Goal: Task Accomplishment & Management: Complete application form

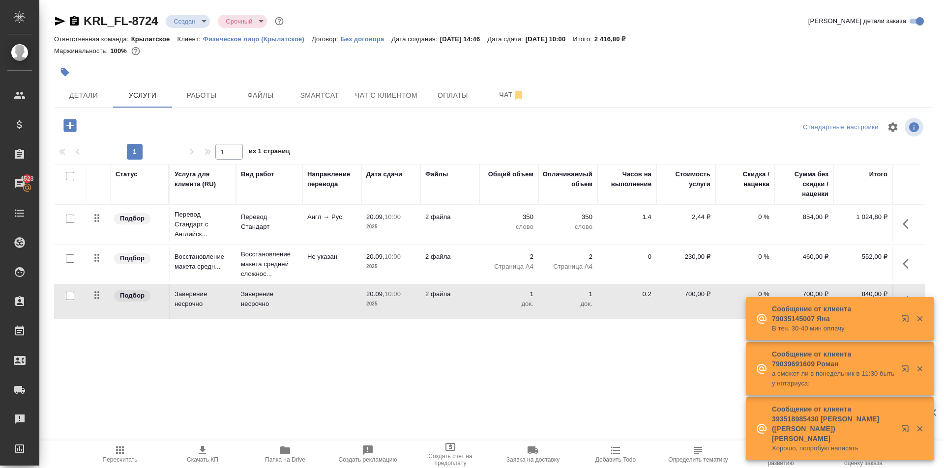
click at [892, 226] on td at bounding box center [906, 224] width 29 height 34
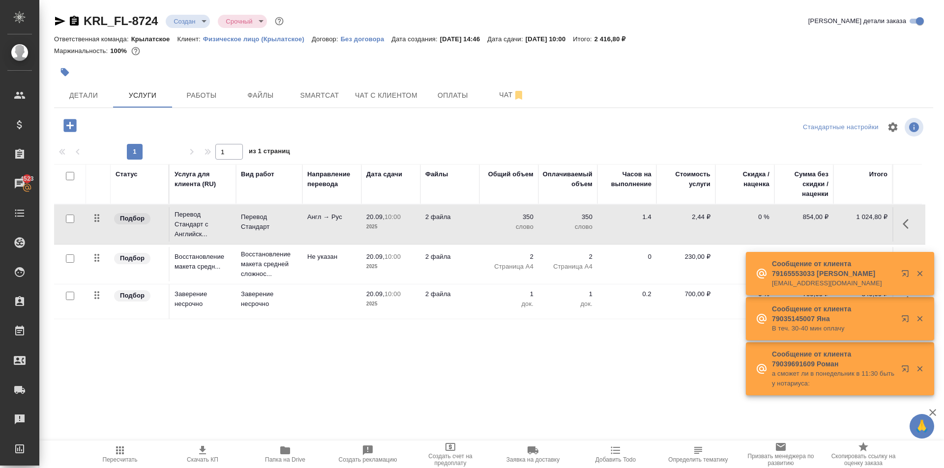
click at [902, 226] on button "button" at bounding box center [908, 224] width 24 height 24
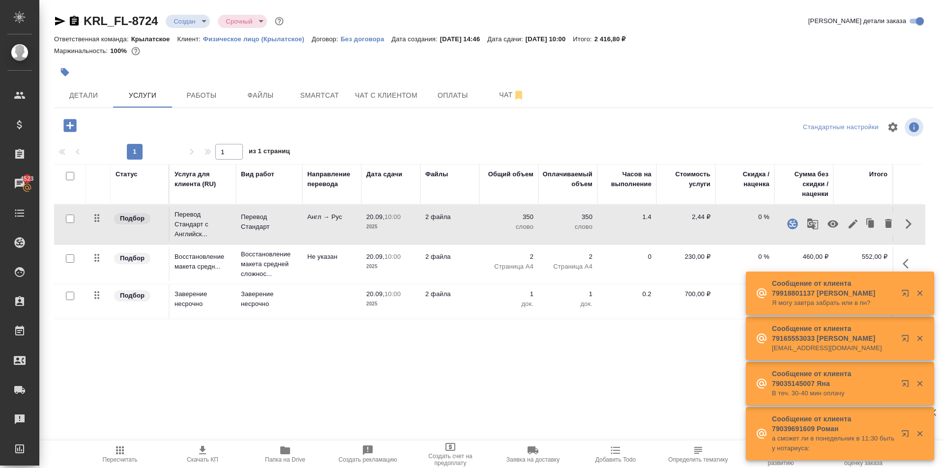
click at [854, 226] on icon "button" at bounding box center [853, 224] width 12 height 12
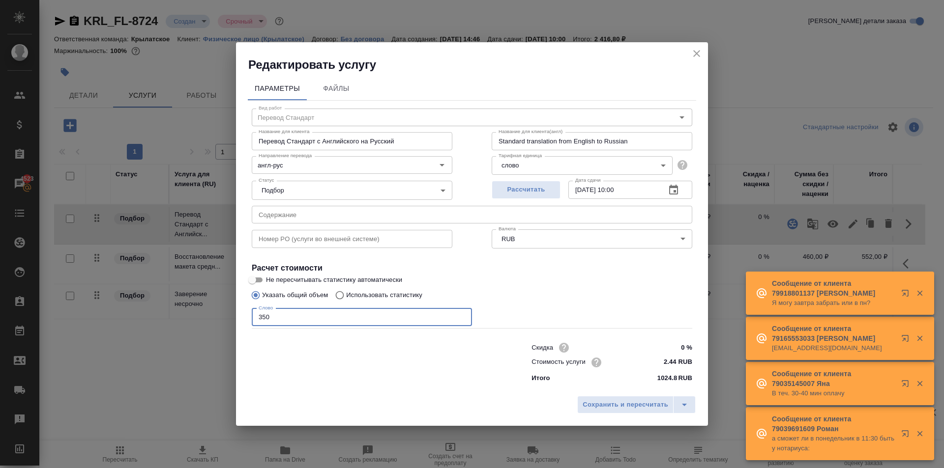
drag, startPoint x: 277, startPoint y: 313, endPoint x: 233, endPoint y: 315, distance: 43.8
click at [233, 315] on div "Редактировать услугу Параметры Файлы Вид работ Перевод Стандарт Вид работ Назва…" at bounding box center [472, 234] width 944 height 468
type input "1000"
drag, startPoint x: 598, startPoint y: 419, endPoint x: 602, endPoint y: 414, distance: 6.3
click at [601, 415] on div "Сохранить и пересчитать" at bounding box center [472, 408] width 472 height 35
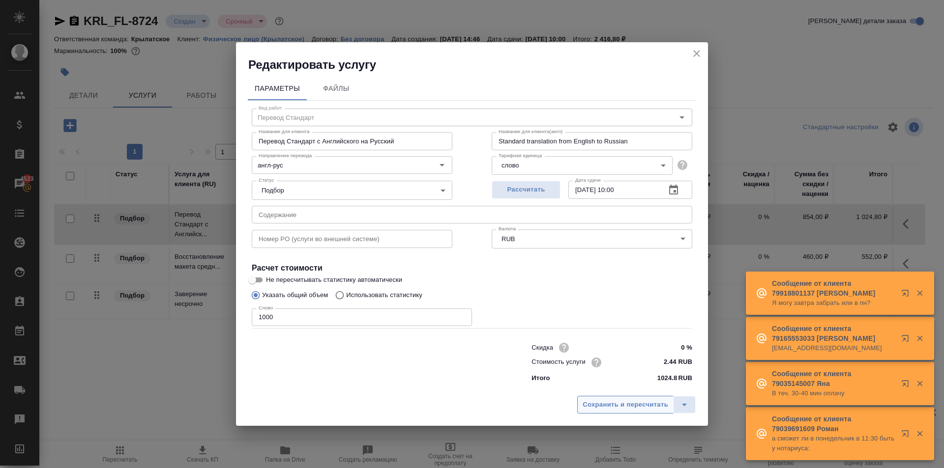
drag, startPoint x: 599, startPoint y: 403, endPoint x: 611, endPoint y: 397, distance: 13.8
click at [599, 403] on span "Сохранить и пересчитать" at bounding box center [625, 405] width 86 height 11
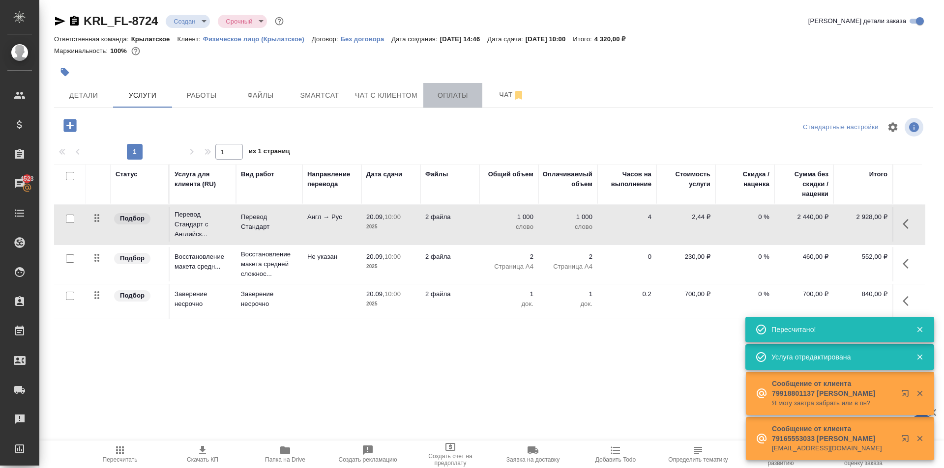
click at [456, 88] on button "Оплаты" at bounding box center [452, 95] width 59 height 25
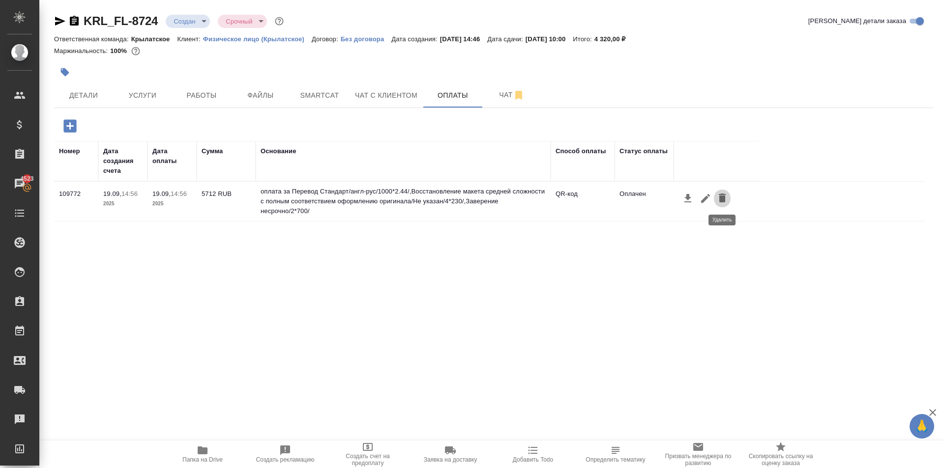
click at [724, 203] on icon "button" at bounding box center [722, 198] width 12 height 12
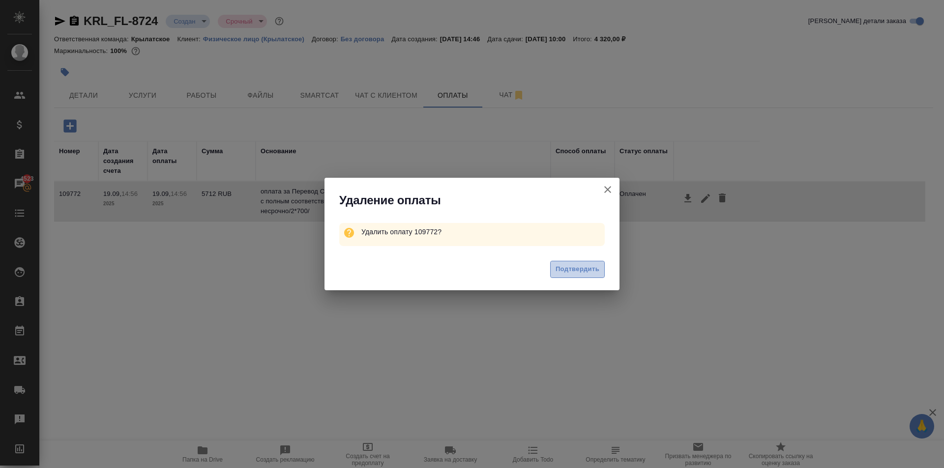
click at [574, 269] on span "Подтвердить" at bounding box center [577, 269] width 44 height 11
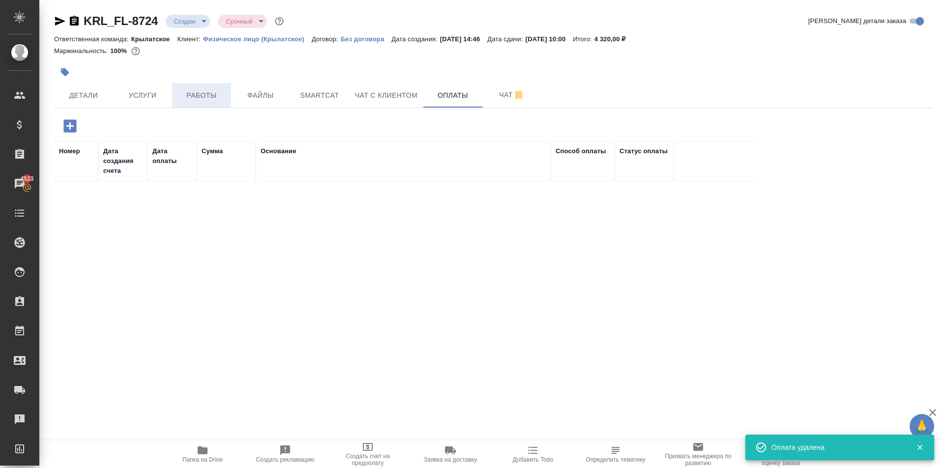
click at [214, 92] on span "Работы" at bounding box center [201, 95] width 47 height 12
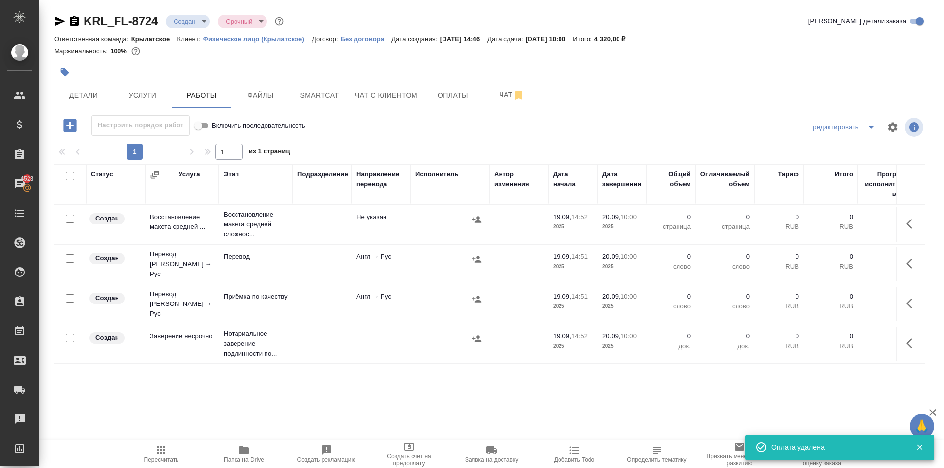
click at [156, 452] on icon "button" at bounding box center [161, 451] width 12 height 12
click at [165, 96] on span "Услуги" at bounding box center [142, 95] width 47 height 12
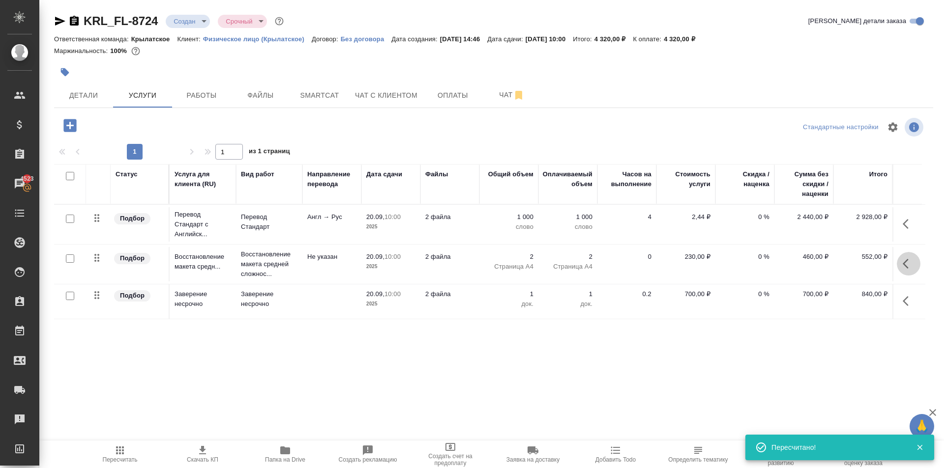
click at [910, 272] on button "button" at bounding box center [908, 264] width 24 height 24
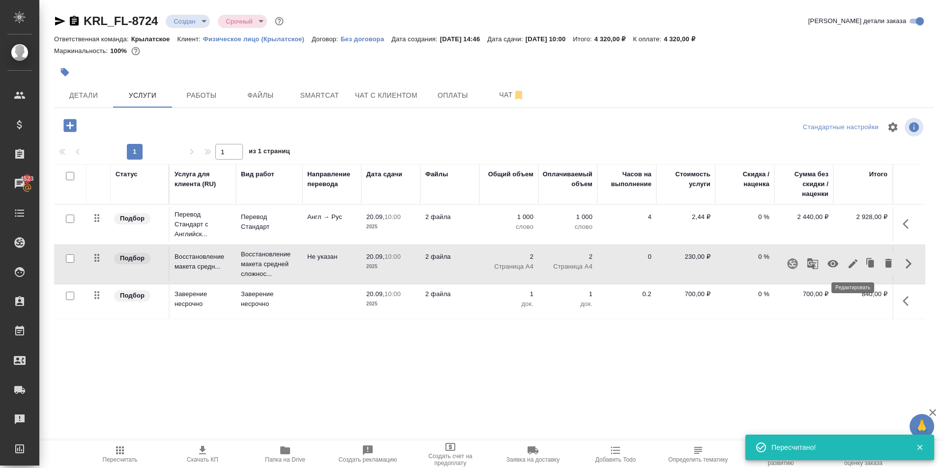
click at [854, 268] on icon "button" at bounding box center [853, 264] width 12 height 12
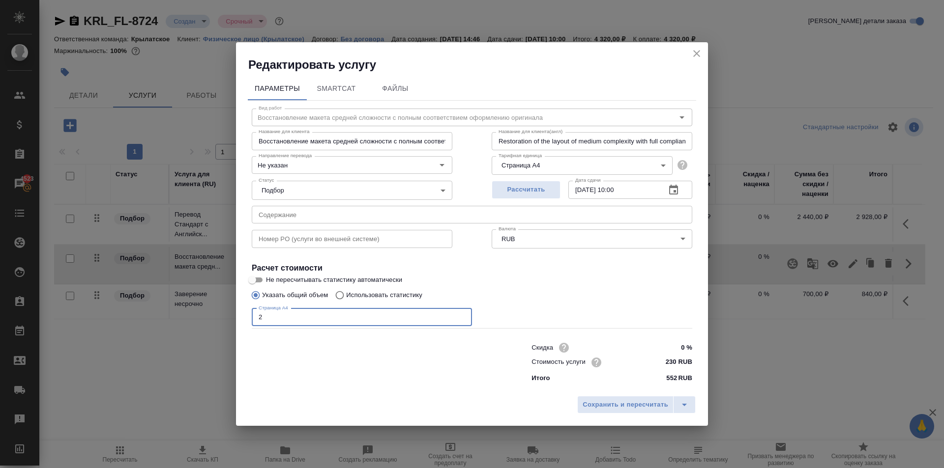
click at [267, 311] on input "2" at bounding box center [362, 318] width 220 height 18
click at [697, 51] on icon "close" at bounding box center [697, 54] width 12 height 12
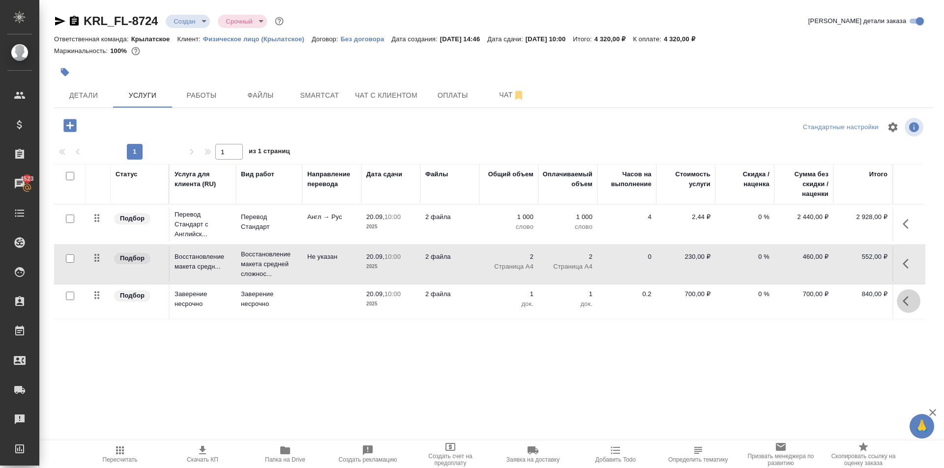
click at [902, 302] on icon "button" at bounding box center [908, 301] width 12 height 12
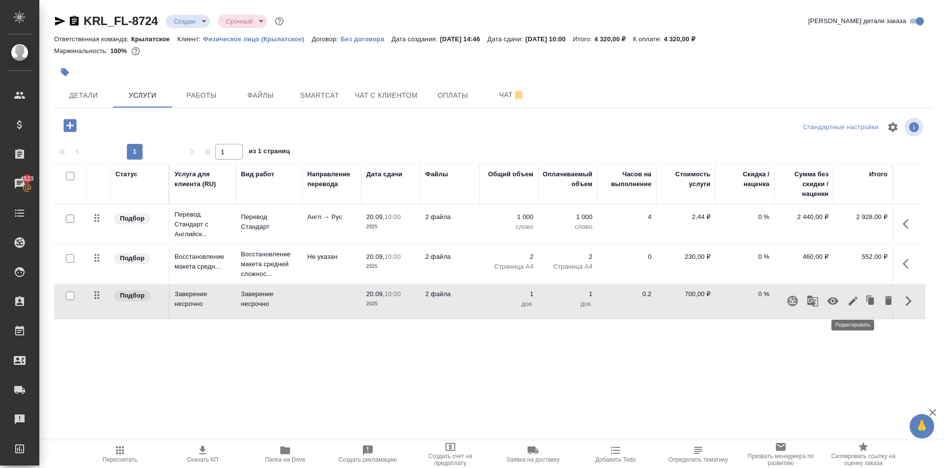
click at [855, 301] on icon "button" at bounding box center [853, 301] width 12 height 12
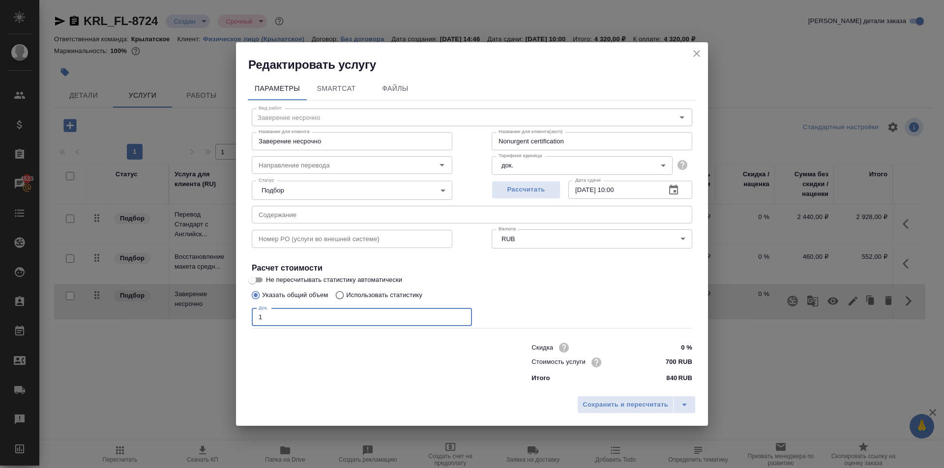
drag, startPoint x: 290, startPoint y: 322, endPoint x: 166, endPoint y: 321, distance: 124.8
click at [166, 321] on div "Редактировать услугу Параметры SmartCat Файлы Вид работ Заверение несрочно Вид …" at bounding box center [472, 234] width 944 height 468
type input "2"
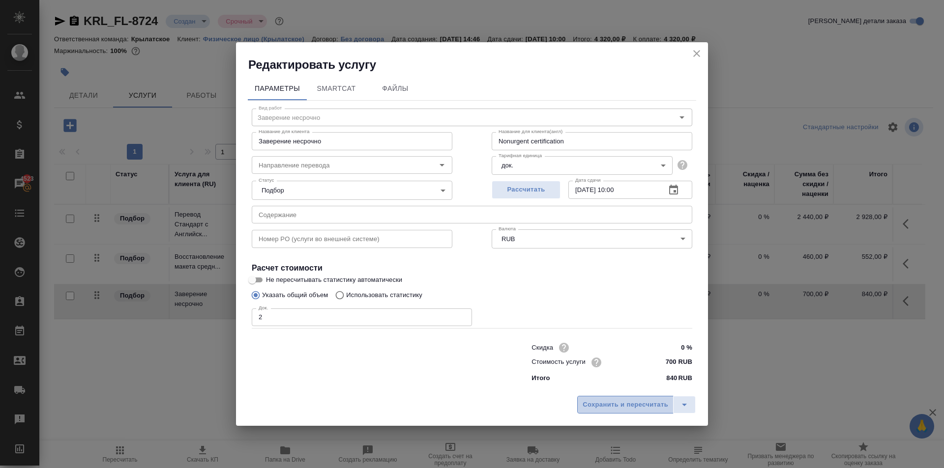
click at [602, 401] on span "Сохранить и пересчитать" at bounding box center [625, 405] width 86 height 11
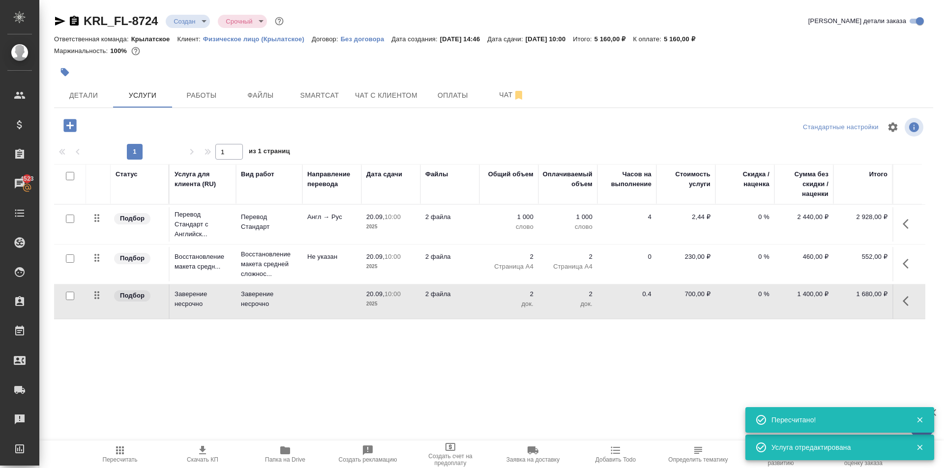
click at [130, 447] on button "Пересчитать" at bounding box center [120, 455] width 83 height 28
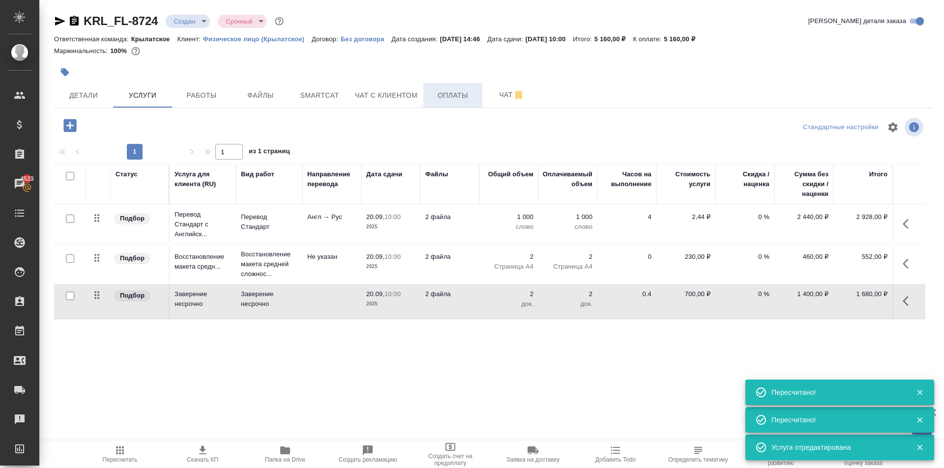
click at [458, 94] on span "Оплаты" at bounding box center [452, 95] width 47 height 12
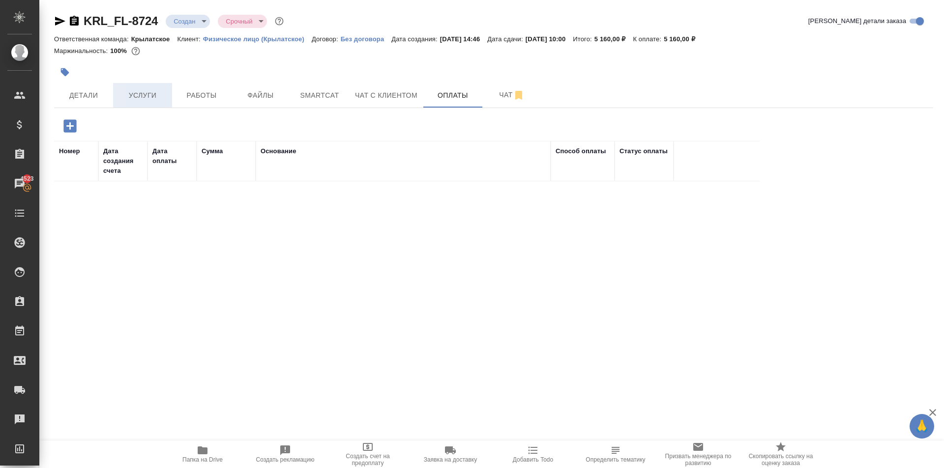
click at [127, 93] on span "Услуги" at bounding box center [142, 95] width 47 height 12
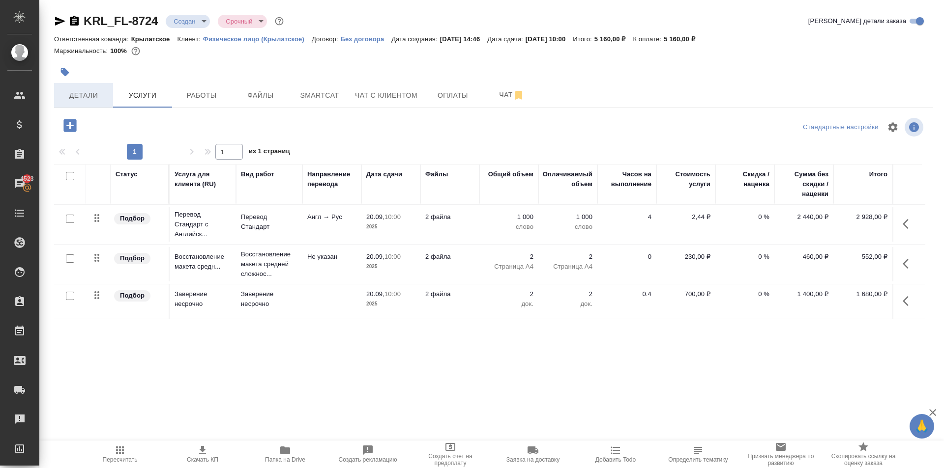
click at [88, 90] on span "Детали" at bounding box center [83, 95] width 47 height 12
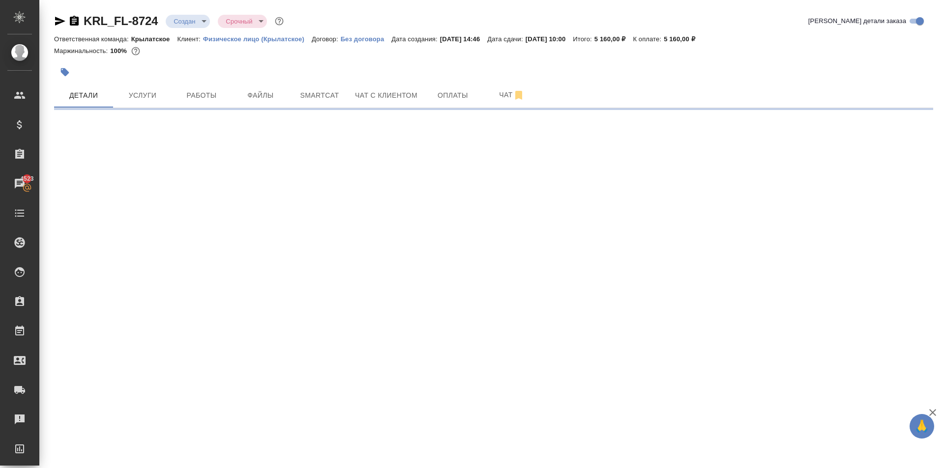
select select "RU"
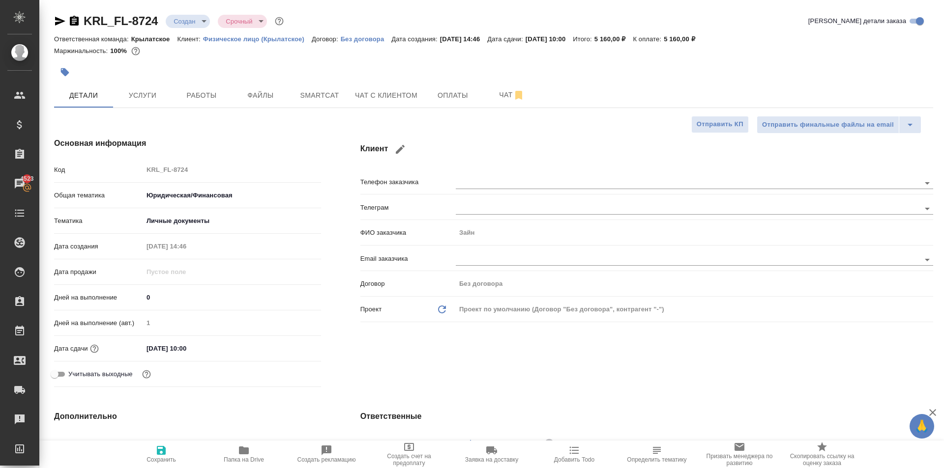
type textarea "x"
click at [452, 103] on button "Оплаты" at bounding box center [452, 95] width 59 height 25
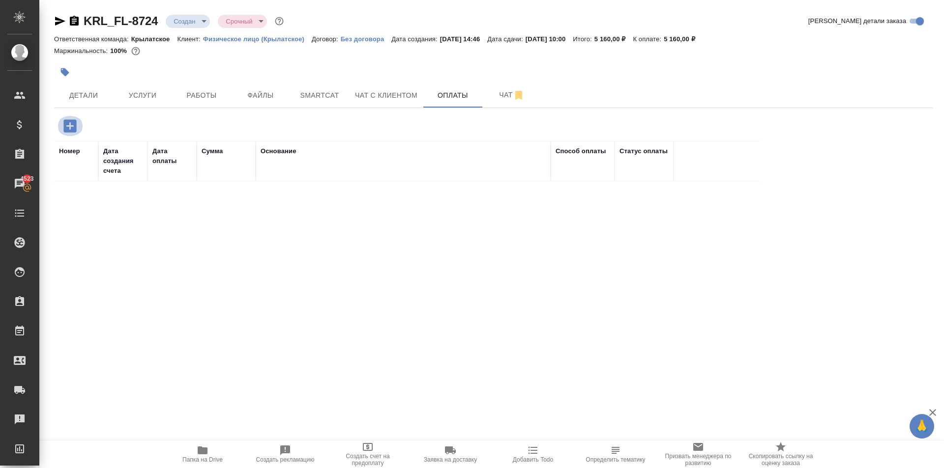
click at [64, 128] on icon "button" at bounding box center [69, 125] width 13 height 13
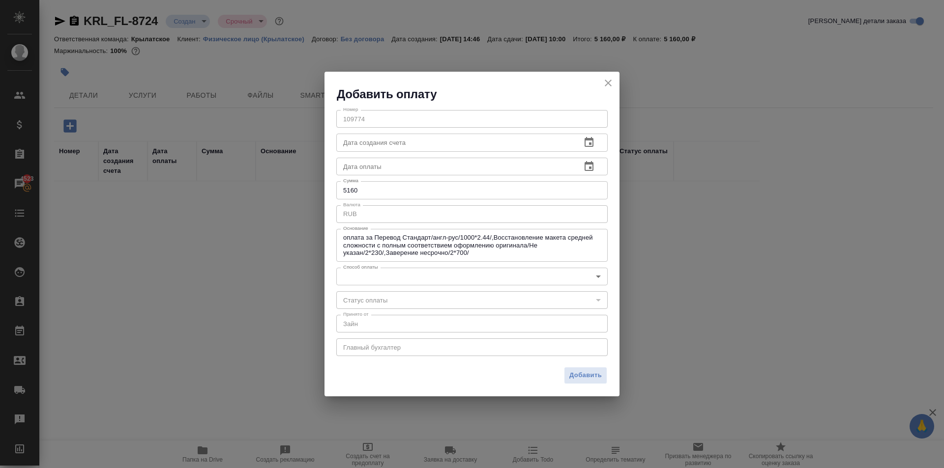
click at [394, 281] on body "🙏 .cls-1 fill:#fff; AWATERA Kasymov Timur Клиенты Спецификации Заказы 4523 Чаты…" at bounding box center [472, 234] width 944 height 468
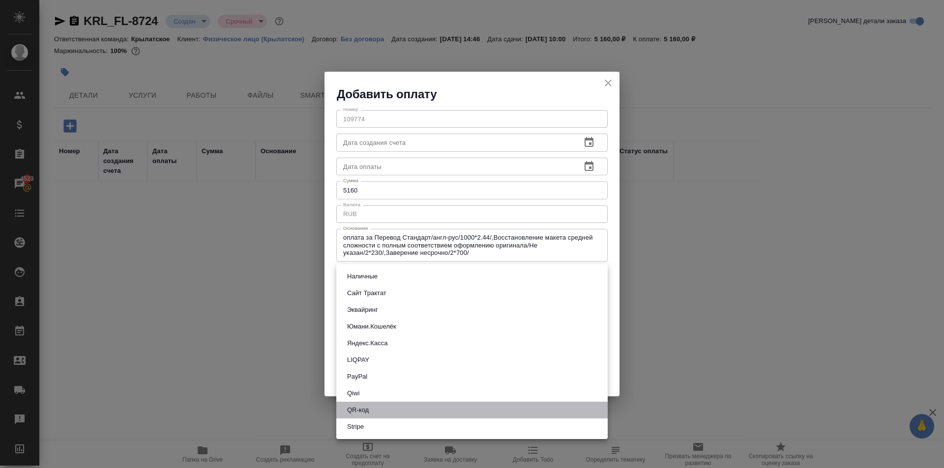
click at [365, 403] on li "QR-код" at bounding box center [471, 410] width 271 height 17
type input "60e5684acae83f185c96e013"
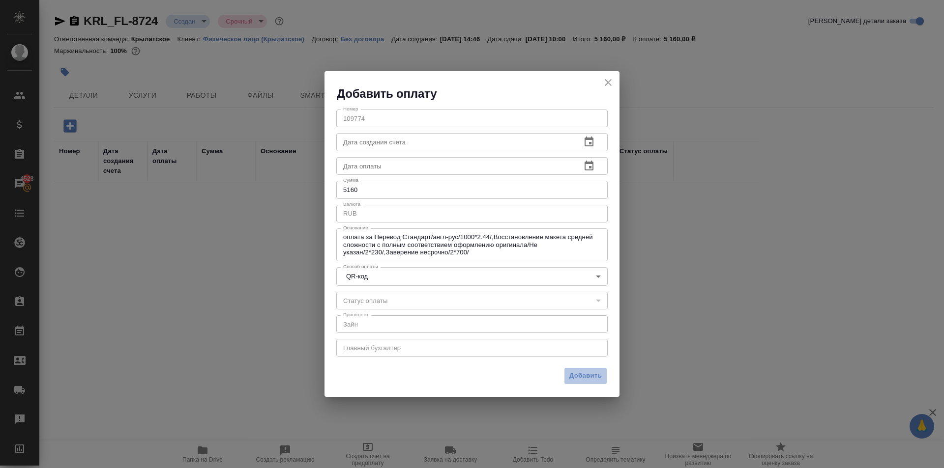
click at [600, 373] on span "Добавить" at bounding box center [585, 376] width 32 height 11
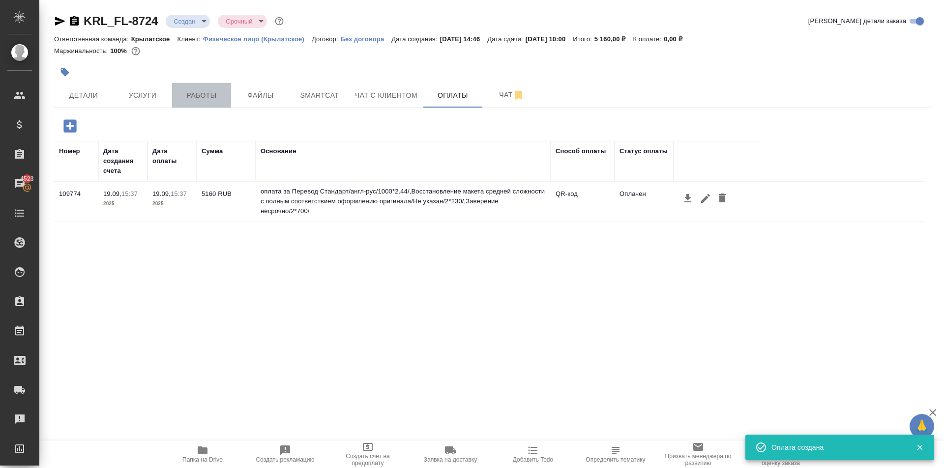
click at [221, 92] on span "Работы" at bounding box center [201, 95] width 47 height 12
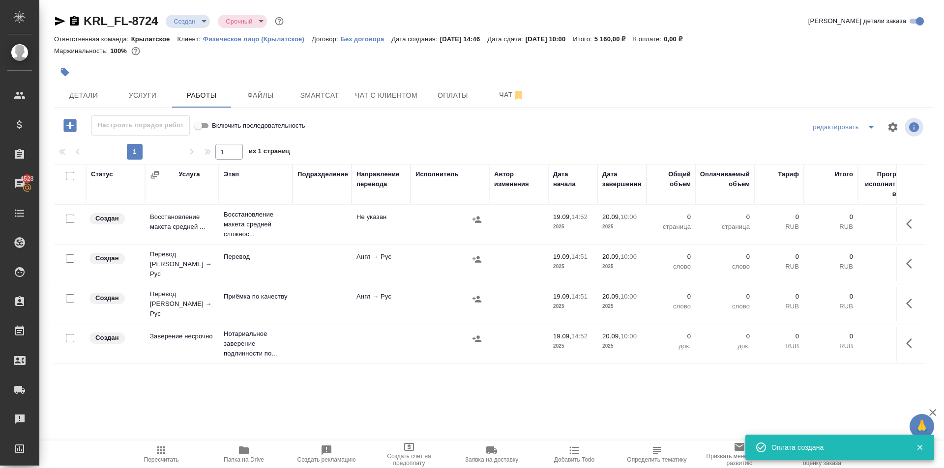
click at [906, 260] on icon "button" at bounding box center [912, 264] width 12 height 12
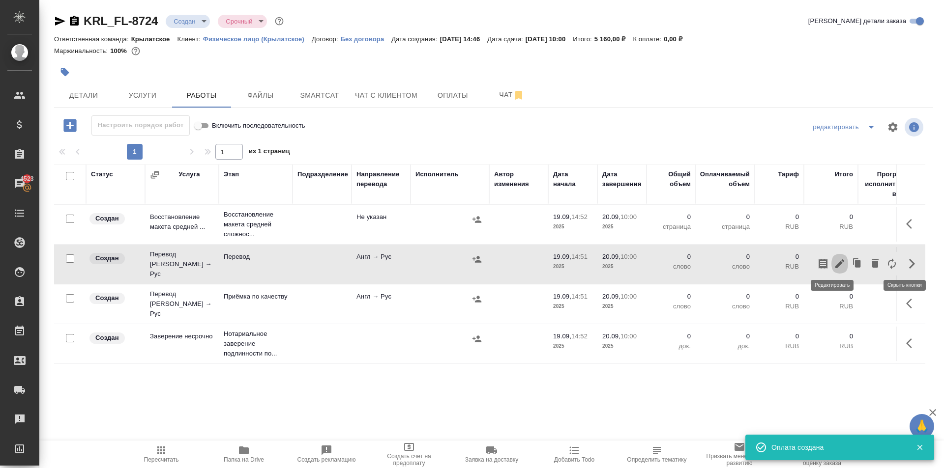
click at [836, 262] on icon "button" at bounding box center [840, 264] width 12 height 12
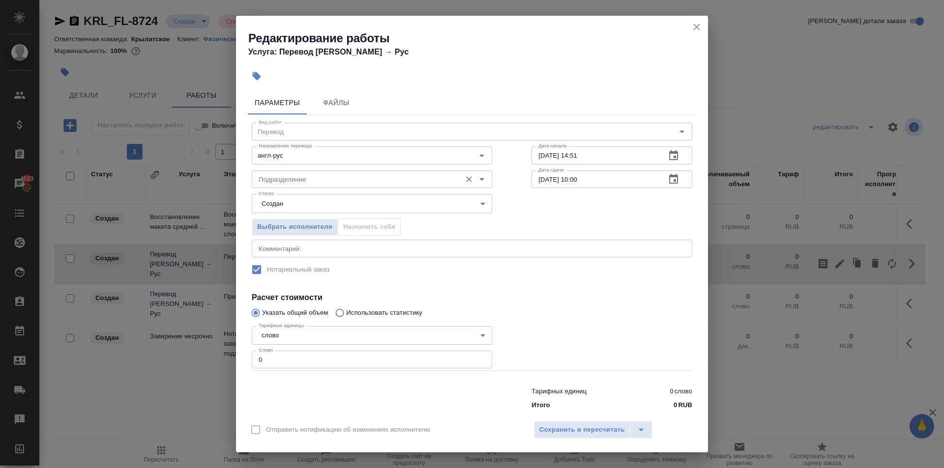
click at [327, 178] on input "Подразделение" at bounding box center [356, 179] width 202 height 12
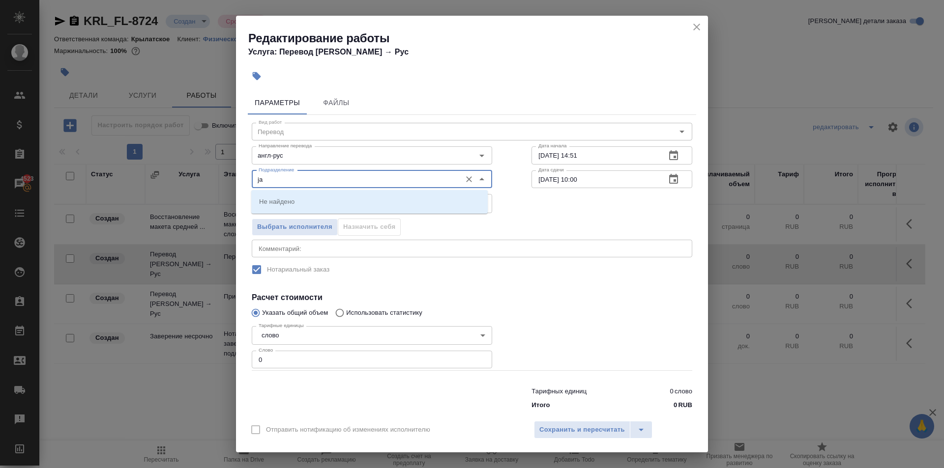
type input "ja"
click at [697, 21] on button "close" at bounding box center [696, 27] width 15 height 15
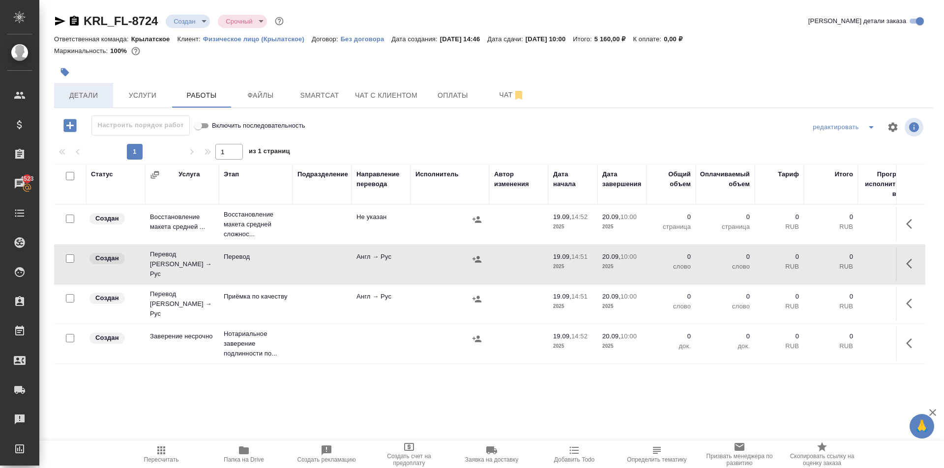
click at [92, 105] on button "Детали" at bounding box center [83, 95] width 59 height 25
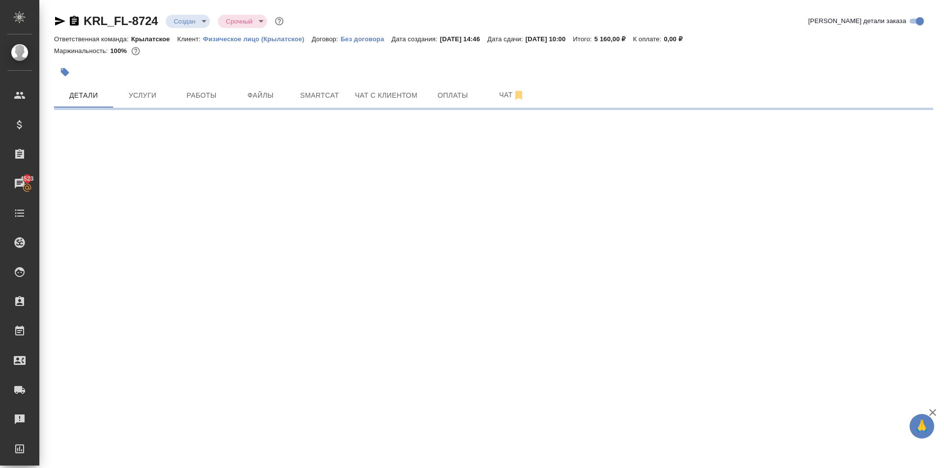
select select "RU"
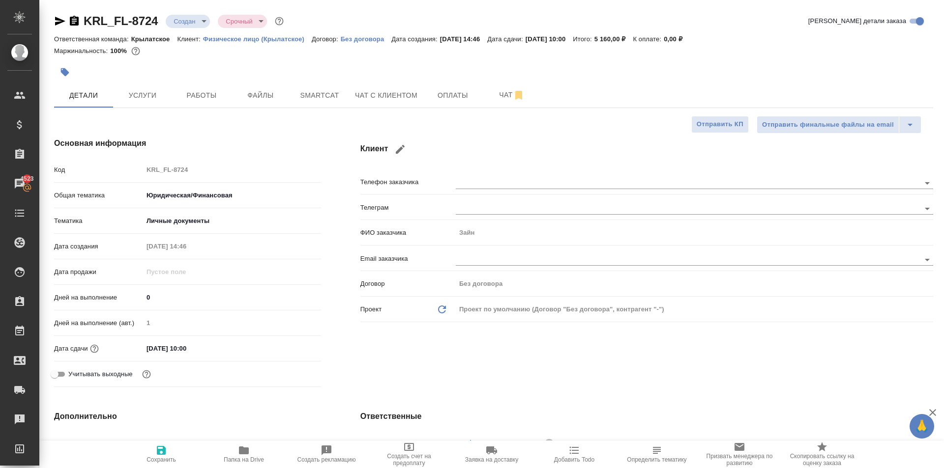
type textarea "x"
click at [157, 100] on span "Услуги" at bounding box center [142, 95] width 47 height 12
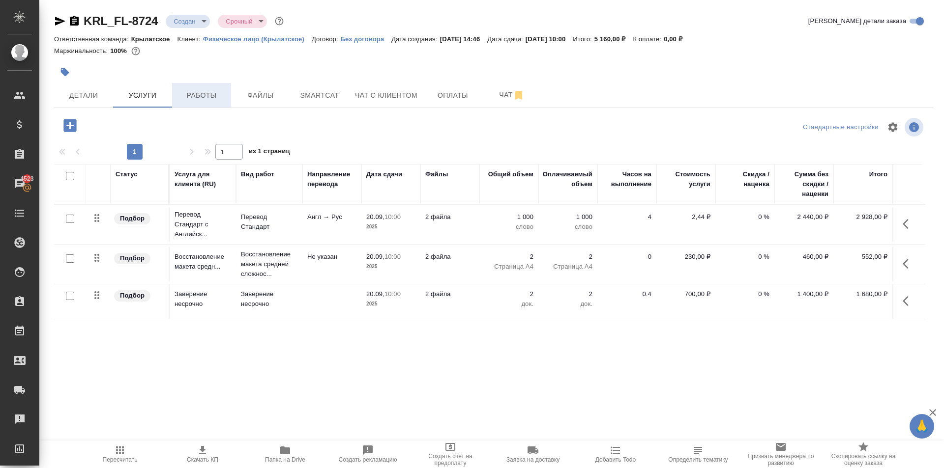
click at [195, 97] on span "Работы" at bounding box center [201, 95] width 47 height 12
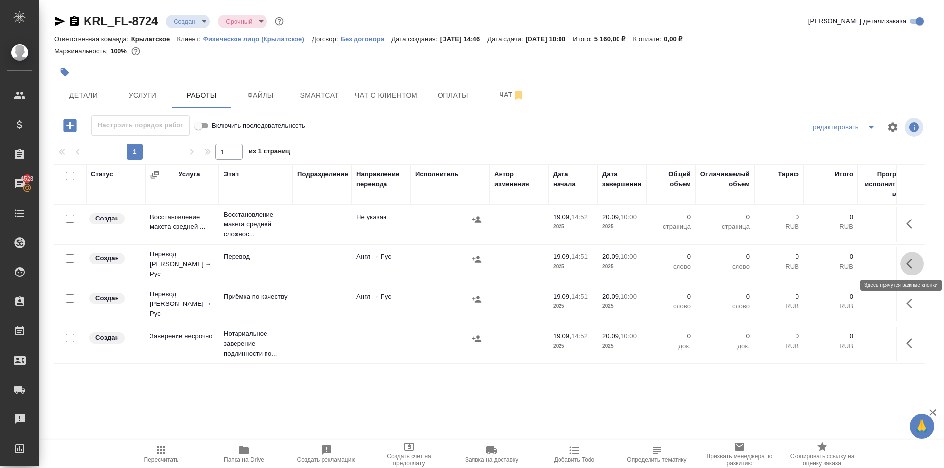
click at [906, 259] on icon "button" at bounding box center [912, 264] width 12 height 12
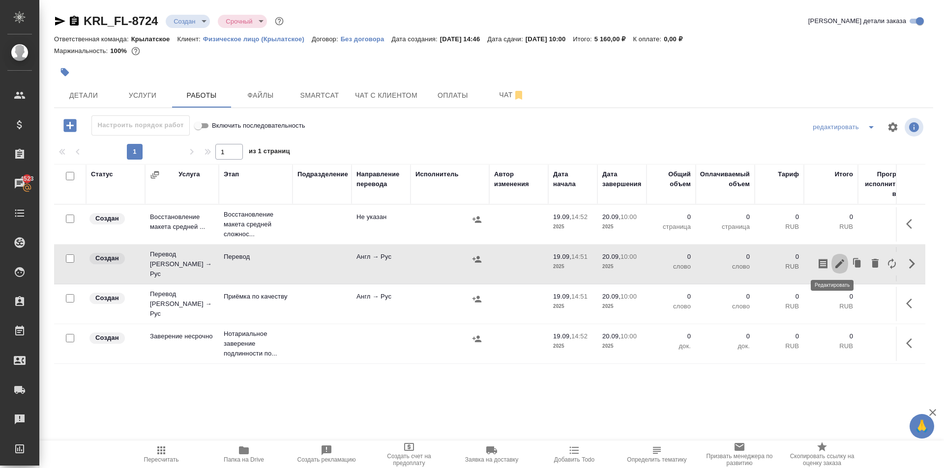
click at [834, 266] on icon "button" at bounding box center [840, 264] width 12 height 12
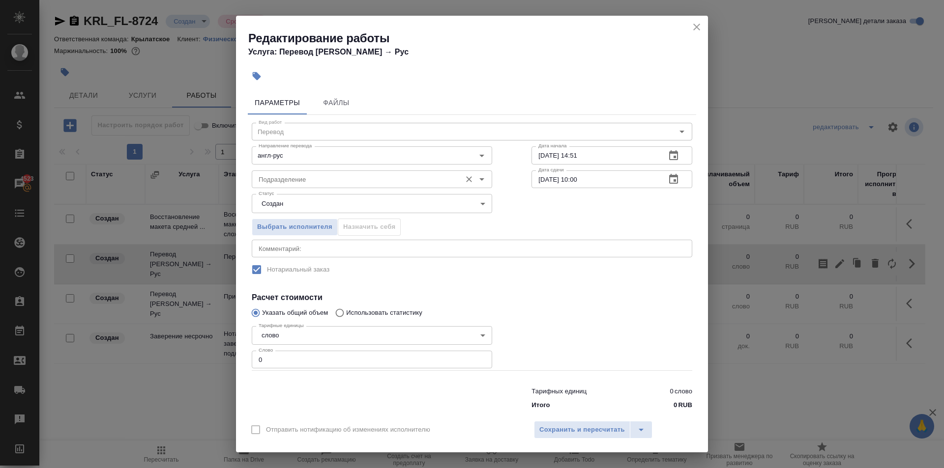
click at [311, 185] on input "Подразделение" at bounding box center [356, 179] width 202 height 12
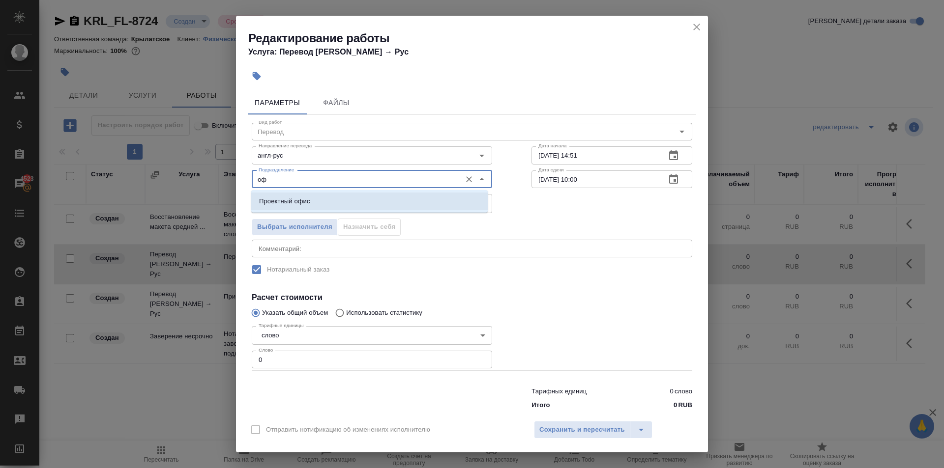
click at [304, 204] on p "Проектный офис" at bounding box center [284, 202] width 51 height 10
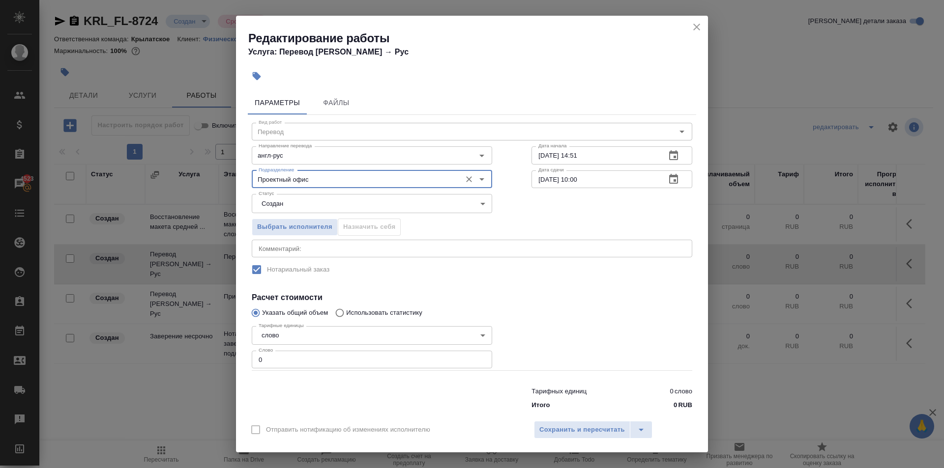
type input "Проектный офис"
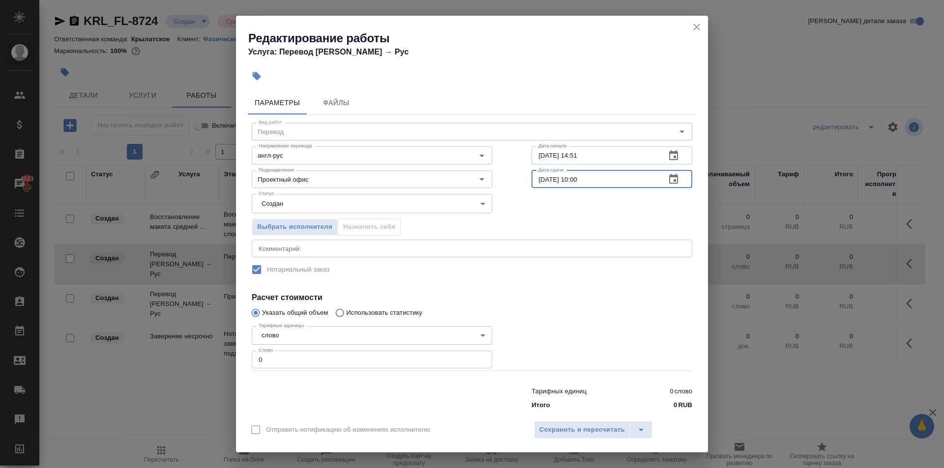
drag, startPoint x: 597, startPoint y: 177, endPoint x: 571, endPoint y: 195, distance: 31.2
click at [571, 195] on div "Вид работ Перевод Вид работ Направление перевода англ-рус Направление перевода …" at bounding box center [472, 264] width 448 height 299
type input "20.09.2025 09:00"
drag, startPoint x: 275, startPoint y: 358, endPoint x: 173, endPoint y: 356, distance: 102.3
click at [173, 356] on div "Редактирование работы Услуга: Перевод Стандарт Англ → Рус Параметры Файлы Вид р…" at bounding box center [472, 234] width 944 height 468
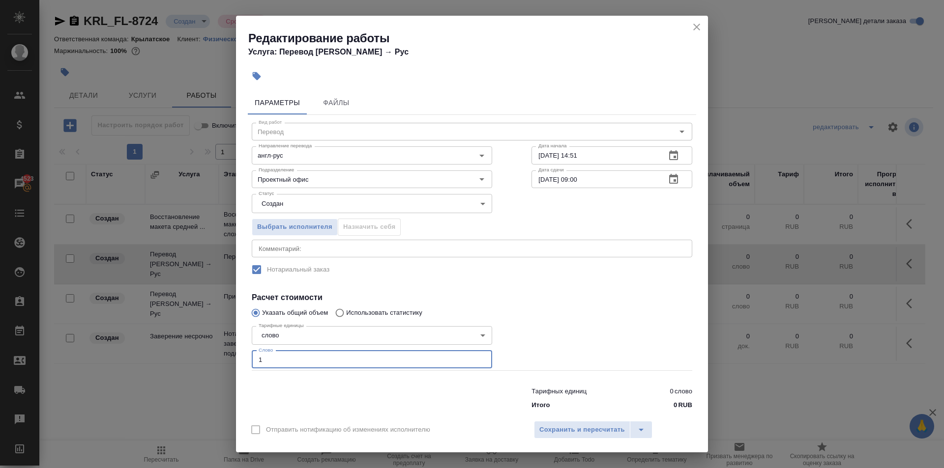
type input "1"
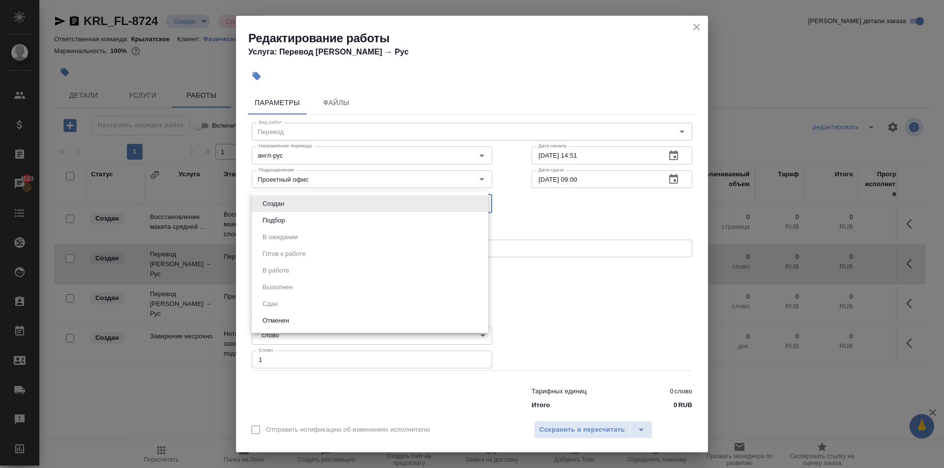
drag, startPoint x: 273, startPoint y: 194, endPoint x: 278, endPoint y: 209, distance: 15.9
click at [273, 196] on body "🙏 .cls-1 fill:#fff; AWATERA Kasymov Timur Клиенты Спецификации Заказы 4523 Чаты…" at bounding box center [472, 234] width 944 height 468
click at [593, 322] on div at bounding box center [472, 234] width 944 height 468
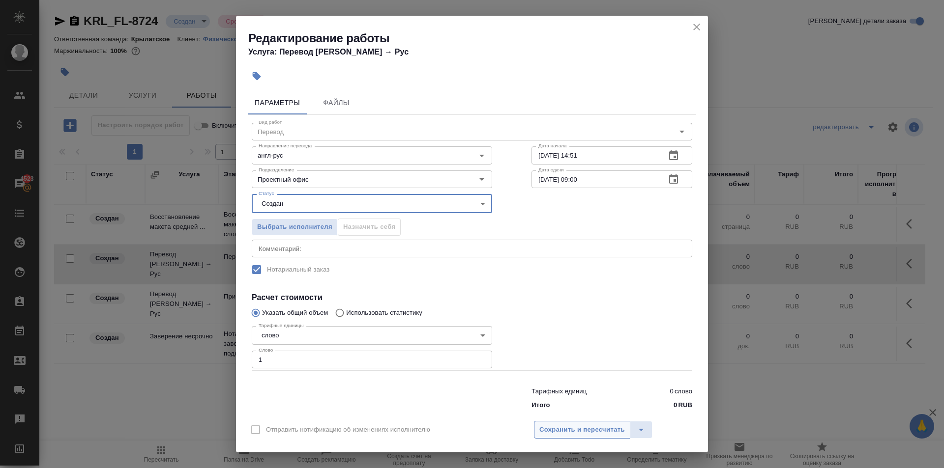
click at [565, 427] on span "Сохранить и пересчитать" at bounding box center [582, 430] width 86 height 11
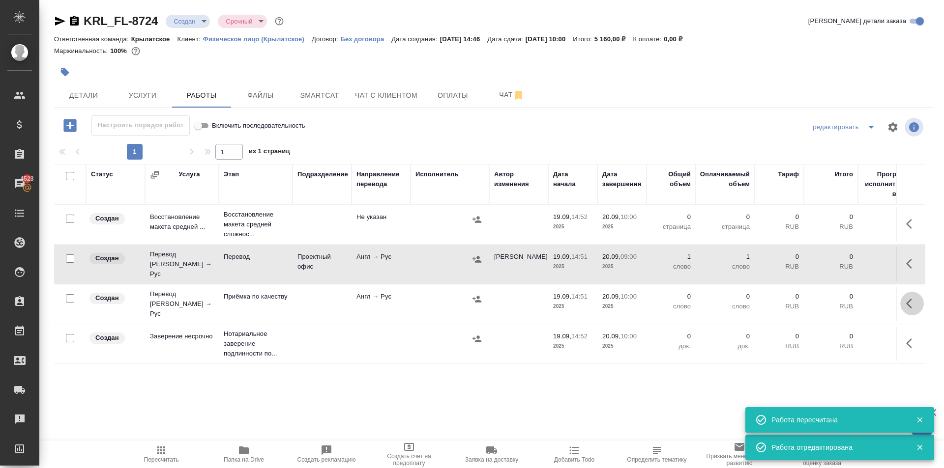
click at [906, 301] on icon "button" at bounding box center [912, 304] width 12 height 12
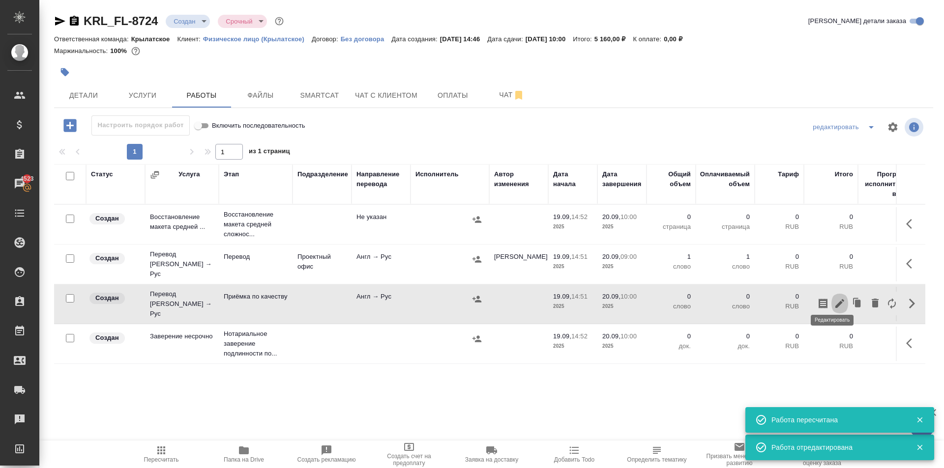
click at [834, 300] on icon "button" at bounding box center [840, 304] width 12 height 12
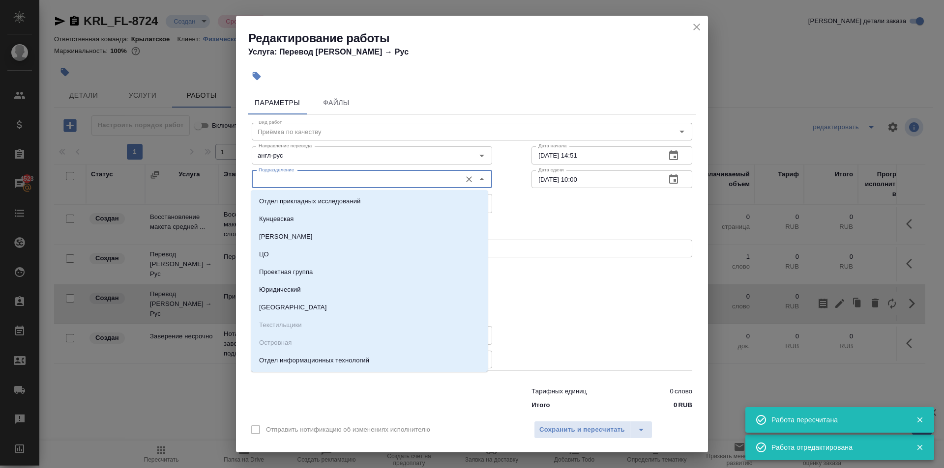
click at [297, 175] on input "Подразделение" at bounding box center [356, 179] width 202 height 12
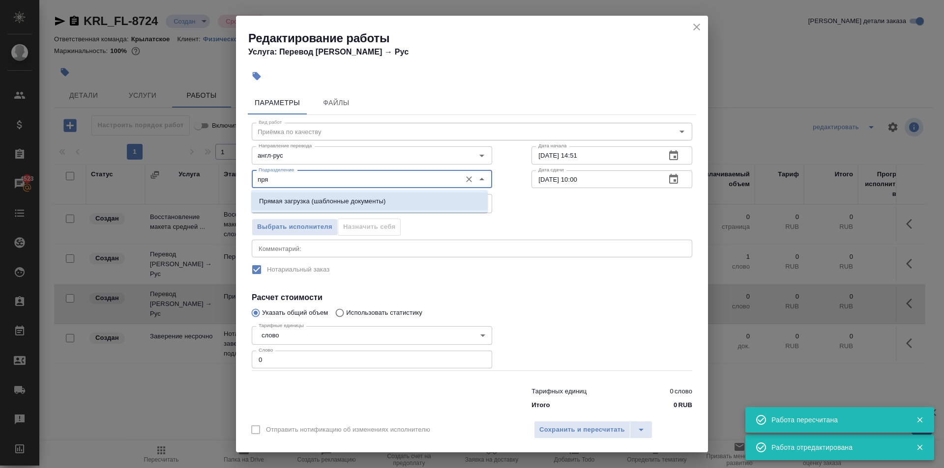
click at [308, 200] on p "Прямая загрузка (шаблонные документы)" at bounding box center [322, 202] width 126 height 10
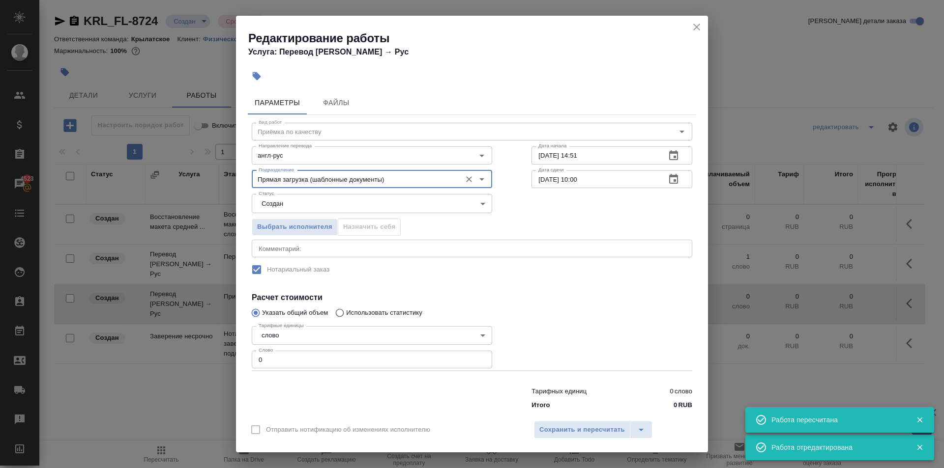
type input "Прямая загрузка (шаблонные документы)"
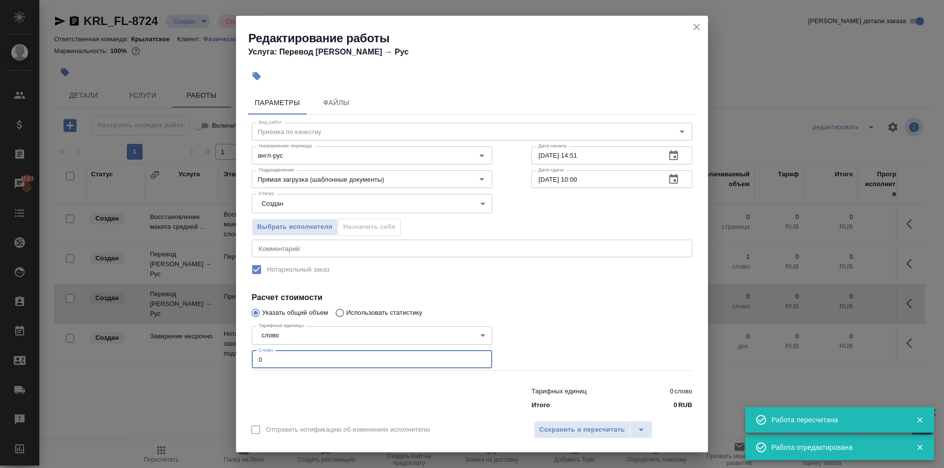
drag, startPoint x: 281, startPoint y: 352, endPoint x: 207, endPoint y: 347, distance: 74.4
click at [207, 347] on div "Редактирование работы Услуга: Перевод Стандарт Англ → Рус Параметры Файлы Вид р…" at bounding box center [472, 234] width 944 height 468
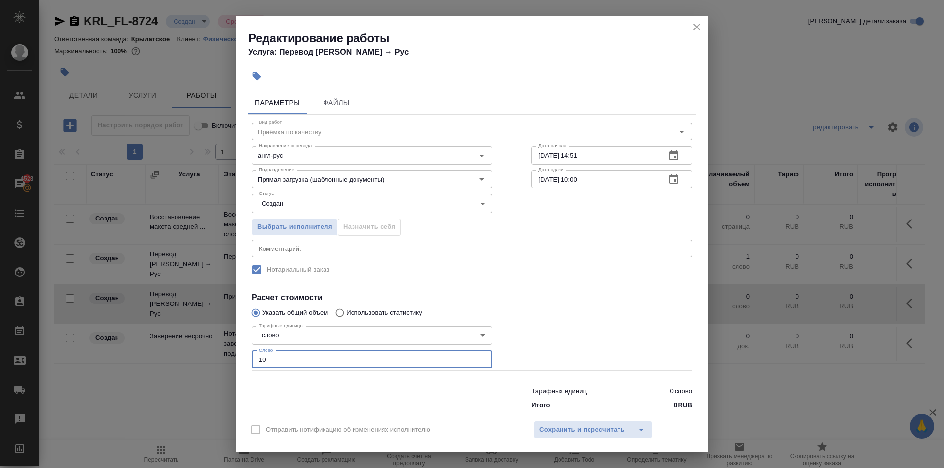
type input "10"
drag, startPoint x: 517, startPoint y: 149, endPoint x: 483, endPoint y: 150, distance: 33.5
click at [483, 150] on div "Направление перевода англ-рус Направление перевода Дата начала 19.09.2025 14:51…" at bounding box center [472, 154] width 480 height 63
type input "20.__.____ __:__"
drag, startPoint x: 687, startPoint y: 13, endPoint x: 695, endPoint y: 25, distance: 14.9
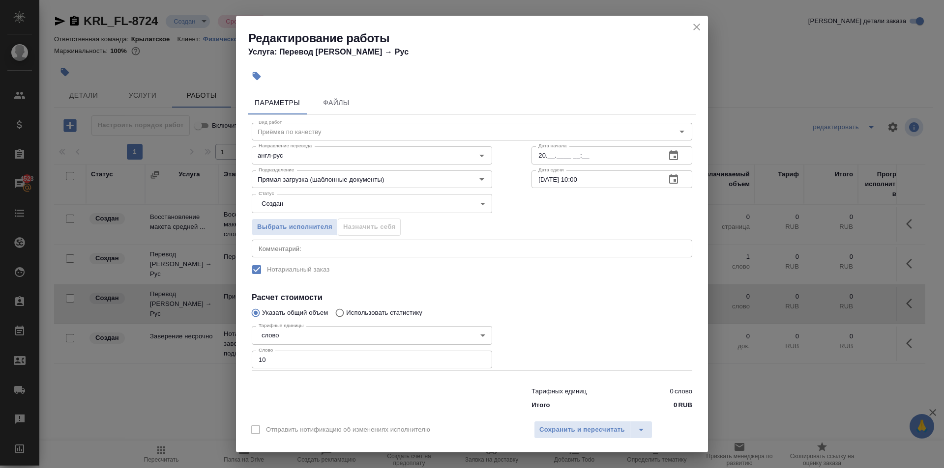
click at [690, 16] on div "Редактирование работы Услуга: Перевод Стандарт Англ → Рус Параметры Файлы Вид р…" at bounding box center [472, 234] width 944 height 468
click at [696, 26] on icon "close" at bounding box center [697, 27] width 12 height 12
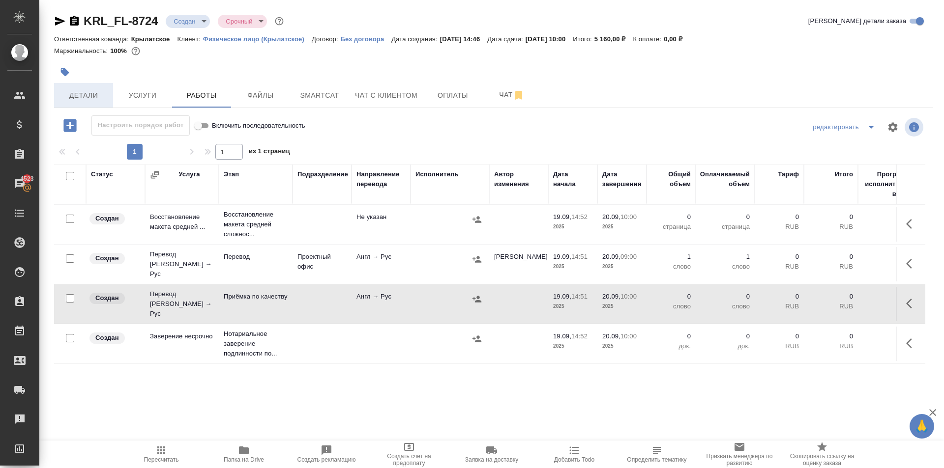
drag, startPoint x: 91, startPoint y: 108, endPoint x: 90, endPoint y: 102, distance: 6.0
click at [90, 105] on div "KRL_FL-8724 Создан new Срочный urgent Кратко детали заказа Ответственная команд…" at bounding box center [494, 205] width 890 height 410
drag, startPoint x: 90, startPoint y: 102, endPoint x: 155, endPoint y: 240, distance: 153.0
click at [90, 102] on button "Детали" at bounding box center [83, 95] width 59 height 25
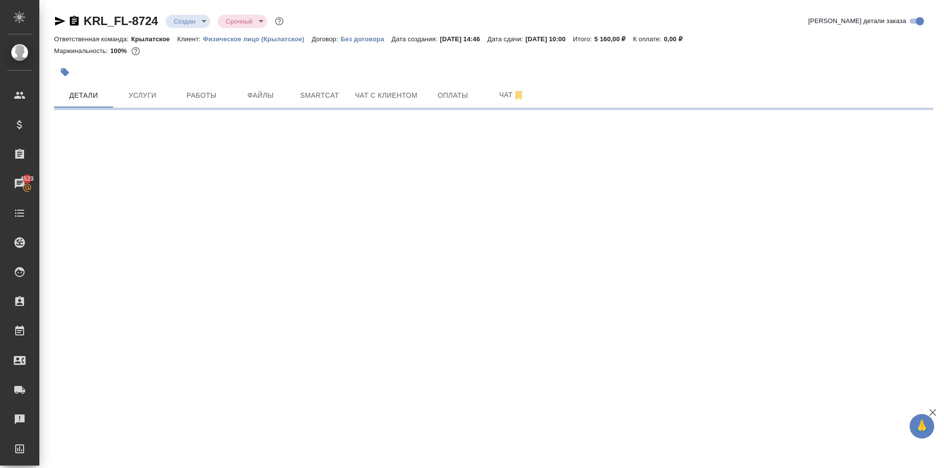
select select "RU"
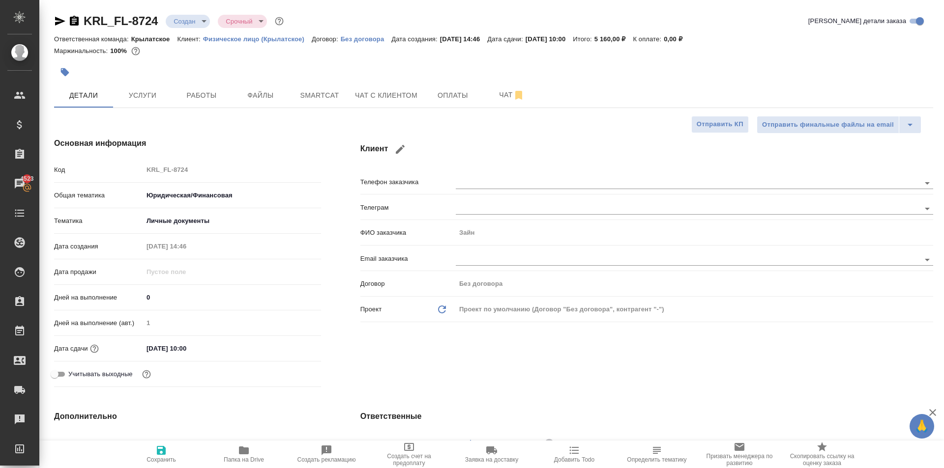
type textarea "x"
click at [255, 106] on button "Файлы" at bounding box center [260, 95] width 59 height 25
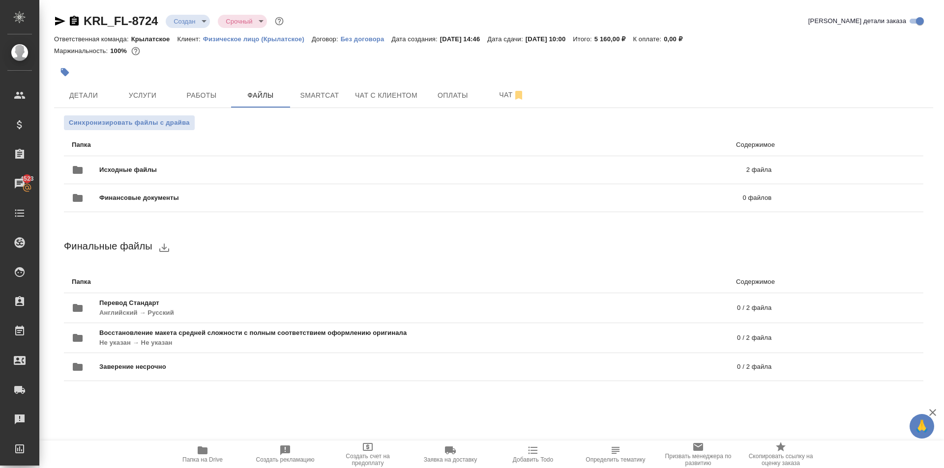
click at [170, 147] on p "Папка" at bounding box center [243, 145] width 342 height 10
click at [171, 169] on span "Исходные файлы" at bounding box center [275, 170] width 352 height 10
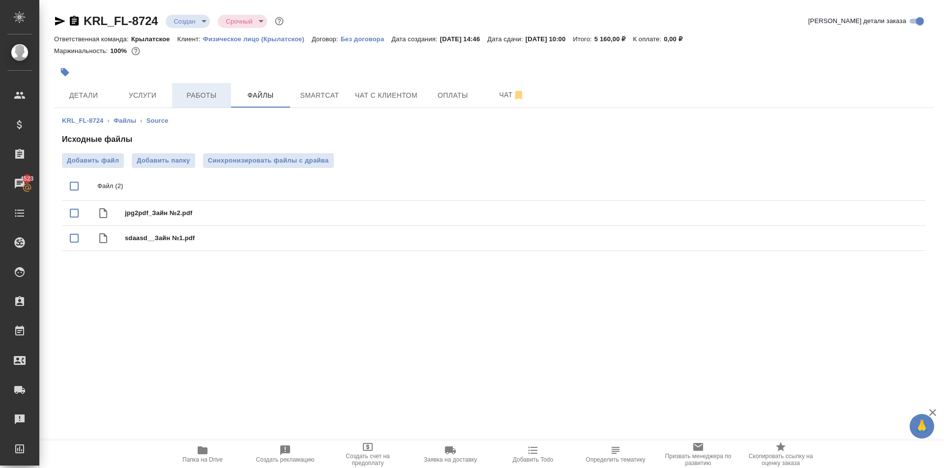
click at [195, 99] on span "Работы" at bounding box center [201, 95] width 47 height 12
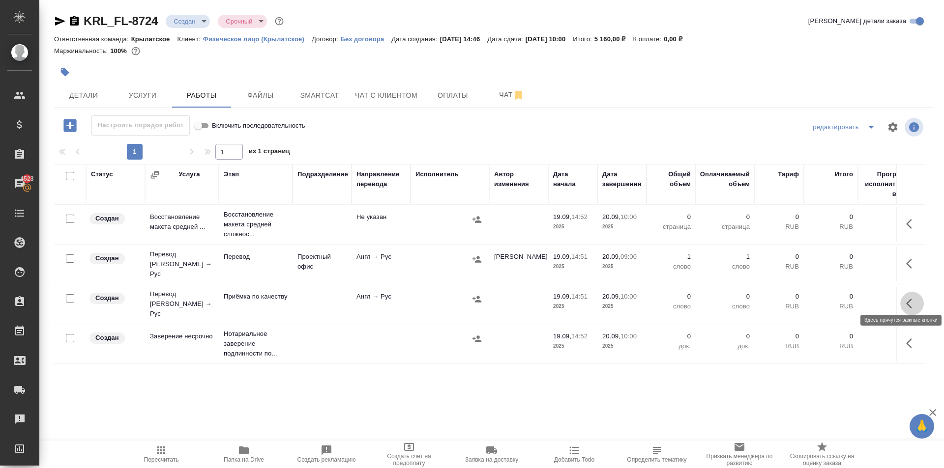
click at [906, 300] on icon "button" at bounding box center [909, 304] width 6 height 10
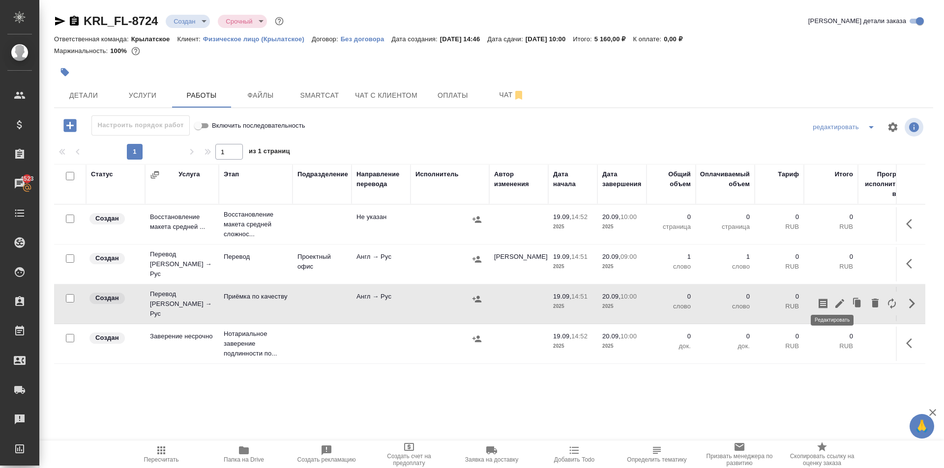
click at [835, 299] on icon "button" at bounding box center [839, 303] width 9 height 9
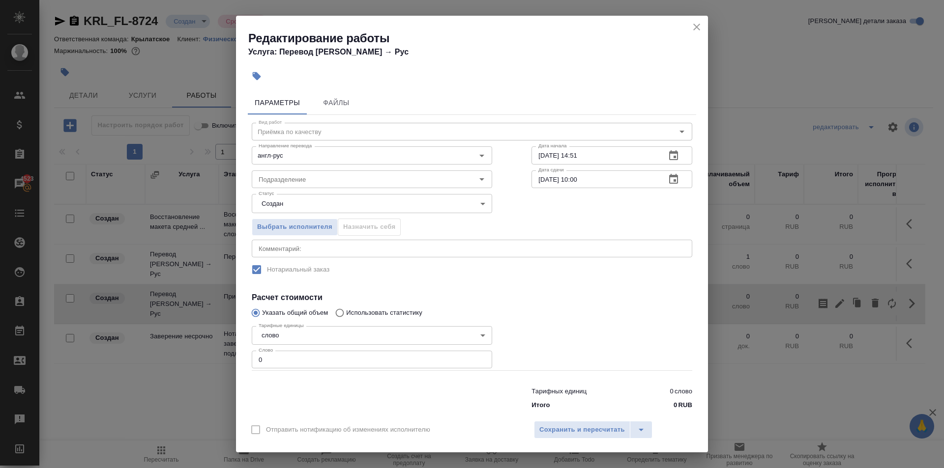
drag, startPoint x: 687, startPoint y: 21, endPoint x: 697, endPoint y: 30, distance: 13.9
click at [687, 21] on div "Редактирование работы Услуга: Перевод Стандарт Англ → Рус" at bounding box center [472, 41] width 472 height 50
click at [697, 30] on icon "close" at bounding box center [697, 27] width 12 height 12
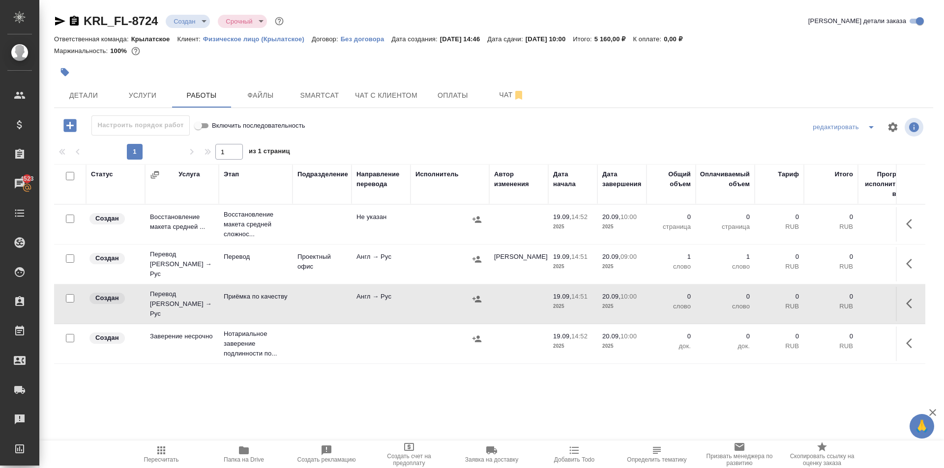
click at [89, 82] on div at bounding box center [347, 72] width 586 height 22
click at [93, 87] on button "Детали" at bounding box center [83, 95] width 59 height 25
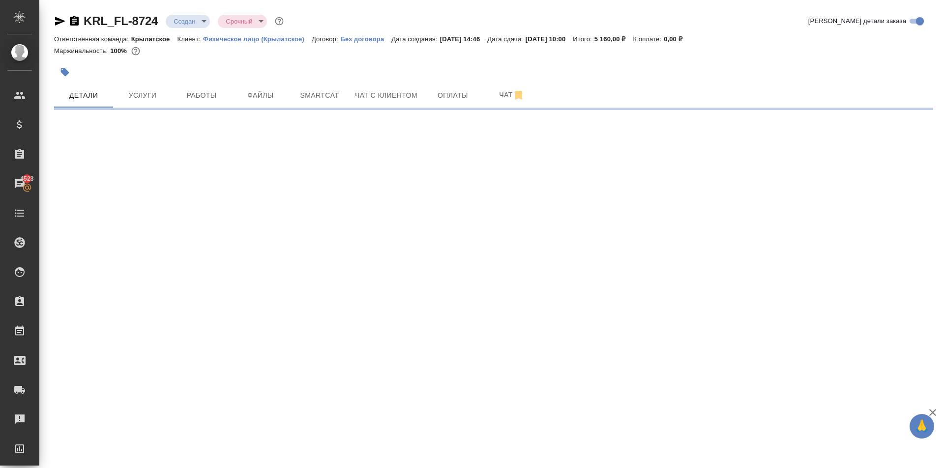
select select "RU"
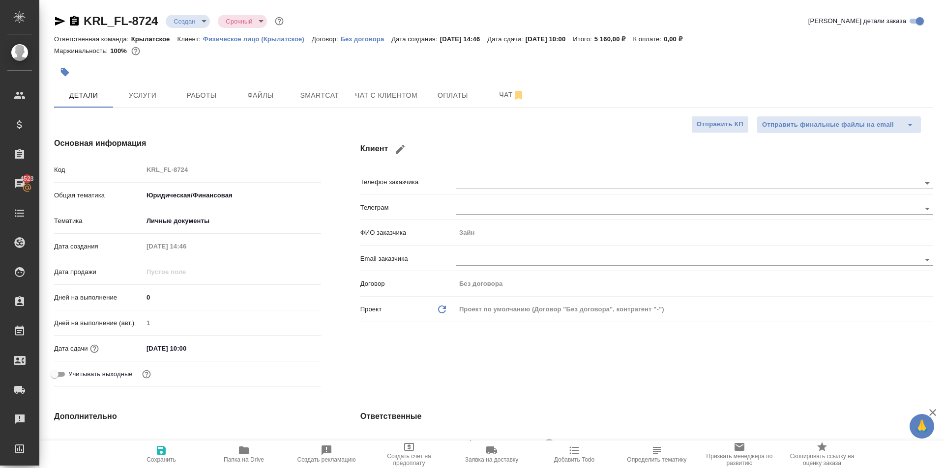
type textarea "x"
click at [187, 349] on input "20.09.2025 10:00" at bounding box center [187, 349] width 86 height 14
click at [290, 349] on icon "button" at bounding box center [293, 349] width 12 height 12
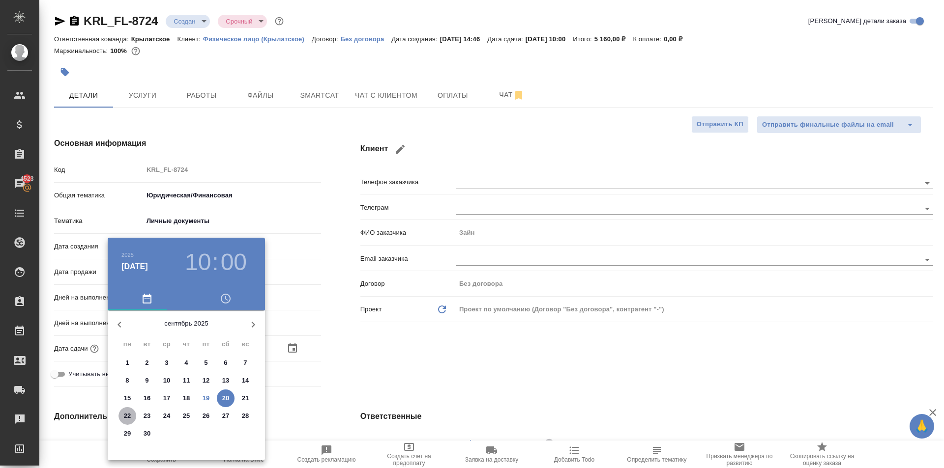
click at [125, 416] on p "22" at bounding box center [127, 416] width 7 height 10
type input "[DATE] 10:00"
type textarea "x"
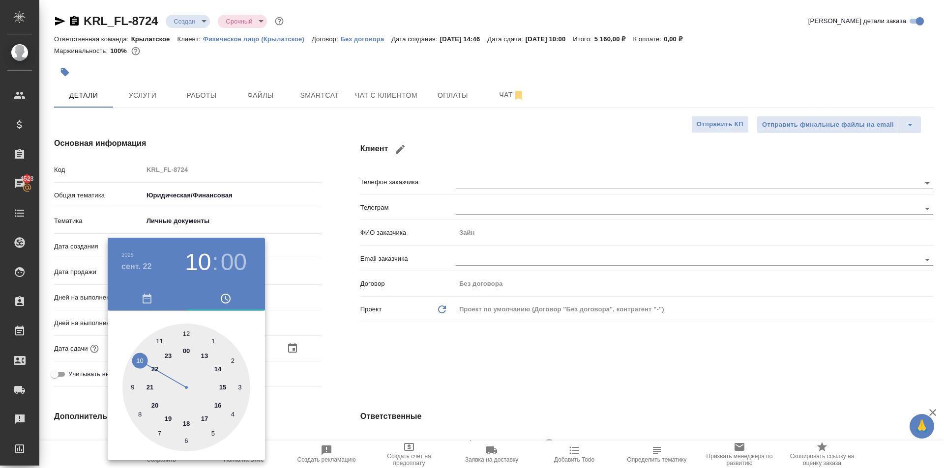
click at [386, 333] on div at bounding box center [472, 234] width 944 height 468
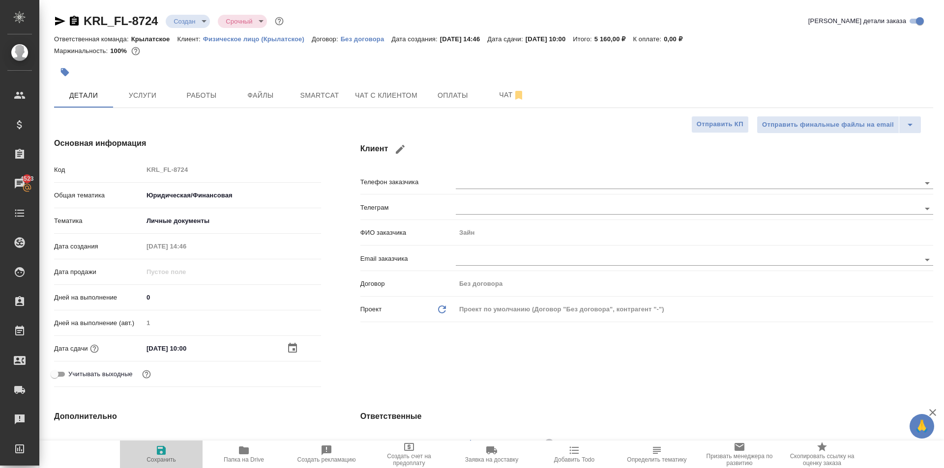
click at [174, 445] on span "Сохранить" at bounding box center [161, 454] width 71 height 19
type textarea "x"
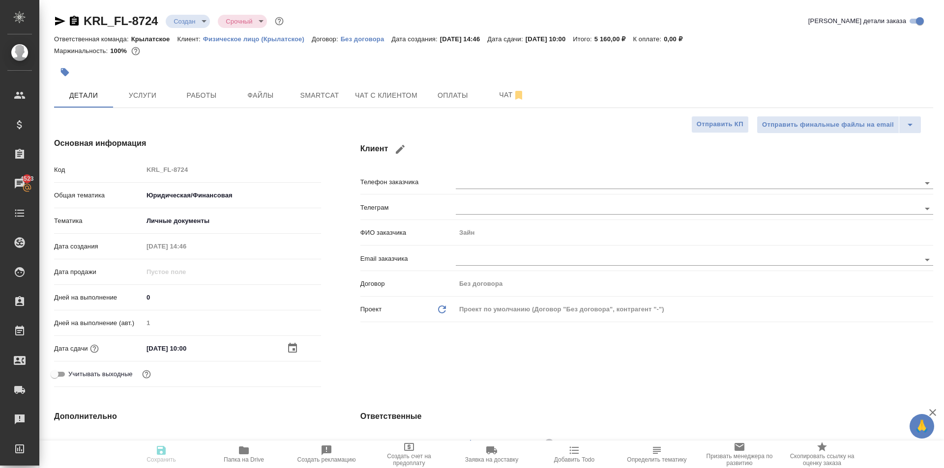
type textarea "x"
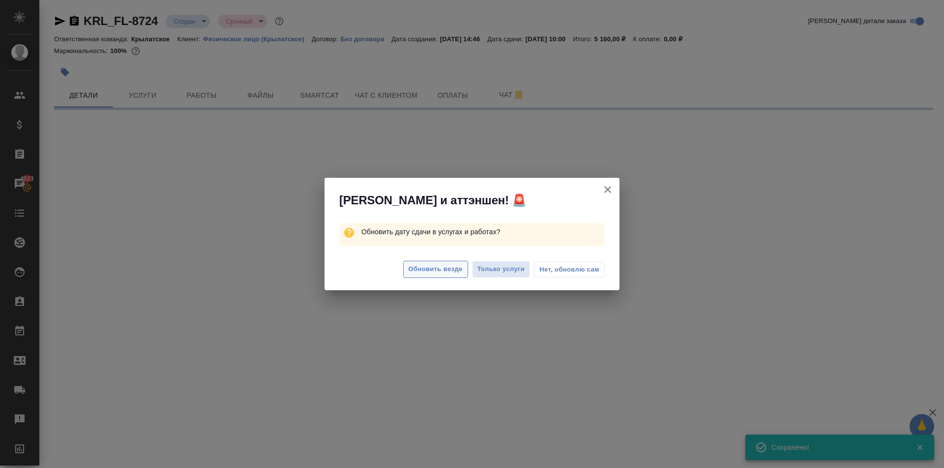
click at [410, 276] on button "Обновить везде" at bounding box center [435, 269] width 65 height 17
click at [416, 268] on span "Обновить везде" at bounding box center [435, 269] width 54 height 11
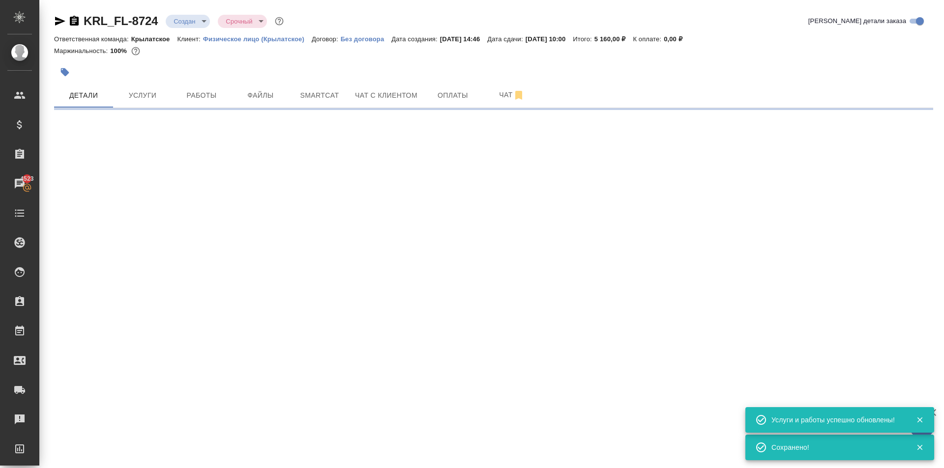
select select "RU"
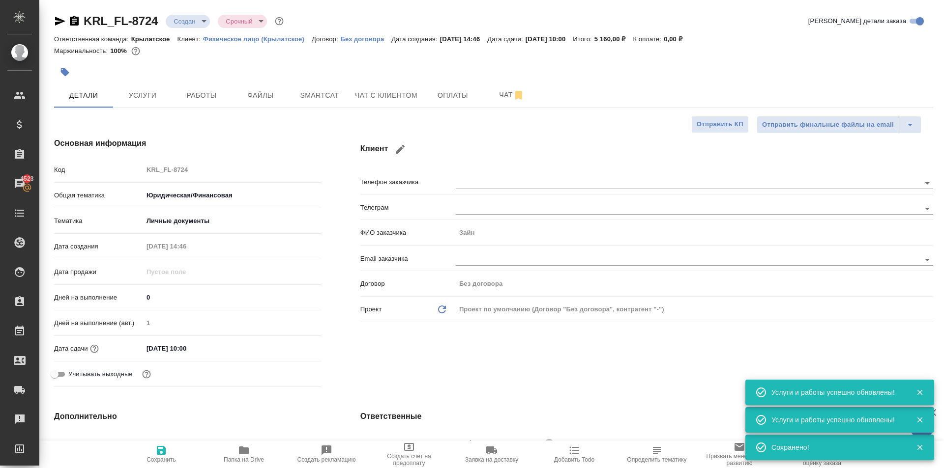
type textarea "x"
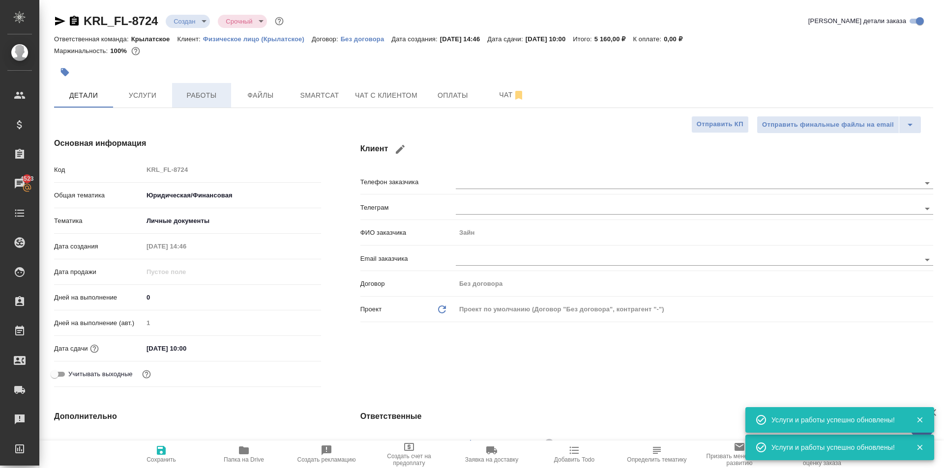
click at [222, 88] on button "Работы" at bounding box center [201, 95] width 59 height 25
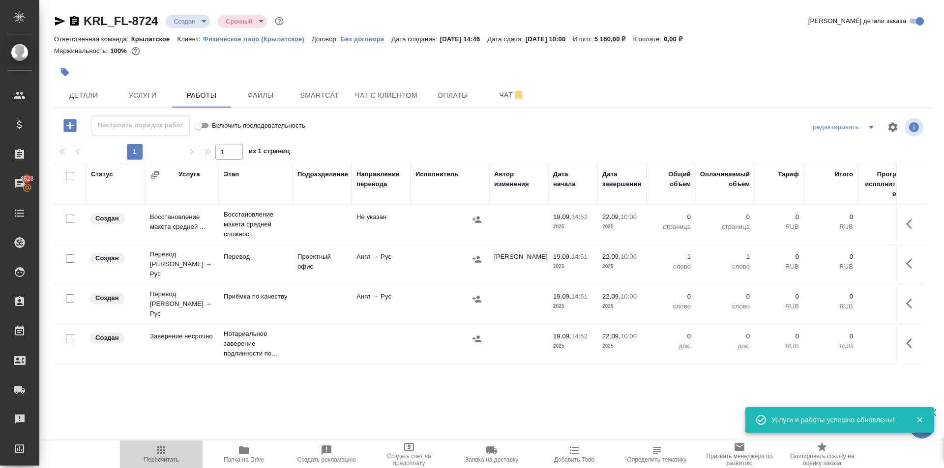
click at [145, 453] on span "Пересчитать" at bounding box center [161, 454] width 71 height 19
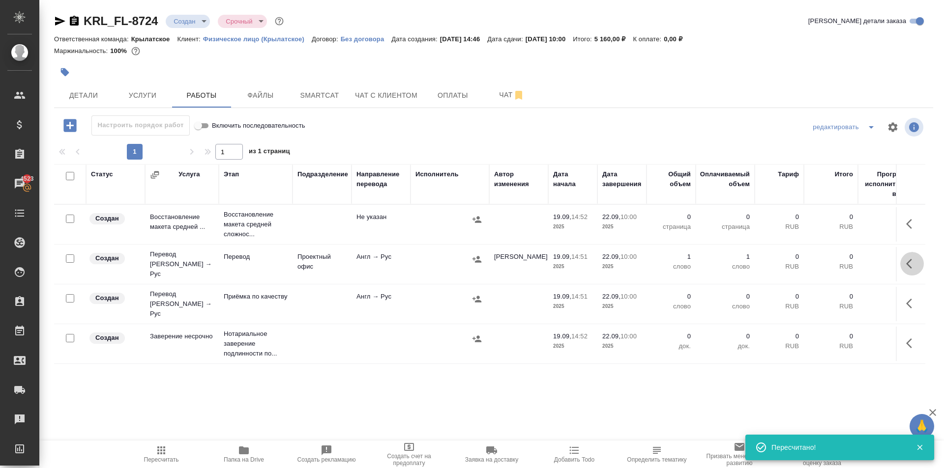
click at [906, 262] on icon "button" at bounding box center [912, 264] width 12 height 12
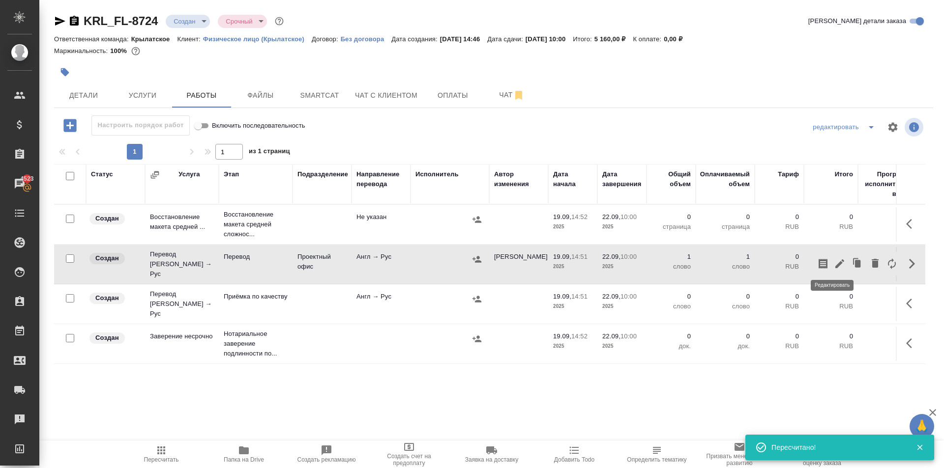
click at [834, 260] on icon "button" at bounding box center [840, 264] width 12 height 12
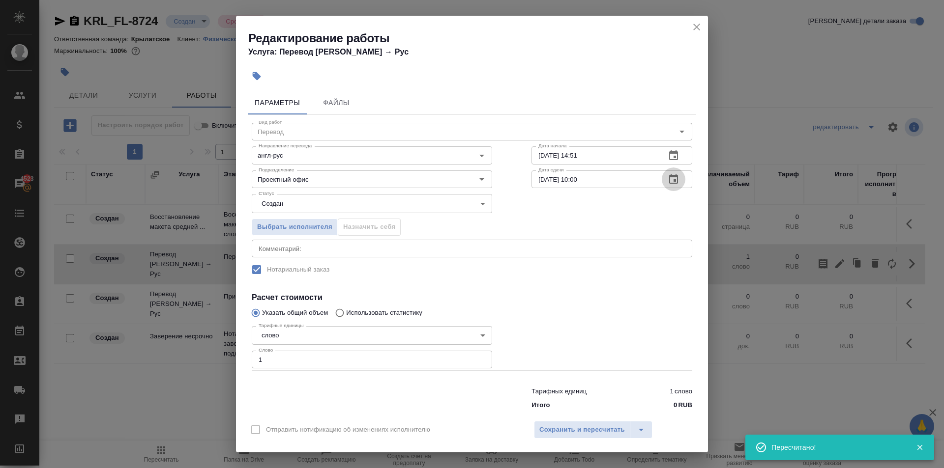
click at [676, 176] on button "button" at bounding box center [674, 180] width 24 height 24
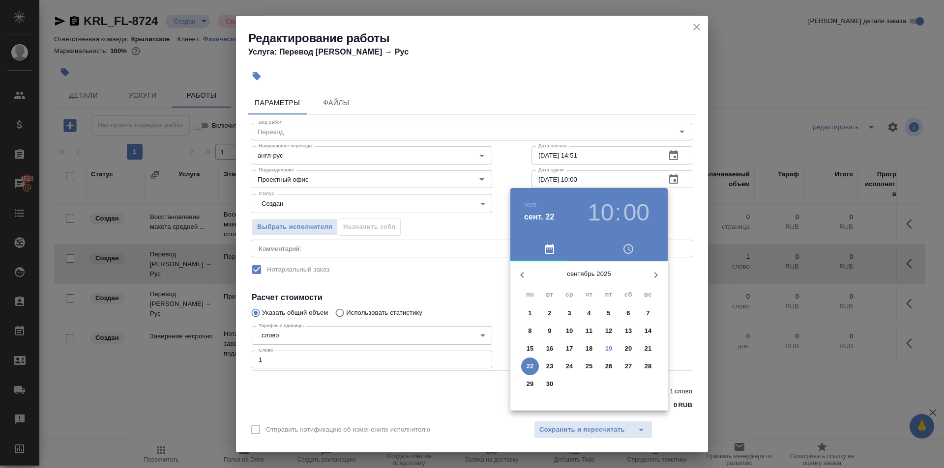
click at [530, 365] on p "22" at bounding box center [529, 367] width 7 height 10
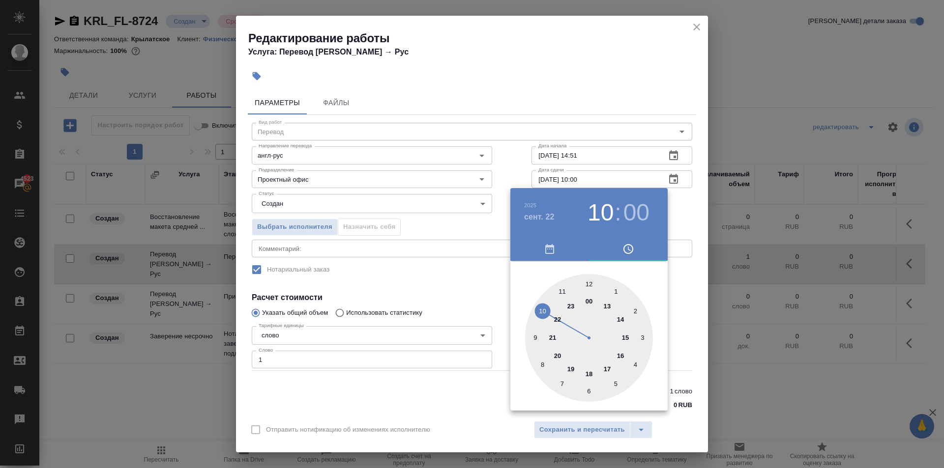
click at [534, 340] on div at bounding box center [589, 338] width 128 height 128
type input "22.09.2025 09:00"
click at [685, 308] on div at bounding box center [472, 234] width 944 height 468
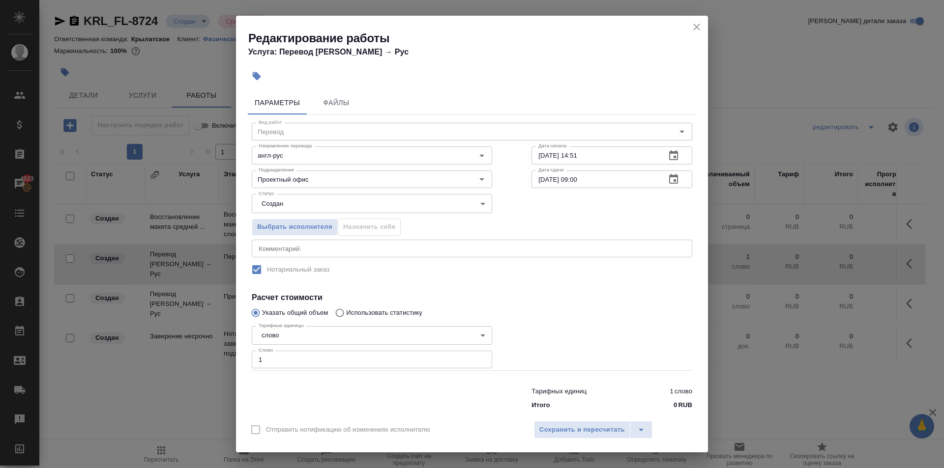
click at [608, 420] on div "Отправить нотификацию об изменениях исполнителю Сохранить и пересчитать" at bounding box center [472, 434] width 472 height 38
click at [606, 428] on span "Сохранить и пересчитать" at bounding box center [582, 430] width 86 height 11
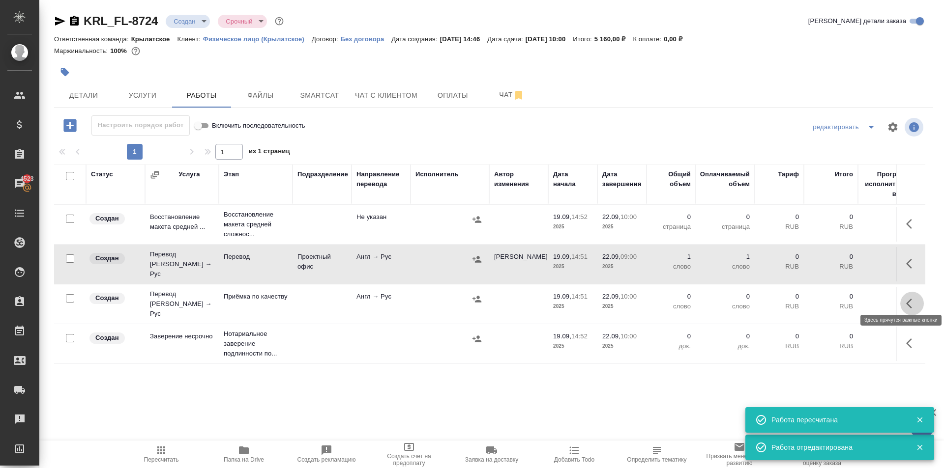
click at [906, 298] on icon "button" at bounding box center [912, 304] width 12 height 12
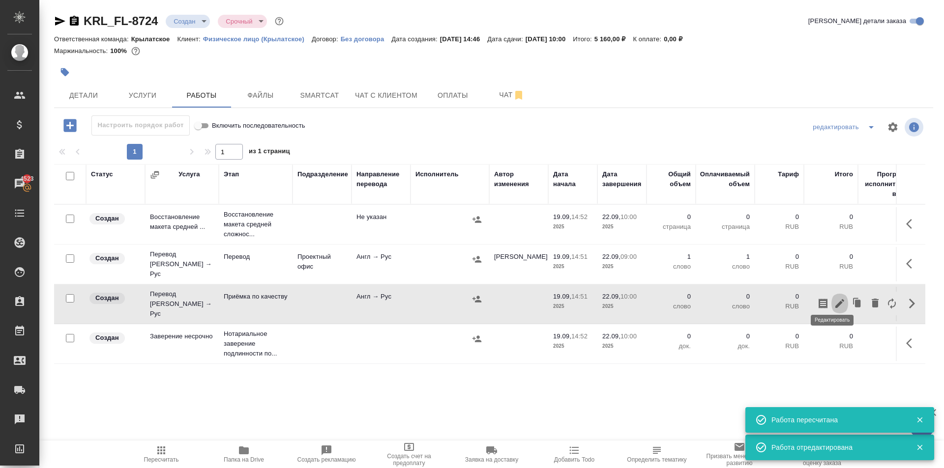
click at [836, 298] on icon "button" at bounding box center [840, 304] width 12 height 12
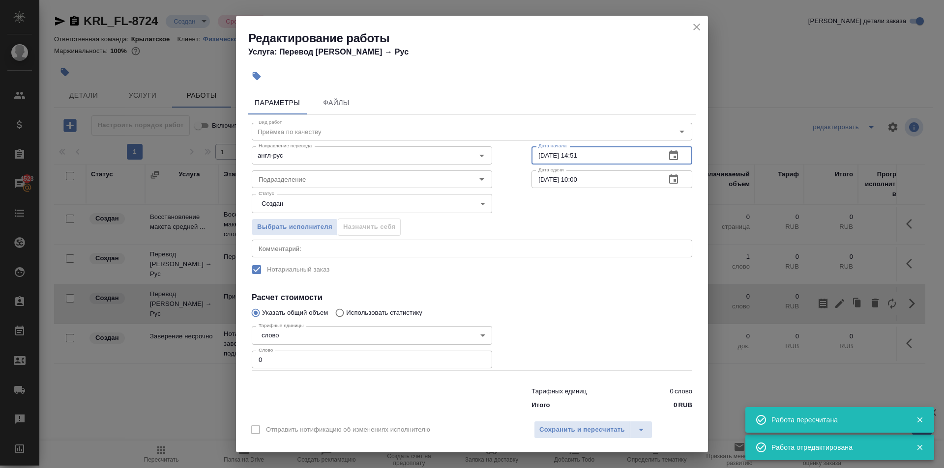
drag, startPoint x: 599, startPoint y: 157, endPoint x: 491, endPoint y: 158, distance: 108.1
click at [491, 158] on div "Вид работ Приёмка по качеству Вид работ Направление перевода англ-рус Направлен…" at bounding box center [472, 264] width 448 height 299
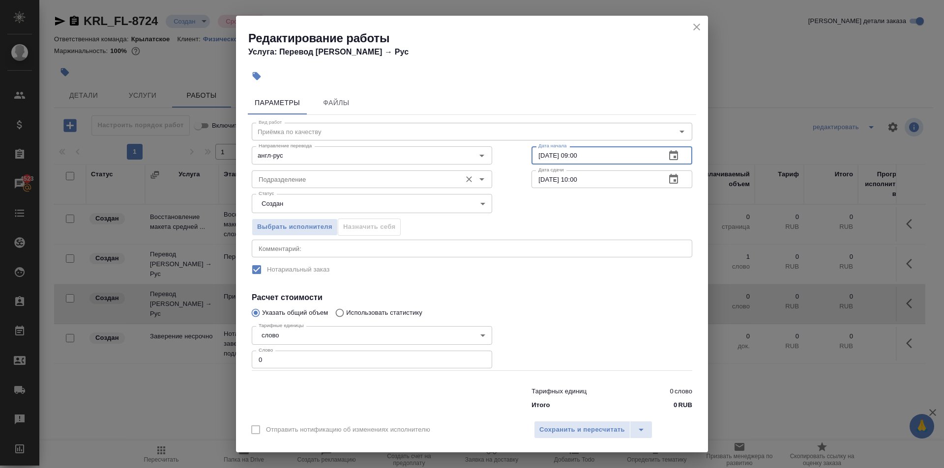
type input "22.09.2025 09:00"
click at [305, 177] on input "Подразделение" at bounding box center [356, 179] width 202 height 12
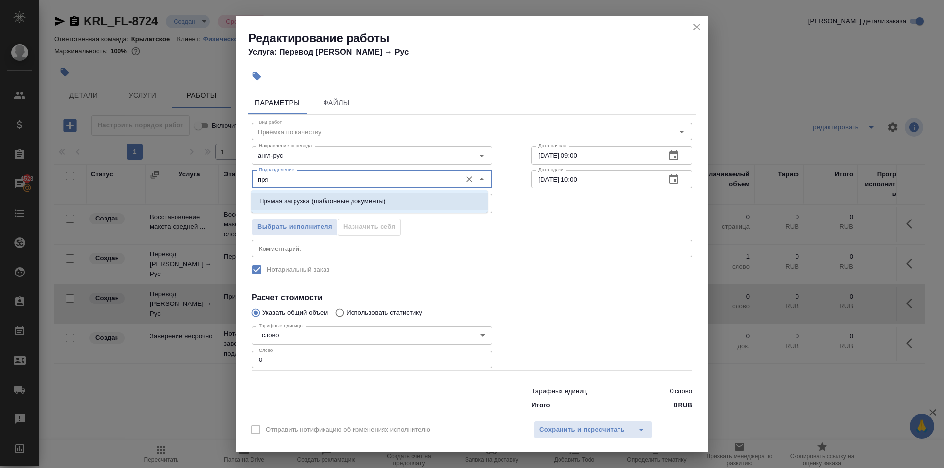
click at [299, 200] on p "Прямая загрузка (шаблонные документы)" at bounding box center [322, 202] width 126 height 10
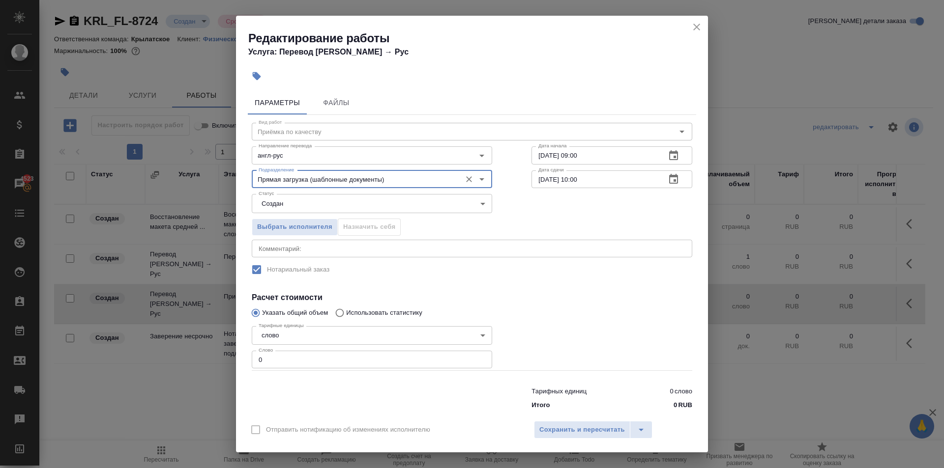
type input "Прямая загрузка (шаблонные документы)"
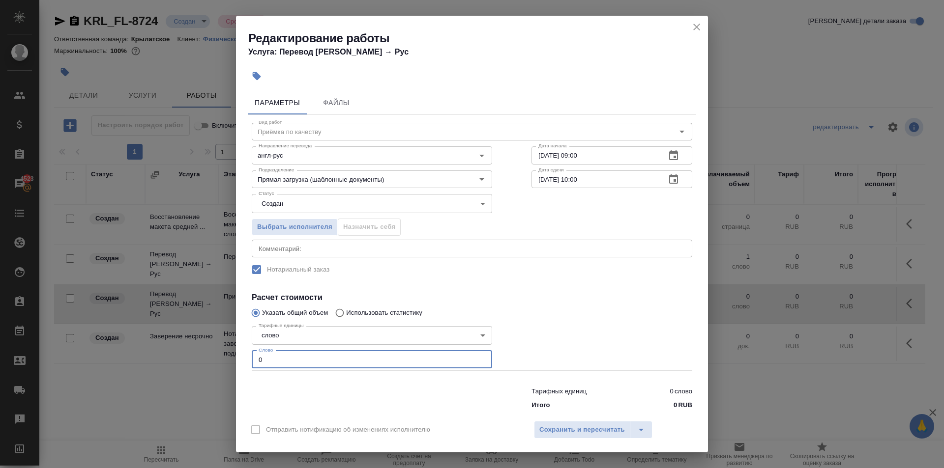
drag, startPoint x: 260, startPoint y: 361, endPoint x: 220, endPoint y: 357, distance: 40.0
click at [220, 357] on div "Редактирование работы Услуга: Перевод Стандарт Англ → Рус Параметры Файлы Вид р…" at bounding box center [472, 234] width 944 height 468
type input "10"
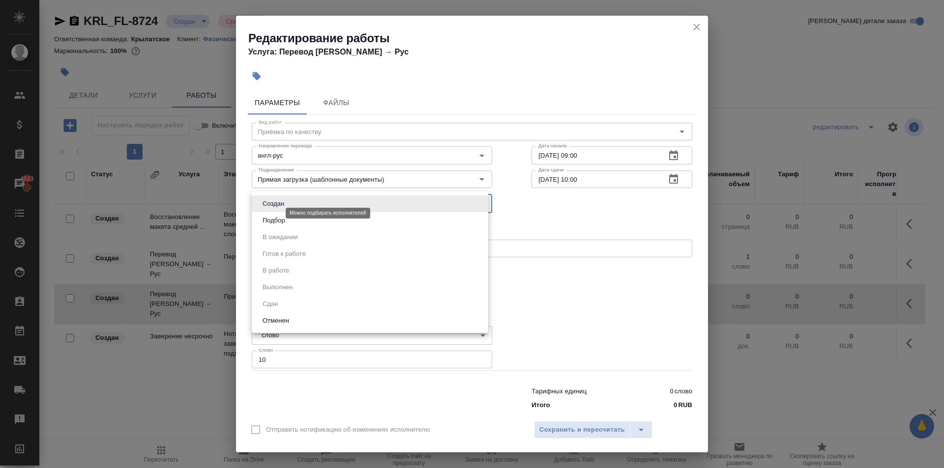
click at [269, 212] on body "🙏 .cls-1 fill:#fff; AWATERA Kasymov Timur Клиенты Спецификации Заказы 4523 Чаты…" at bounding box center [472, 234] width 944 height 468
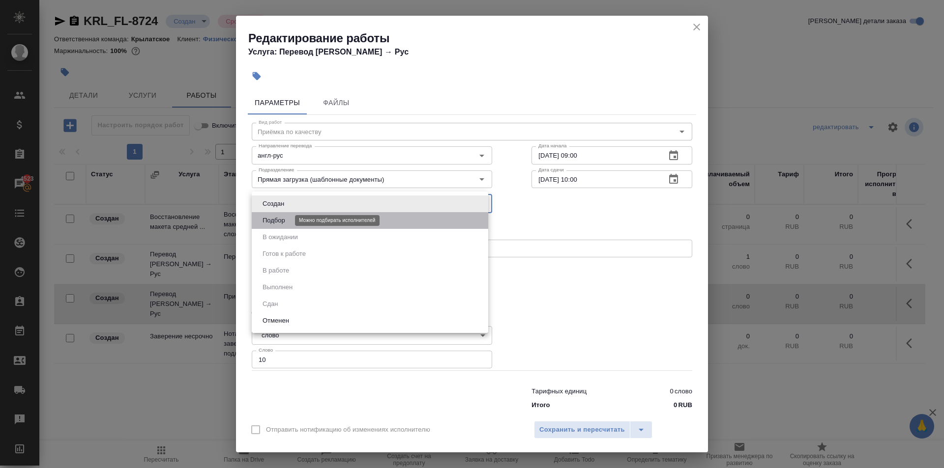
click at [271, 218] on button "Подбор" at bounding box center [274, 220] width 29 height 11
type input "recruiting"
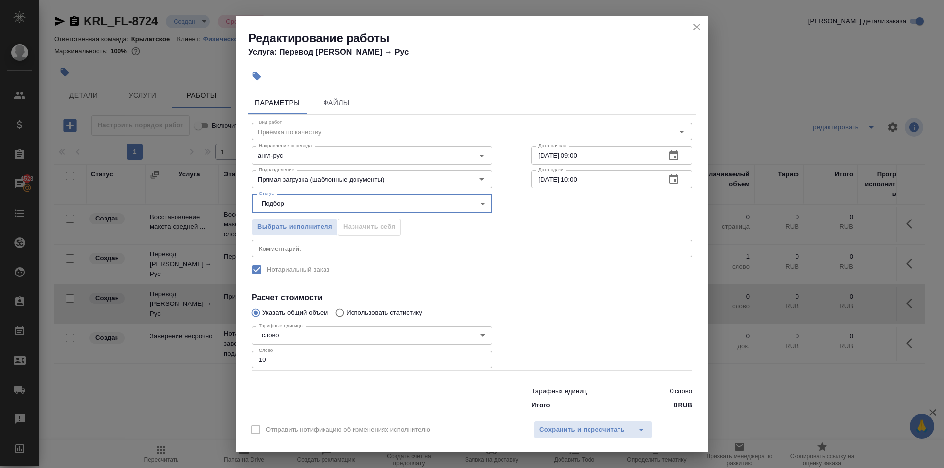
click at [563, 440] on div "Отправить нотификацию об изменениях исполнителю Сохранить и пересчитать" at bounding box center [472, 434] width 472 height 38
click at [555, 433] on span "Сохранить и пересчитать" at bounding box center [582, 430] width 86 height 11
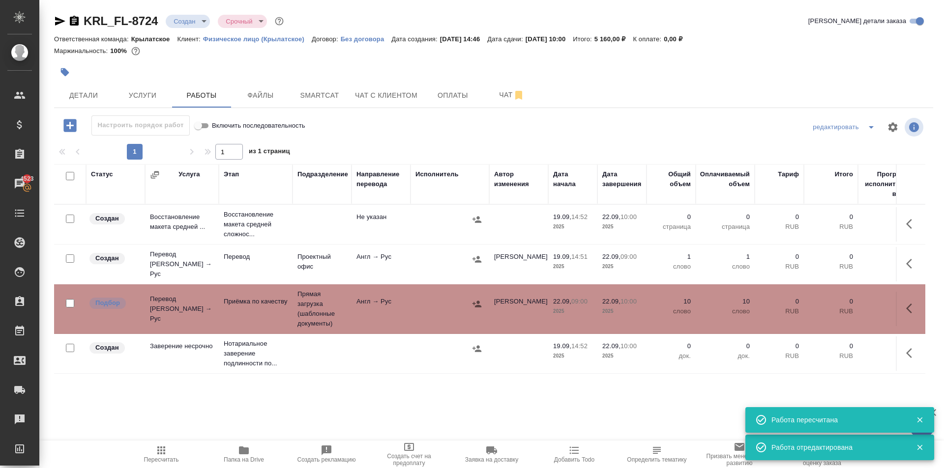
drag, startPoint x: 903, startPoint y: 348, endPoint x: 897, endPoint y: 349, distance: 5.9
click at [906, 348] on icon "button" at bounding box center [912, 353] width 12 height 12
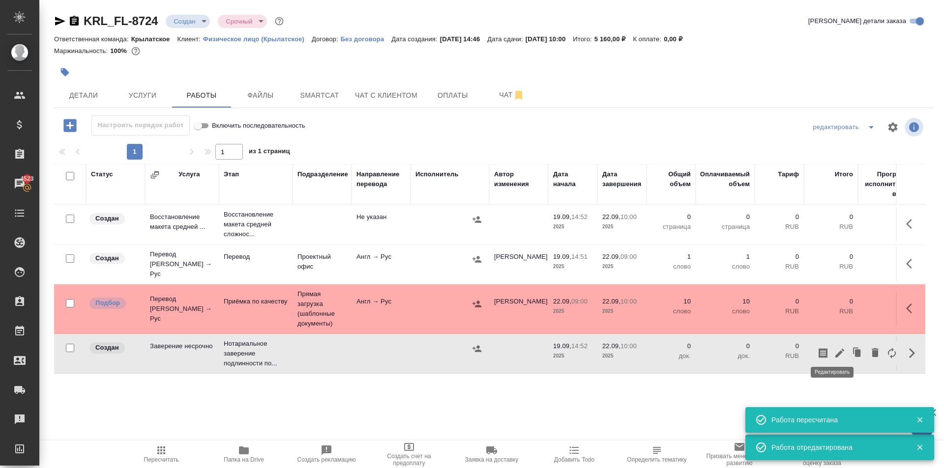
click at [834, 353] on icon "button" at bounding box center [840, 353] width 12 height 12
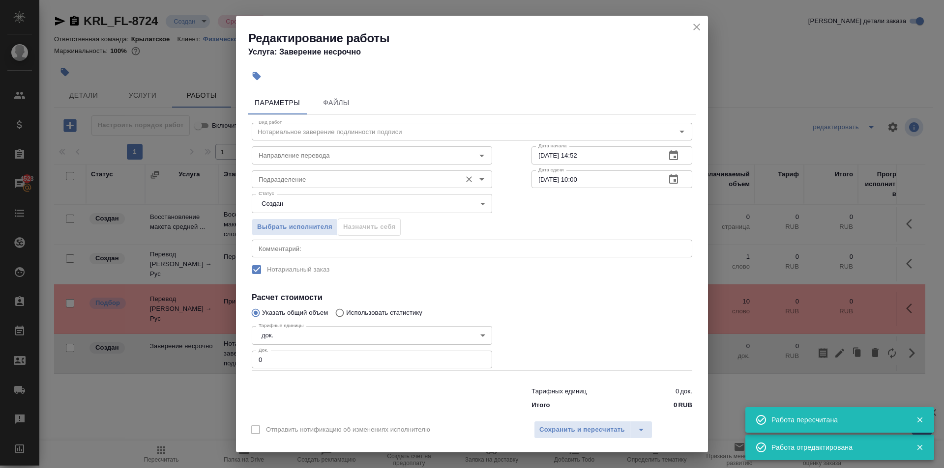
click at [324, 176] on input "Подразделение" at bounding box center [356, 179] width 202 height 12
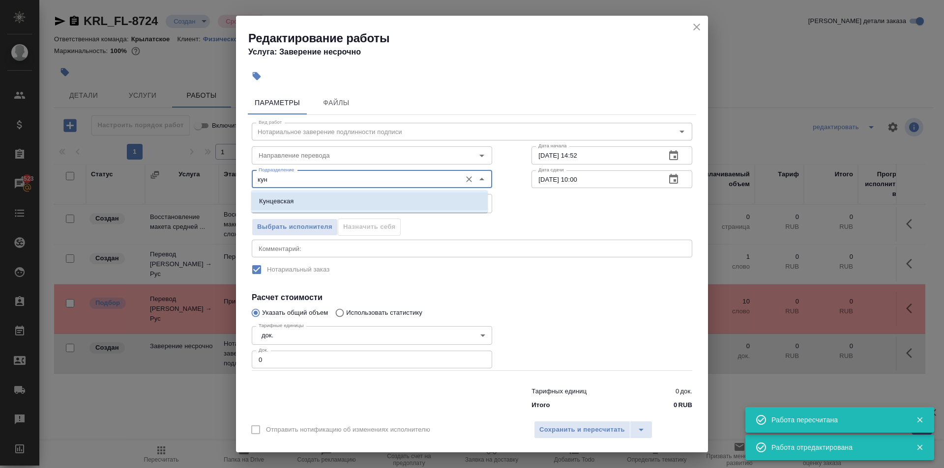
click at [322, 203] on li "Кунцевская" at bounding box center [369, 202] width 236 height 18
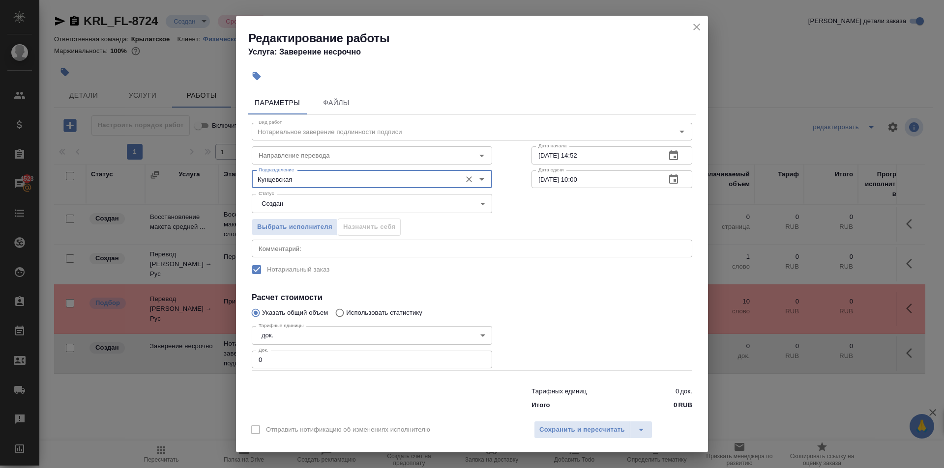
type input "Кунцевская"
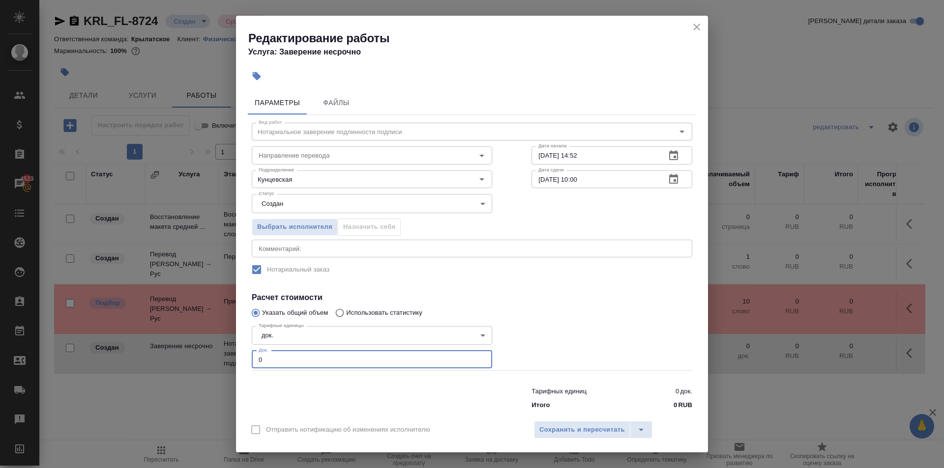
drag, startPoint x: 274, startPoint y: 358, endPoint x: 230, endPoint y: 354, distance: 44.5
click at [230, 354] on div "Редактирование работы Услуга: Заверение несрочно Параметры Файлы Вид работ Нота…" at bounding box center [472, 234] width 944 height 468
type input "2"
click at [565, 430] on span "Сохранить и пересчитать" at bounding box center [582, 430] width 86 height 11
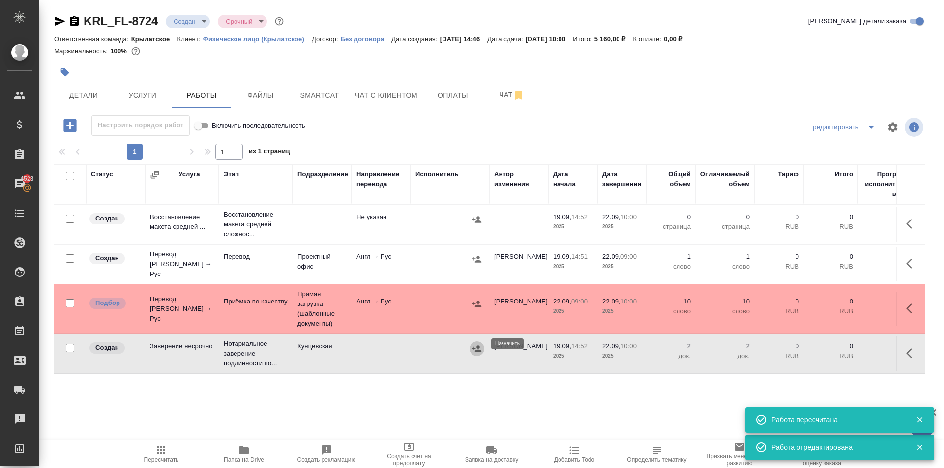
click at [477, 348] on icon "button" at bounding box center [477, 349] width 10 height 10
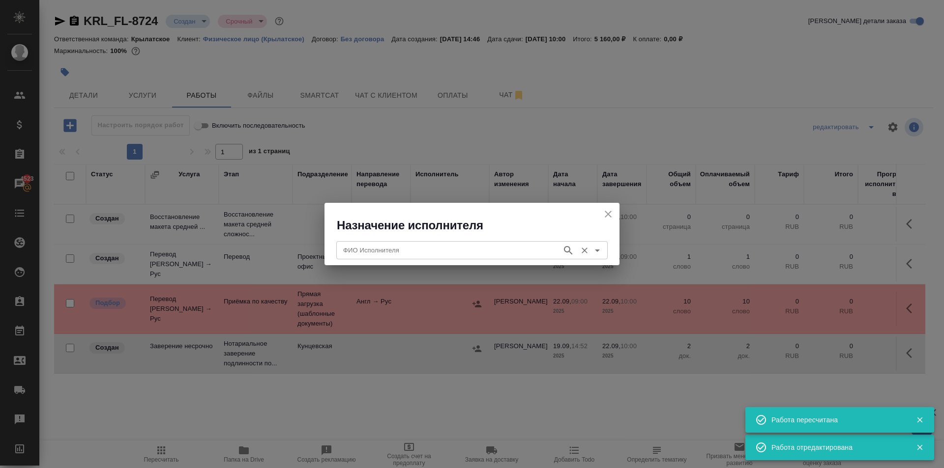
click at [351, 253] on input "ФИО Исполнителя" at bounding box center [448, 250] width 218 height 12
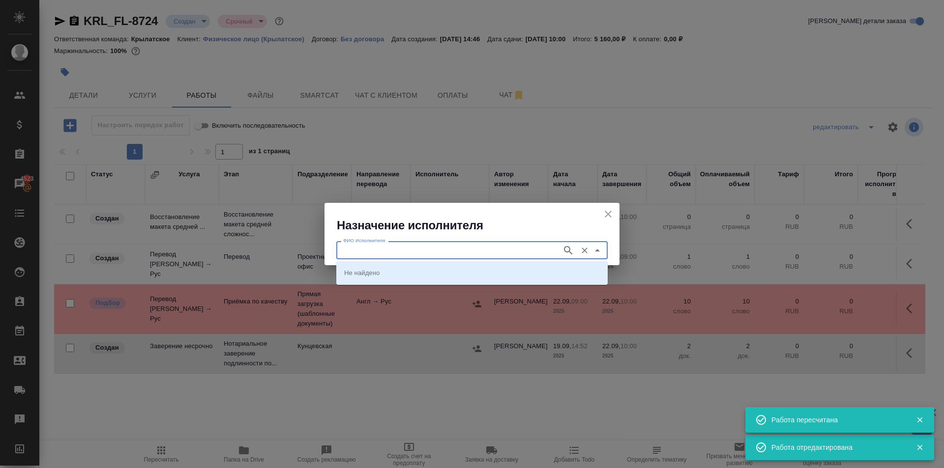
type input "м"
type input "аристова"
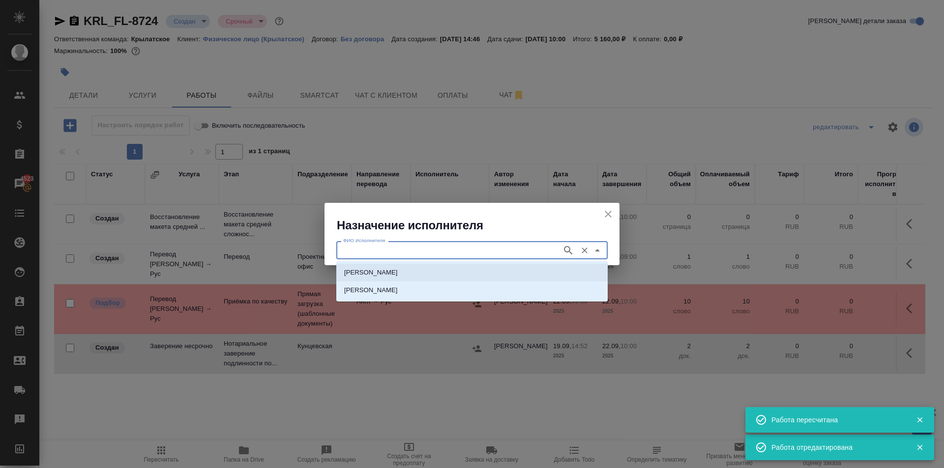
click at [374, 264] on li "НОТАРИУС Аристова Анна Дмитриевна" at bounding box center [471, 273] width 271 height 18
type input "НОТАРИУС Аристова Анна Дмитриевна"
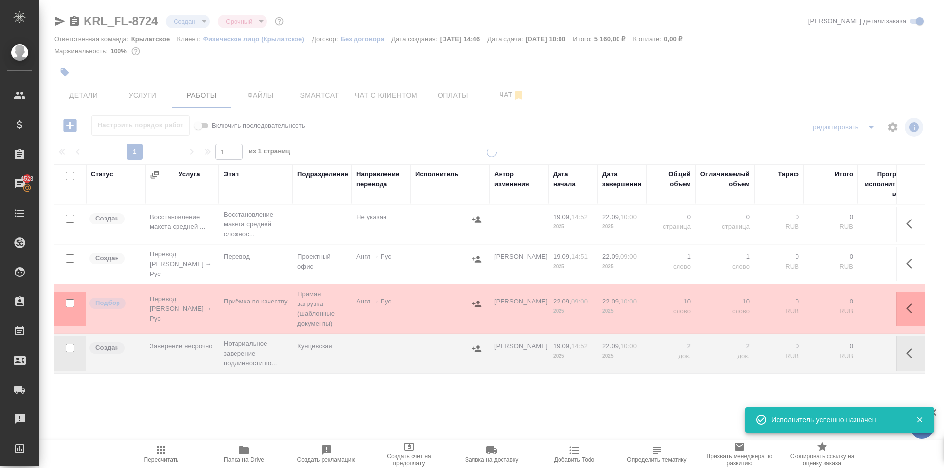
click at [168, 450] on span "Пересчитать" at bounding box center [161, 454] width 71 height 19
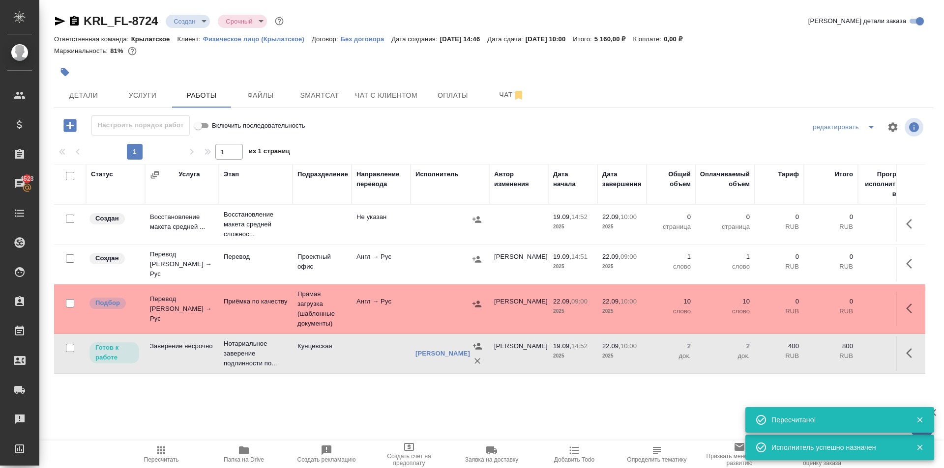
click at [81, 80] on div at bounding box center [347, 72] width 586 height 22
drag, startPoint x: 88, startPoint y: 92, endPoint x: 129, endPoint y: 95, distance: 41.4
click at [129, 95] on div "Детали Услуги Работы Файлы Smartcat Чат с клиентом Оплаты Чат" at bounding box center [493, 95] width 879 height 25
click at [129, 95] on span "Услуги" at bounding box center [142, 95] width 47 height 12
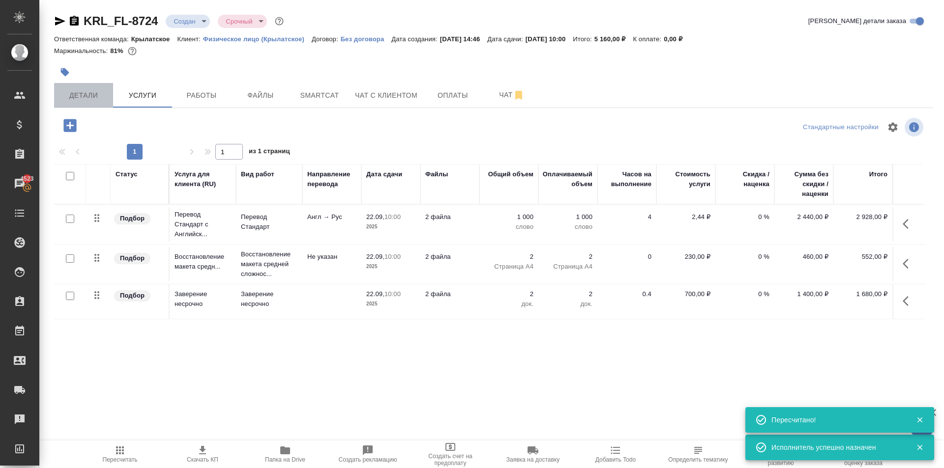
click at [89, 88] on button "Детали" at bounding box center [83, 95] width 59 height 25
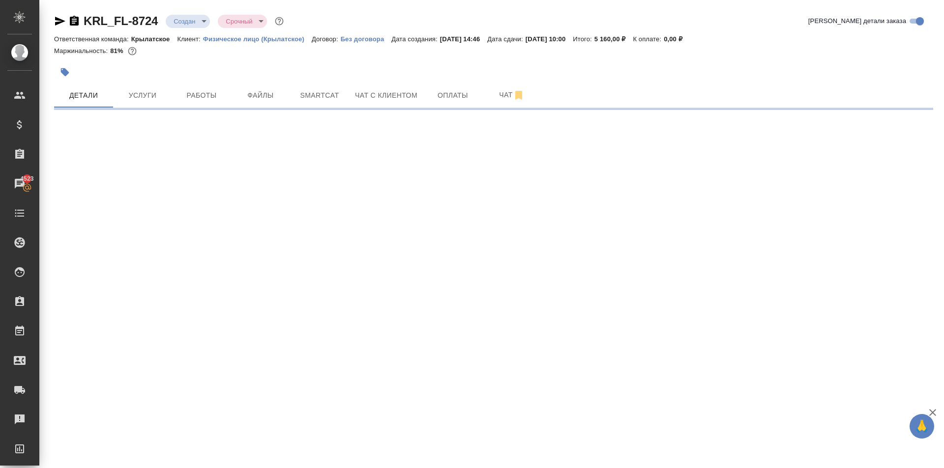
select select "RU"
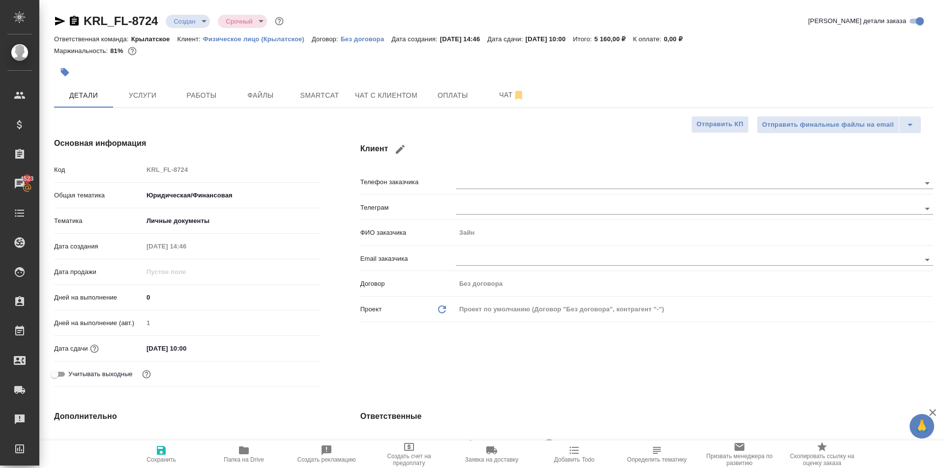
type textarea "x"
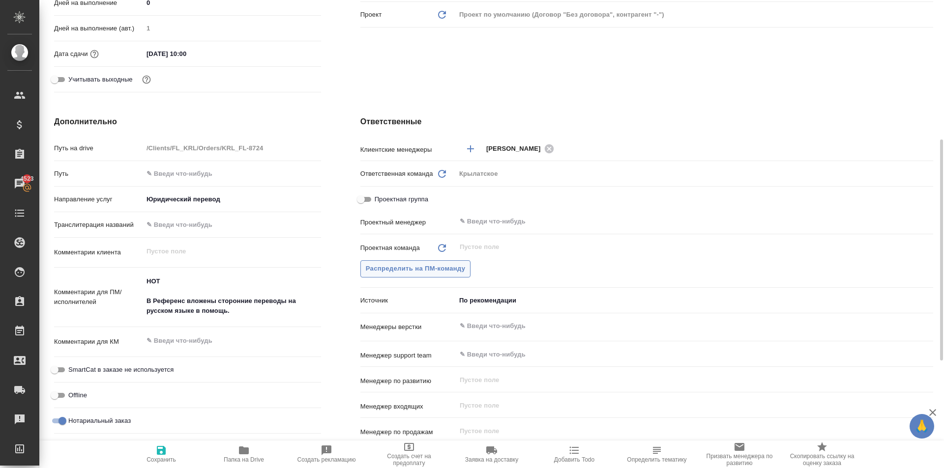
click at [436, 271] on span "Распределить на ПМ-команду" at bounding box center [416, 268] width 100 height 11
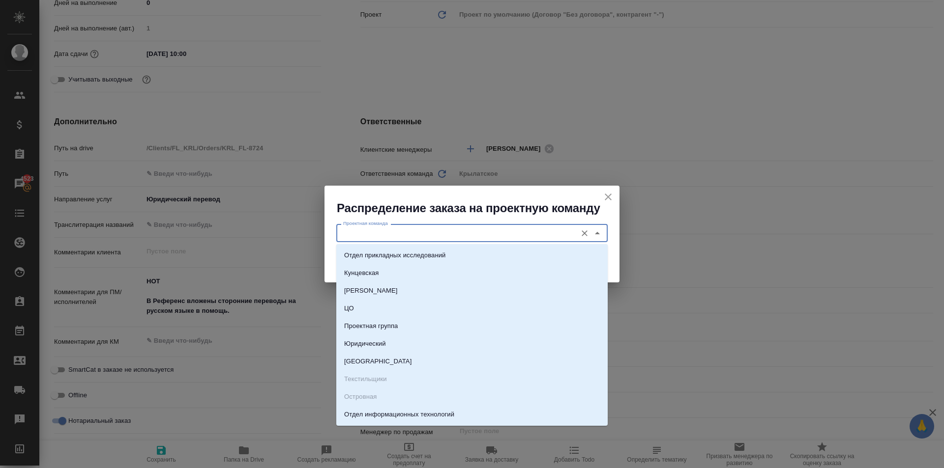
click at [376, 237] on input "Проектная команда" at bounding box center [455, 233] width 232 height 12
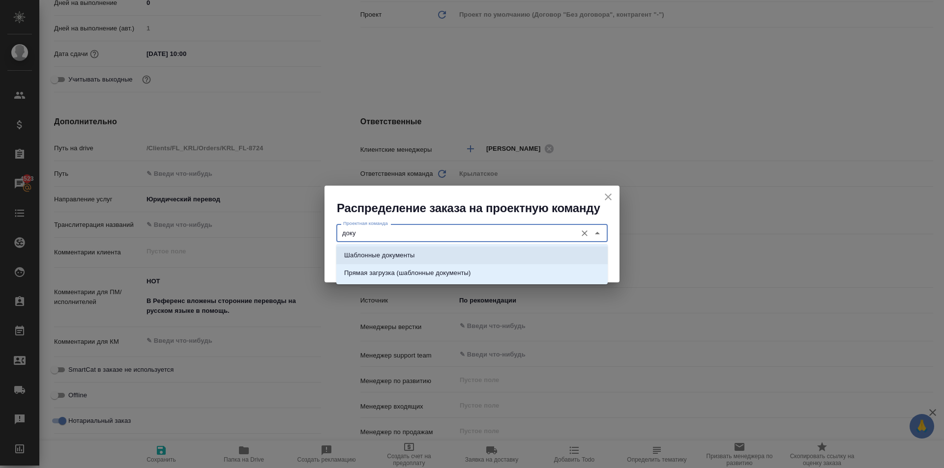
click at [385, 249] on li "Шаблонные документы" at bounding box center [471, 256] width 271 height 18
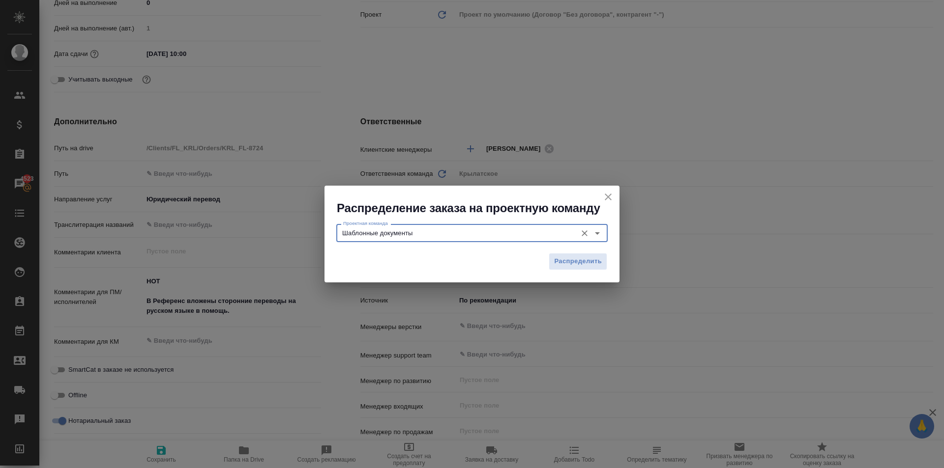
type input "Шаблонные документы"
click at [604, 252] on div "Распределить" at bounding box center [471, 265] width 295 height 34
drag, startPoint x: 593, startPoint y: 259, endPoint x: 481, endPoint y: 247, distance: 112.6
click at [592, 259] on span "Распределить" at bounding box center [578, 261] width 48 height 11
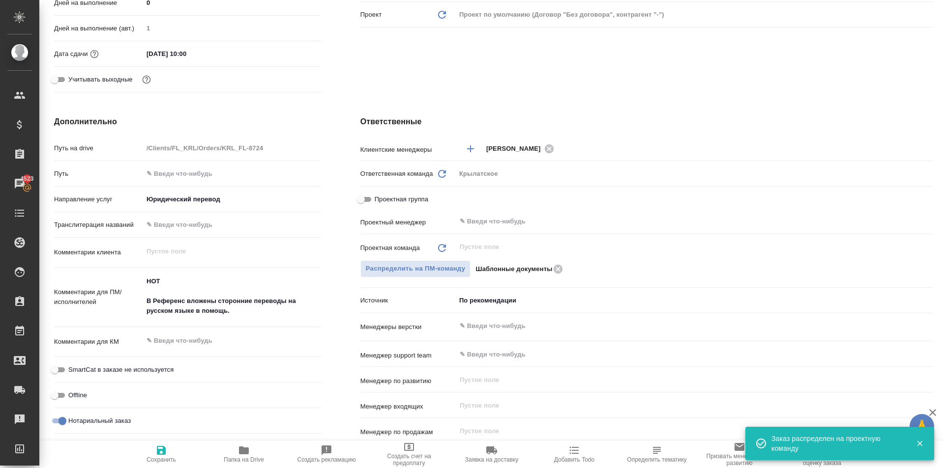
type textarea "x"
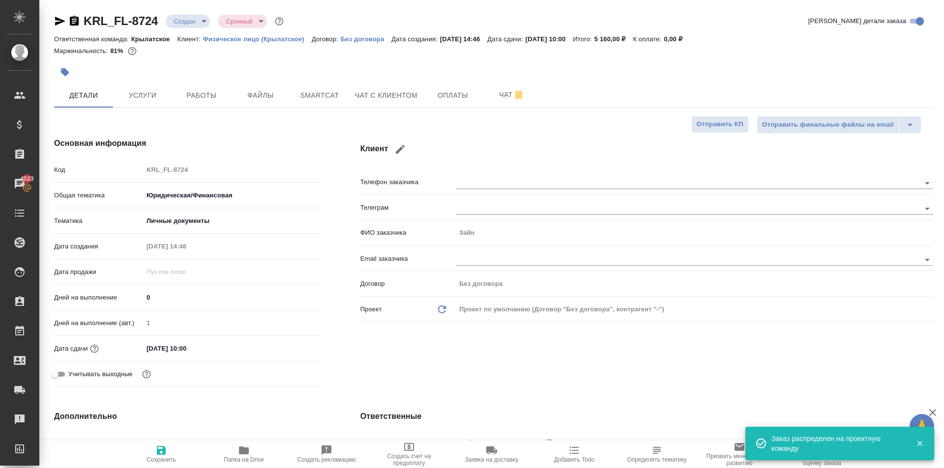
click at [166, 456] on icon "button" at bounding box center [161, 451] width 12 height 12
type textarea "x"
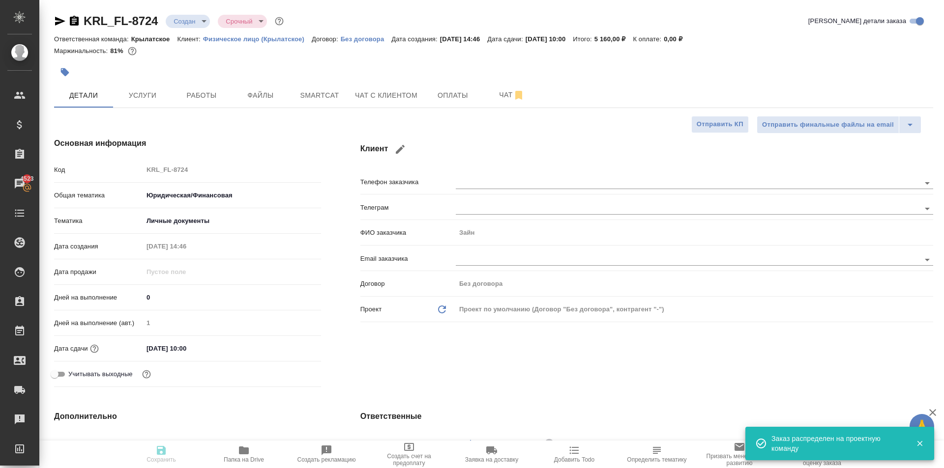
type textarea "x"
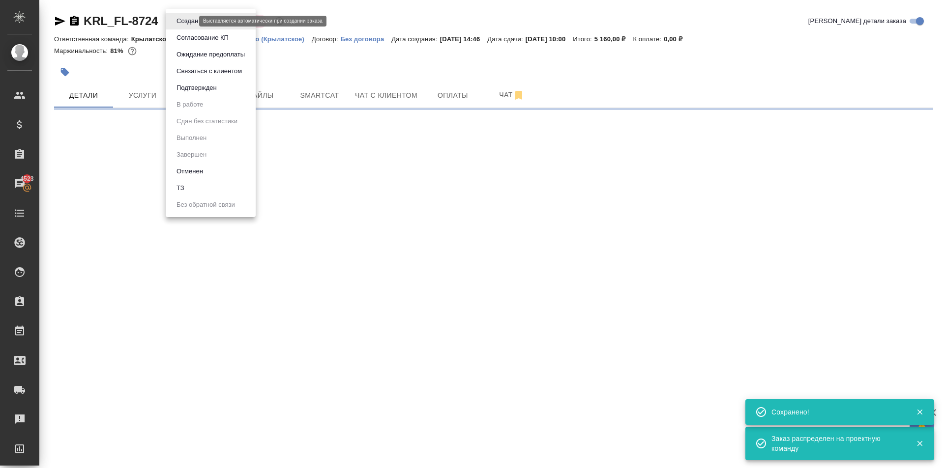
click at [192, 24] on body "🙏 .cls-1 fill:#fff; AWATERA Kasymov Timur Клиенты Спецификации Заказы 4523 Чаты…" at bounding box center [472, 234] width 944 height 468
click at [207, 93] on li "Подтвержден" at bounding box center [211, 88] width 90 height 17
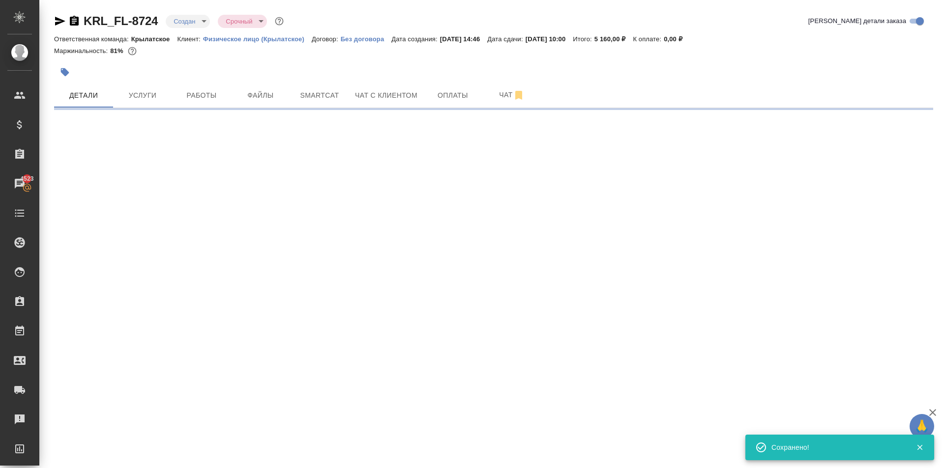
select select "RU"
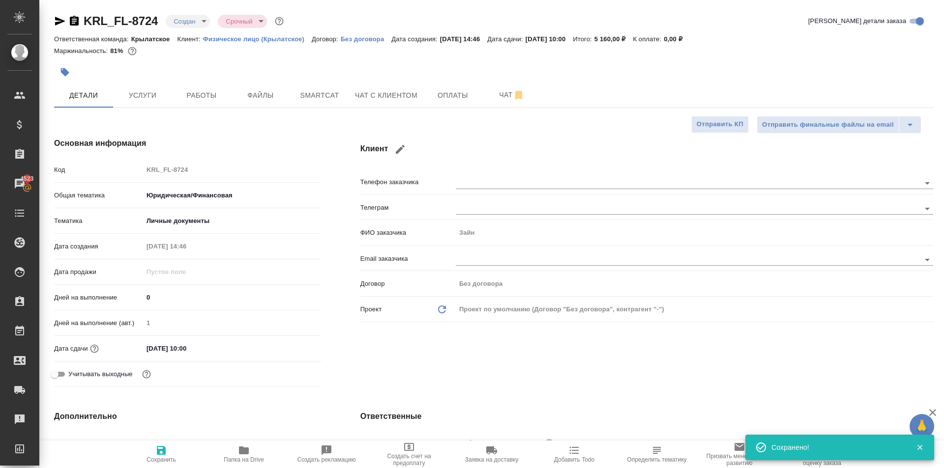
type textarea "x"
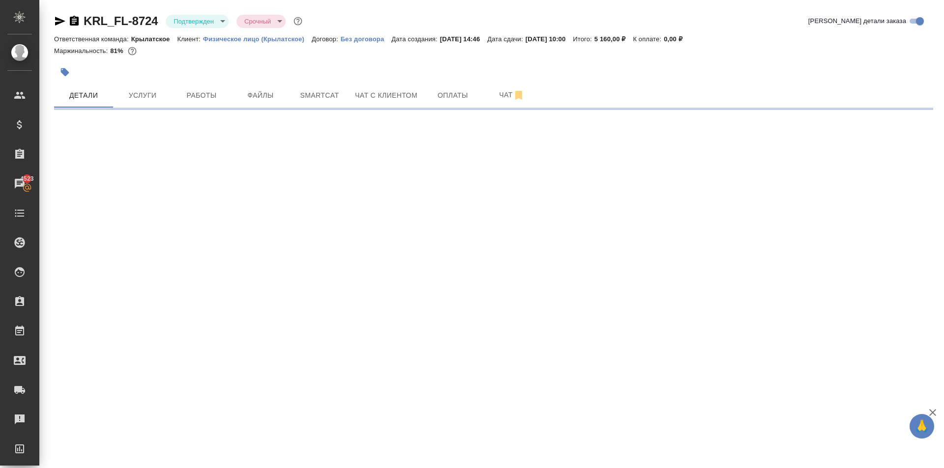
select select "RU"
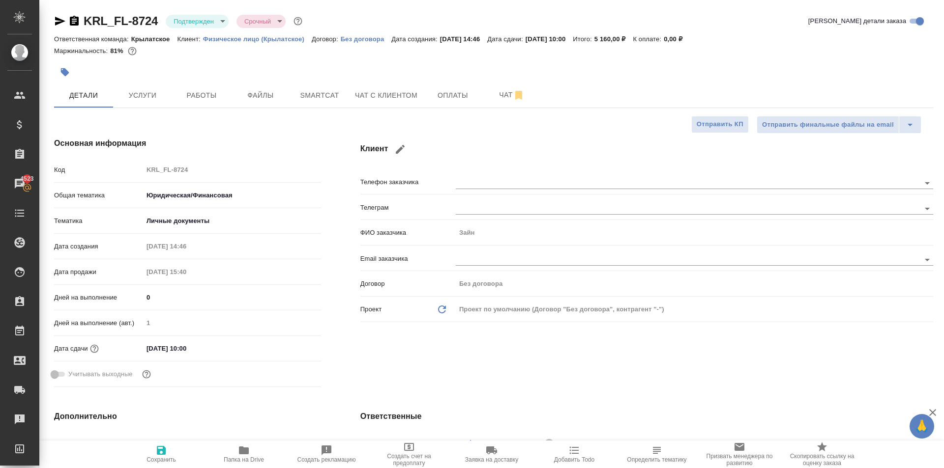
type textarea "x"
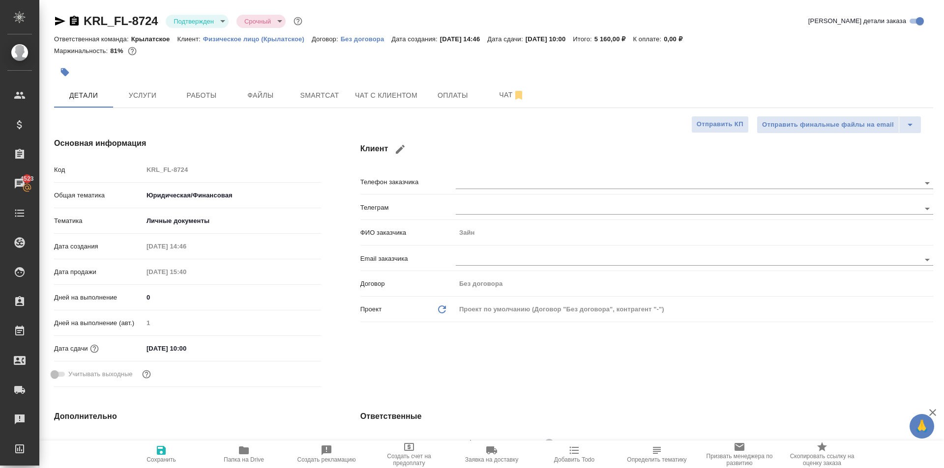
type textarea "x"
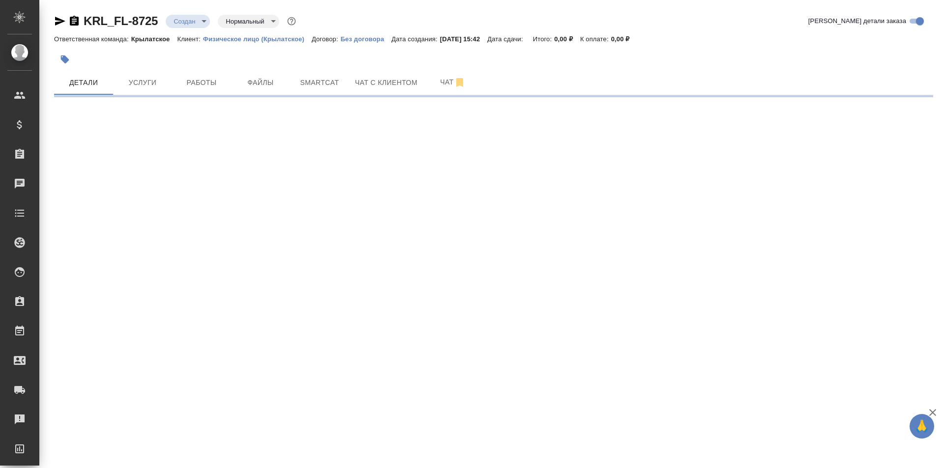
select select "RU"
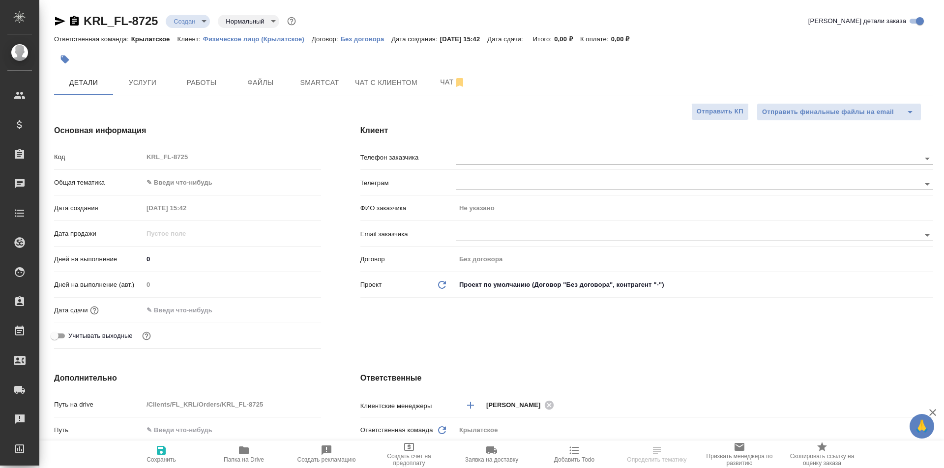
type textarea "x"
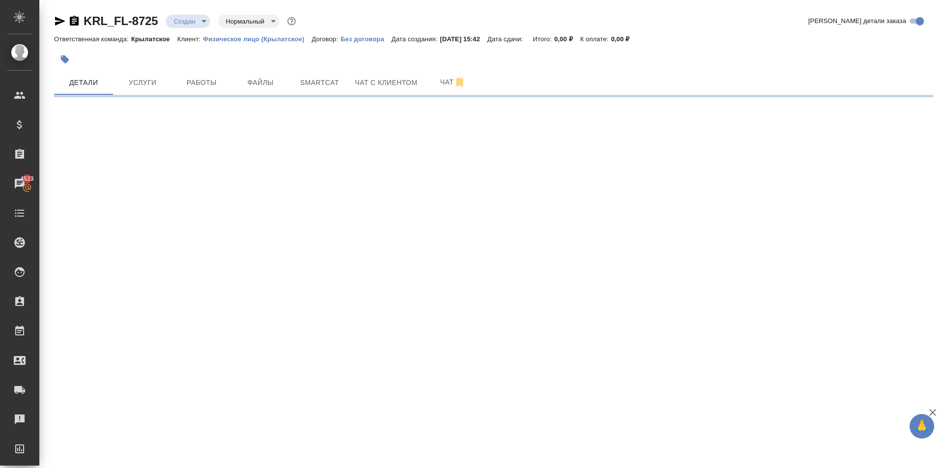
select select "RU"
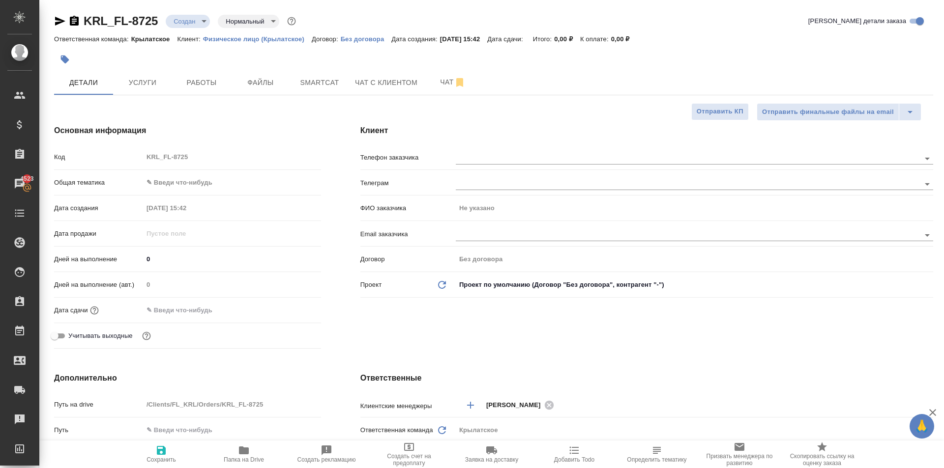
type textarea "x"
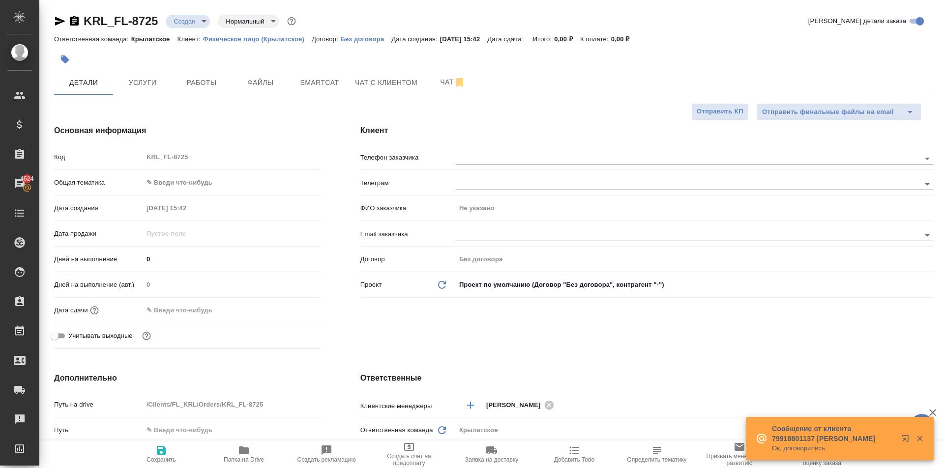
drag, startPoint x: 182, startPoint y: 165, endPoint x: 194, endPoint y: 180, distance: 19.3
click at [194, 180] on div "Код KRL_FL-8725 Общая тематика ✎ Введи что-нибудь Дата создания 19.09.2025 15:4…" at bounding box center [187, 250] width 267 height 204
click at [199, 187] on body "🙏 .cls-1 fill:#fff; AWATERA Kasymov Timur Клиенты Спецификации Заказы 4524 Чаты…" at bounding box center [472, 234] width 944 height 468
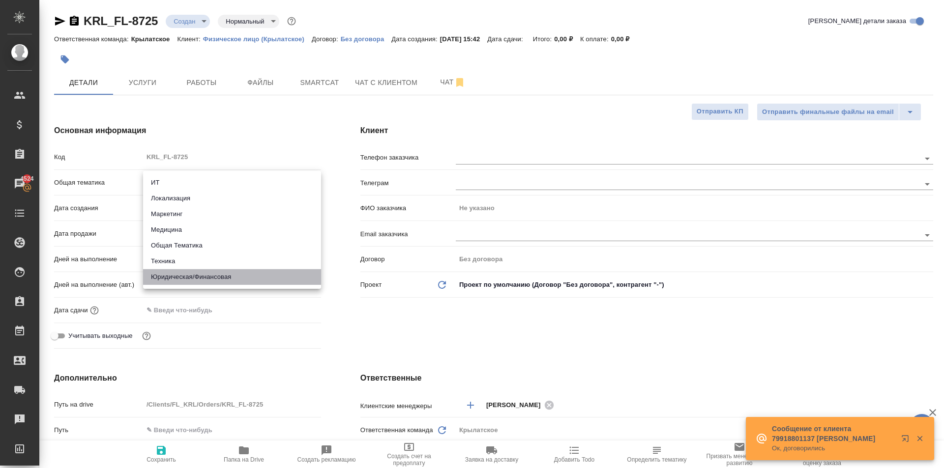
click at [211, 281] on li "Юридическая/Финансовая" at bounding box center [232, 277] width 178 height 16
type input "yr-fn"
type textarea "x"
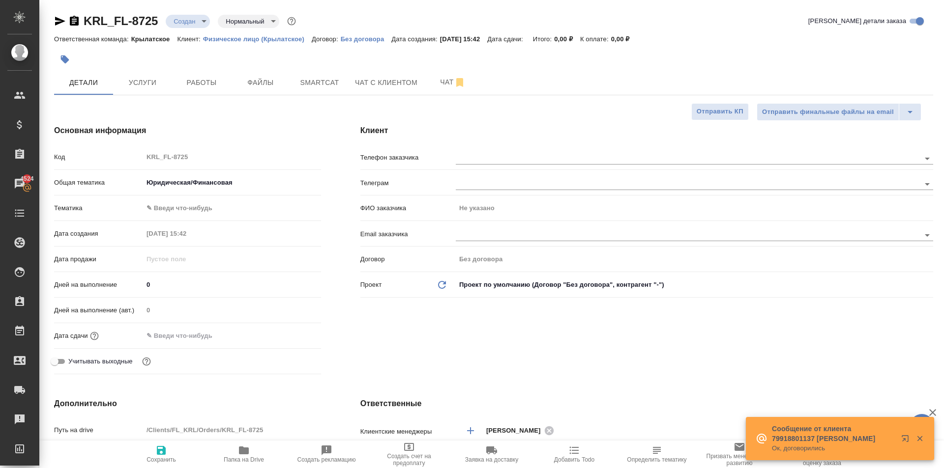
click at [181, 217] on div "Тематика ✎ Введи что-нибудь" at bounding box center [187, 213] width 267 height 26
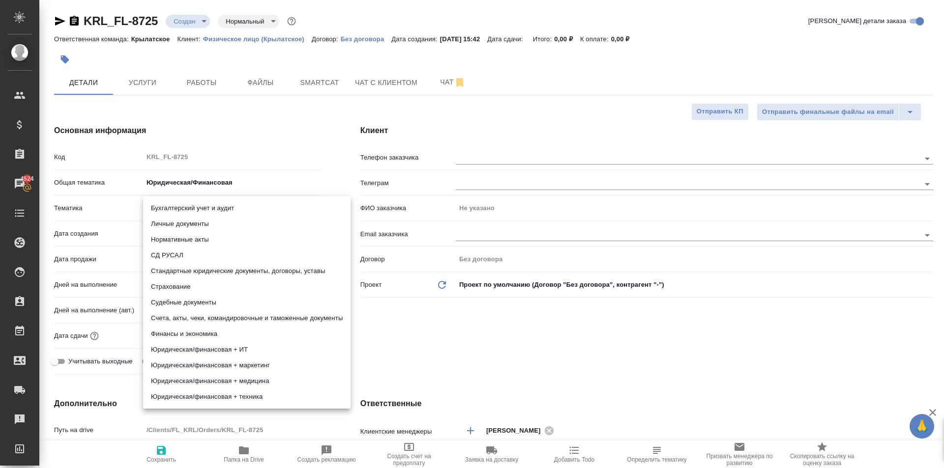
click at [190, 213] on body "🙏 .cls-1 fill:#fff; AWATERA Kasymov Timur Клиенты Спецификации Заказы 4524 Чаты…" at bounding box center [472, 234] width 944 height 468
click at [194, 228] on li "Личные документы" at bounding box center [246, 224] width 207 height 16
type textarea "x"
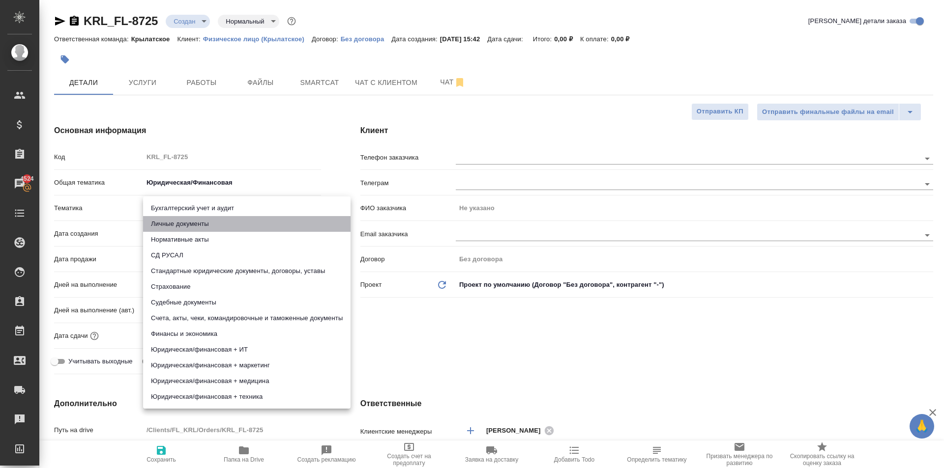
type input "5a8b8b956a9677013d343cfe"
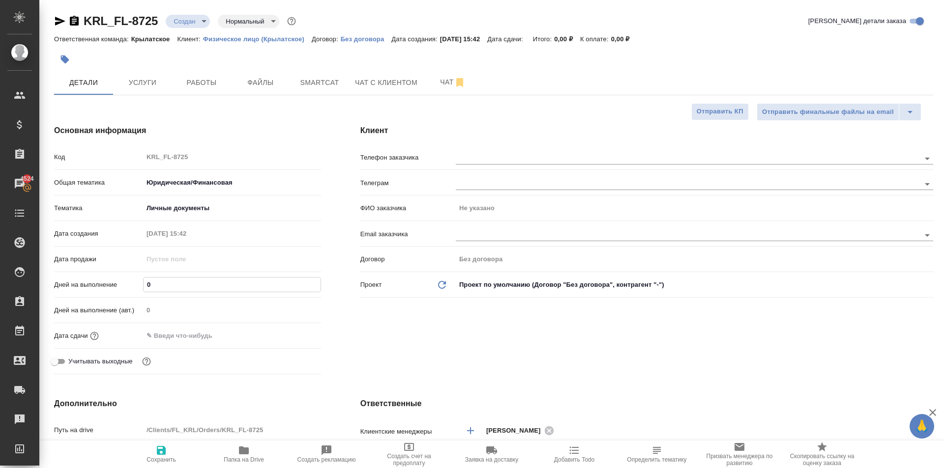
drag, startPoint x: 160, startPoint y: 288, endPoint x: 123, endPoint y: 281, distance: 37.0
click at [123, 281] on div "Дней на выполнение 0" at bounding box center [187, 284] width 267 height 17
type input "1"
type textarea "x"
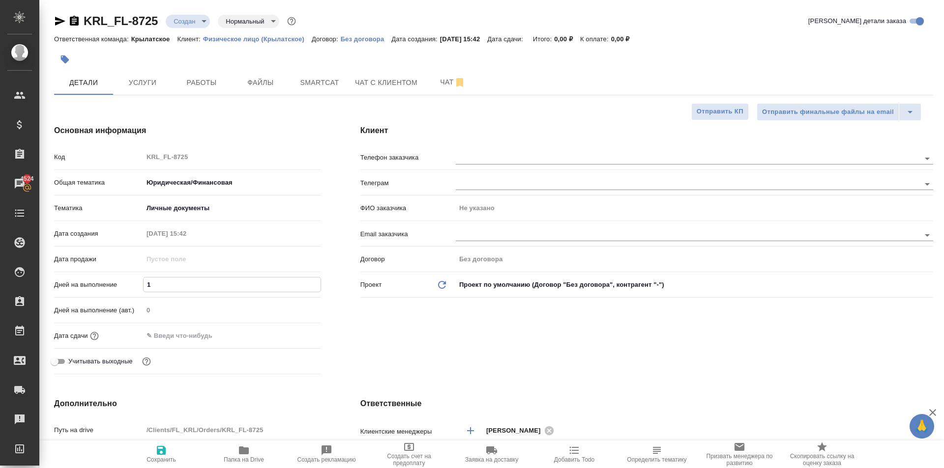
type textarea "x"
type input "1"
click at [168, 340] on input "text" at bounding box center [186, 336] width 86 height 14
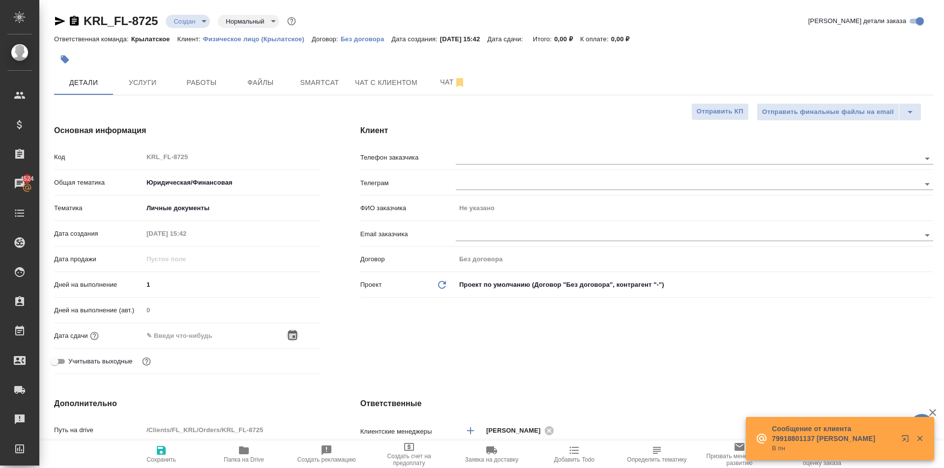
click at [292, 332] on icon "button" at bounding box center [292, 335] width 9 height 10
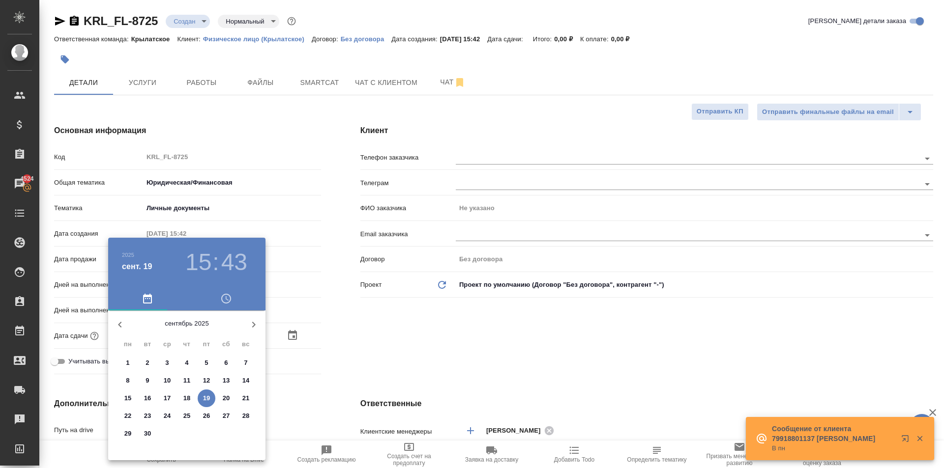
click at [126, 419] on p "22" at bounding box center [127, 416] width 7 height 10
type input "22.09.2025 15:43"
type textarea "x"
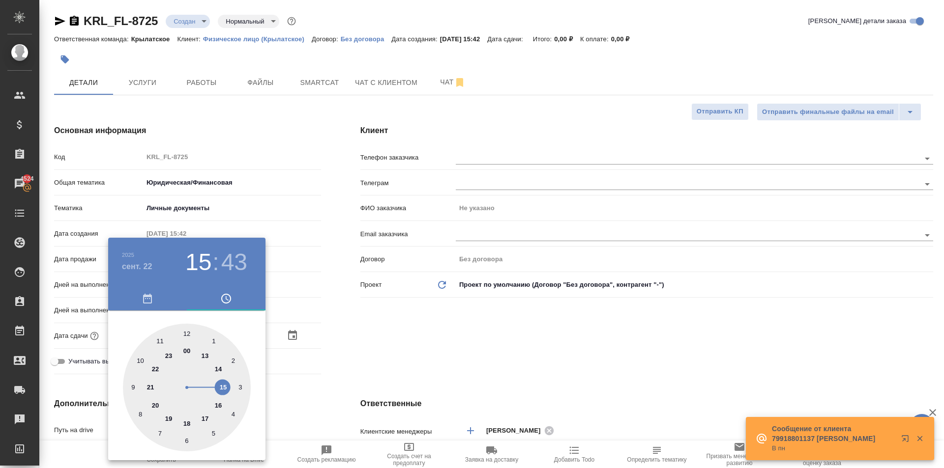
drag, startPoint x: 139, startPoint y: 356, endPoint x: 158, endPoint y: 357, distance: 19.7
click at [141, 358] on div at bounding box center [187, 388] width 128 height 128
type input "22.09.2025 10:43"
type textarea "x"
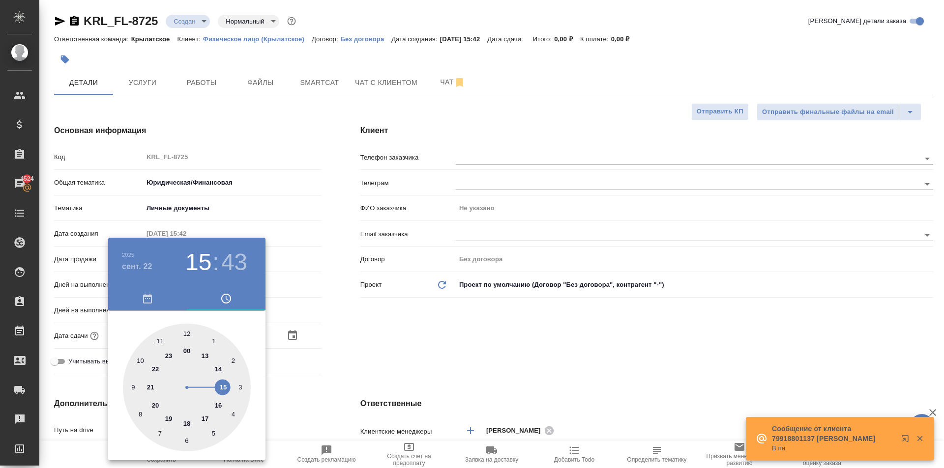
type textarea "x"
click at [186, 333] on div at bounding box center [187, 388] width 128 height 128
type input "22.09.2025 10:00"
type textarea "x"
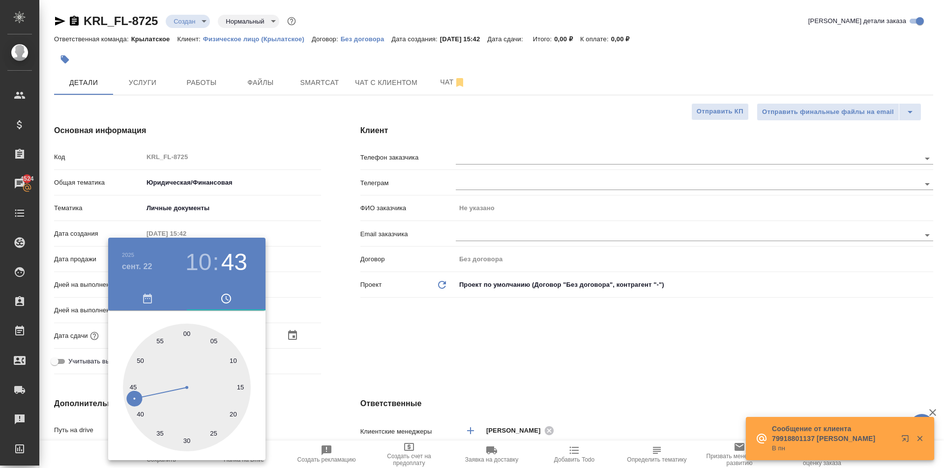
type textarea "x"
drag, startPoint x: 333, startPoint y: 355, endPoint x: 300, endPoint y: 360, distance: 33.9
click at [333, 355] on div at bounding box center [472, 234] width 944 height 468
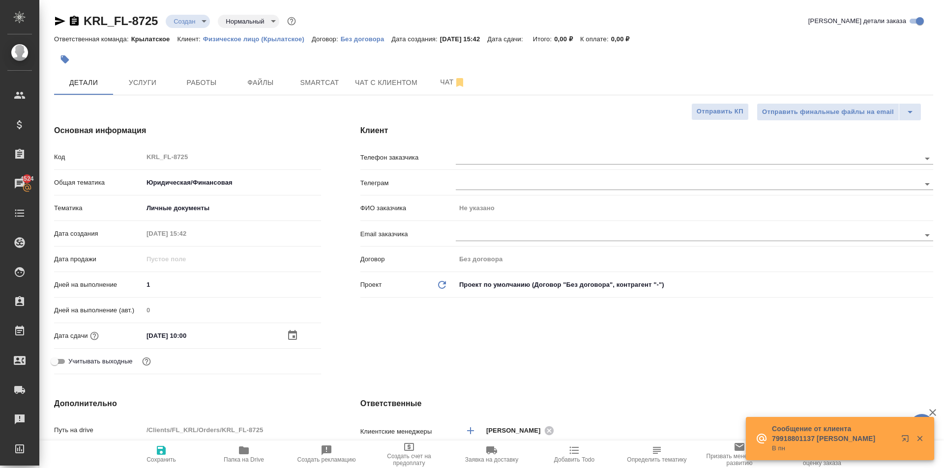
scroll to position [246, 0]
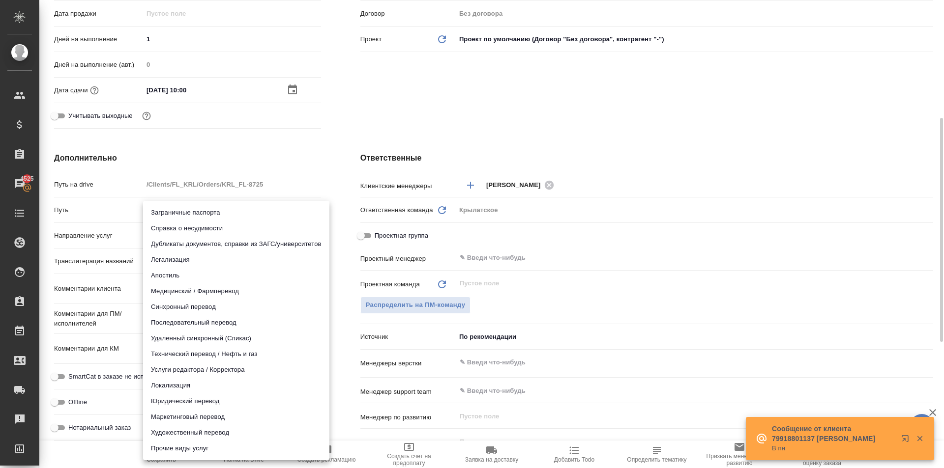
click at [180, 235] on body "🙏 .cls-1 fill:#fff; AWATERA Kasymov Timur Клиенты Спецификации Заказы 4525 Чаты…" at bounding box center [472, 234] width 944 height 468
click at [181, 403] on li "Юридический перевод" at bounding box center [236, 402] width 186 height 16
type input "legalTranslation"
type textarea "x"
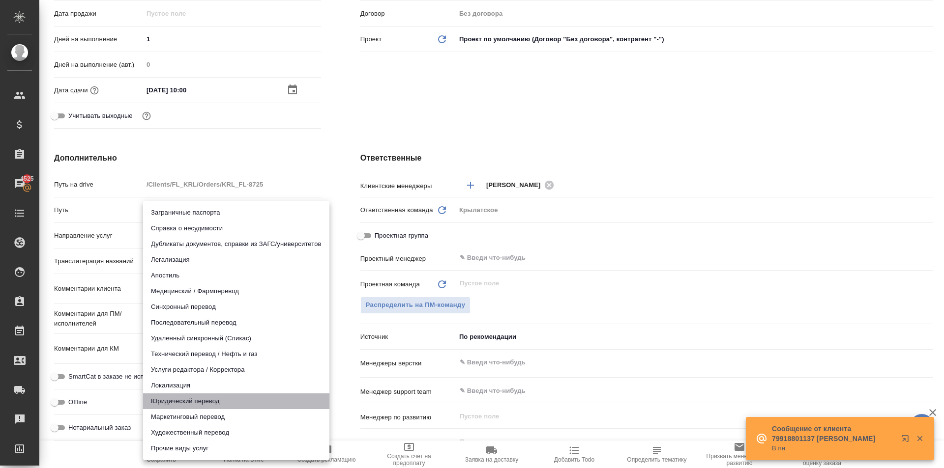
type textarea "x"
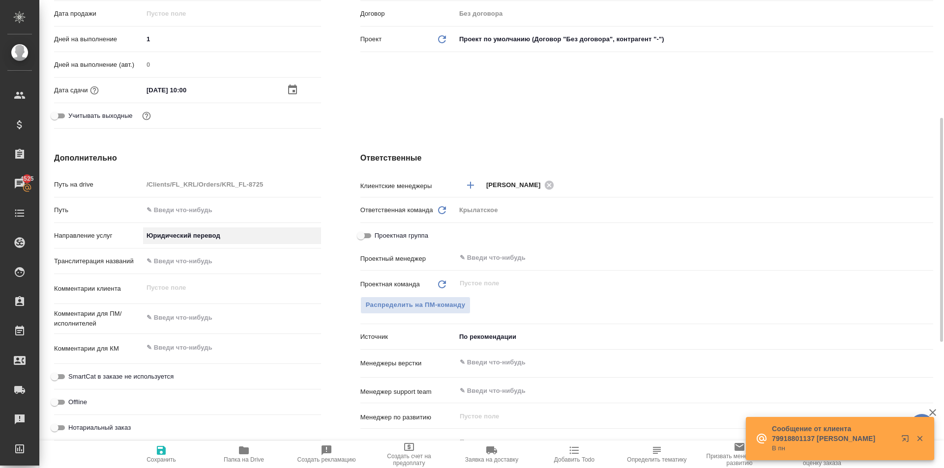
scroll to position [295, 0]
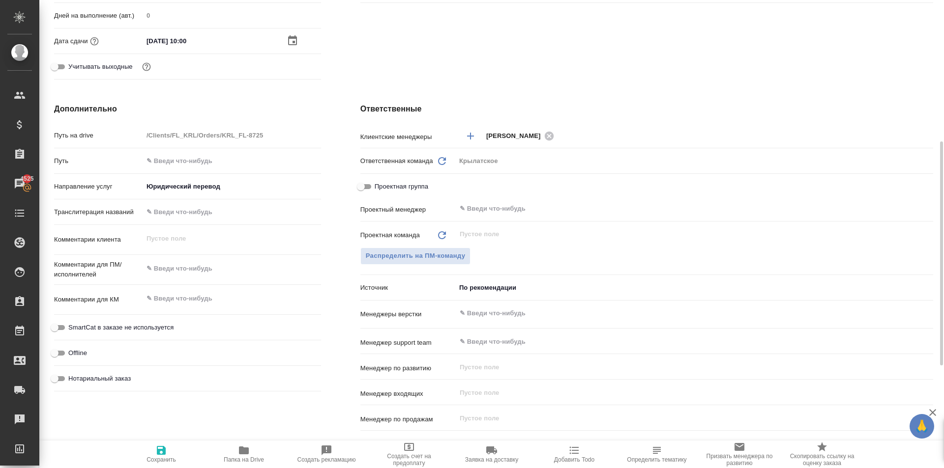
click at [133, 329] on span "SmartCat в заказе не используется" at bounding box center [120, 328] width 105 height 10
click at [72, 329] on input "SmartCat в заказе не используется" at bounding box center [54, 328] width 35 height 12
checkbox input "true"
type textarea "x"
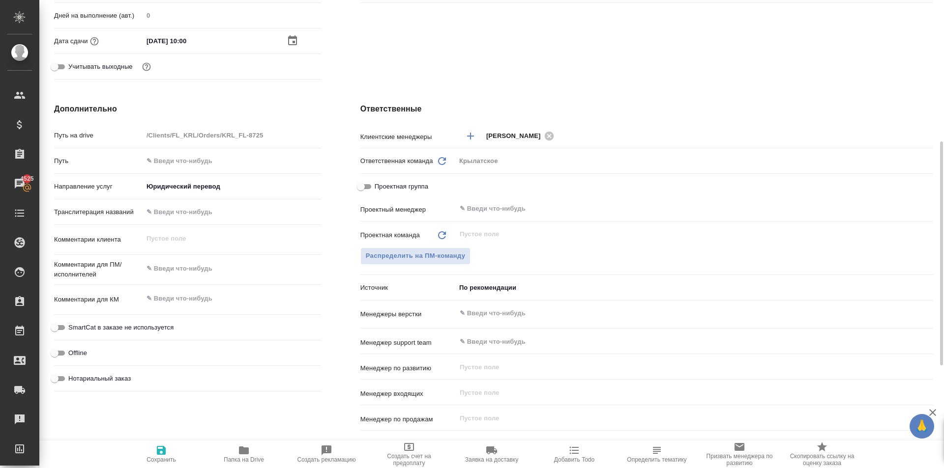
type textarea "x"
click at [106, 376] on span "Нотариальный заказ" at bounding box center [99, 379] width 62 height 10
click at [72, 376] on input "Нотариальный заказ" at bounding box center [54, 379] width 35 height 12
checkbox input "true"
type textarea "x"
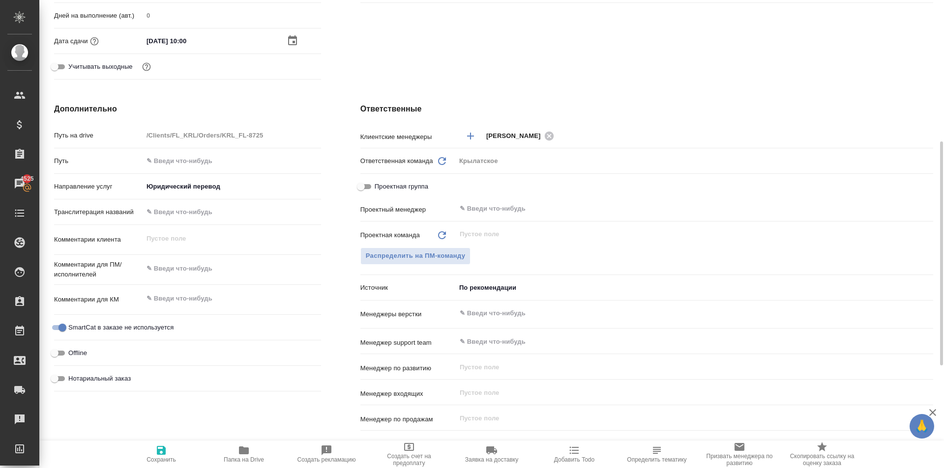
type textarea "x"
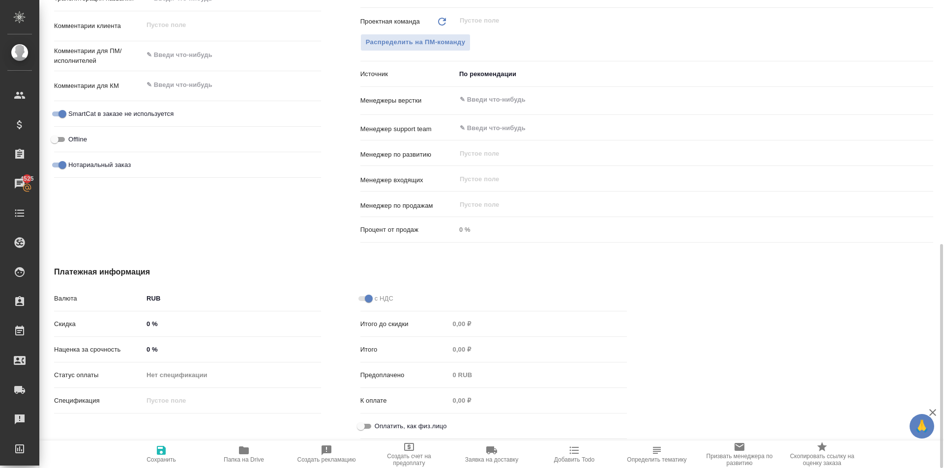
drag, startPoint x: 393, startPoint y: 426, endPoint x: 387, endPoint y: 430, distance: 7.1
click at [393, 427] on span "Оплатить, как физ.лицо" at bounding box center [411, 427] width 72 height 10
click at [378, 427] on input "Оплатить, как физ.лицо" at bounding box center [360, 427] width 35 height 12
checkbox input "true"
type textarea "x"
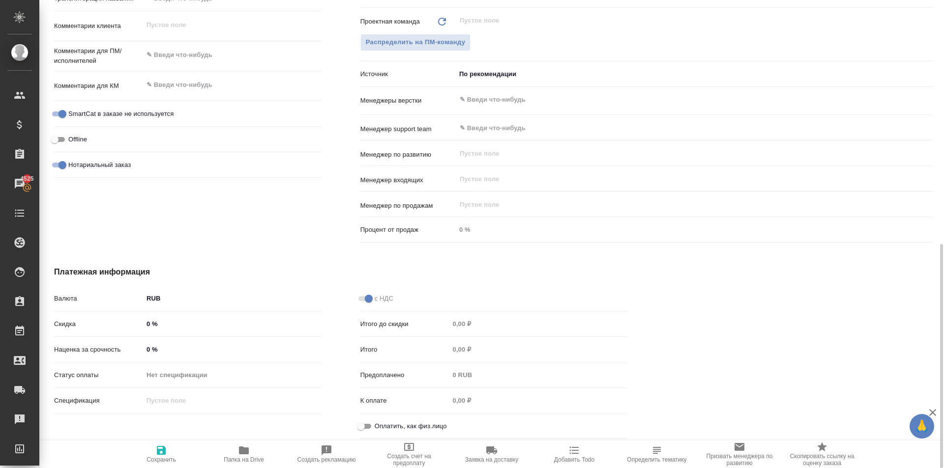
type textarea "x"
click at [160, 448] on icon "button" at bounding box center [161, 451] width 12 height 12
type textarea "x"
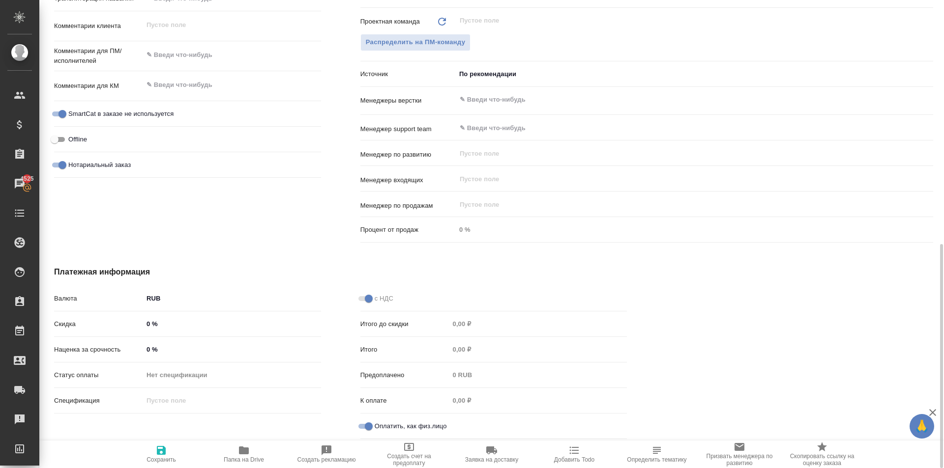
type textarea "x"
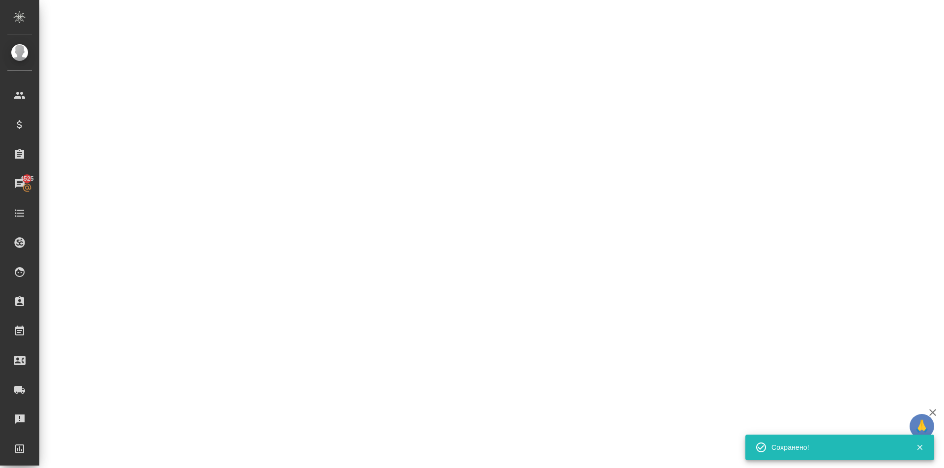
select select "RU"
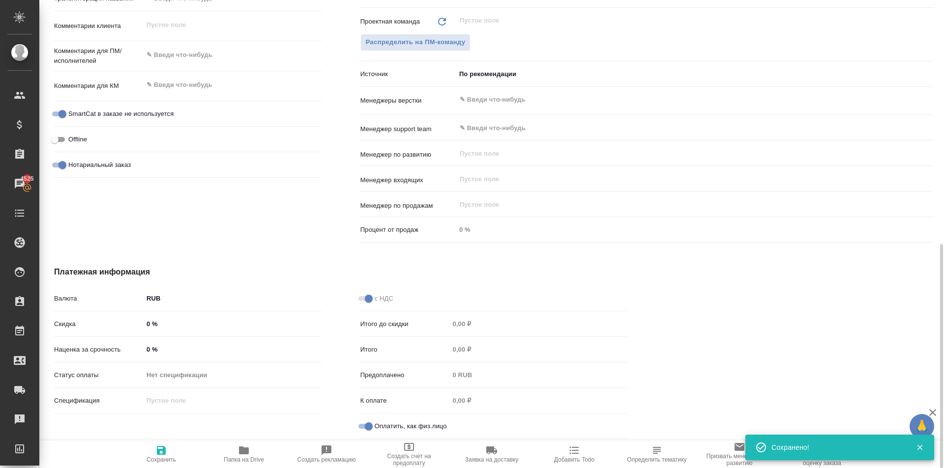
type textarea "x"
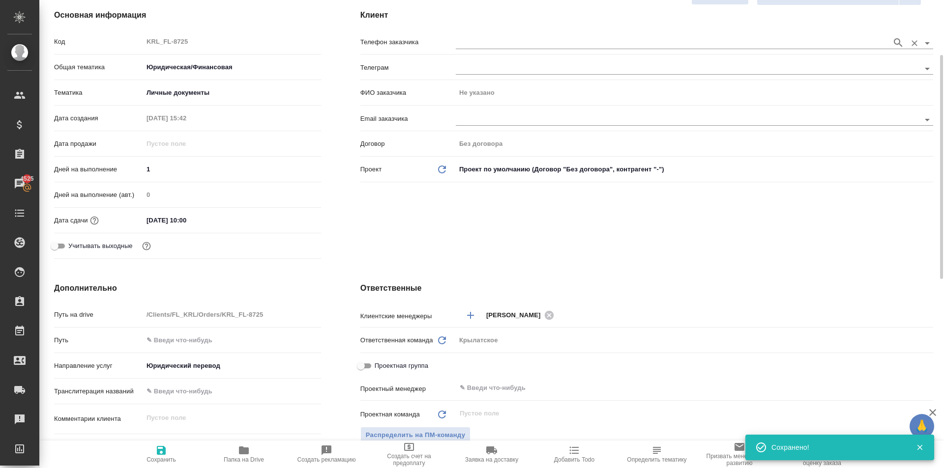
scroll to position [0, 0]
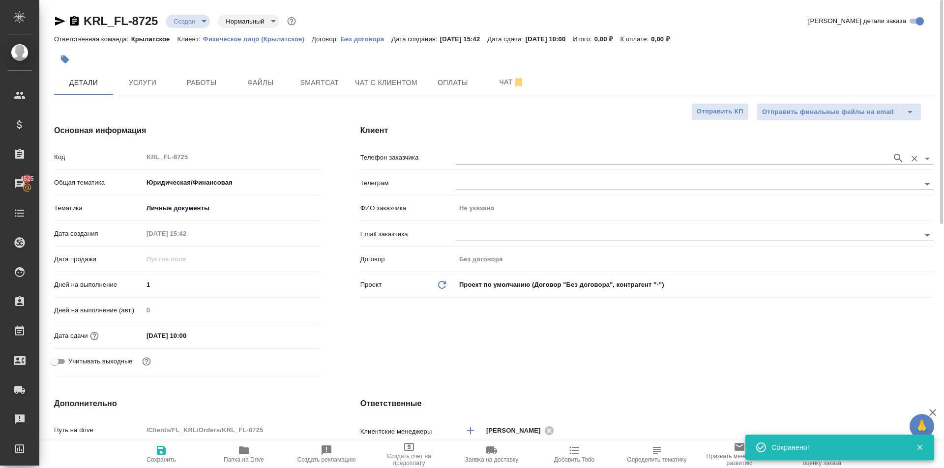
drag, startPoint x: 527, startPoint y: 143, endPoint x: 527, endPoint y: 149, distance: 6.9
click at [527, 144] on div "Клиент Телефон заказчика [PERSON_NAME] заказчика Не указано Email заказчика Дог…" at bounding box center [647, 251] width 612 height 293
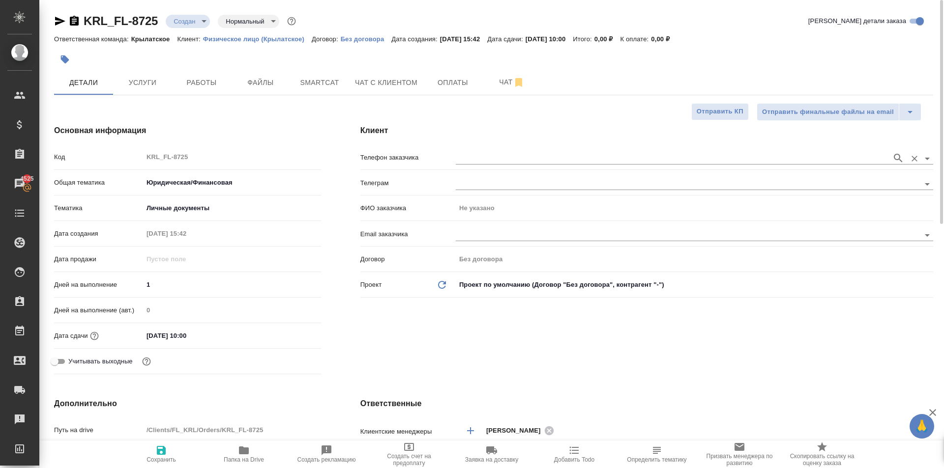
drag, startPoint x: 525, startPoint y: 154, endPoint x: 524, endPoint y: 163, distance: 9.5
click at [525, 156] on input "text" at bounding box center [671, 158] width 431 height 12
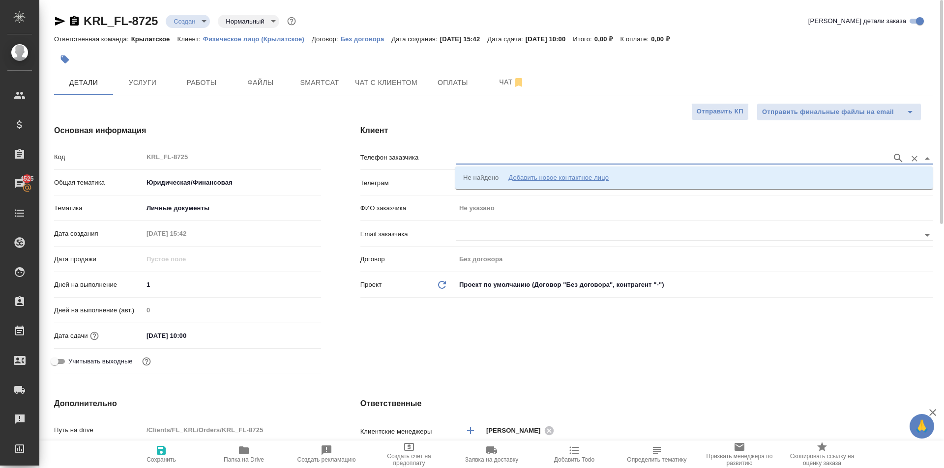
click at [518, 179] on div "Добавить новое контактное лицо" at bounding box center [558, 178] width 100 height 10
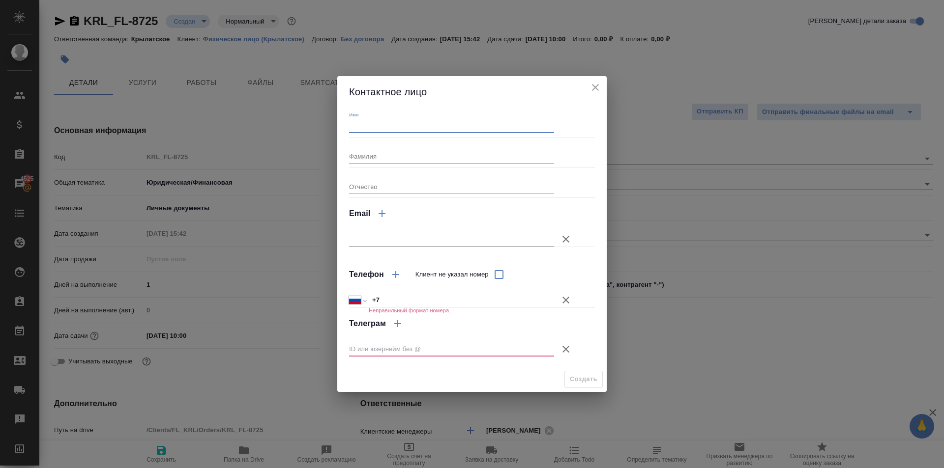
click at [377, 129] on input "Имя" at bounding box center [451, 126] width 205 height 14
type input "Фарид"
click at [570, 304] on icon "button" at bounding box center [566, 300] width 12 height 12
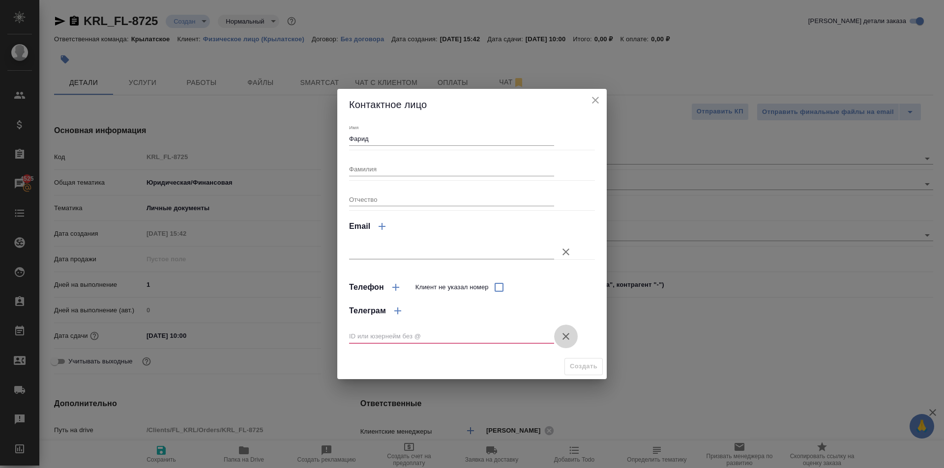
click at [571, 340] on icon "button" at bounding box center [566, 337] width 12 height 12
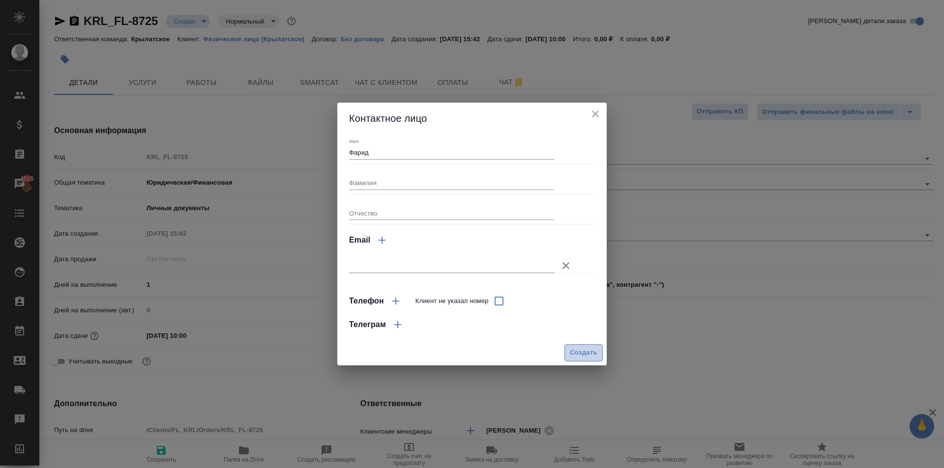
click at [579, 351] on span "Создать" at bounding box center [584, 352] width 28 height 11
type input "Фарид"
type textarea "x"
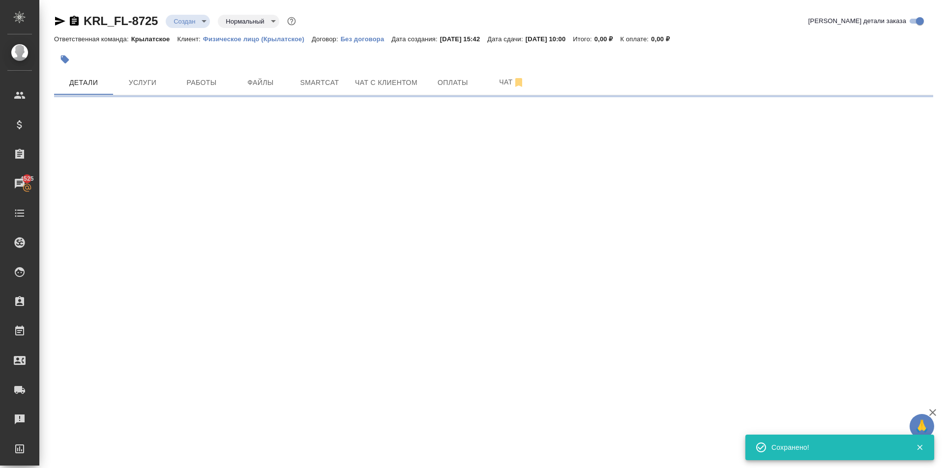
type input "holyTrinity"
select select "RU"
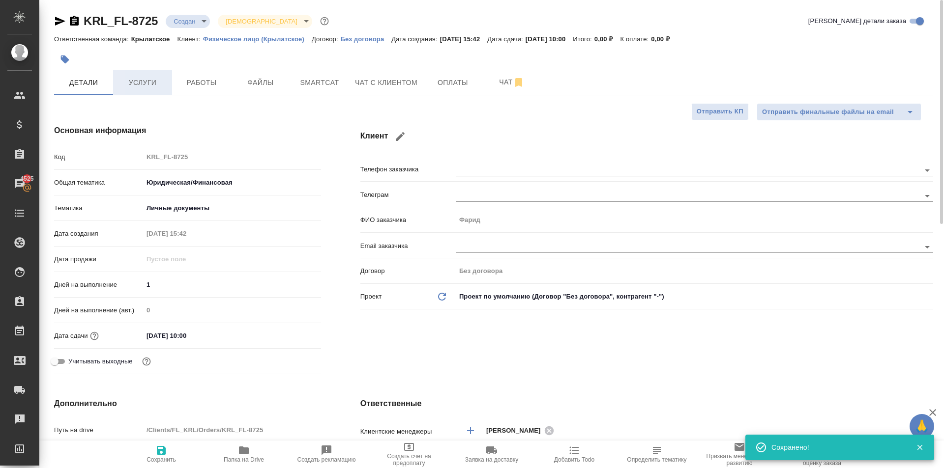
type textarea "x"
click at [151, 88] on span "Услуги" at bounding box center [142, 83] width 47 height 12
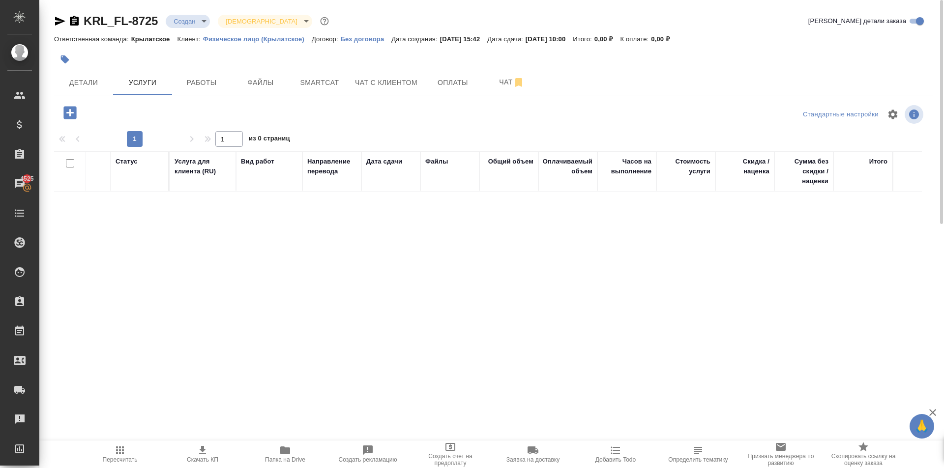
click at [73, 115] on icon "button" at bounding box center [69, 112] width 13 height 13
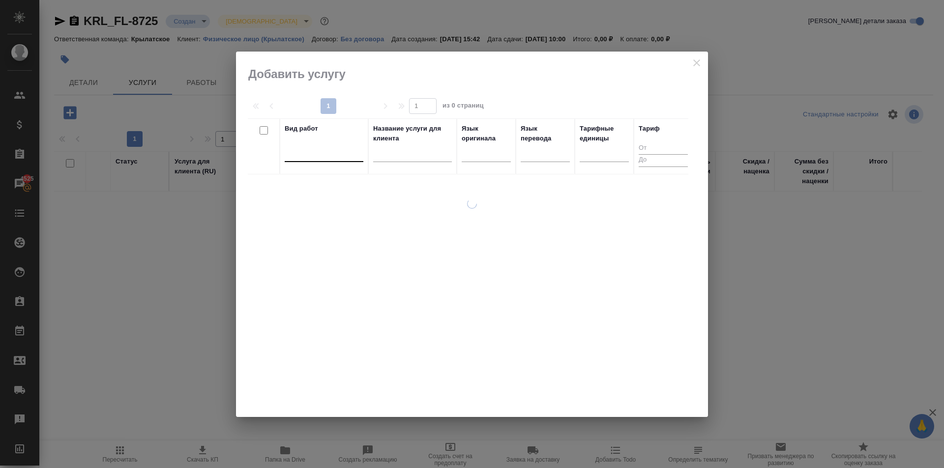
click at [296, 147] on div at bounding box center [324, 152] width 79 height 14
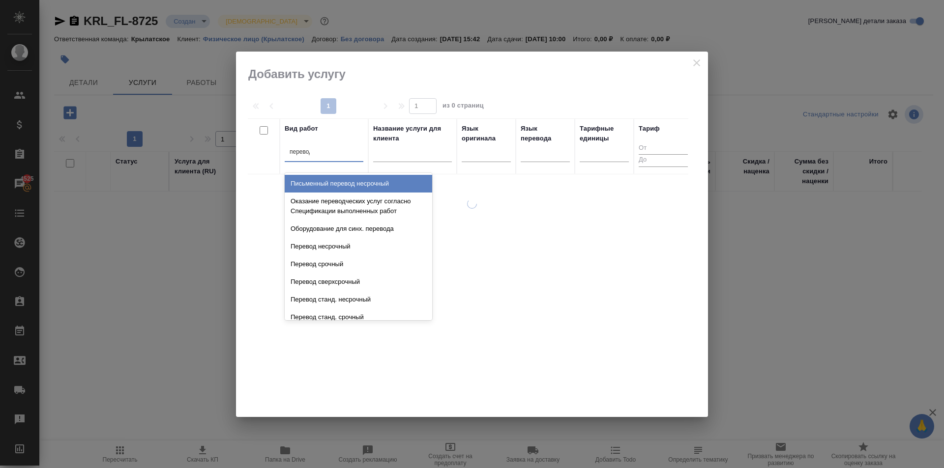
type input "перевод ст"
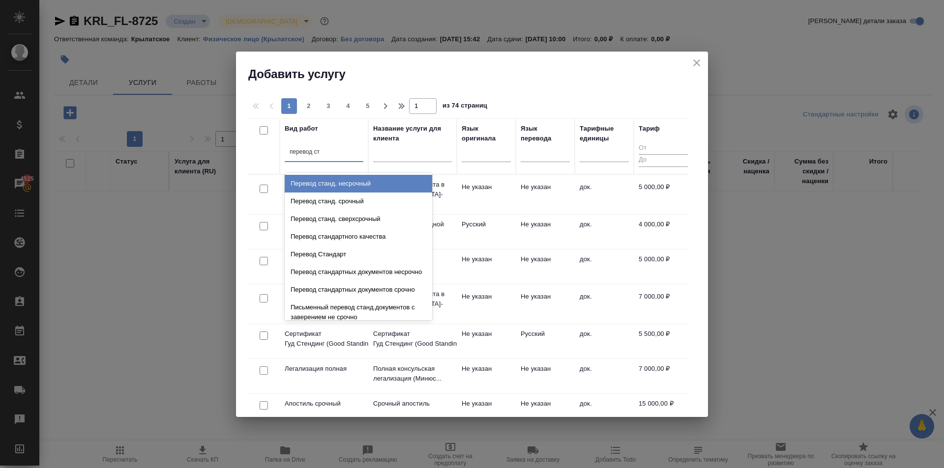
click at [369, 189] on div "Перевод станд. несрочный" at bounding box center [358, 184] width 147 height 18
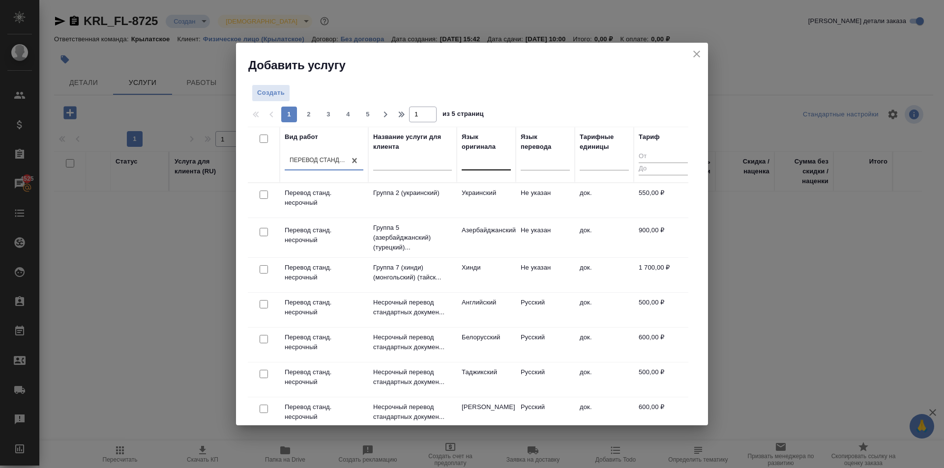
click at [503, 164] on div at bounding box center [486, 160] width 49 height 14
type input "тадж"
click at [500, 190] on div "Таджикский" at bounding box center [535, 192] width 147 height 18
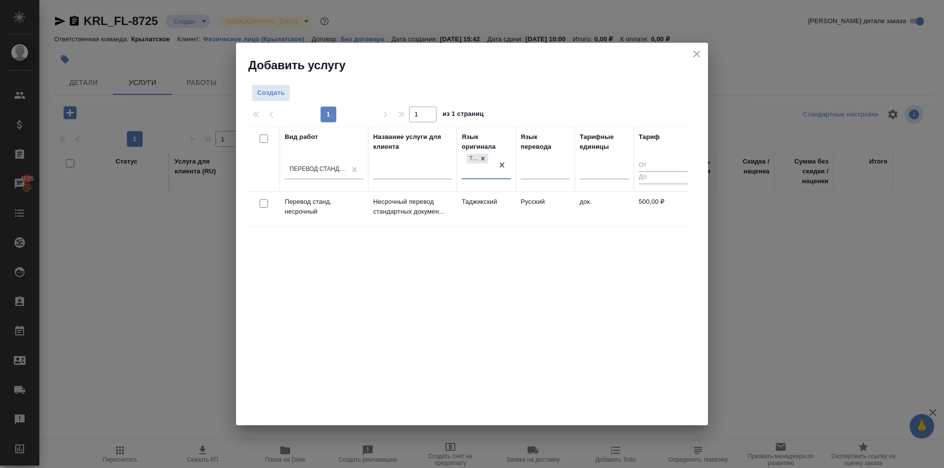
click at [506, 217] on td "Таджикский" at bounding box center [486, 209] width 59 height 34
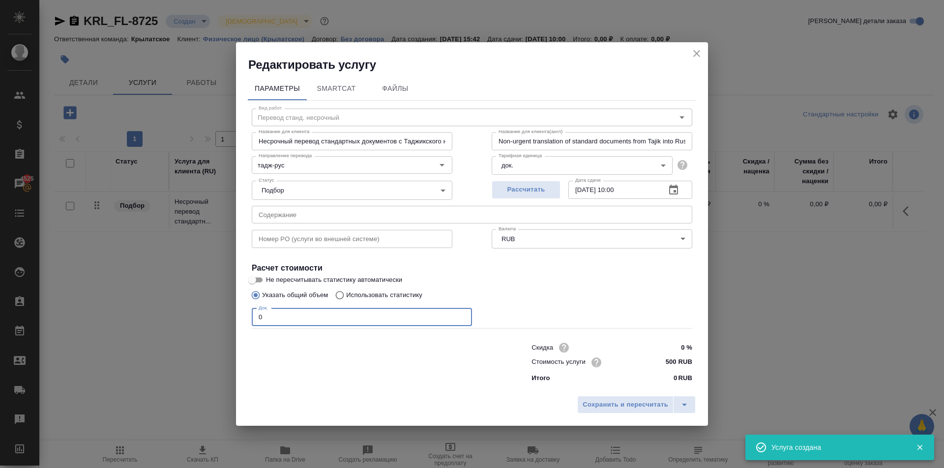
drag, startPoint x: 314, startPoint y: 326, endPoint x: 187, endPoint y: 316, distance: 127.2
click at [187, 316] on div "Редактировать услугу Параметры SmartCat Файлы Вид работ Перевод станд. несрочны…" at bounding box center [472, 234] width 944 height 468
type input "1"
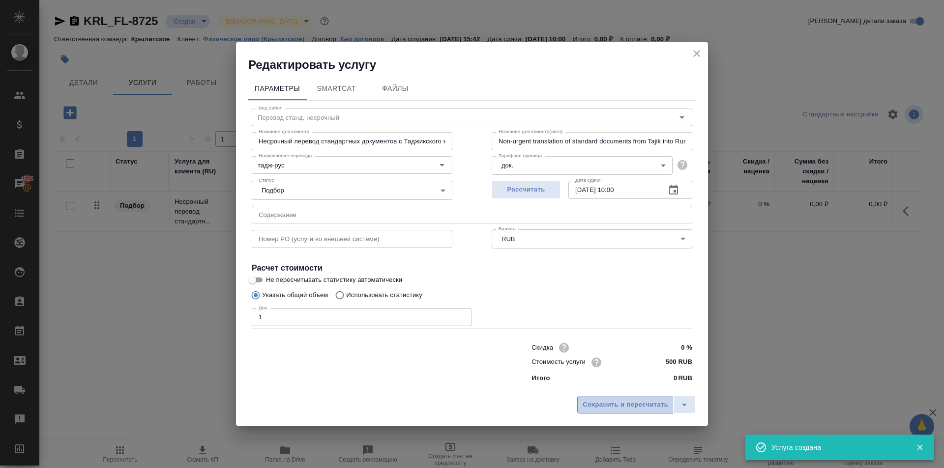
click at [648, 406] on span "Сохранить и пересчитать" at bounding box center [625, 405] width 86 height 11
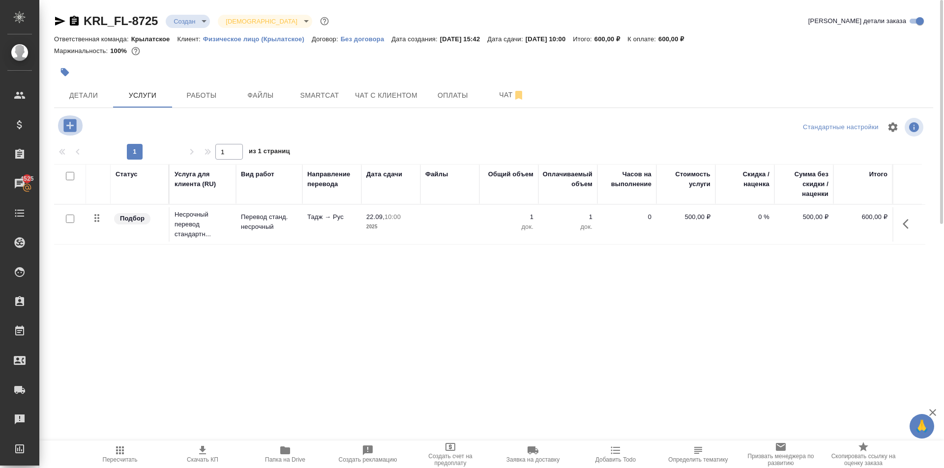
click at [73, 127] on icon "button" at bounding box center [69, 125] width 13 height 13
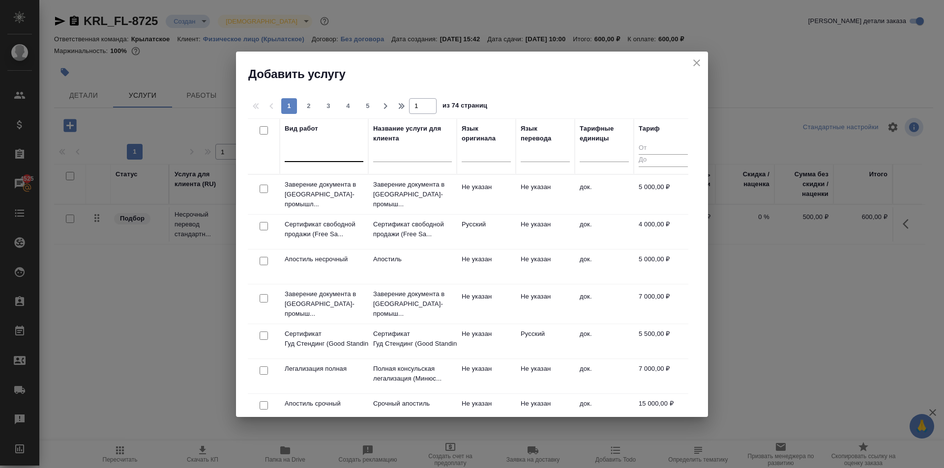
click at [328, 153] on div at bounding box center [324, 152] width 79 height 14
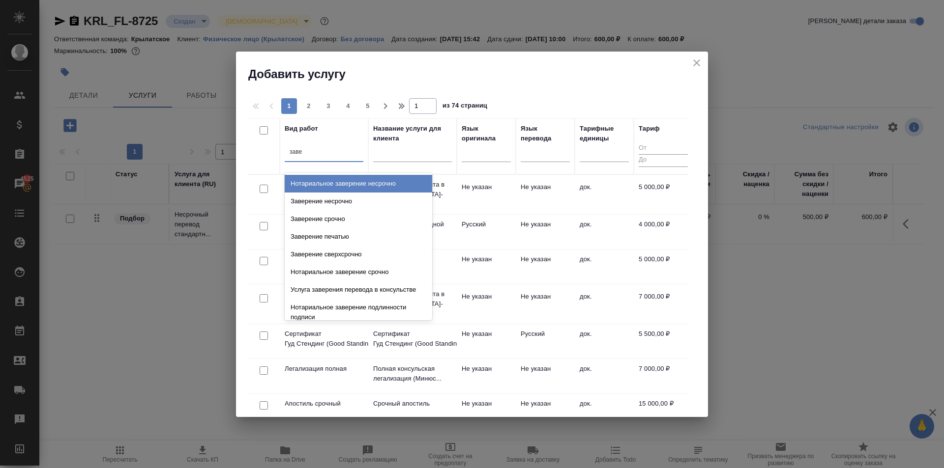
type input "завер"
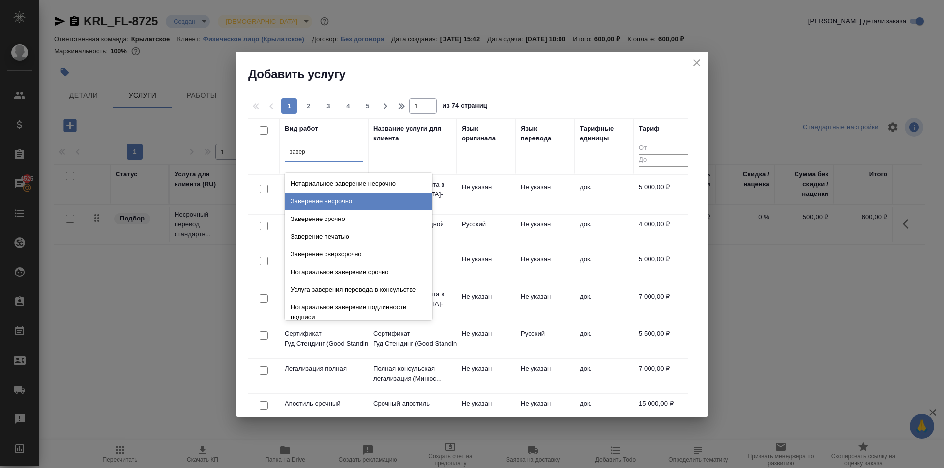
click at [391, 199] on div "Заверение несрочно" at bounding box center [358, 202] width 147 height 18
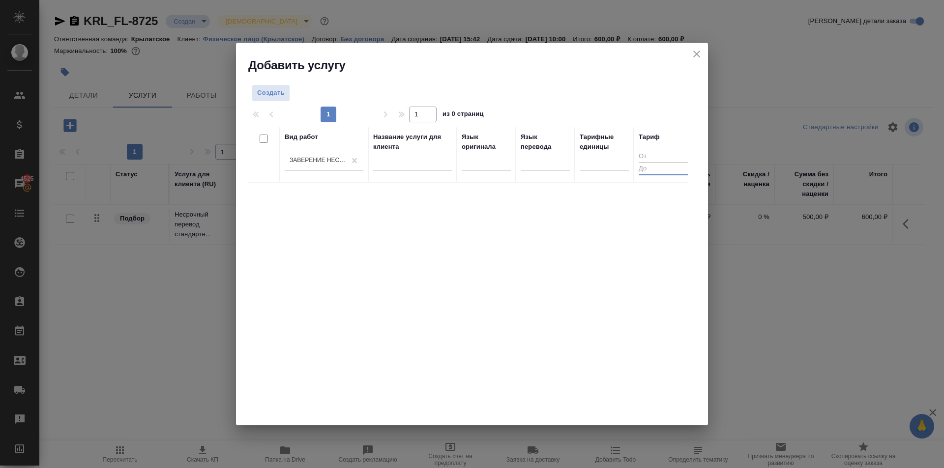
click at [656, 174] on input "number" at bounding box center [662, 169] width 49 height 12
click at [617, 159] on div at bounding box center [603, 160] width 49 height 14
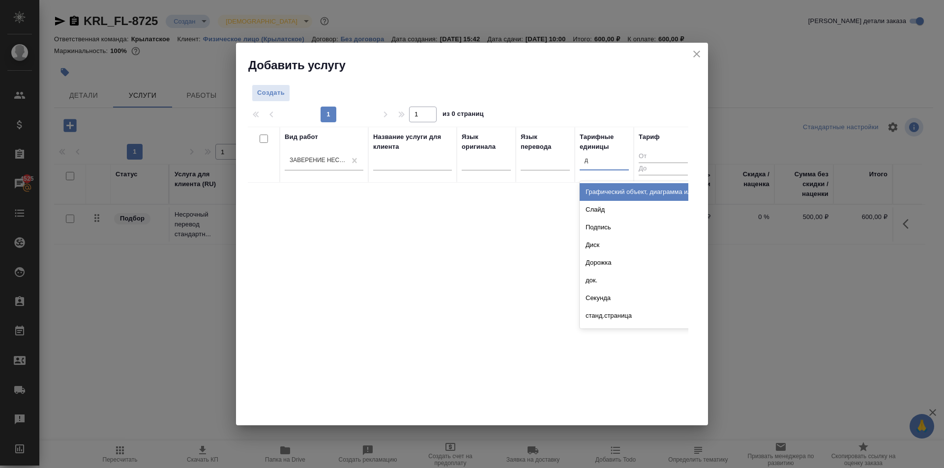
type input "до"
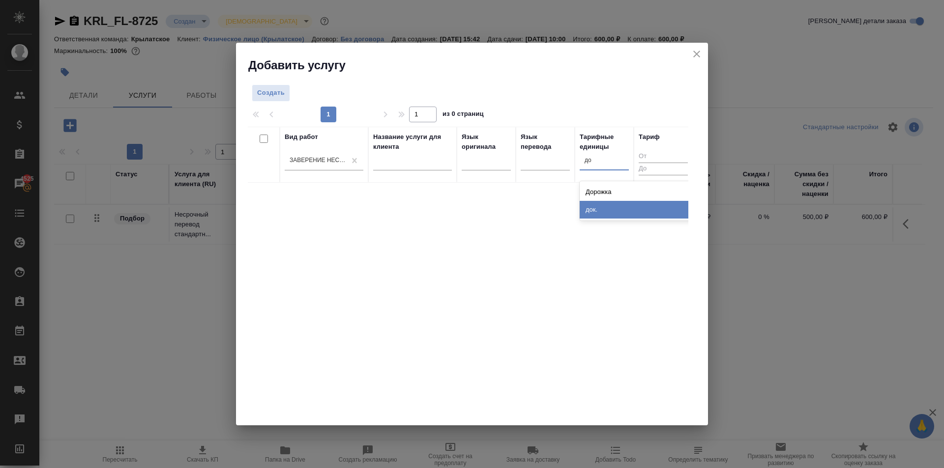
drag, startPoint x: 610, startPoint y: 210, endPoint x: 456, endPoint y: 165, distance: 160.5
click at [608, 210] on div "док." at bounding box center [652, 210] width 147 height 18
click at [283, 100] on button "Создать" at bounding box center [271, 93] width 38 height 17
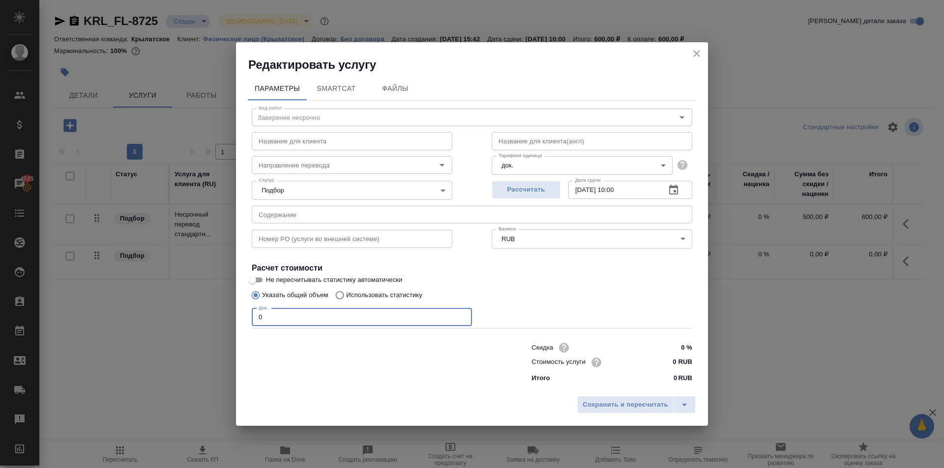
drag, startPoint x: 265, startPoint y: 309, endPoint x: 245, endPoint y: 304, distance: 21.2
click at [245, 304] on div "Параметры SmartCat Файлы Вид работ Заверение несрочно Вид работ Название для кл…" at bounding box center [472, 232] width 472 height 318
type input "1"
click at [660, 364] on input "0 RUB" at bounding box center [674, 362] width 36 height 14
type input "700 RUB"
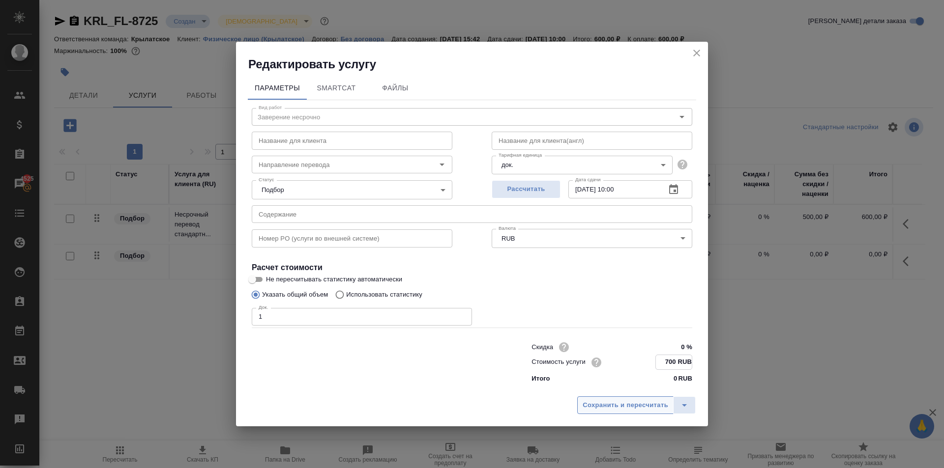
click at [624, 402] on span "Сохранить и пересчитать" at bounding box center [625, 405] width 86 height 11
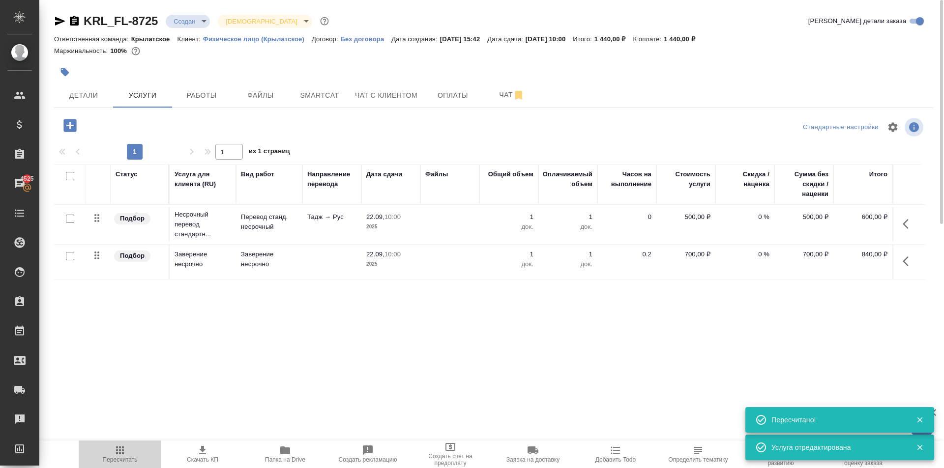
click at [139, 456] on span "Пересчитать" at bounding box center [120, 454] width 71 height 19
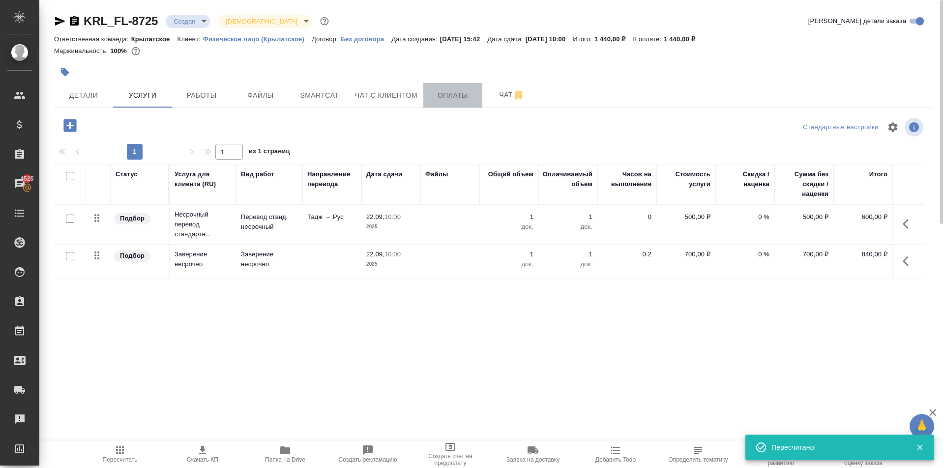
click at [432, 99] on span "Оплаты" at bounding box center [452, 95] width 47 height 12
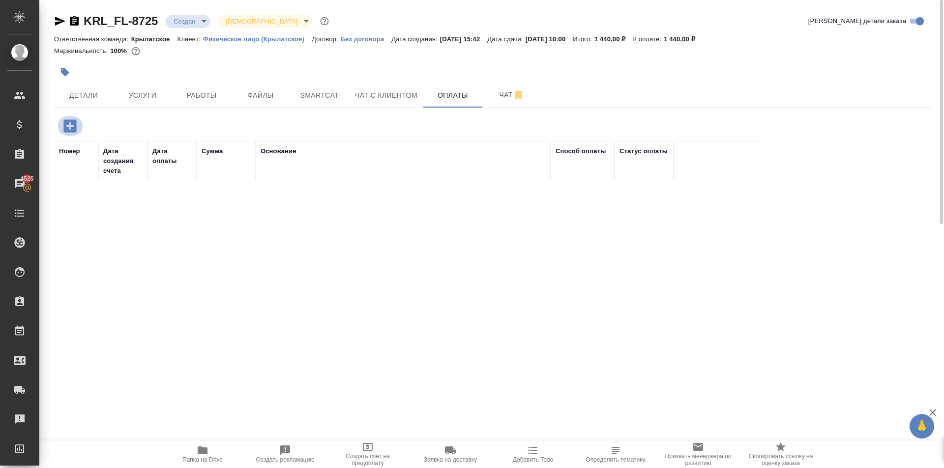
click at [58, 121] on button "button" at bounding box center [70, 126] width 27 height 20
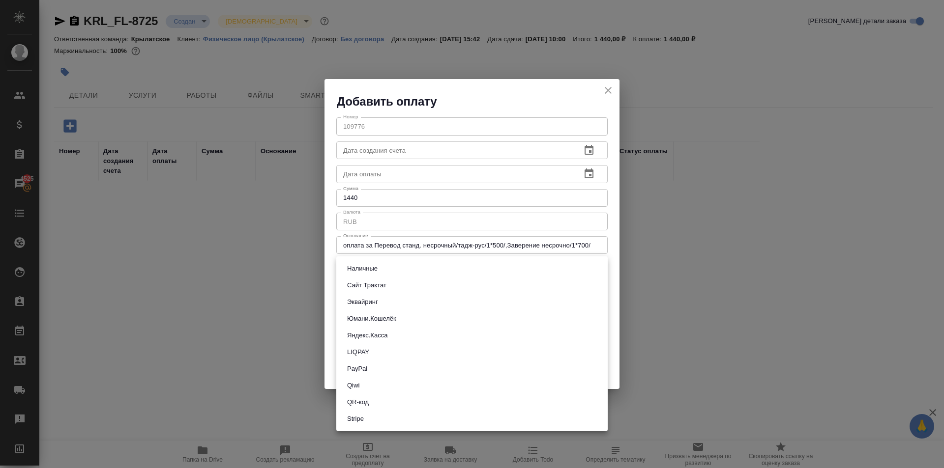
click at [355, 270] on body "🙏 .cls-1 fill:#fff; AWATERA Kasymov Timur Клиенты Спецификации Заказы 4525 Чаты…" at bounding box center [472, 234] width 944 height 468
click at [382, 302] on li "Эквайринг" at bounding box center [471, 302] width 271 height 17
type input "acquiring"
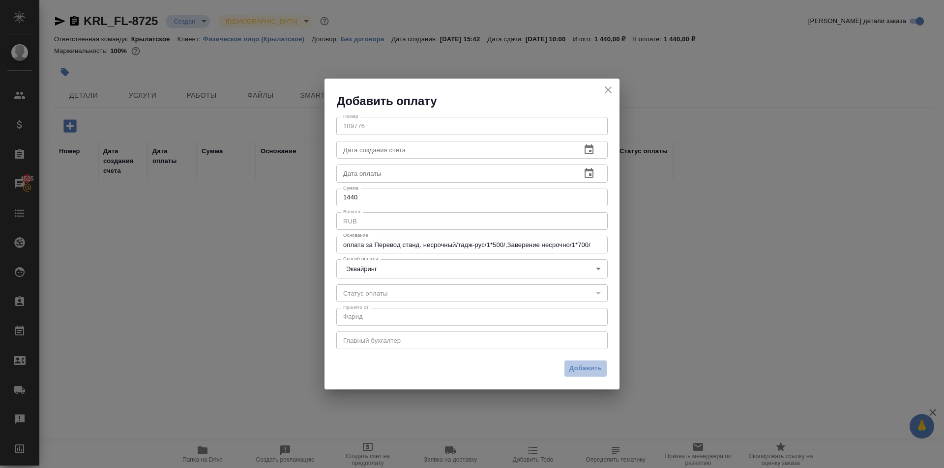
click at [590, 374] on button "Добавить" at bounding box center [585, 368] width 43 height 17
type input "0"
type input "auto-kassa"
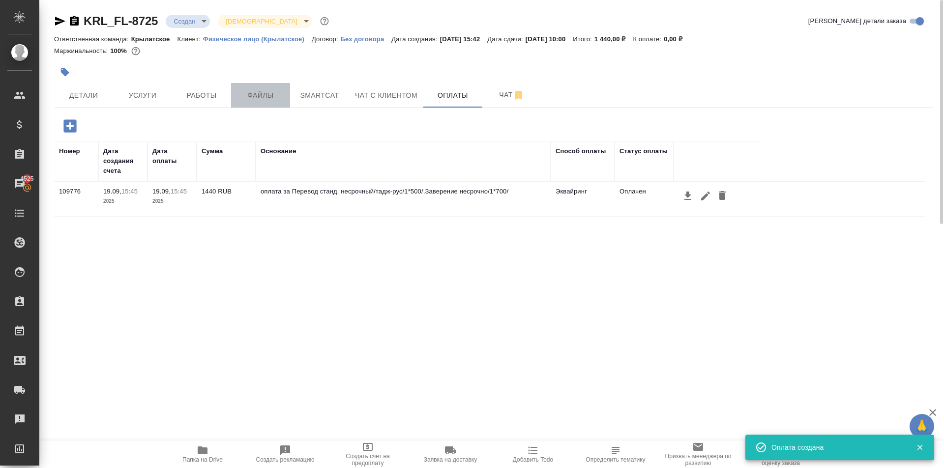
click at [255, 87] on button "Файлы" at bounding box center [260, 95] width 59 height 25
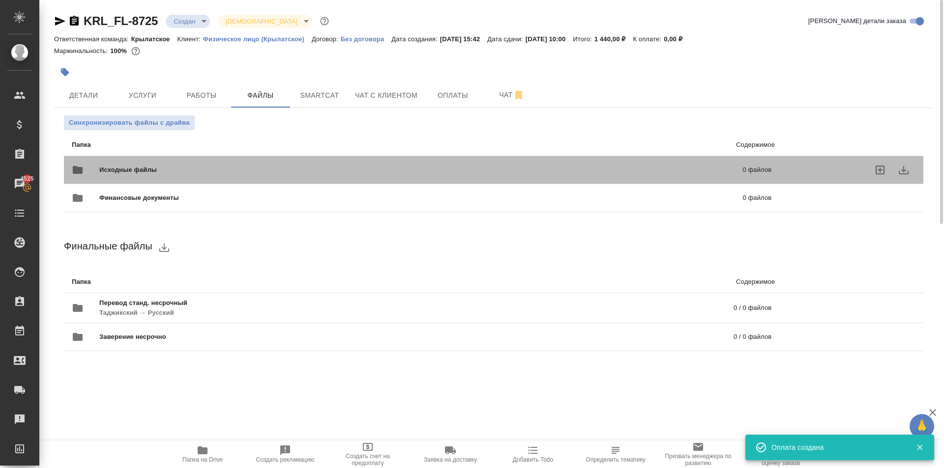
click at [188, 164] on div "Исходные файлы 0 файлов" at bounding box center [421, 170] width 699 height 24
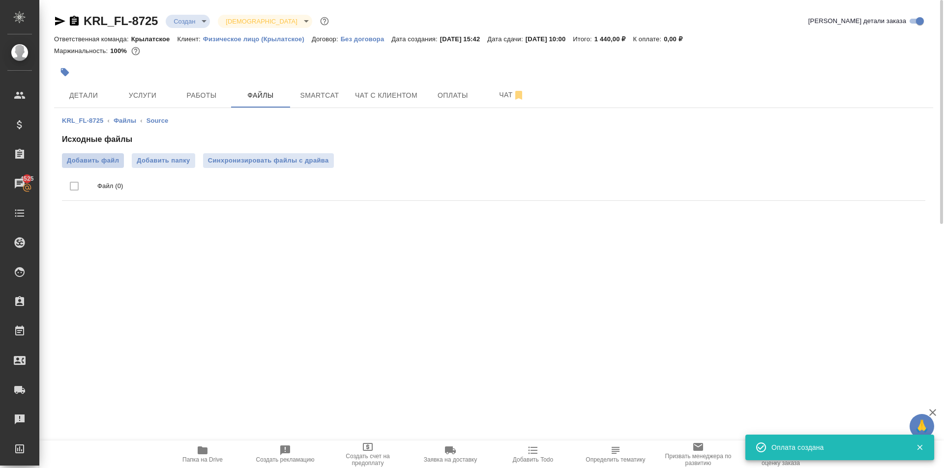
click at [109, 161] on span "Добавить файл" at bounding box center [93, 161] width 52 height 10
click at [0, 0] on input "Добавить файл" at bounding box center [0, 0] width 0 height 0
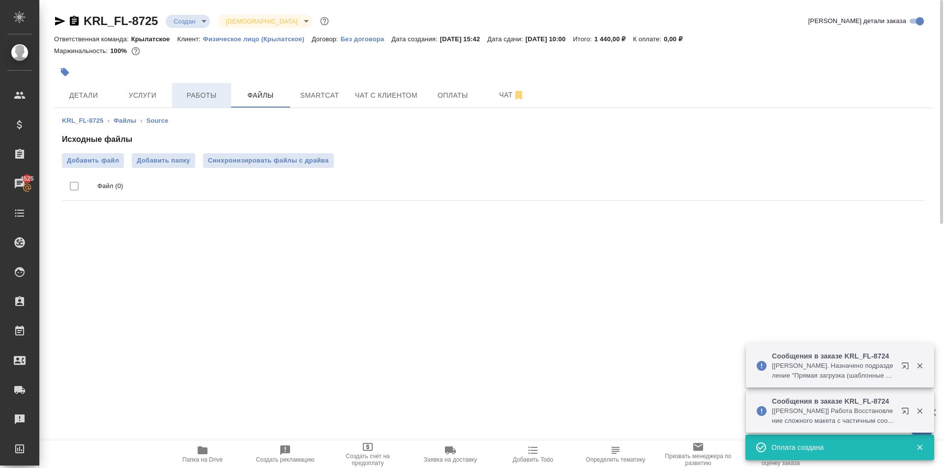
click at [200, 94] on span "Работы" at bounding box center [201, 95] width 47 height 12
click at [257, 91] on span "Файлы" at bounding box center [260, 95] width 47 height 12
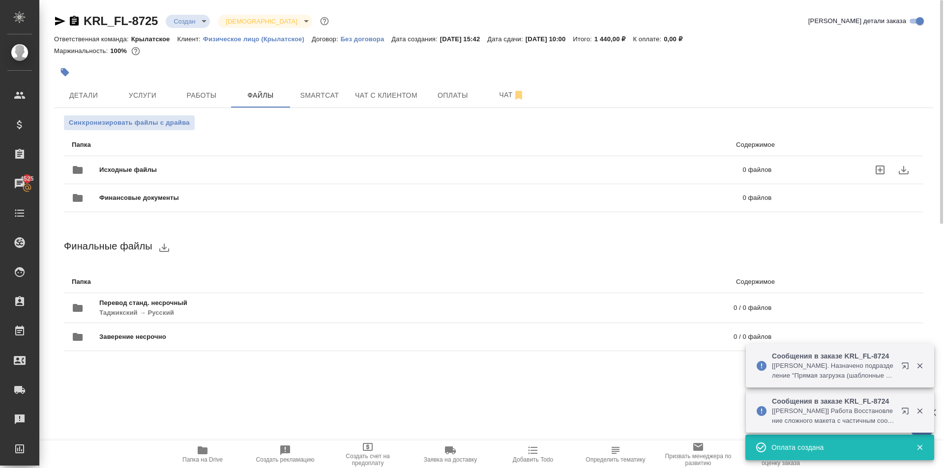
click at [111, 163] on div "Исходные файлы 0 файлов" at bounding box center [421, 170] width 699 height 24
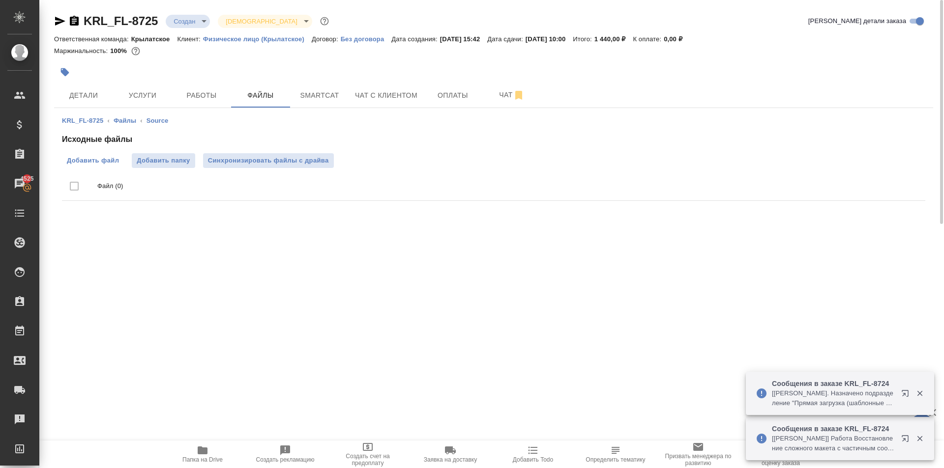
click at [112, 164] on span "Добавить файл" at bounding box center [93, 161] width 52 height 10
click at [0, 0] on input "Добавить файл" at bounding box center [0, 0] width 0 height 0
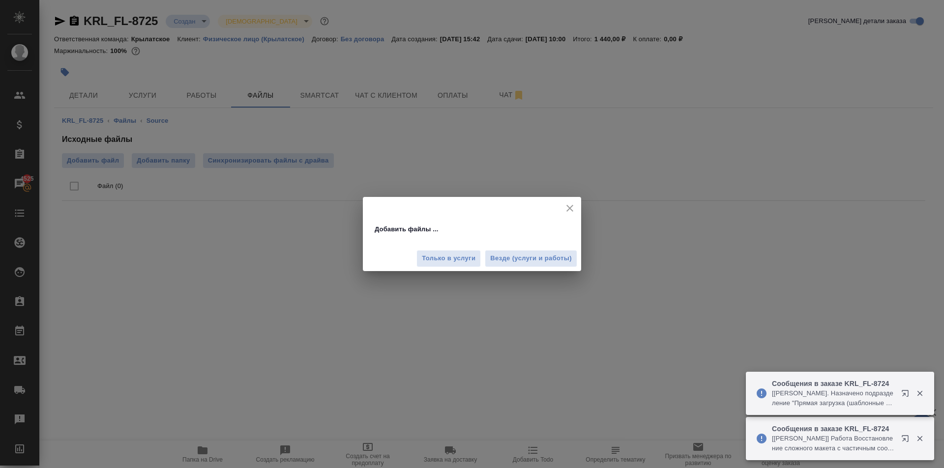
click at [539, 267] on div "Только в услуги Везде (услуги и работы)" at bounding box center [472, 254] width 218 height 33
click at [532, 254] on span "Везде (услуги и работы)" at bounding box center [531, 258] width 82 height 11
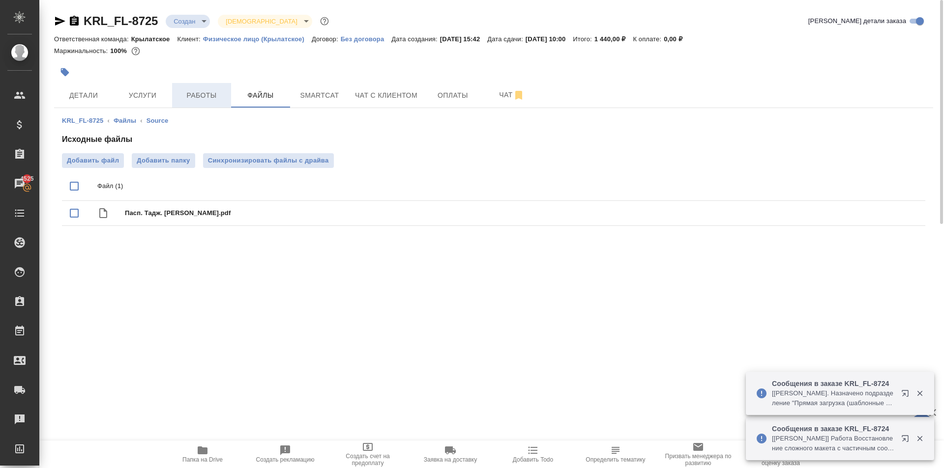
click at [222, 102] on button "Работы" at bounding box center [201, 95] width 59 height 25
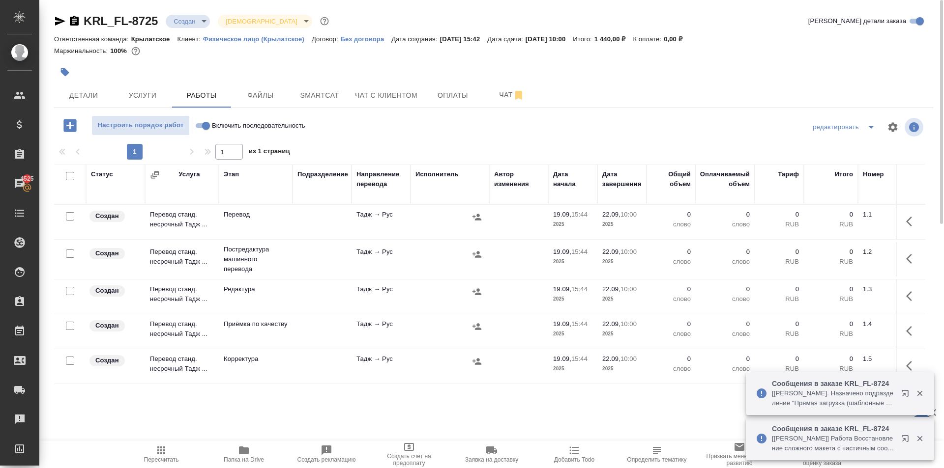
click at [207, 129] on input "Включить последовательность" at bounding box center [205, 126] width 35 height 12
checkbox input "true"
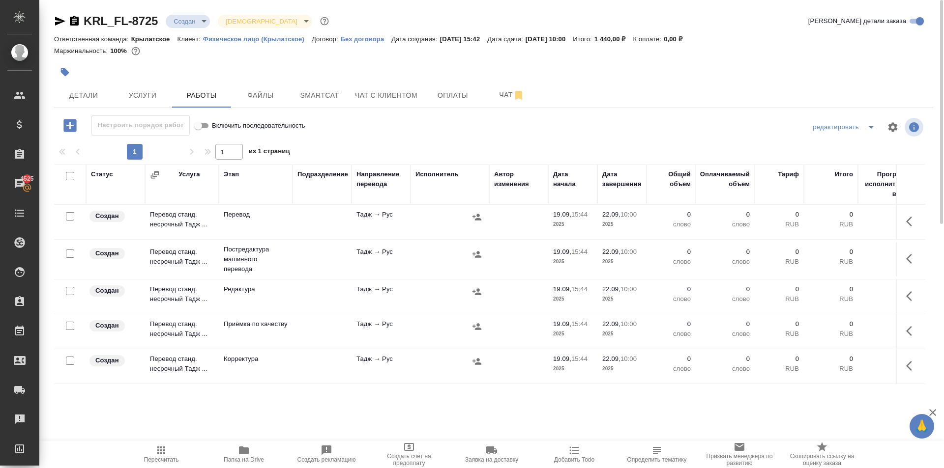
click at [72, 179] on input "checkbox" at bounding box center [70, 176] width 8 height 8
checkbox input "true"
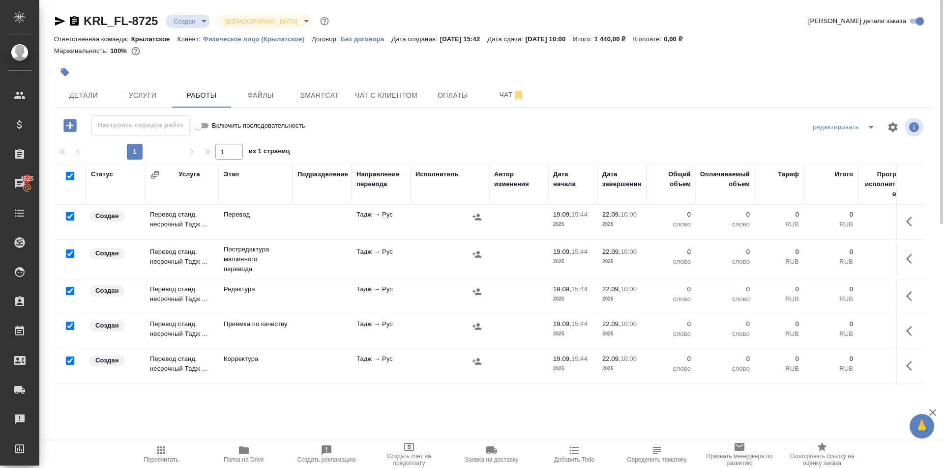
checkbox input "true"
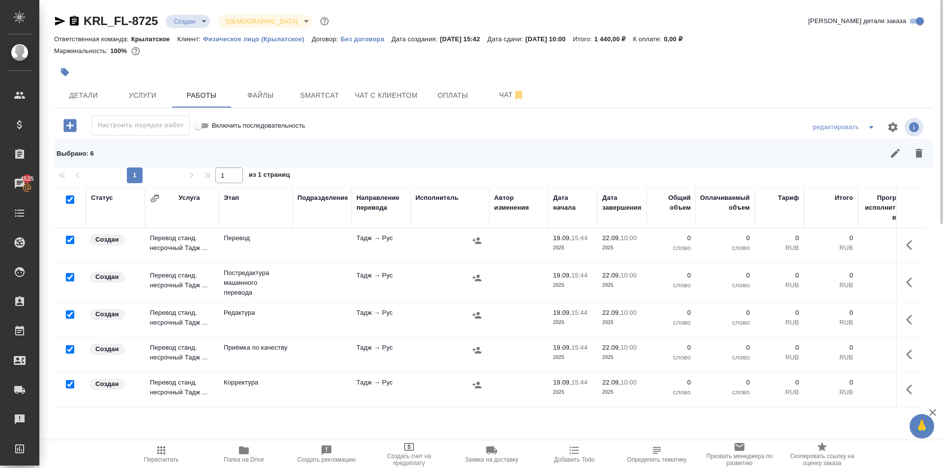
click at [69, 239] on input "checkbox" at bounding box center [70, 240] width 8 height 8
checkbox input "false"
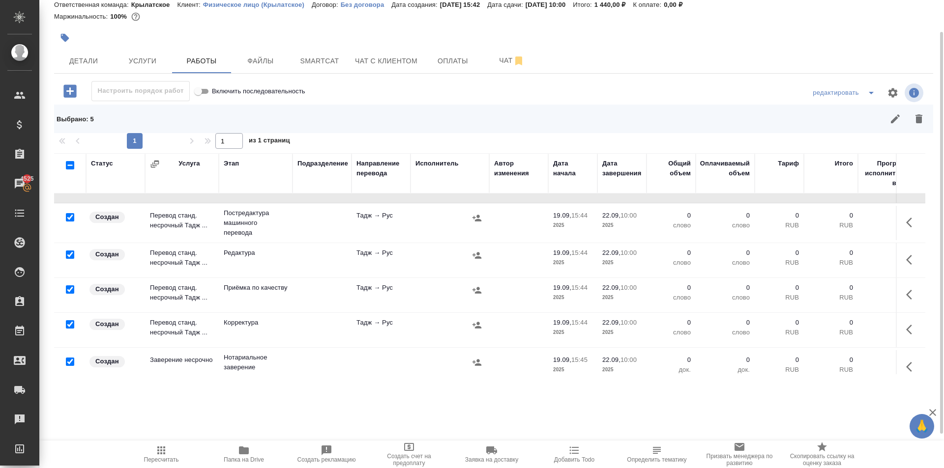
scroll to position [46, 0]
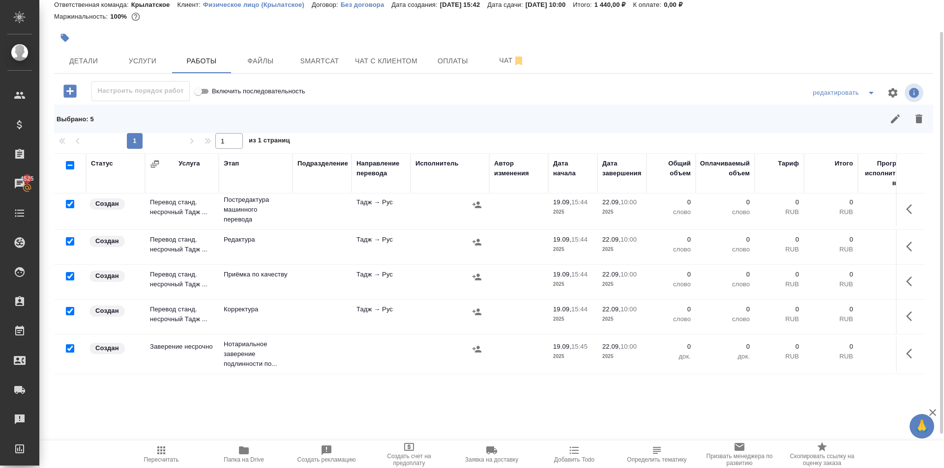
click at [70, 345] on input "checkbox" at bounding box center [70, 349] width 8 height 8
checkbox input "false"
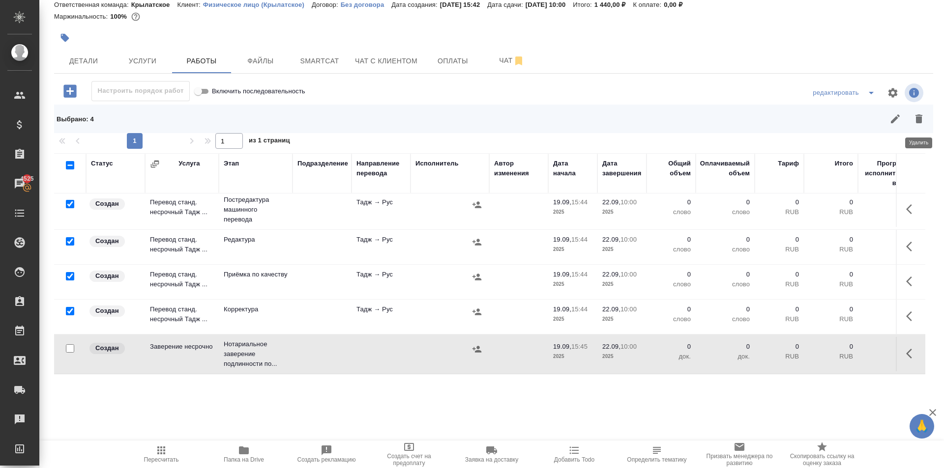
click at [918, 123] on icon "button" at bounding box center [918, 119] width 7 height 9
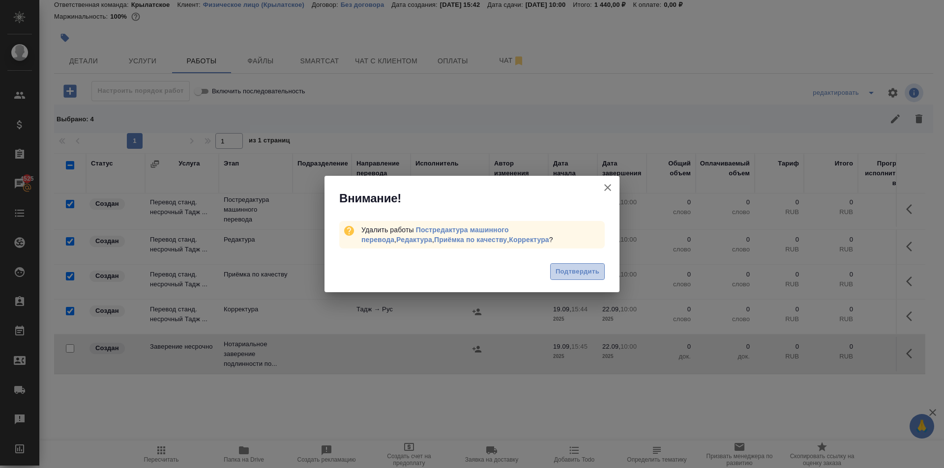
click at [590, 268] on span "Подтвердить" at bounding box center [577, 271] width 44 height 11
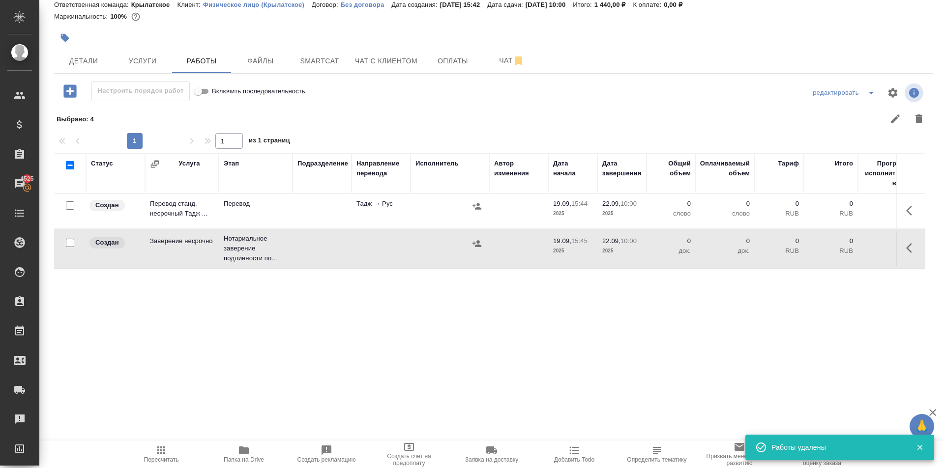
scroll to position [0, 0]
click at [920, 206] on button "button" at bounding box center [912, 211] width 24 height 24
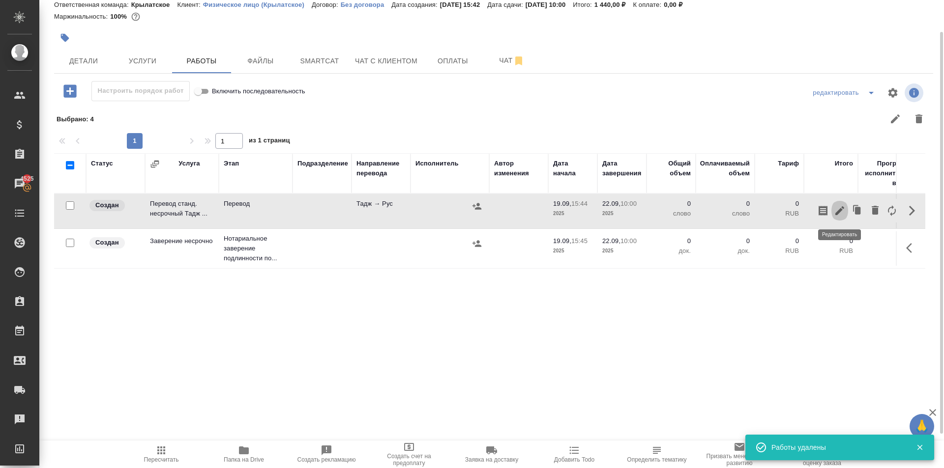
click at [842, 213] on icon "button" at bounding box center [840, 211] width 12 height 12
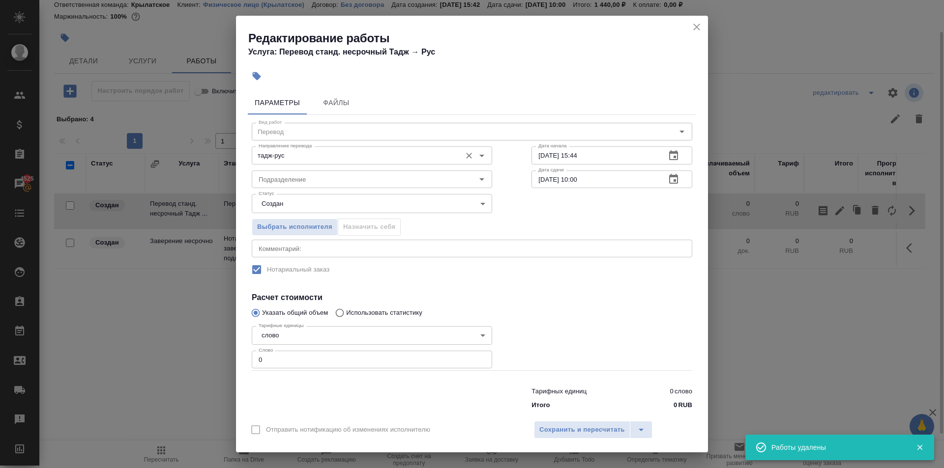
click at [383, 162] on div "тадж-рус Направление перевода" at bounding box center [372, 155] width 240 height 18
click at [376, 171] on div "Подразделение" at bounding box center [372, 180] width 240 height 18
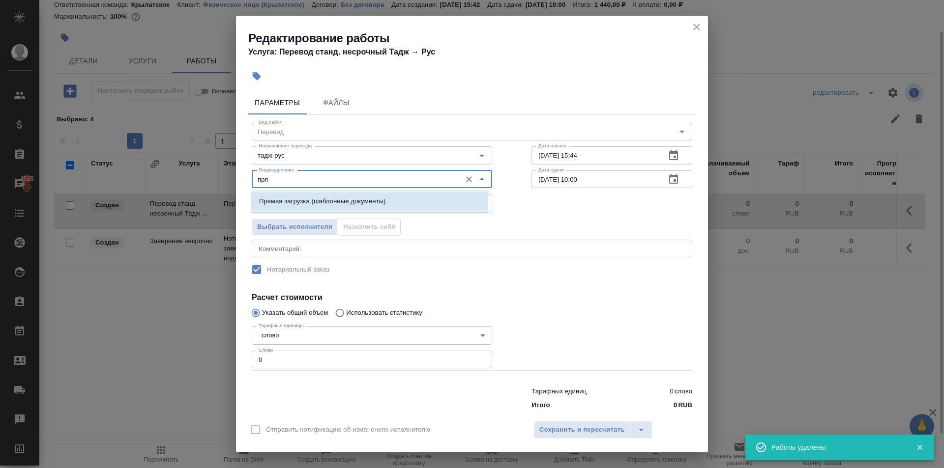
click at [360, 195] on li "Прямая загрузка (шаблонные документы)" at bounding box center [369, 202] width 236 height 18
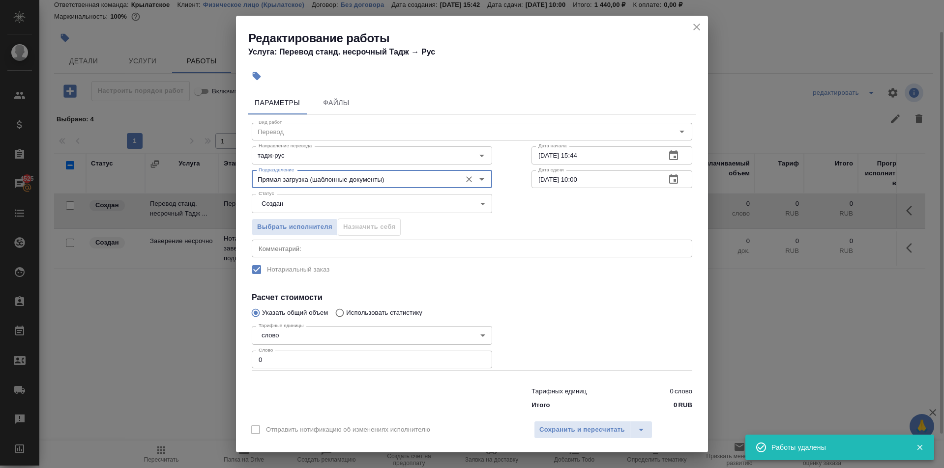
type input "Прямая загрузка (шаблонные документы)"
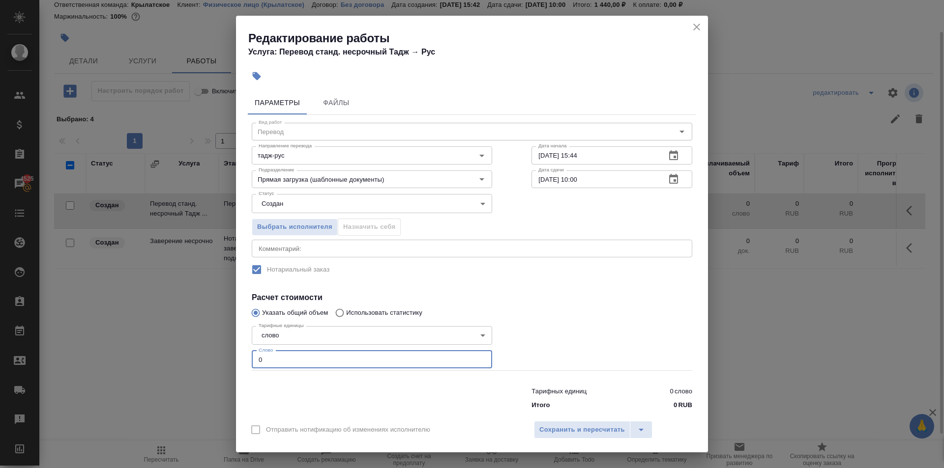
drag, startPoint x: 263, startPoint y: 359, endPoint x: 256, endPoint y: 357, distance: 7.5
click at [256, 357] on input "0" at bounding box center [372, 360] width 240 height 18
drag, startPoint x: 267, startPoint y: 352, endPoint x: 208, endPoint y: 364, distance: 60.1
click at [208, 364] on div "Редактирование работы Услуга: Перевод станд. несрочный Тадж → Рус Параметры Фай…" at bounding box center [472, 234] width 944 height 468
type input "10"
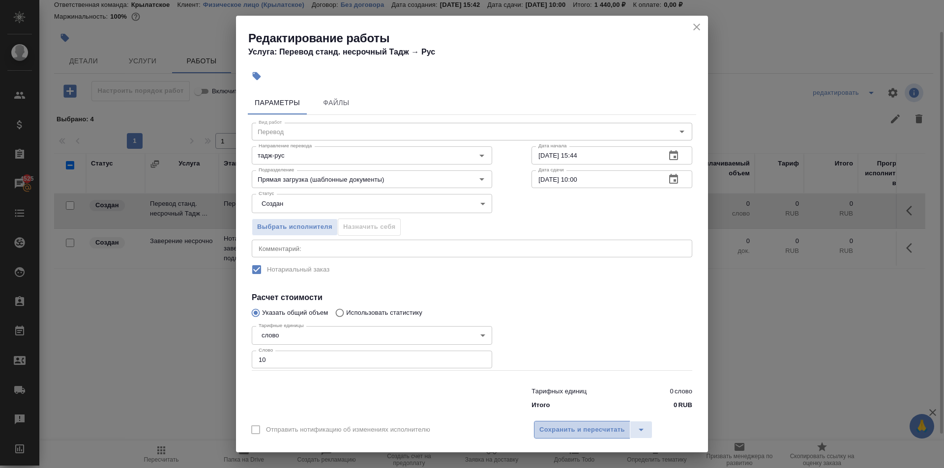
click at [558, 430] on span "Сохранить и пересчитать" at bounding box center [582, 430] width 86 height 11
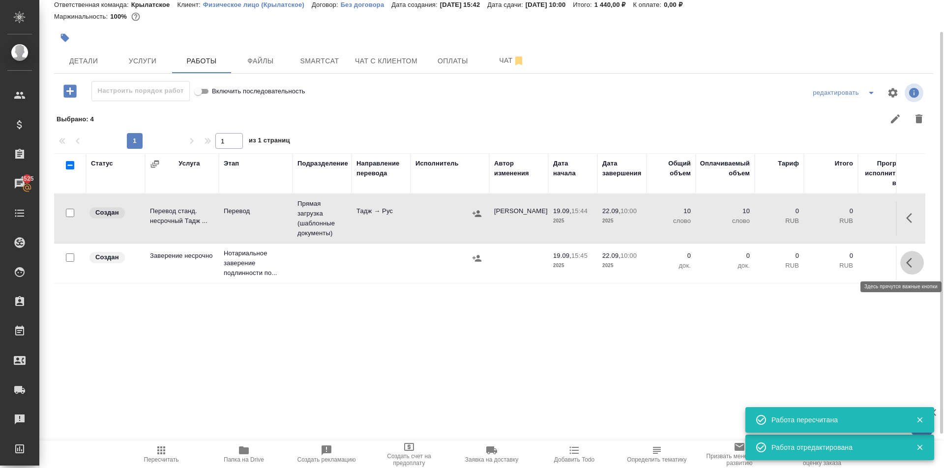
drag, startPoint x: 917, startPoint y: 265, endPoint x: 903, endPoint y: 264, distance: 13.8
click at [891, 303] on div "Статус Услуга Этап Подразделение Направление перевода Исполнитель Автор изменен…" at bounding box center [489, 263] width 871 height 221
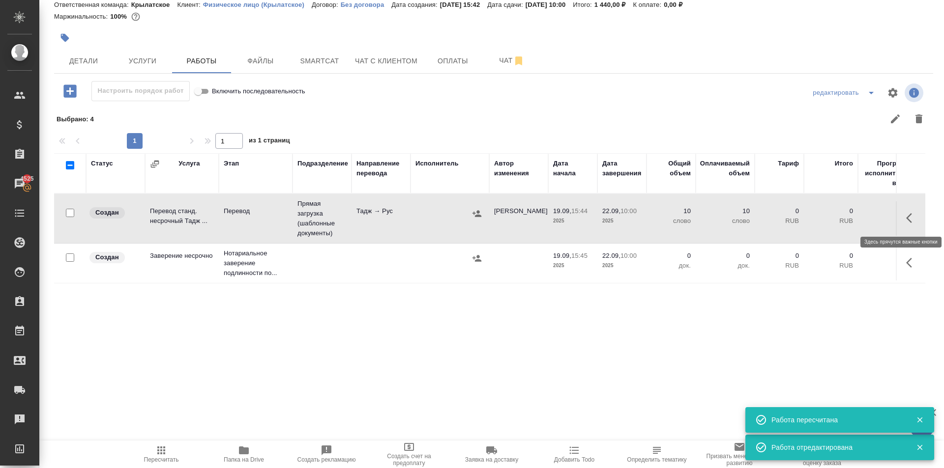
click at [907, 219] on icon "button" at bounding box center [909, 218] width 6 height 10
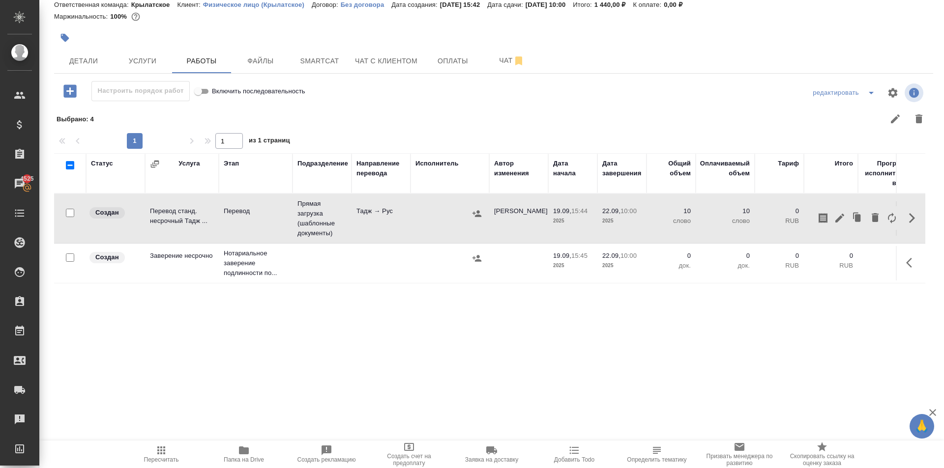
click at [837, 212] on button "button" at bounding box center [839, 218] width 17 height 24
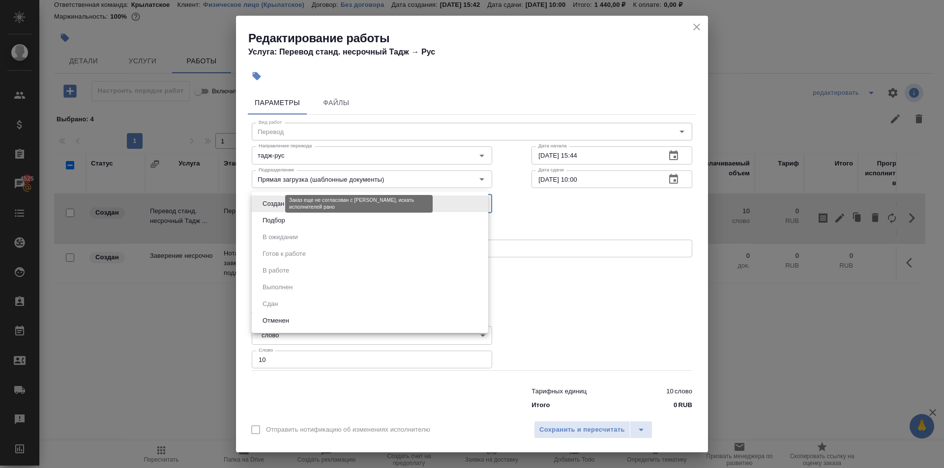
click at [278, 205] on body "🙏 .cls-1 fill:#fff; AWATERA Kasymov Timur Клиенты Спецификации Заказы 4525 Чаты…" at bounding box center [472, 234] width 944 height 468
click at [282, 229] on li "Подбор" at bounding box center [370, 220] width 236 height 17
type input "recruiting"
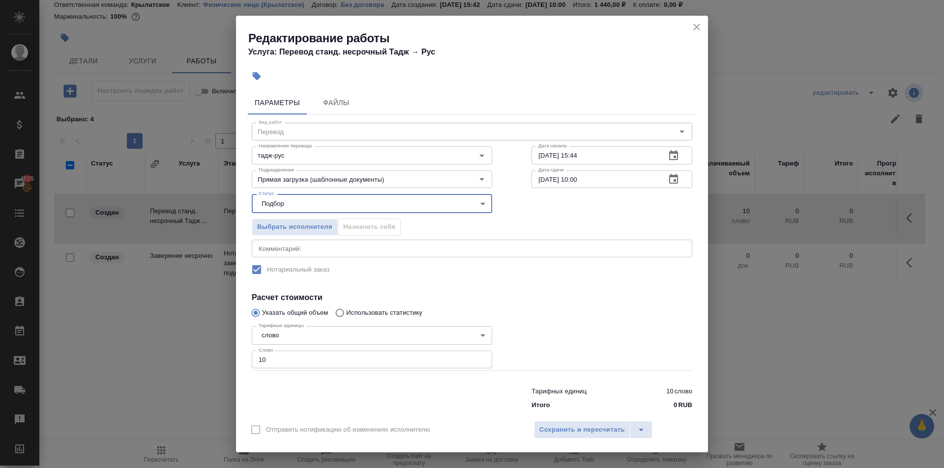
drag, startPoint x: 555, startPoint y: 445, endPoint x: 559, endPoint y: 440, distance: 6.0
click at [557, 443] on div "Отправить нотификацию об изменениях исполнителю Сохранить и пересчитать" at bounding box center [472, 434] width 472 height 38
click at [556, 435] on span "Сохранить и пересчитать" at bounding box center [582, 430] width 86 height 11
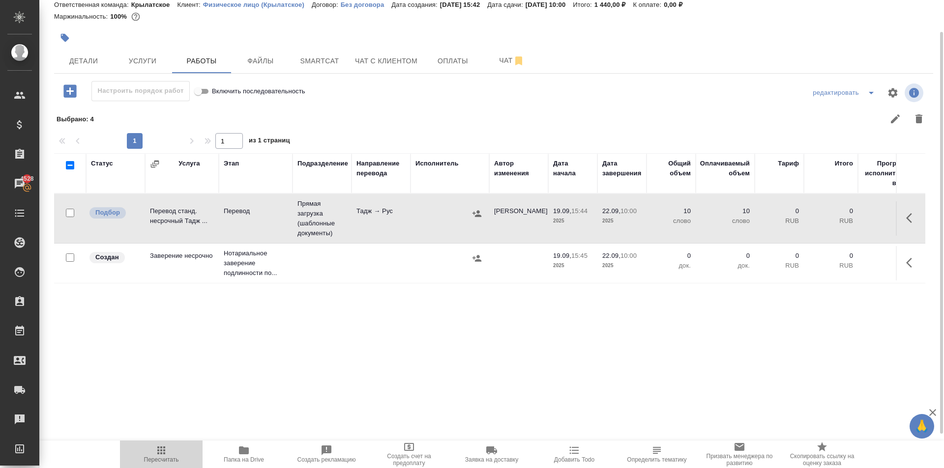
click at [176, 442] on button "Пересчитать" at bounding box center [161, 455] width 83 height 28
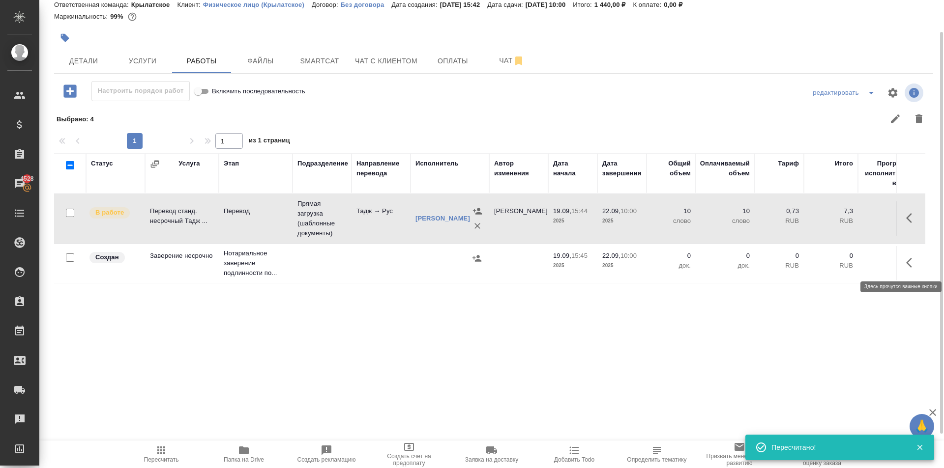
click at [906, 264] on icon "button" at bounding box center [912, 263] width 12 height 12
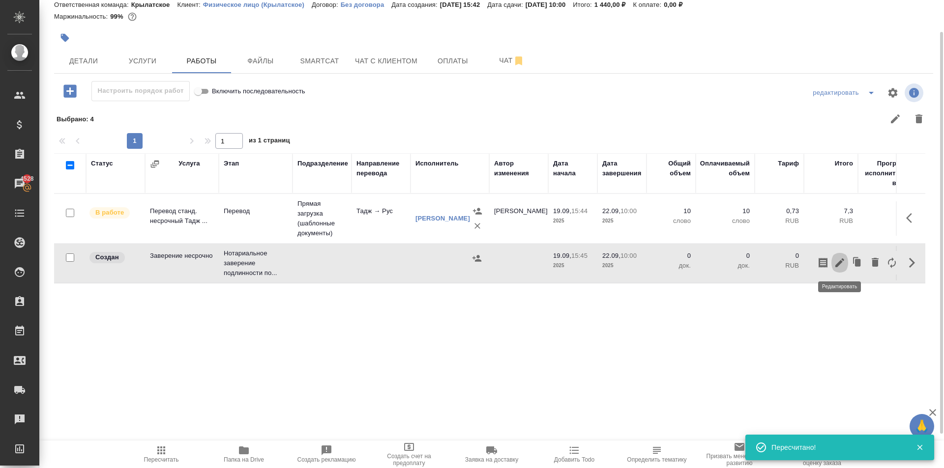
click at [842, 263] on icon "button" at bounding box center [840, 263] width 12 height 12
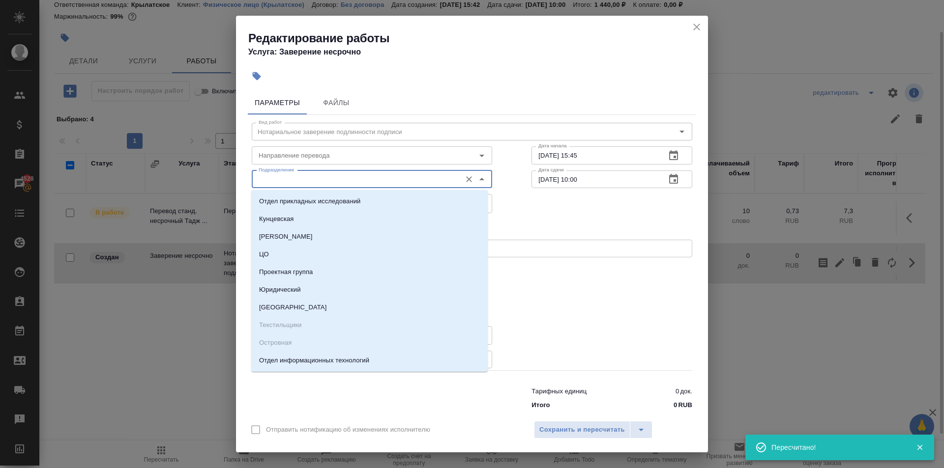
click at [343, 176] on input "Подразделение" at bounding box center [356, 179] width 202 height 12
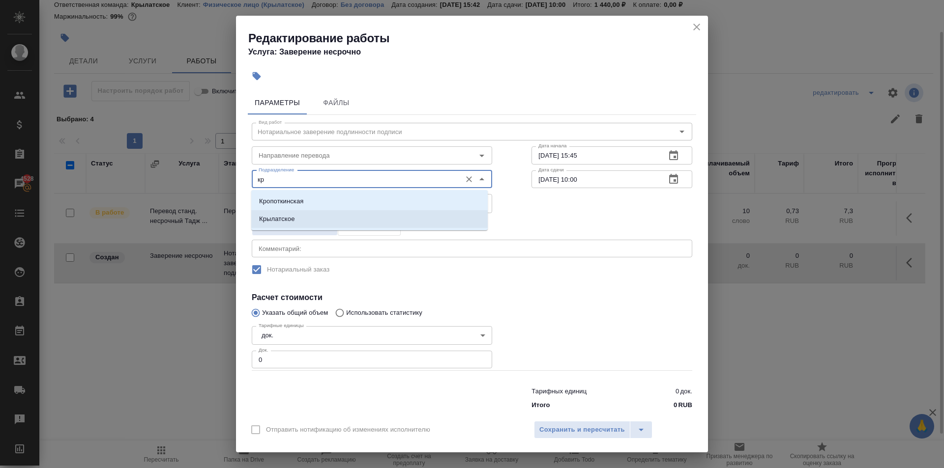
click at [307, 217] on li "Крылатское" at bounding box center [369, 219] width 236 height 18
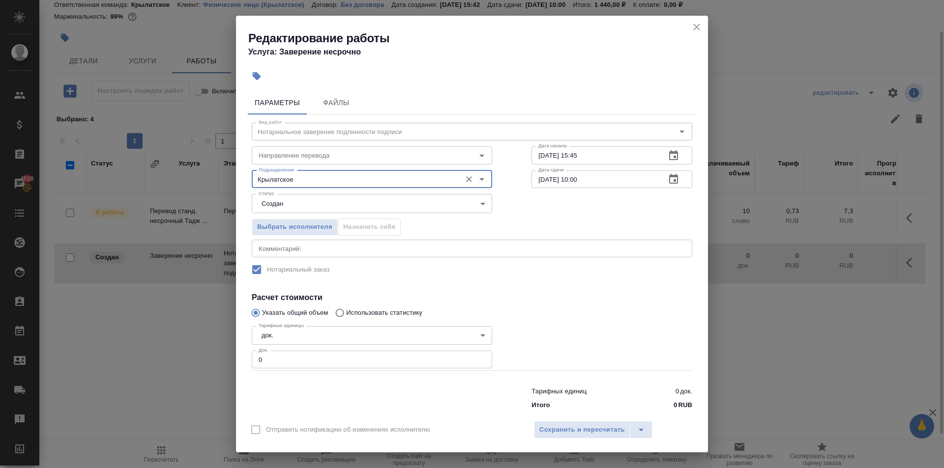
type input "Крылатское"
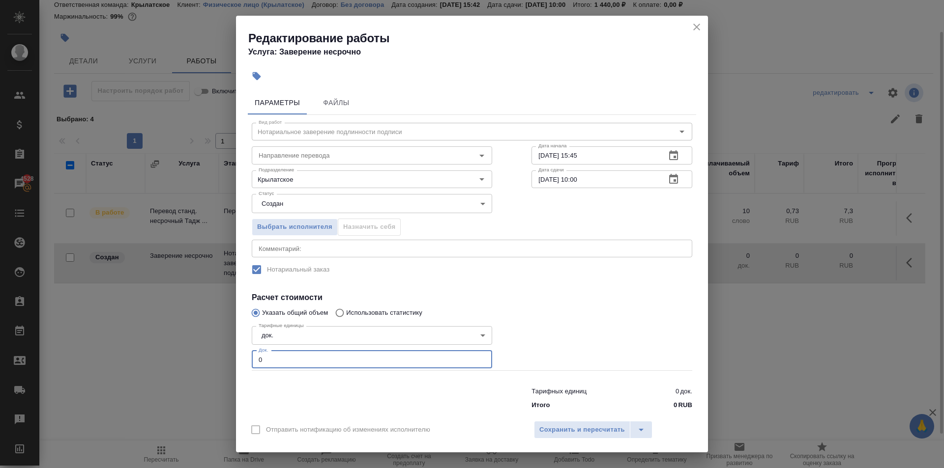
drag, startPoint x: 287, startPoint y: 364, endPoint x: 240, endPoint y: 365, distance: 46.2
click at [240, 365] on div "Параметры Файлы Вид работ Нотариальное заверение подлинности подписи Вид работ …" at bounding box center [472, 251] width 472 height 328
type input "1"
click at [543, 431] on span "Сохранить и пересчитать" at bounding box center [582, 430] width 86 height 11
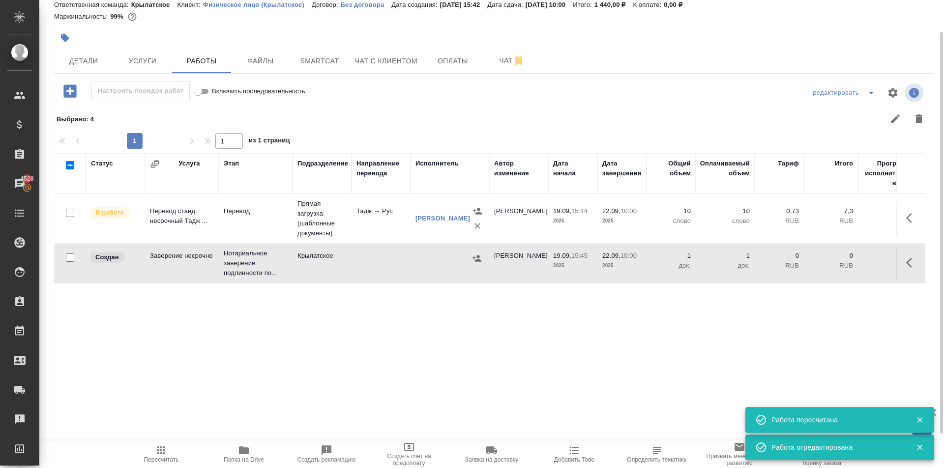
click at [479, 260] on icon "button" at bounding box center [476, 258] width 9 height 6
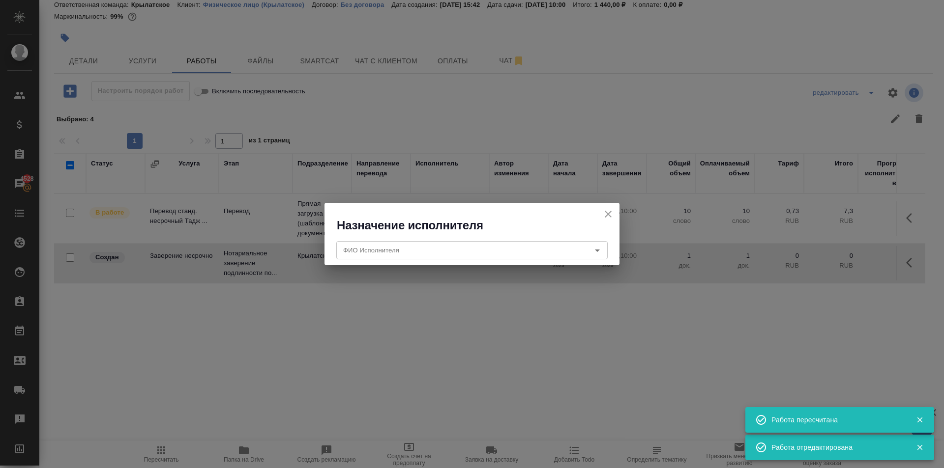
drag, startPoint x: 448, startPoint y: 234, endPoint x: 451, endPoint y: 246, distance: 12.2
click at [448, 235] on div "ФИО Исполнителя ФИО Исполнителя" at bounding box center [471, 248] width 295 height 31
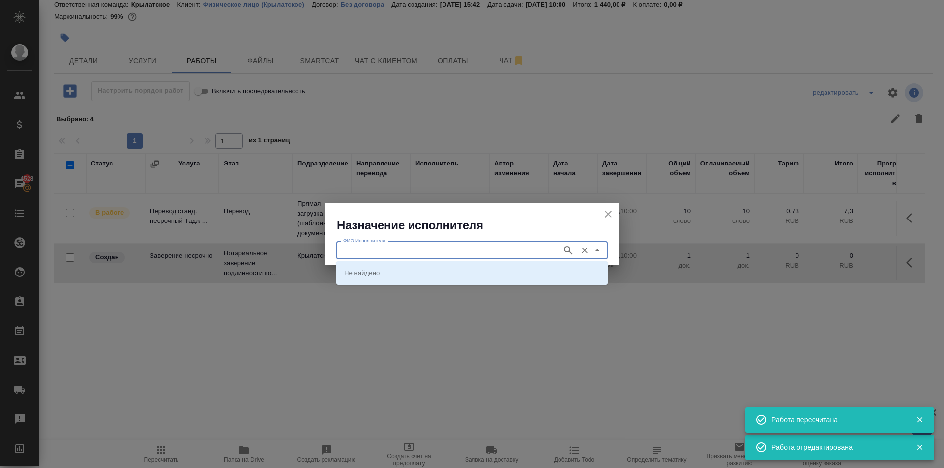
click at [451, 246] on input "ФИО Исполнителя" at bounding box center [448, 250] width 218 height 12
type input "мацу"
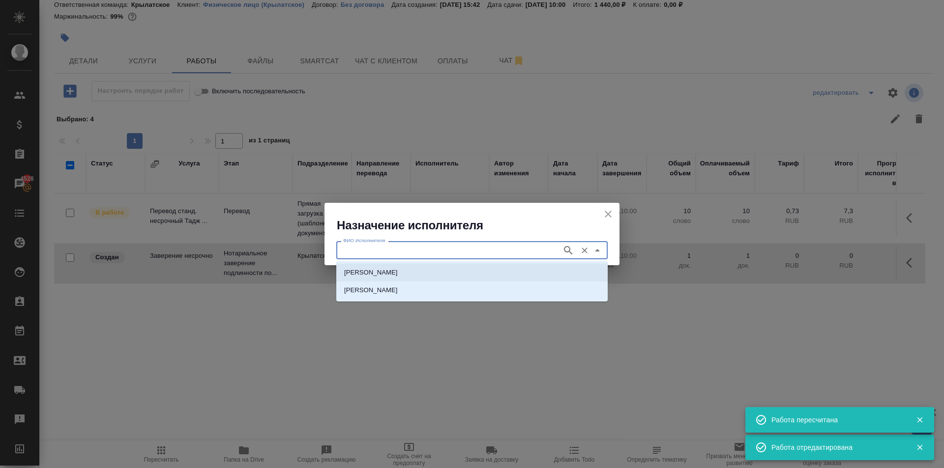
click at [398, 275] on p "НОТАРИУС Мацуленко Юлия Юрьевна" at bounding box center [371, 273] width 54 height 10
type input "НОТАРИУС Мацуленко Юлия Юрьевна"
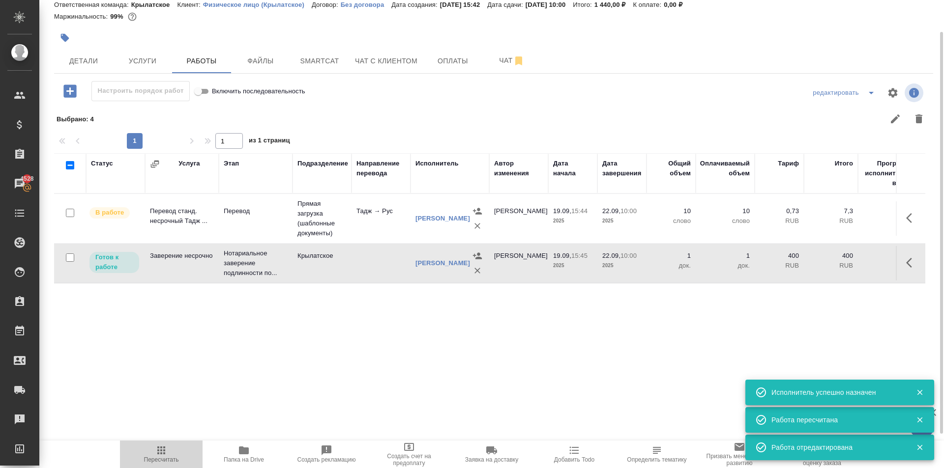
click at [170, 452] on span "Пересчитать" at bounding box center [161, 454] width 71 height 19
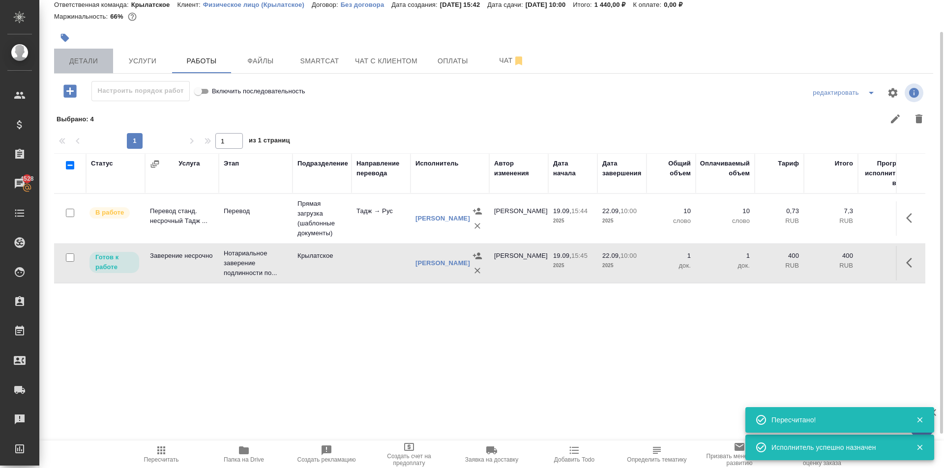
click at [100, 69] on button "Детали" at bounding box center [83, 61] width 59 height 25
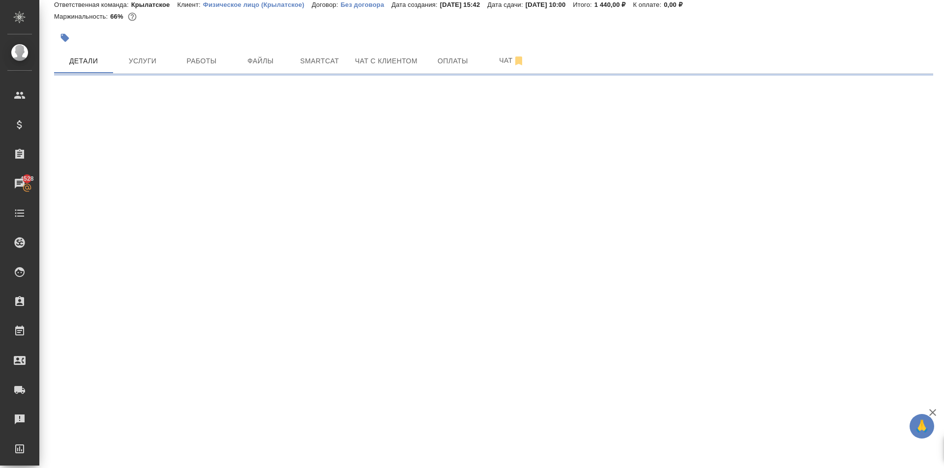
select select "RU"
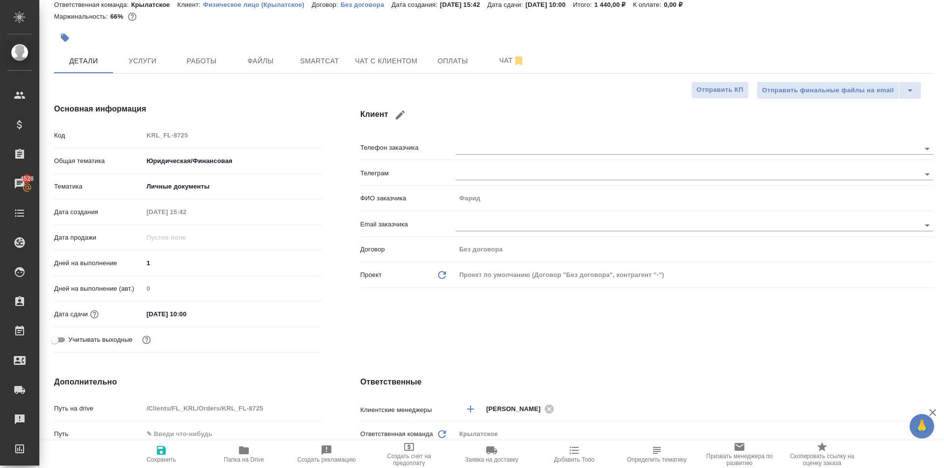
type textarea "x"
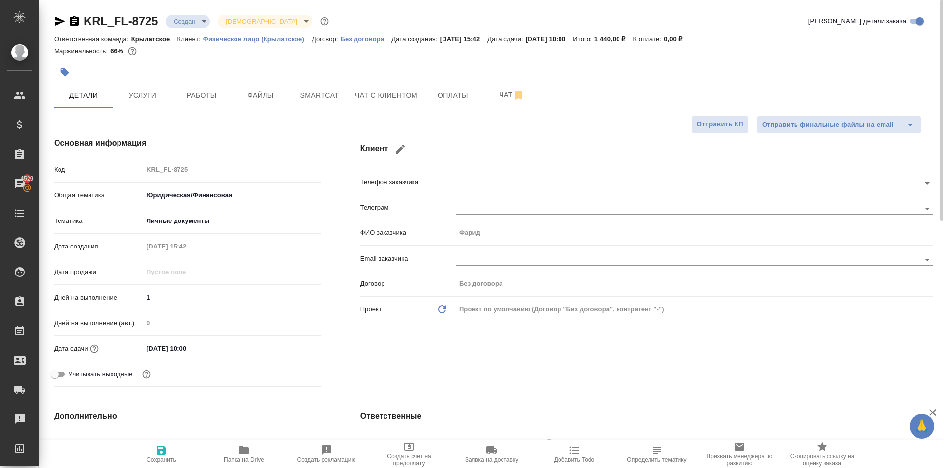
scroll to position [295, 0]
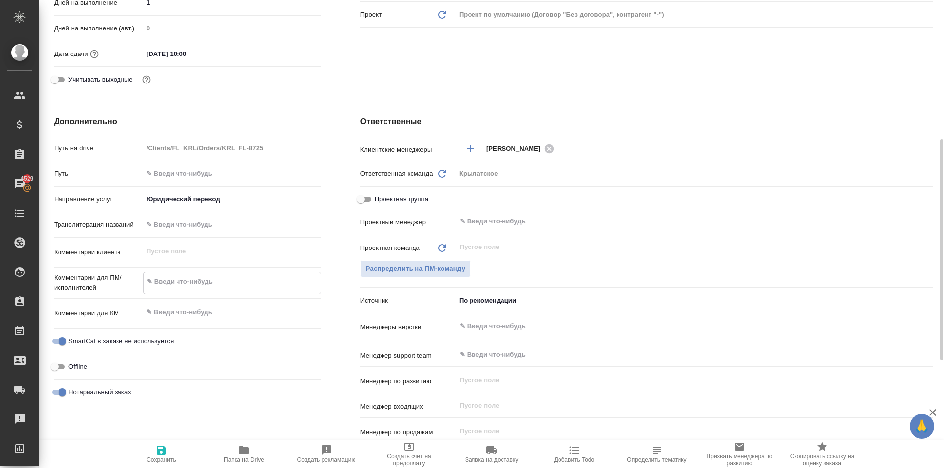
click at [229, 278] on textarea at bounding box center [232, 282] width 177 height 17
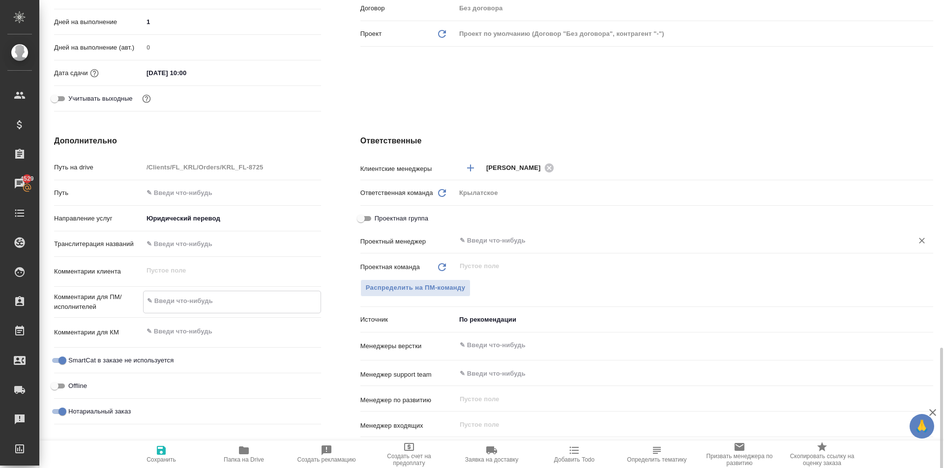
scroll to position [177, 0]
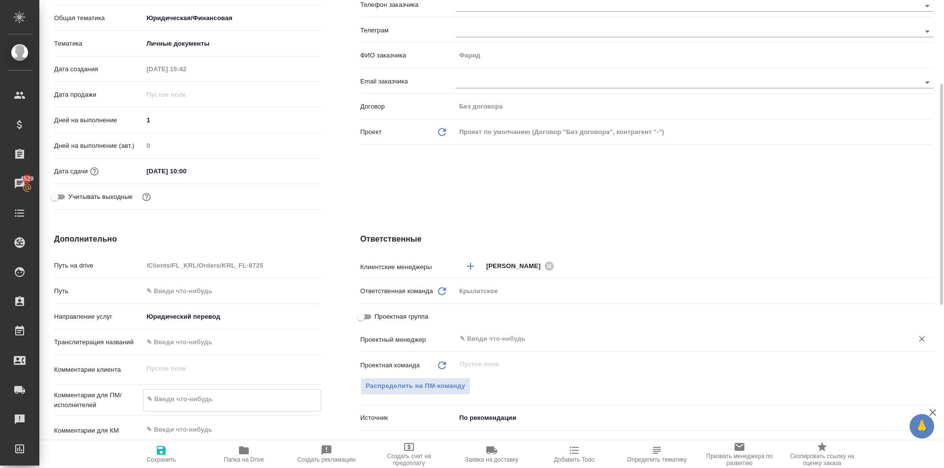
type textarea "x"
click at [505, 344] on input "text" at bounding box center [678, 339] width 438 height 12
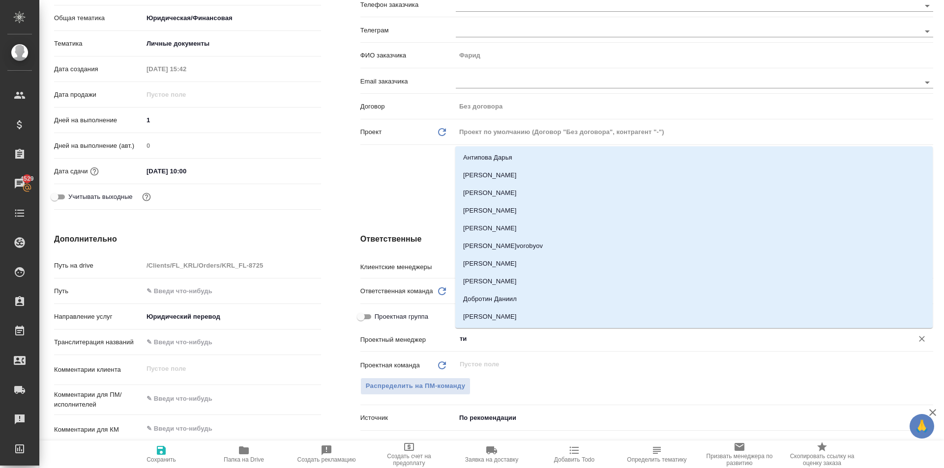
type input "тим"
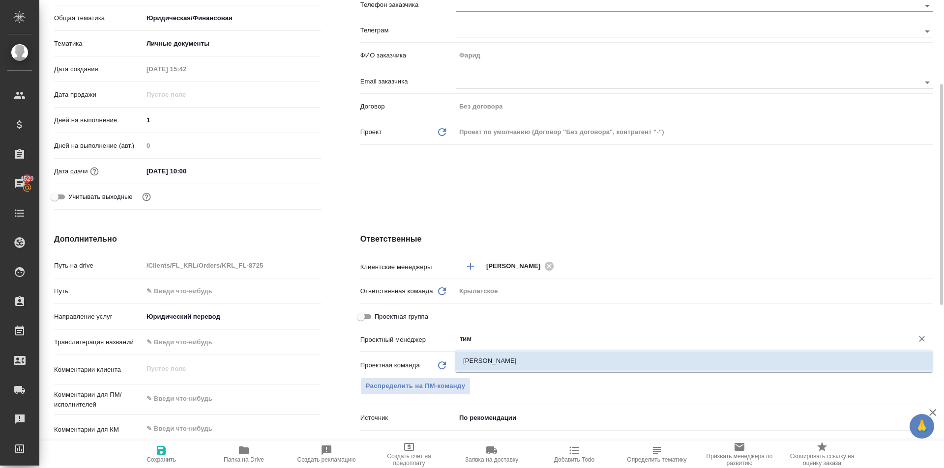
click at [507, 356] on li "[PERSON_NAME]" at bounding box center [693, 361] width 477 height 18
type textarea "x"
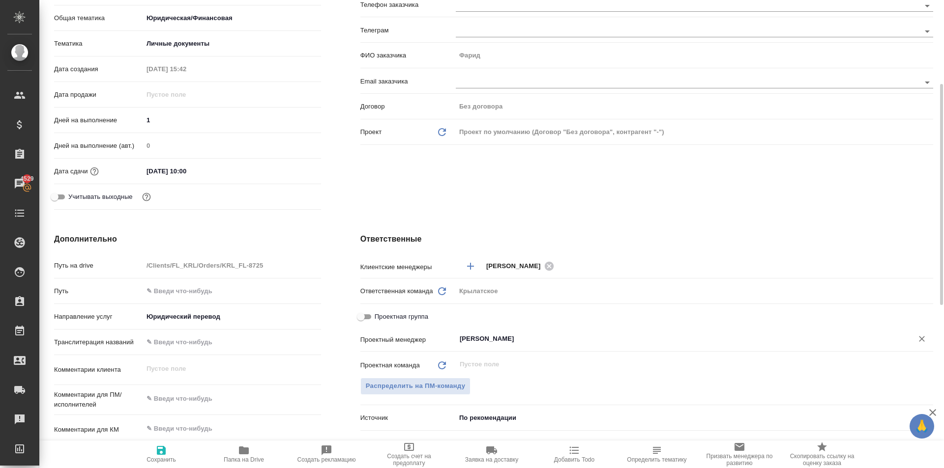
type input "[PERSON_NAME]"
click at [159, 456] on icon "button" at bounding box center [161, 451] width 12 height 12
type textarea "x"
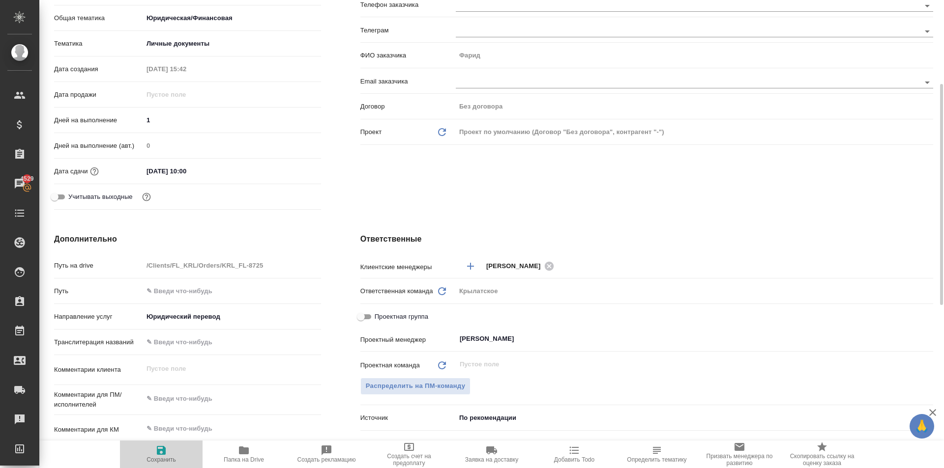
type textarea "x"
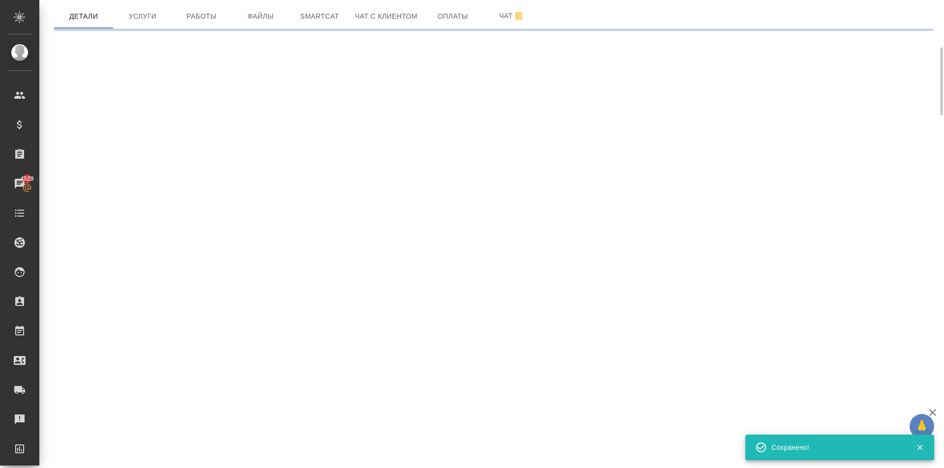
scroll to position [0, 0]
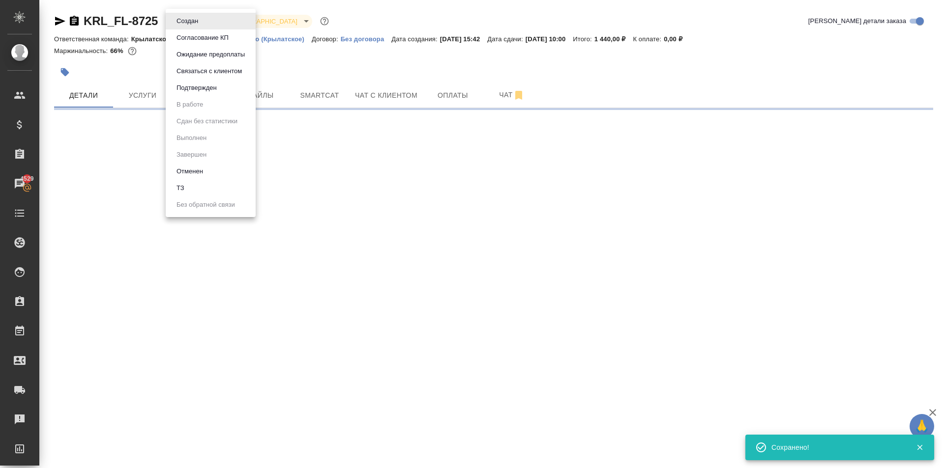
click at [194, 21] on body "🙏 .cls-1 fill:#fff; AWATERA Kasymov Timur Клиенты Спецификации Заказы 4529 Чаты…" at bounding box center [472, 234] width 944 height 468
click at [216, 88] on button "Подтвержден" at bounding box center [196, 88] width 46 height 11
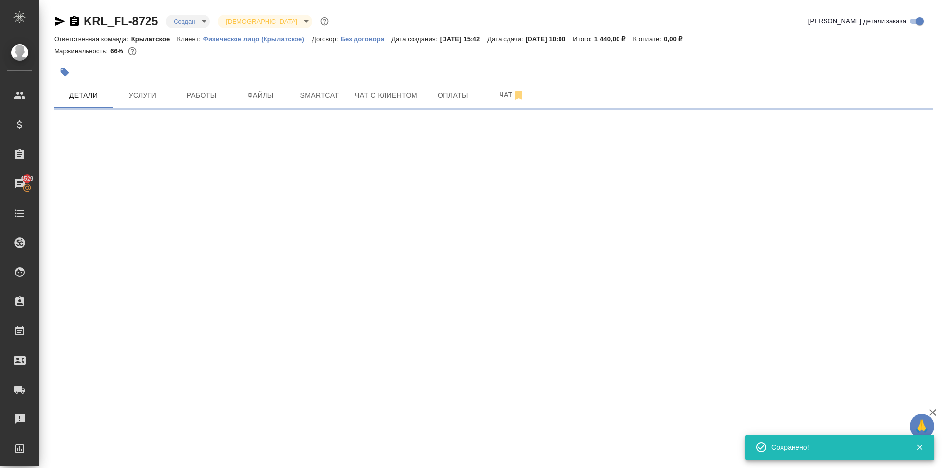
select select "RU"
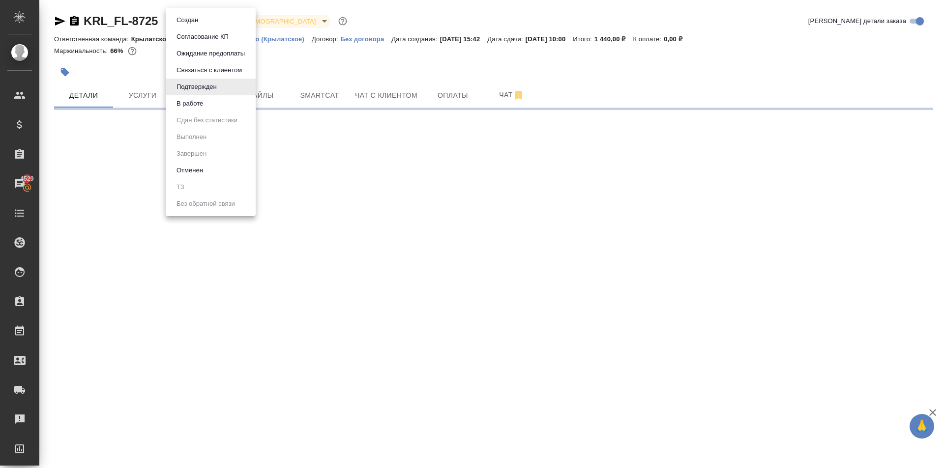
click at [204, 20] on body "🙏 .cls-1 fill:#fff; AWATERA Kasymov Timur Клиенты Спецификации Заказы 4529 Чаты…" at bounding box center [472, 234] width 944 height 468
click at [211, 104] on li "В работе" at bounding box center [211, 103] width 90 height 17
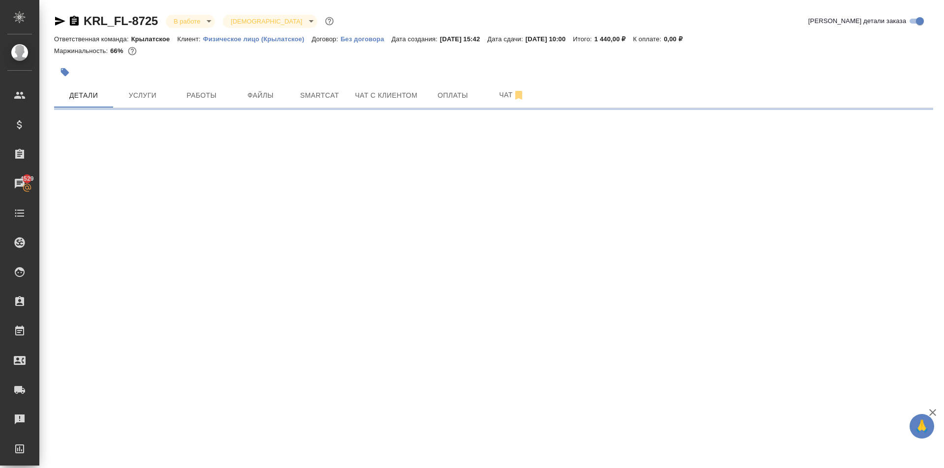
click at [212, 79] on div at bounding box center [347, 72] width 586 height 22
select select "RU"
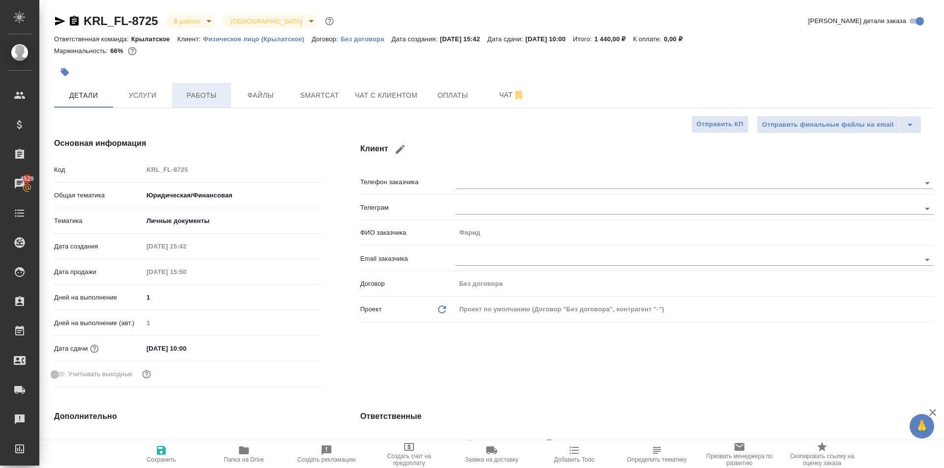
click at [202, 101] on span "Работы" at bounding box center [201, 95] width 47 height 12
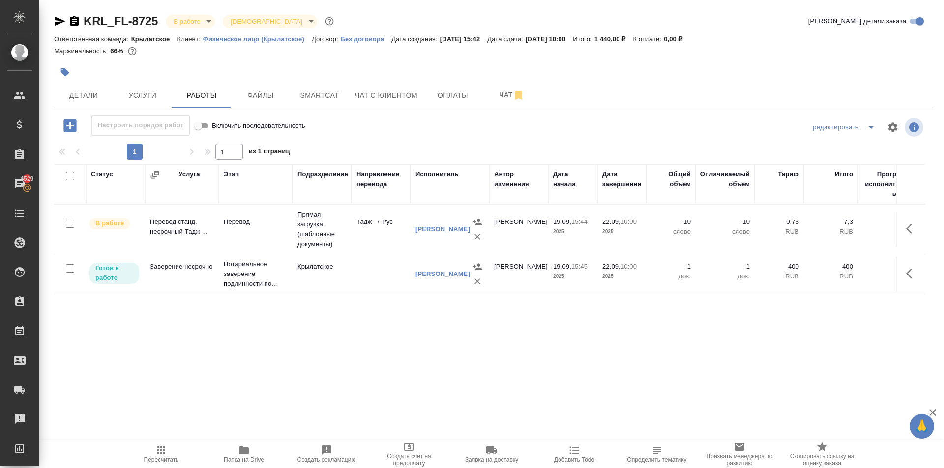
click at [155, 452] on icon "button" at bounding box center [161, 451] width 12 height 12
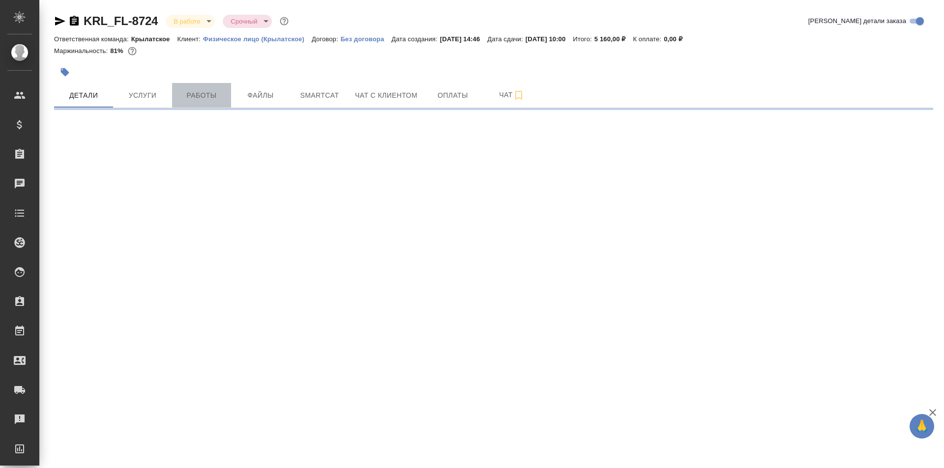
click at [210, 90] on span "Работы" at bounding box center [201, 95] width 47 height 12
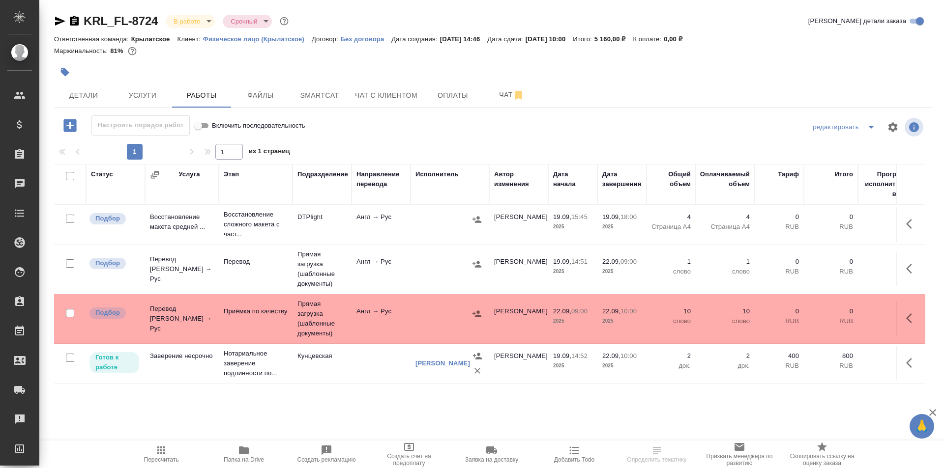
click at [175, 441] on button "Пересчитать" at bounding box center [161, 455] width 83 height 28
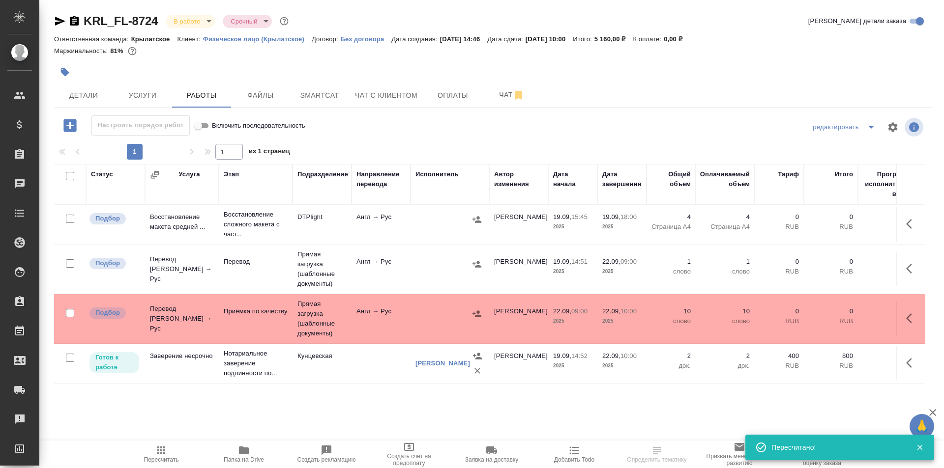
click at [176, 441] on button "Пересчитать" at bounding box center [161, 455] width 83 height 28
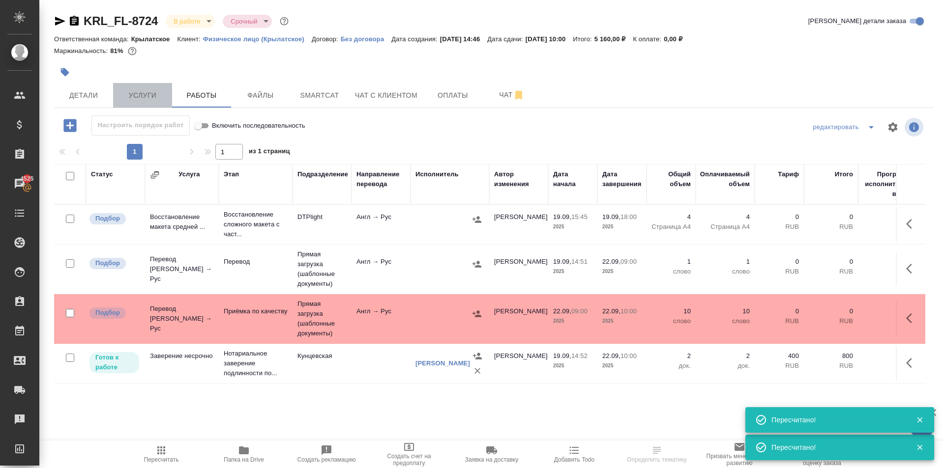
click at [146, 100] on button "Услуги" at bounding box center [142, 95] width 59 height 25
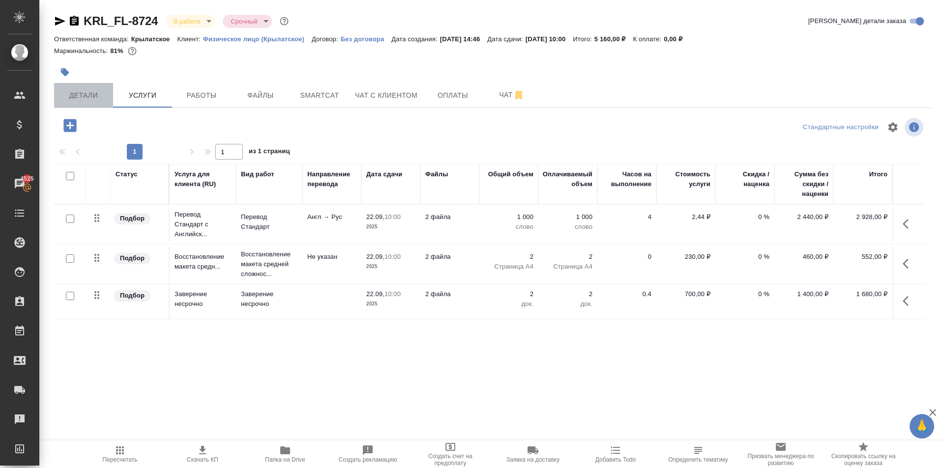
click at [70, 90] on span "Детали" at bounding box center [83, 95] width 47 height 12
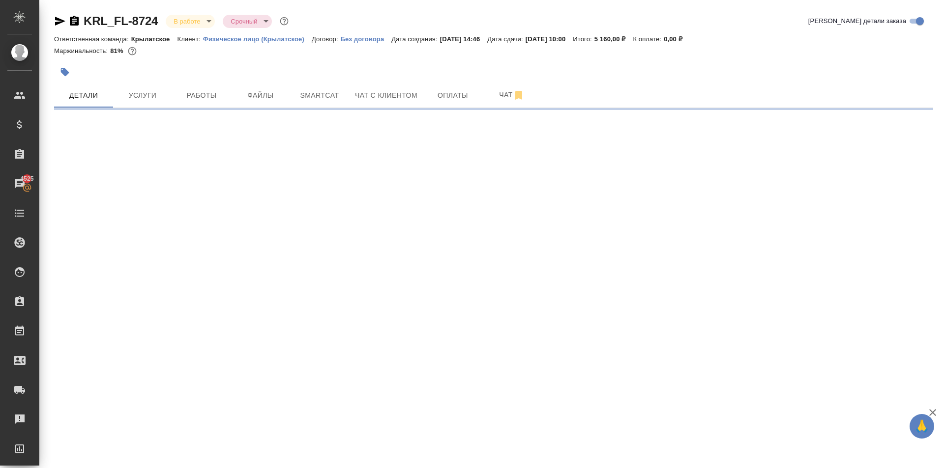
select select "RU"
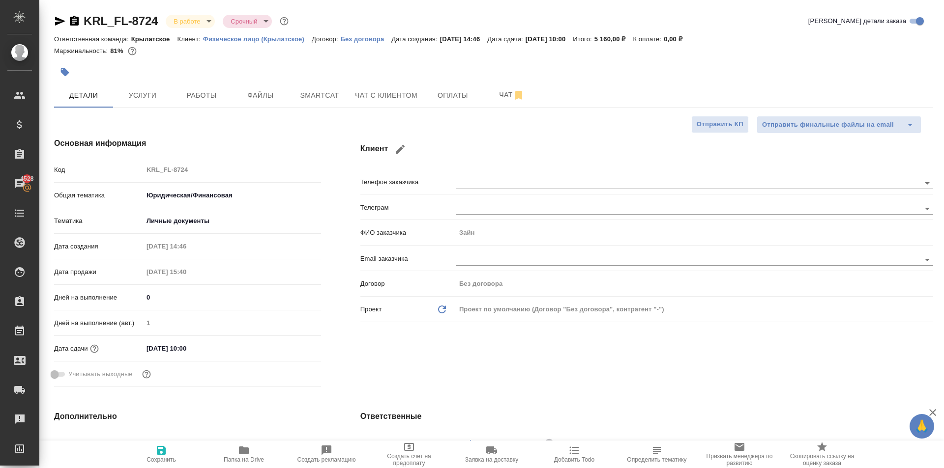
type textarea "x"
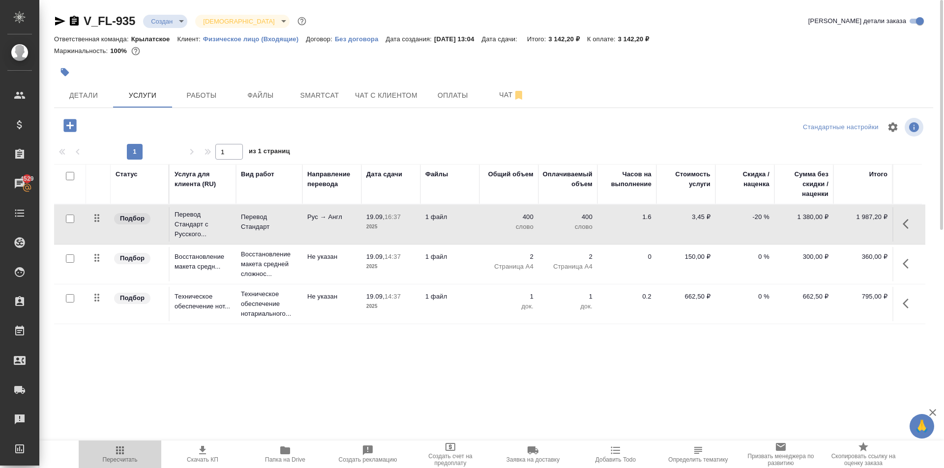
click at [136, 460] on span "Пересчитать" at bounding box center [120, 460] width 35 height 7
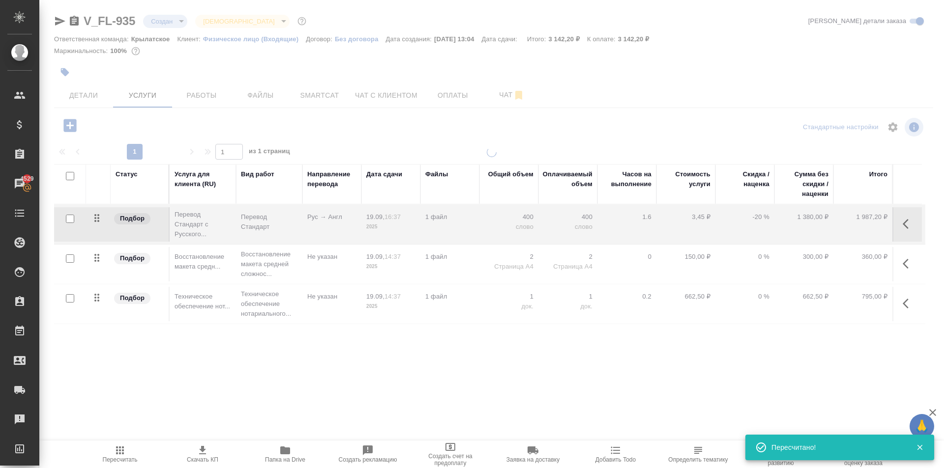
type input "urgent"
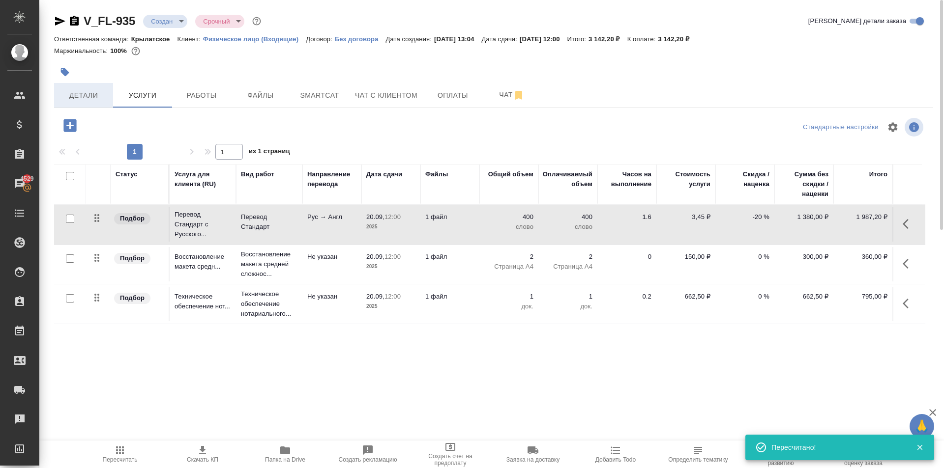
click at [106, 86] on button "Детали" at bounding box center [83, 95] width 59 height 25
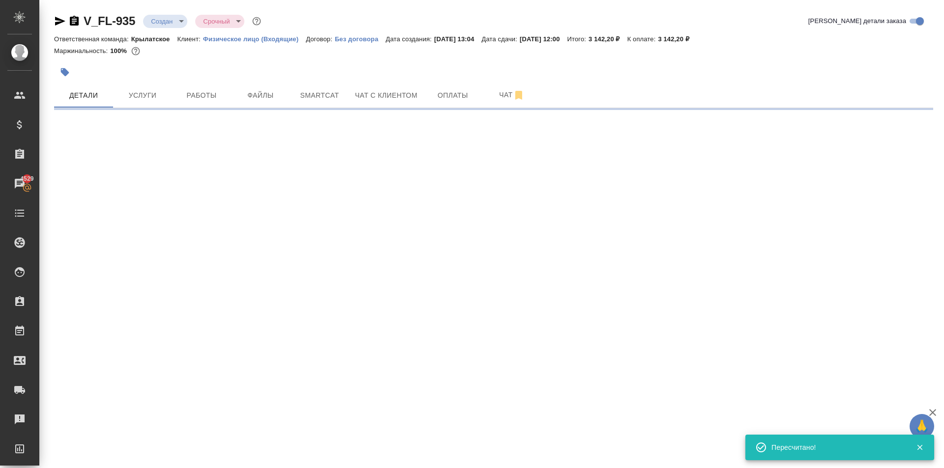
select select "RU"
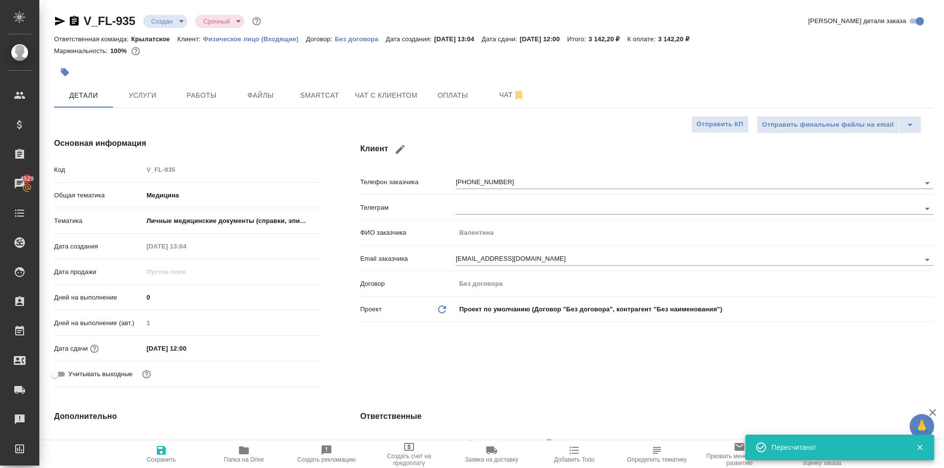
type textarea "x"
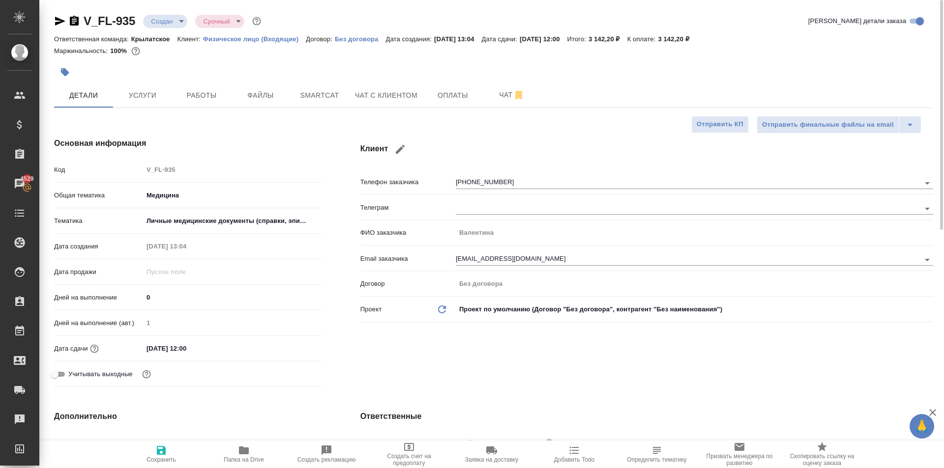
click at [362, 79] on div at bounding box center [347, 72] width 586 height 22
click at [367, 87] on button "Чат с клиентом" at bounding box center [386, 95] width 74 height 25
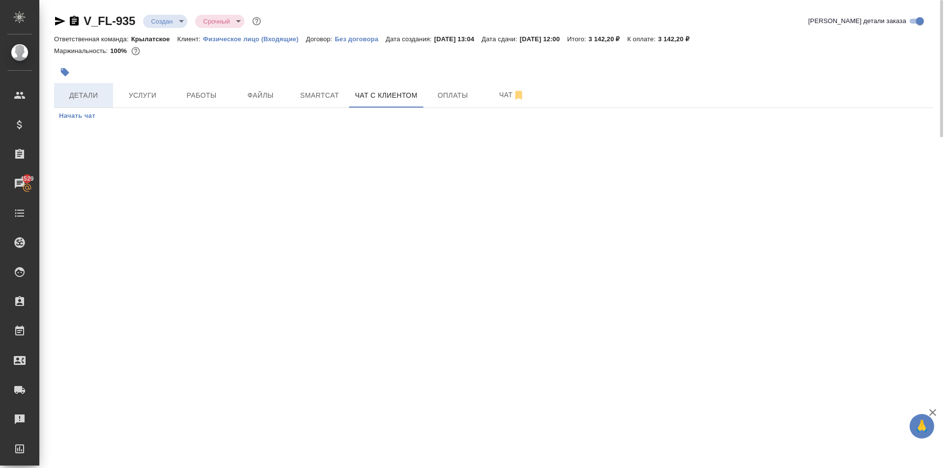
click at [94, 101] on span "Детали" at bounding box center [83, 95] width 47 height 12
select select "RU"
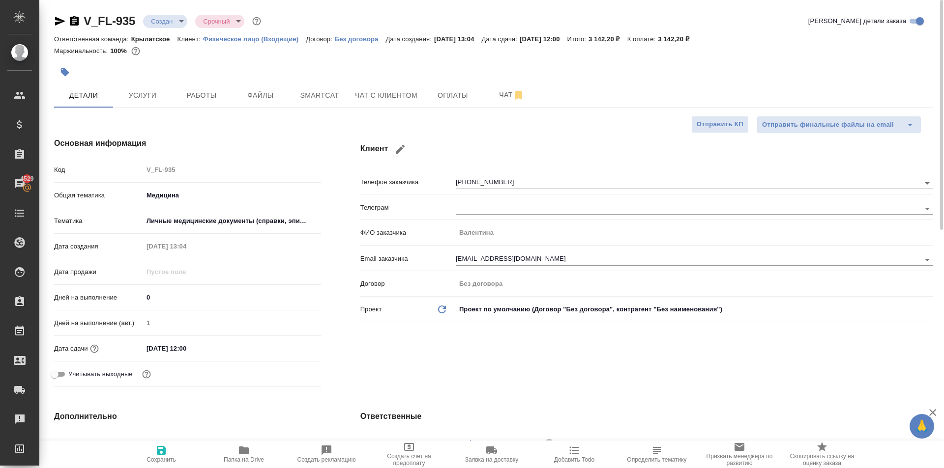
type textarea "x"
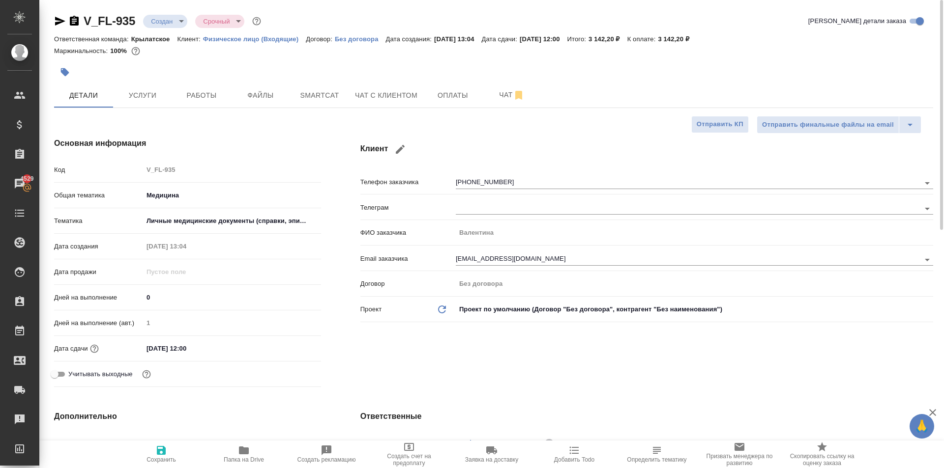
type textarea "x"
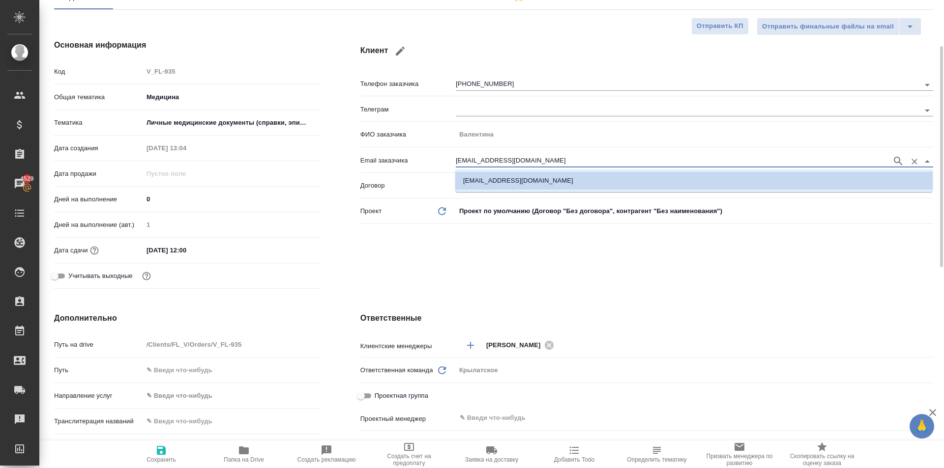
drag, startPoint x: 585, startPoint y: 160, endPoint x: 395, endPoint y: 169, distance: 189.9
click at [395, 169] on div "Email заказчика valentinesdays@gmail.com" at bounding box center [646, 164] width 573 height 26
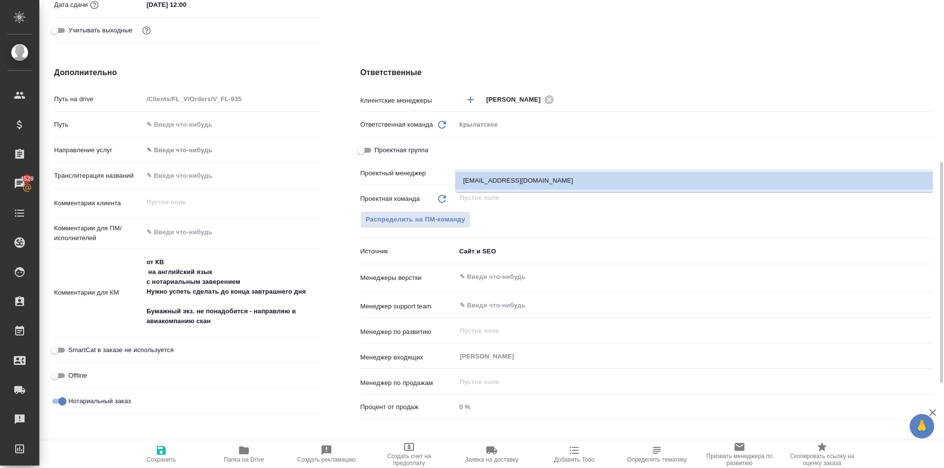
click at [333, 219] on div "Дополнительно Путь на drive /Clients/FL_V/Orders/V_FL-935 Путь Направление услу…" at bounding box center [187, 245] width 306 height 397
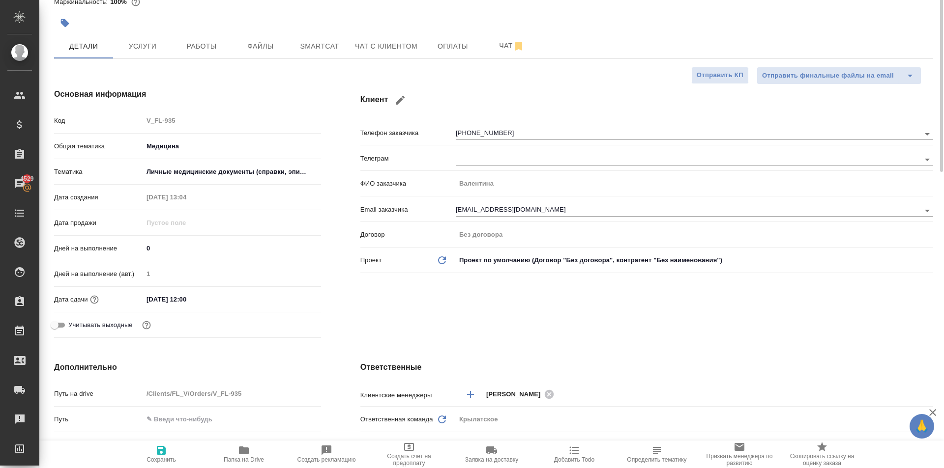
scroll to position [0, 0]
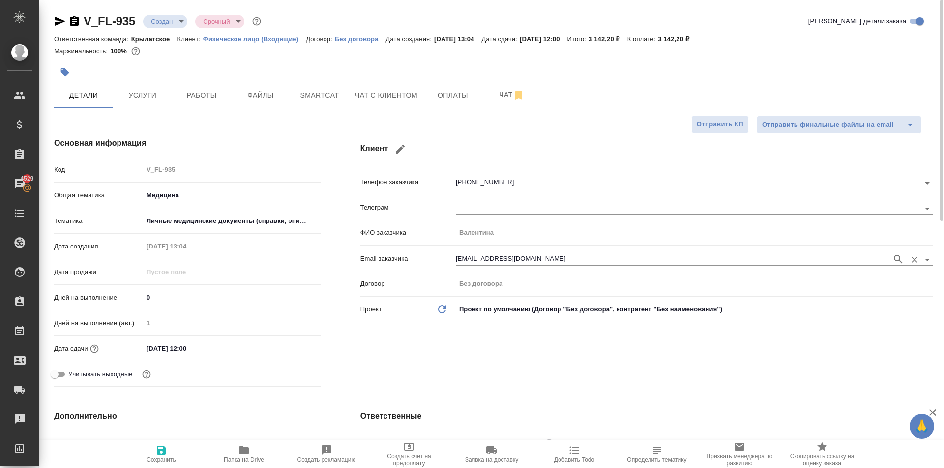
click at [543, 257] on div "[EMAIL_ADDRESS][DOMAIN_NAME]" at bounding box center [694, 259] width 477 height 18
type textarea "x"
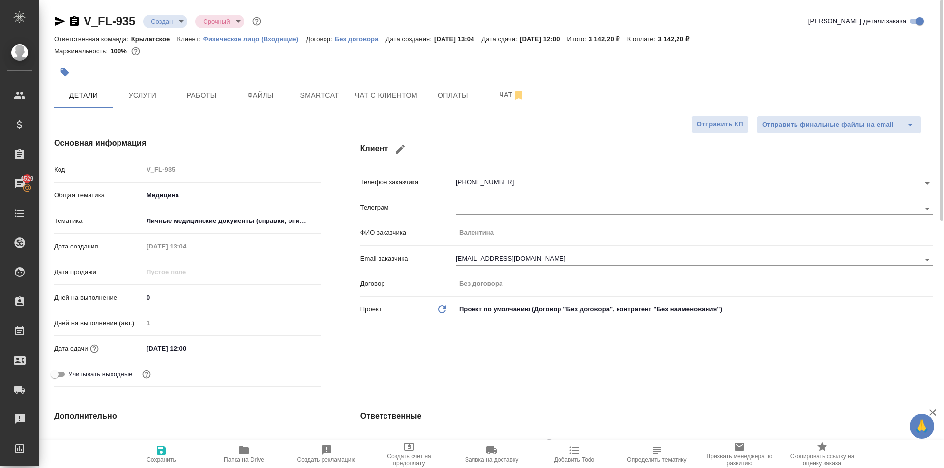
type textarea "x"
drag, startPoint x: 278, startPoint y: 107, endPoint x: 270, endPoint y: 102, distance: 9.5
click at [263, 95] on span "Файлы" at bounding box center [260, 95] width 47 height 12
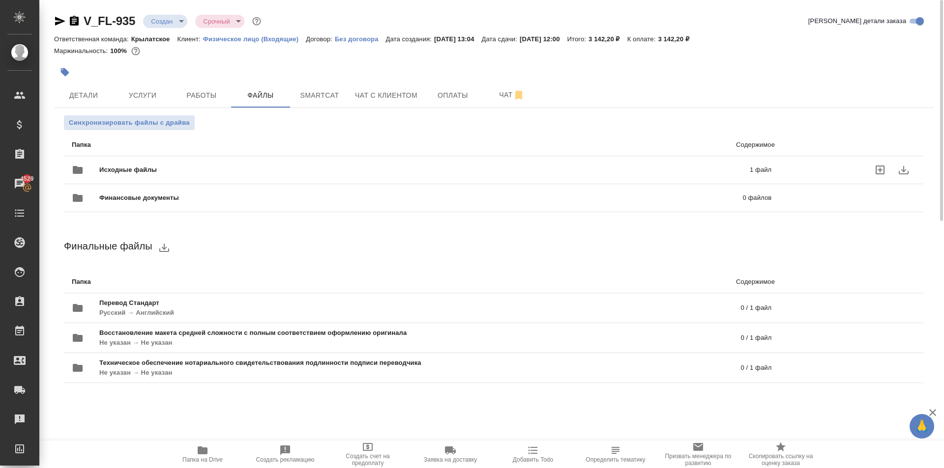
click at [189, 171] on span "Исходные файлы" at bounding box center [276, 170] width 354 height 10
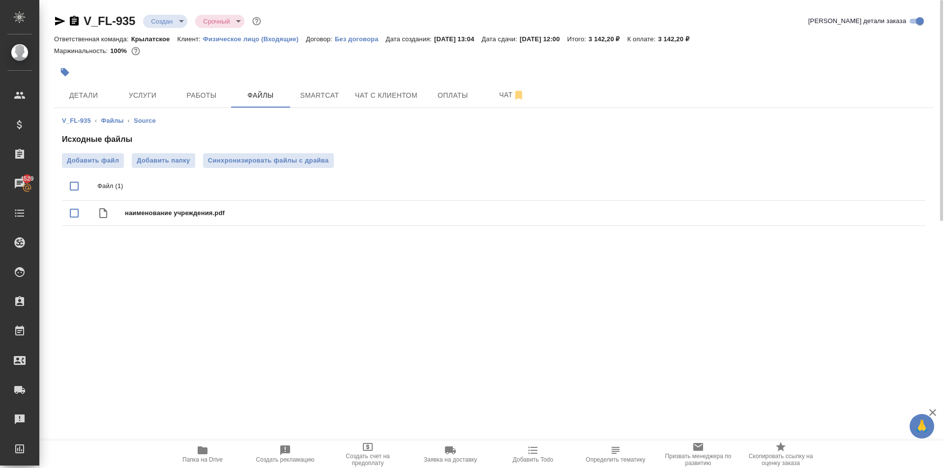
click at [312, 62] on div at bounding box center [347, 72] width 586 height 22
click at [146, 87] on button "Услуги" at bounding box center [142, 95] width 59 height 25
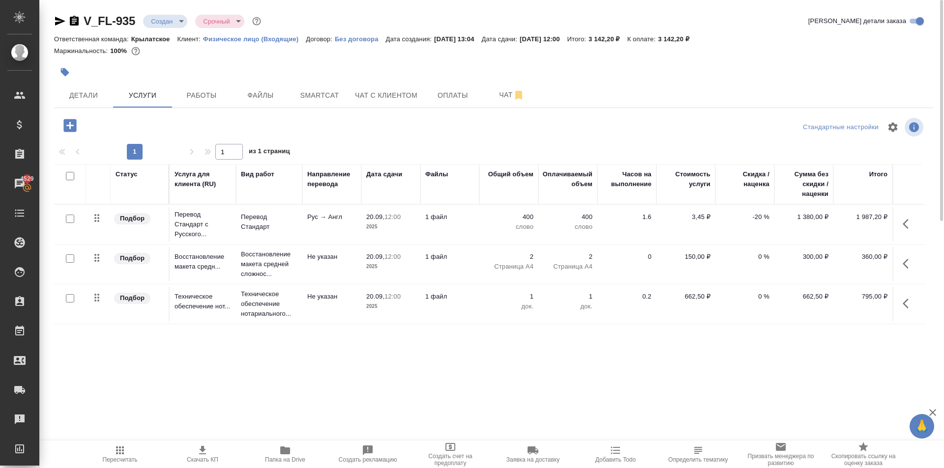
click at [110, 447] on span "Пересчитать" at bounding box center [120, 454] width 71 height 19
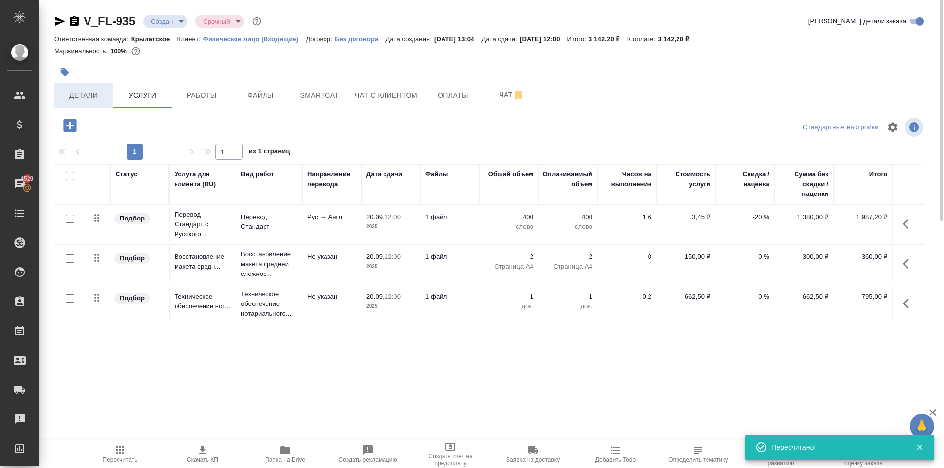
click at [98, 85] on button "Детали" at bounding box center [83, 95] width 59 height 25
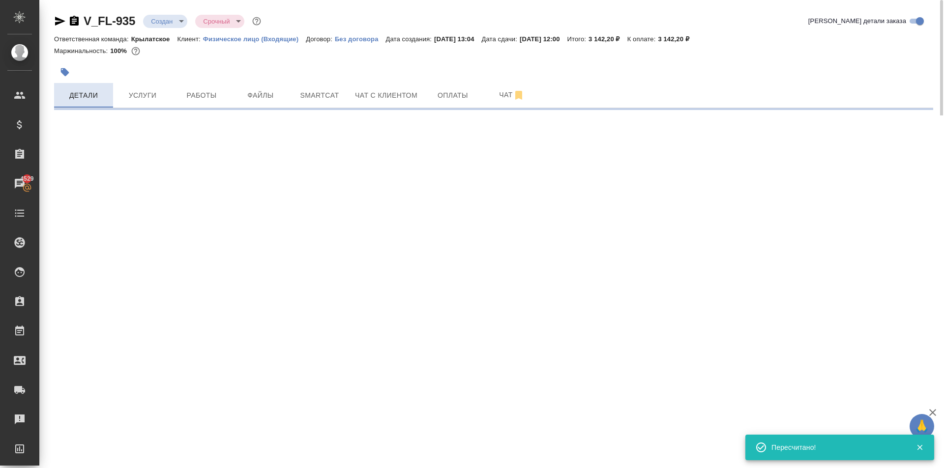
select select "RU"
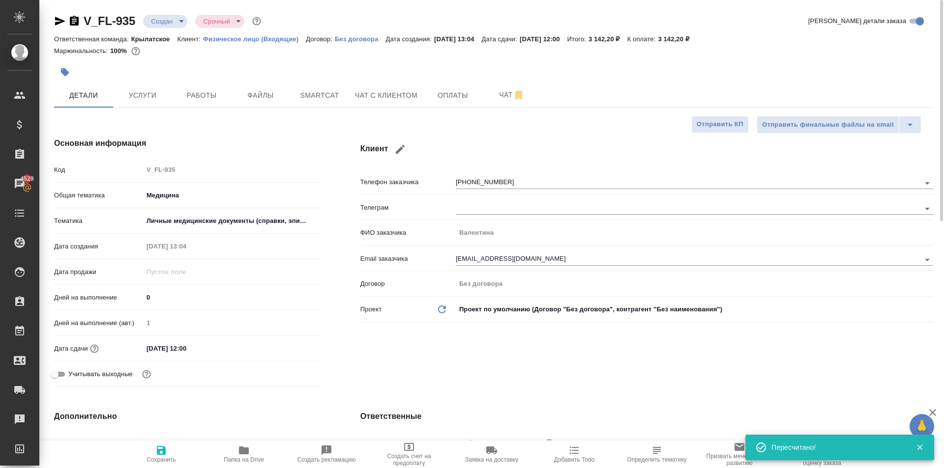
type textarea "x"
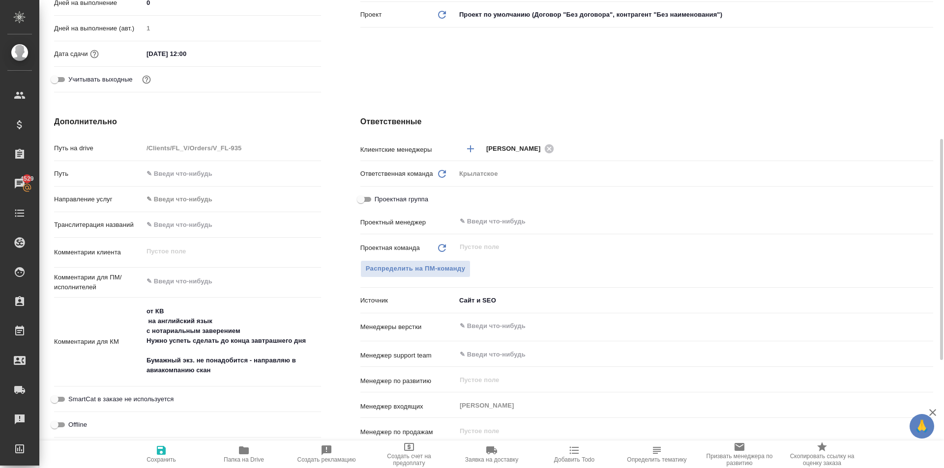
type textarea "x"
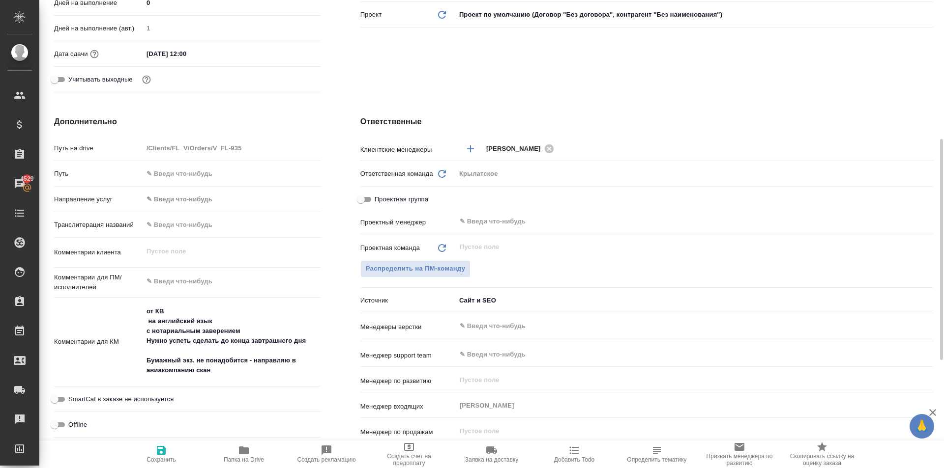
type textarea "x"
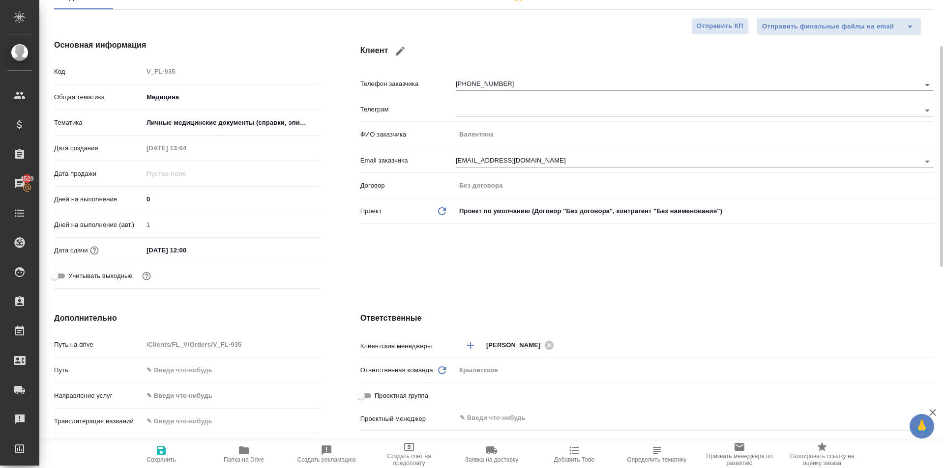
scroll to position [0, 0]
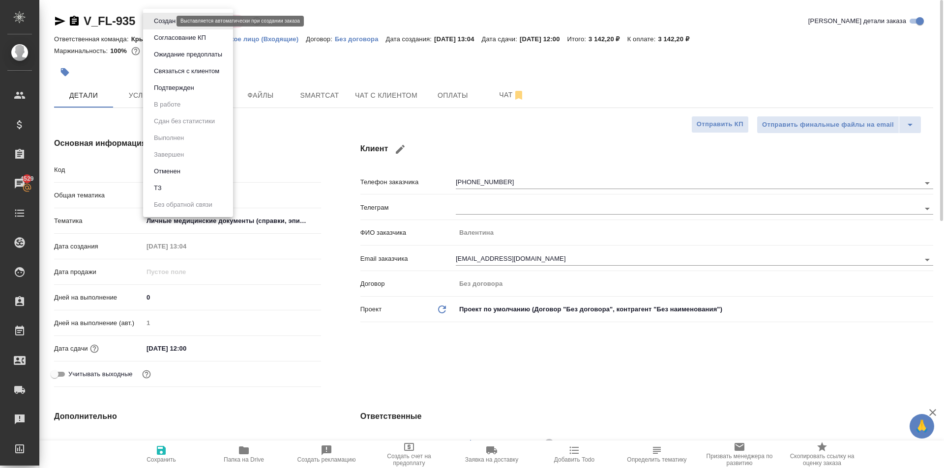
drag, startPoint x: 164, startPoint y: 19, endPoint x: 166, endPoint y: 32, distance: 14.0
click at [165, 19] on body "🙏 .cls-1 fill:#fff; AWATERA Kasymov Timur Клиенты Спецификации Заказы 4529 Чаты…" at bounding box center [472, 234] width 944 height 468
click at [172, 58] on button "Ожидание предоплаты" at bounding box center [188, 54] width 74 height 11
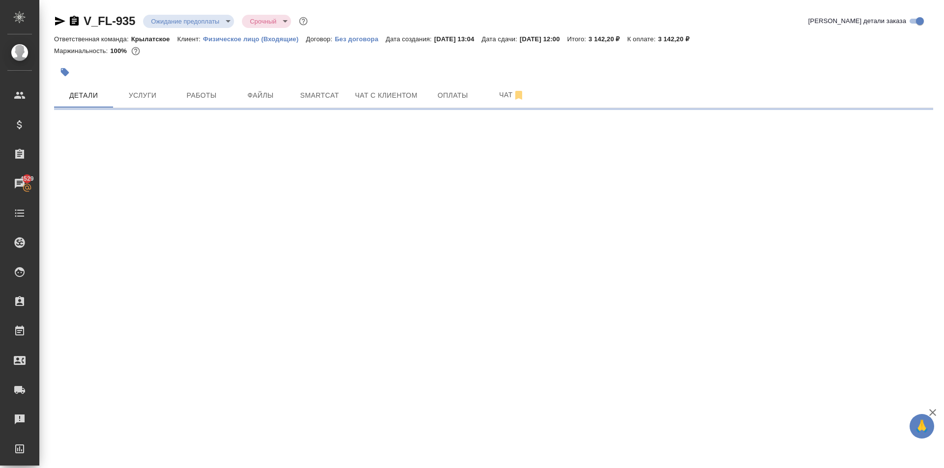
select select "RU"
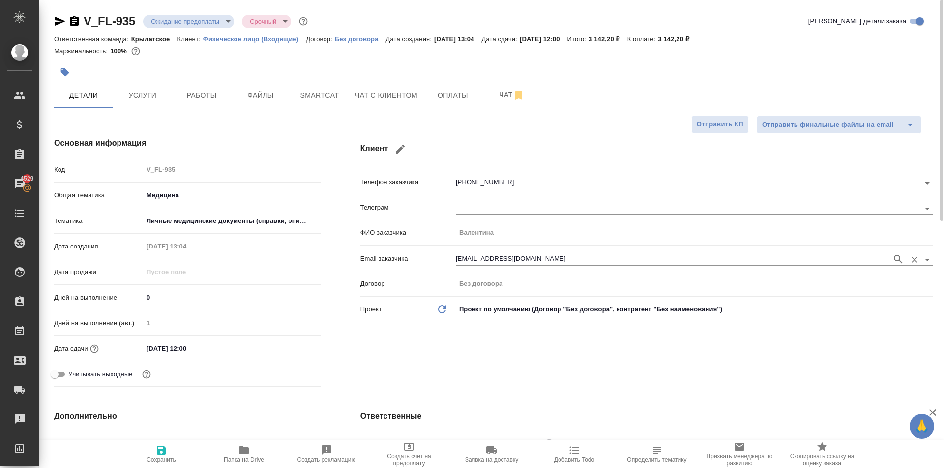
type textarea "x"
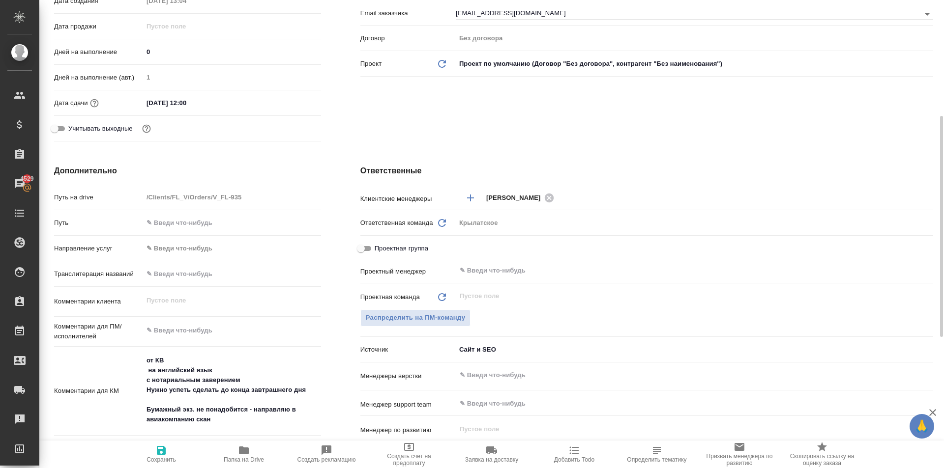
type textarea "x"
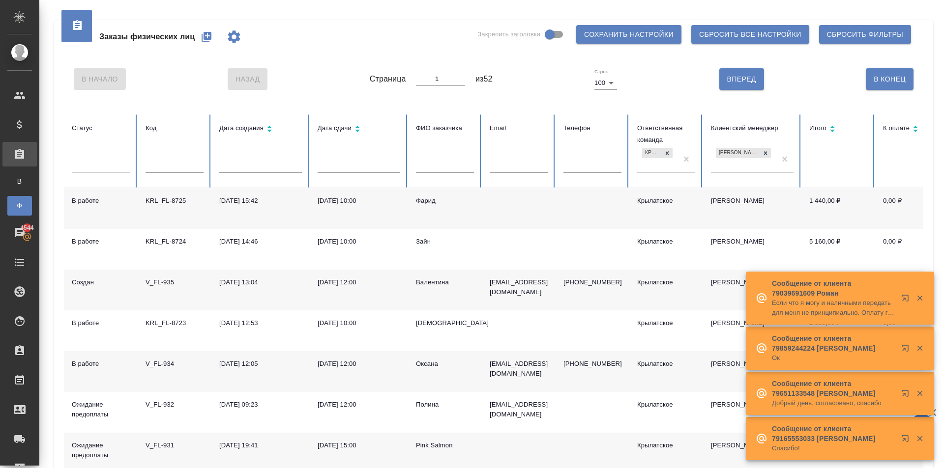
click at [204, 33] on icon "button" at bounding box center [207, 37] width 10 height 10
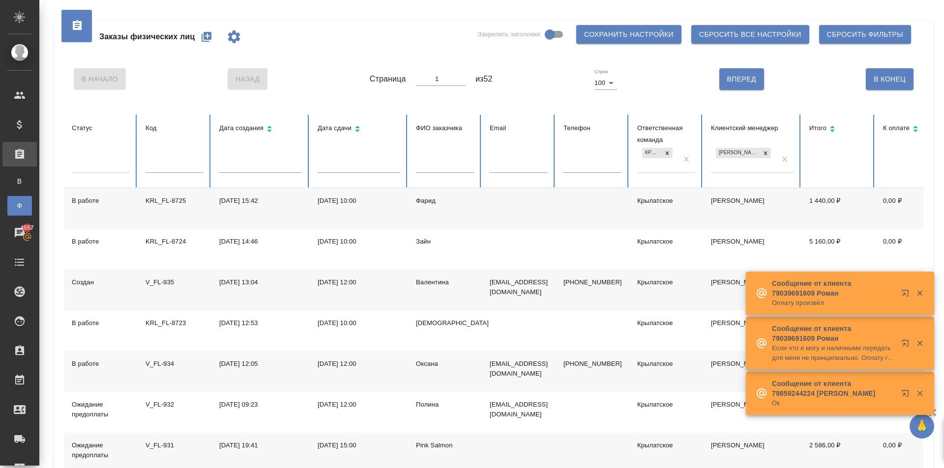
click at [199, 39] on button "button" at bounding box center [207, 37] width 24 height 24
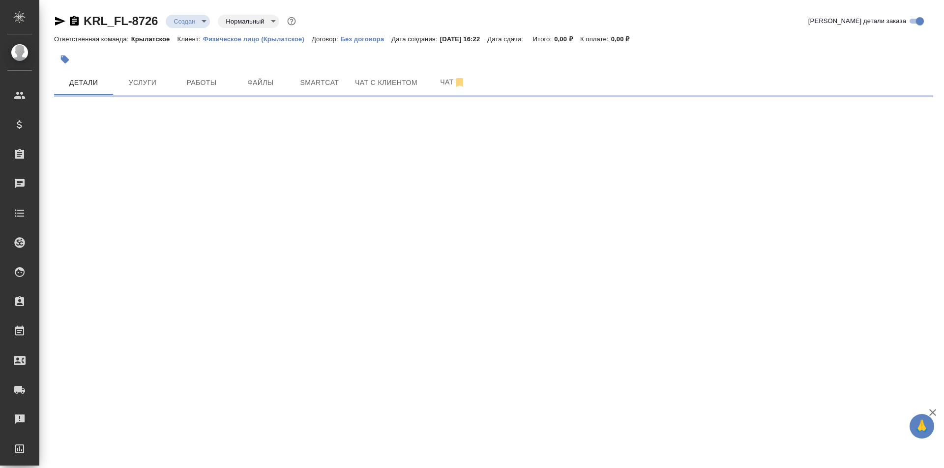
select select "RU"
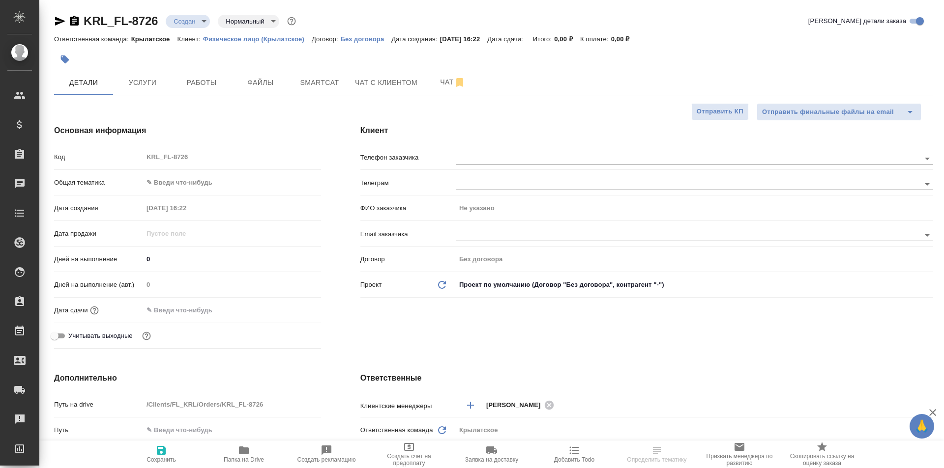
type textarea "x"
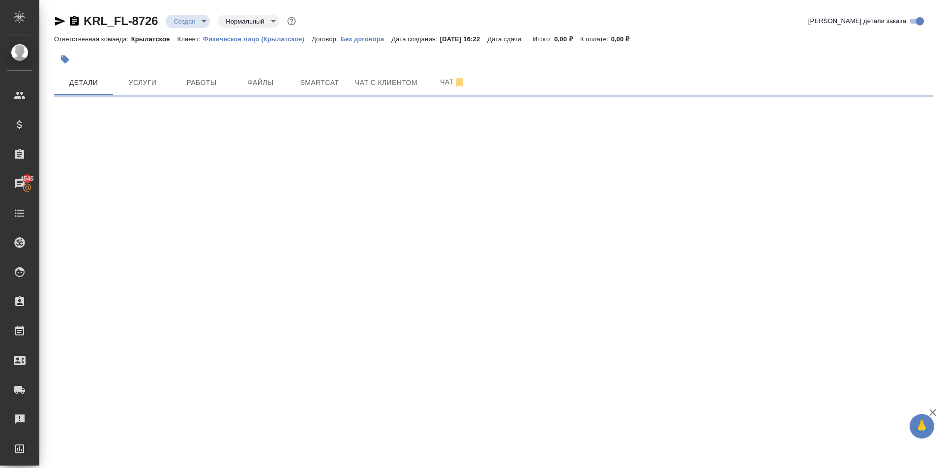
select select "RU"
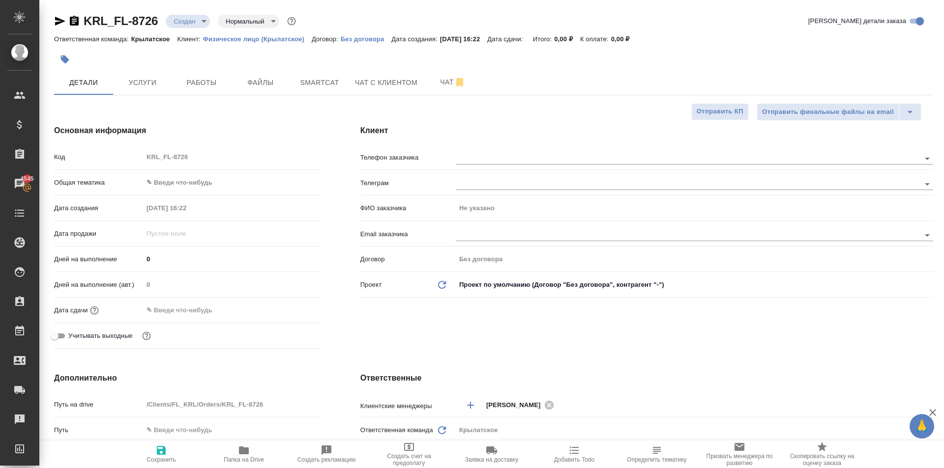
type textarea "x"
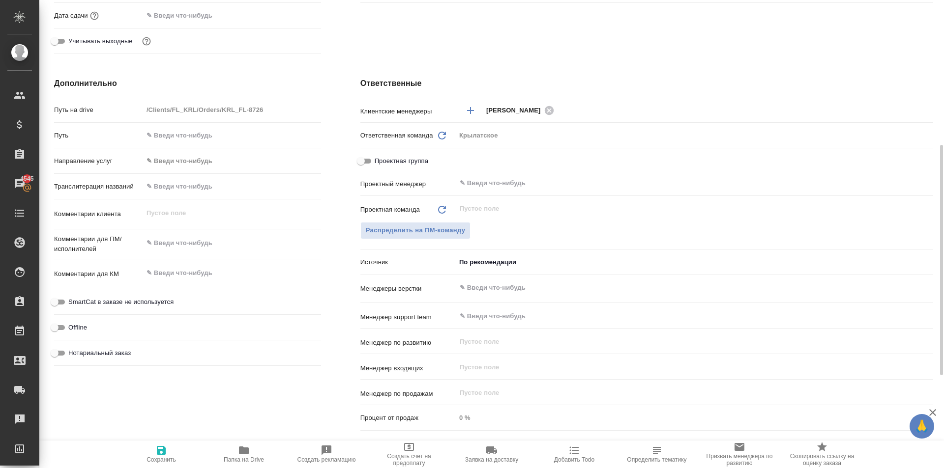
click at [207, 188] on input "text" at bounding box center [232, 186] width 178 height 14
type input "Т"
type textarea "x"
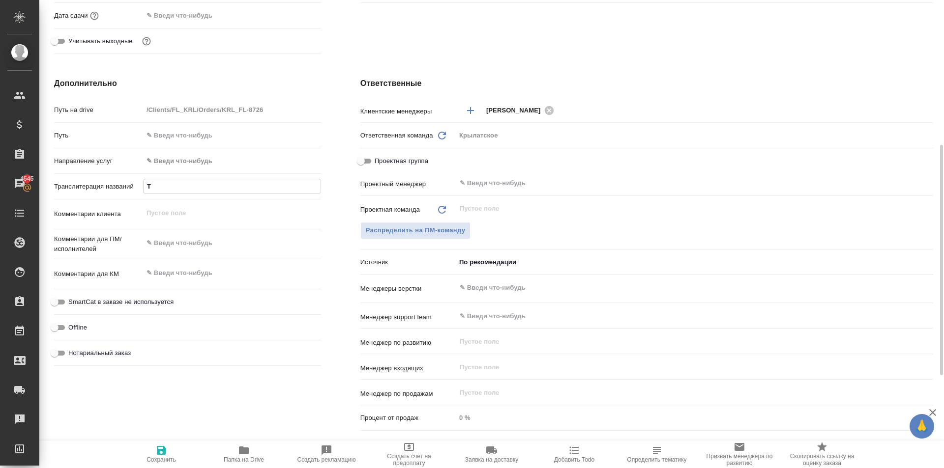
type input "ТУ"
type textarea "x"
type input "ТУР"
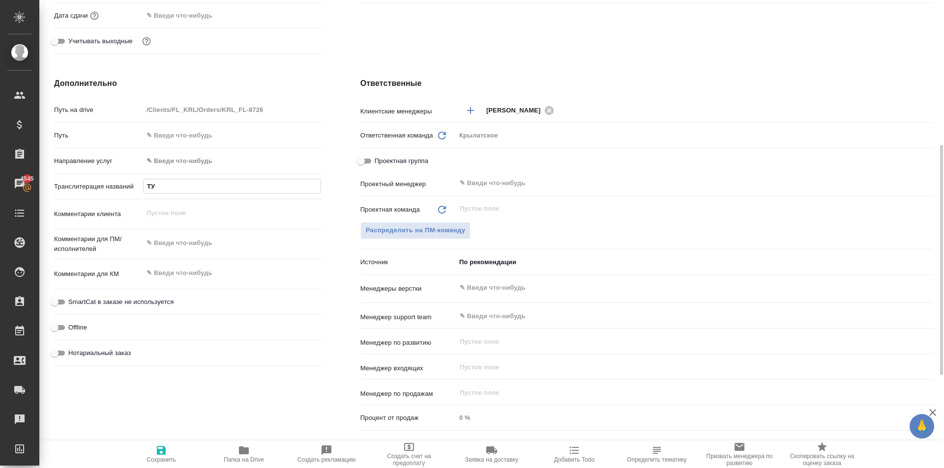
type textarea "x"
type input "ТУРД"
type textarea "x"
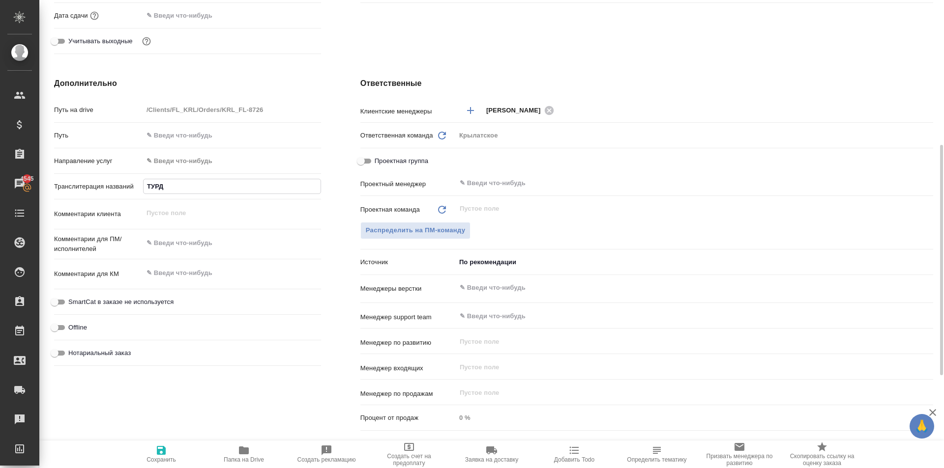
type textarea "x"
type input "ТУРДИ"
type textarea "x"
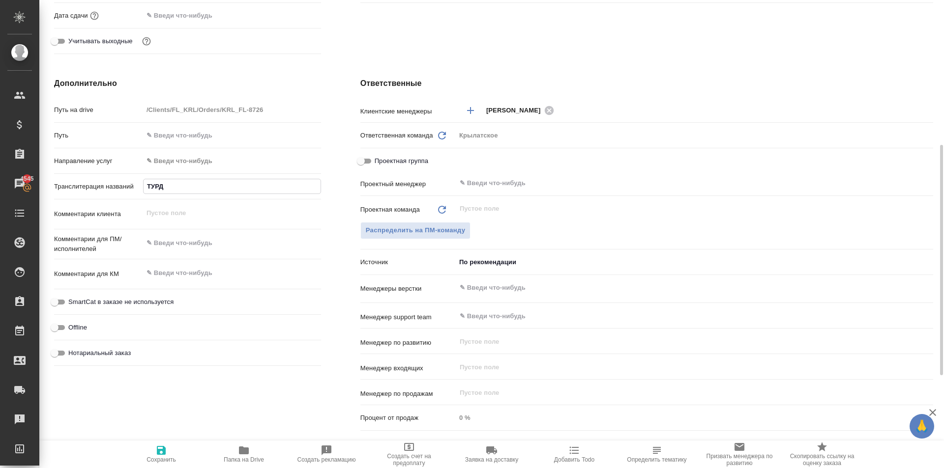
type textarea "x"
type input "ТУРДИЕ"
type textarea "x"
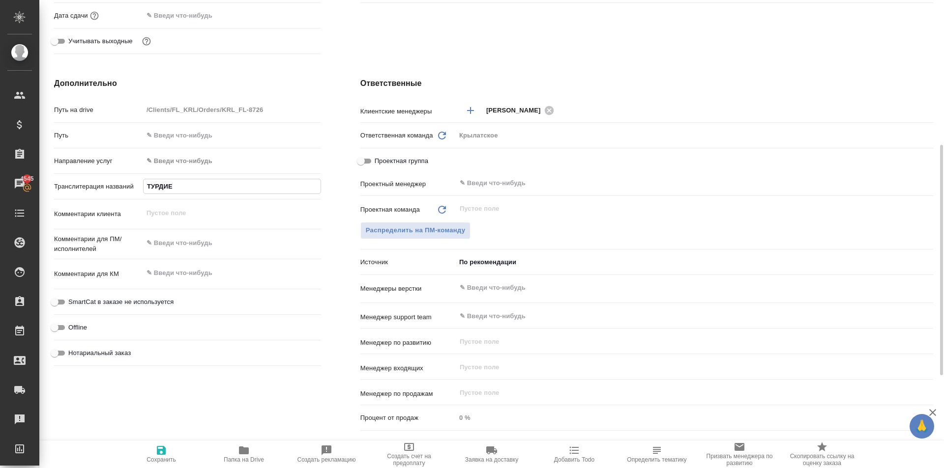
type input "ТУРДИЕВ"
type textarea "x"
type input "ТУРДИЕВА"
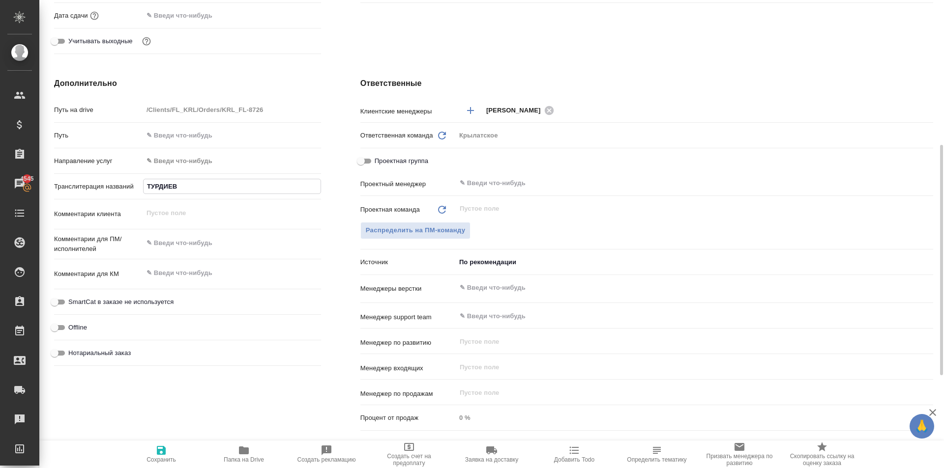
type textarea "x"
type input "ТУРДИЕВА"
type textarea "x"
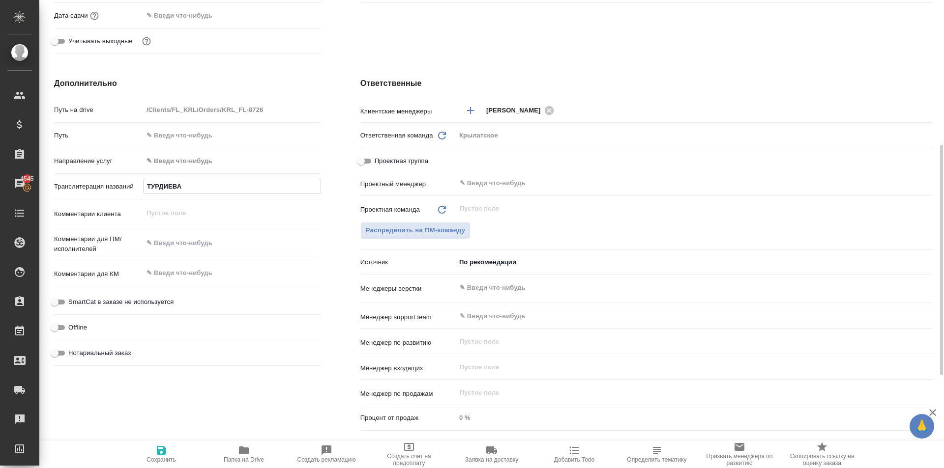
type textarea "x"
type input "ТУРДИЕВА [PERSON_NAME]"
type textarea "x"
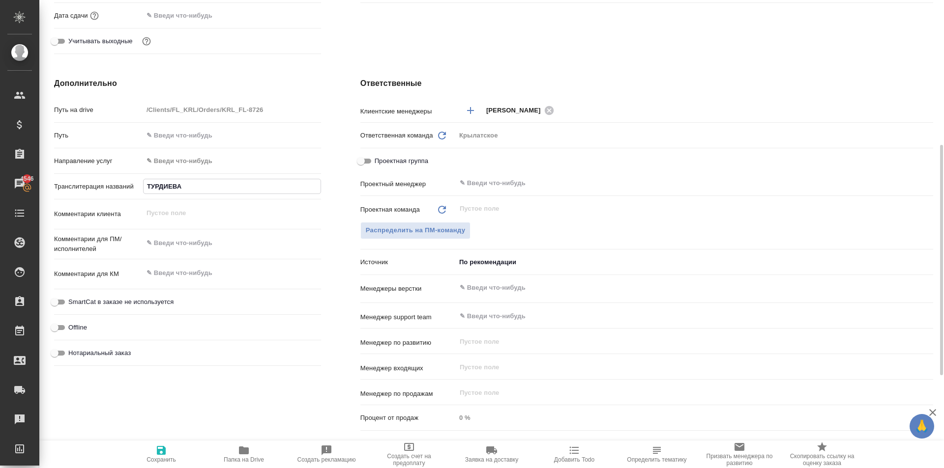
type textarea "x"
type input "ТУРДИЕВА [PERSON_NAME]"
type textarea "x"
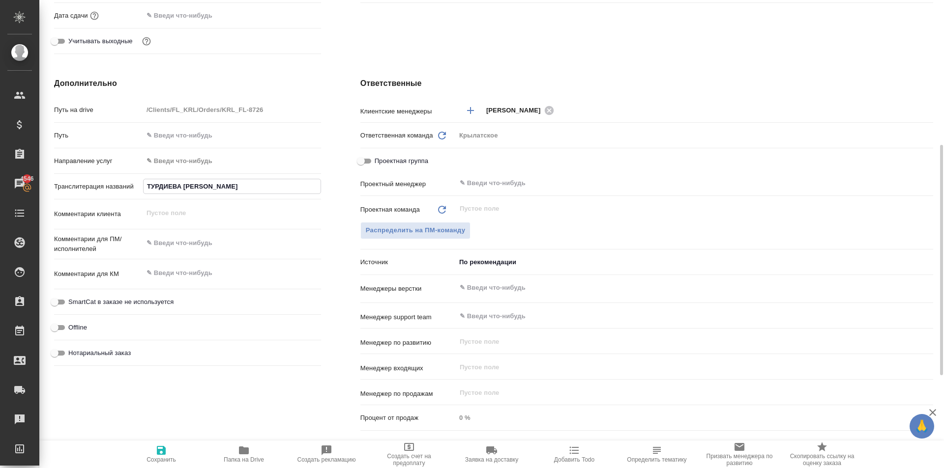
type input "ТУРДИЕВА НИГ"
type textarea "x"
type input "ТУРДИЕВА НИГО"
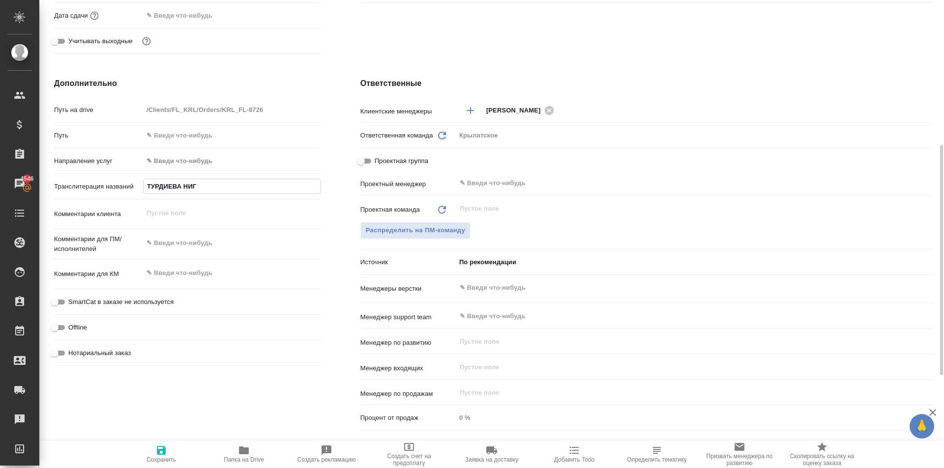
type textarea "x"
type input "ТУРДИЕВА НИГОР"
type textarea "x"
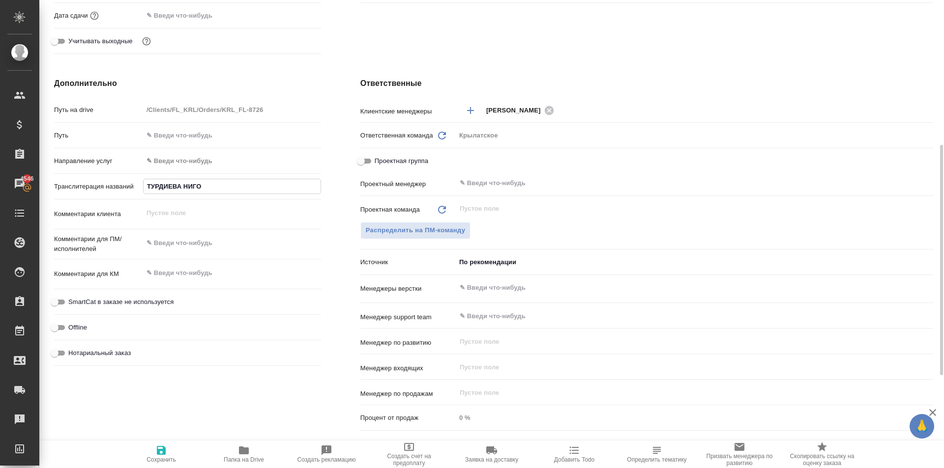
type textarea "x"
type input "[PERSON_NAME]"
type textarea "x"
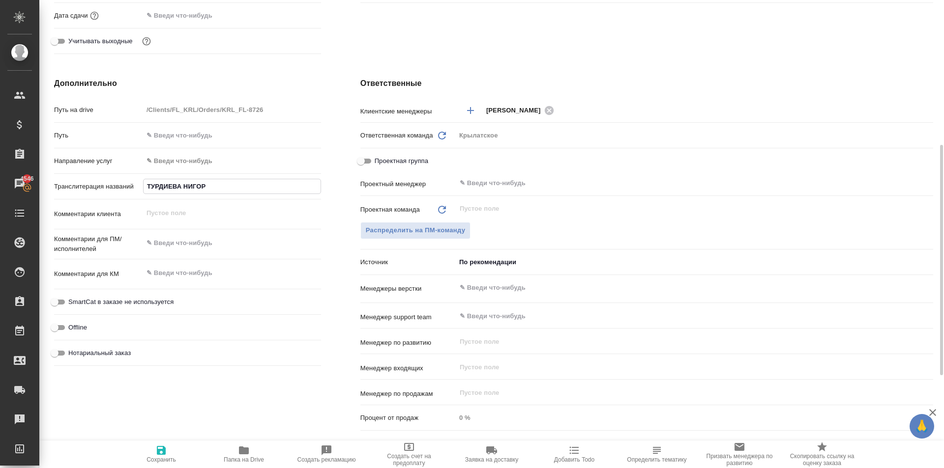
type textarea "x"
type input "[PERSON_NAME]"
type textarea "x"
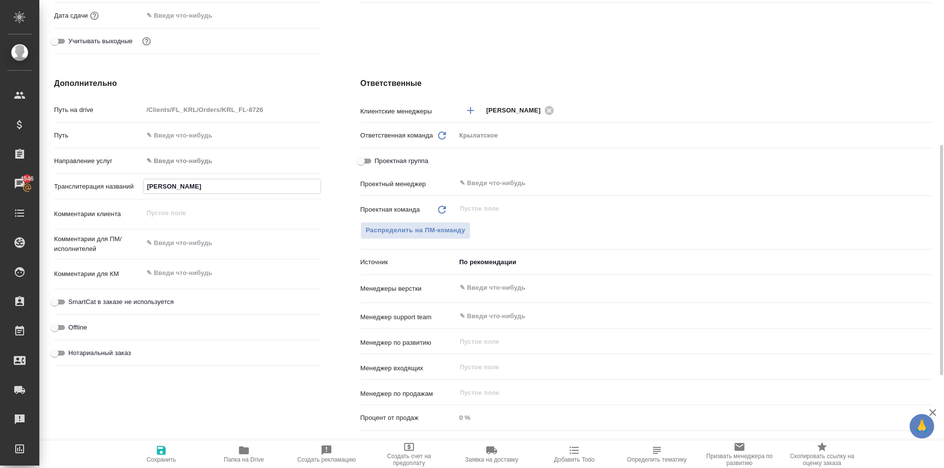
type input "[PERSON_NAME]"
type textarea "x"
type input "[PERSON_NAME]"
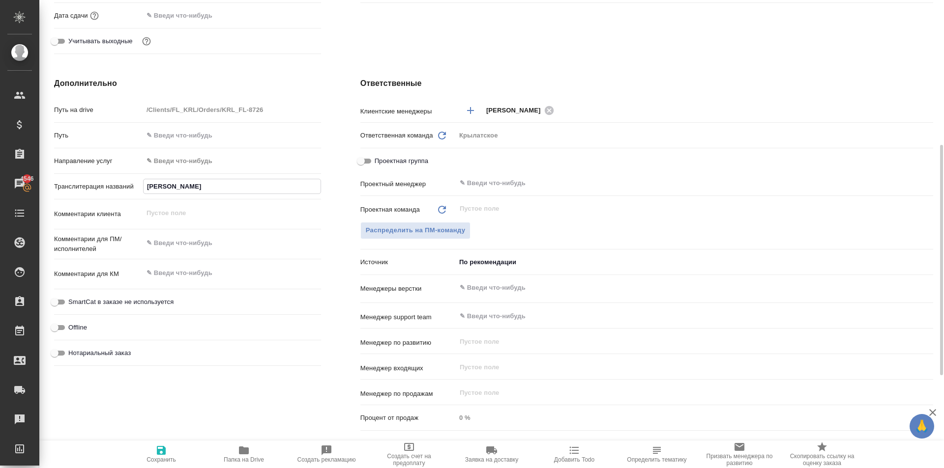
type textarea "x"
type input "[PERSON_NAME]"
type textarea "x"
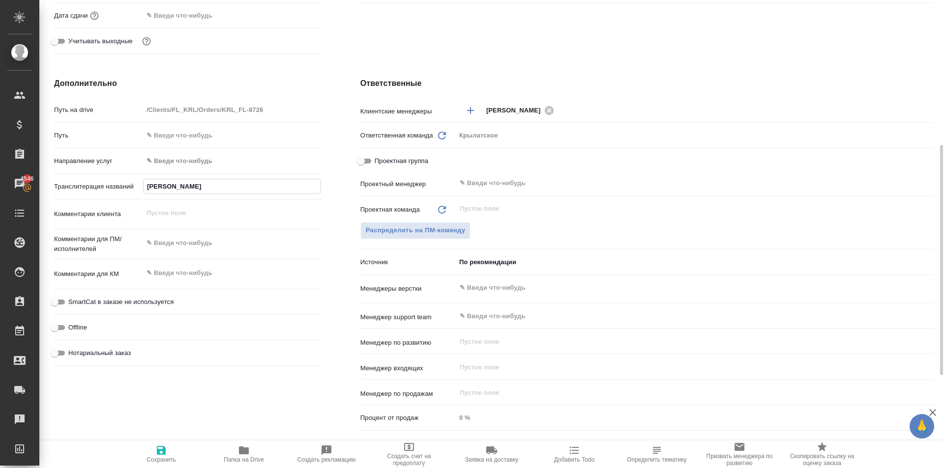
type textarea "x"
type input "[PERSON_NAME]"
type textarea "x"
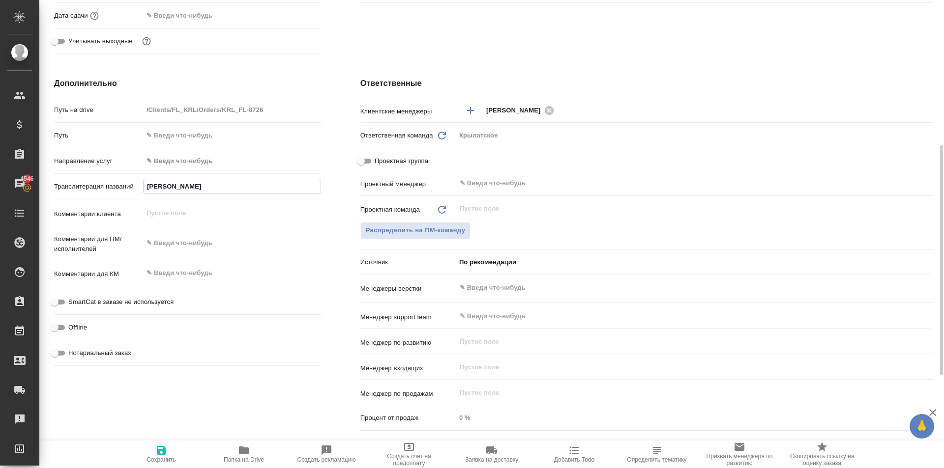
type textarea "x"
type input "[PERSON_NAME]"
type textarea "x"
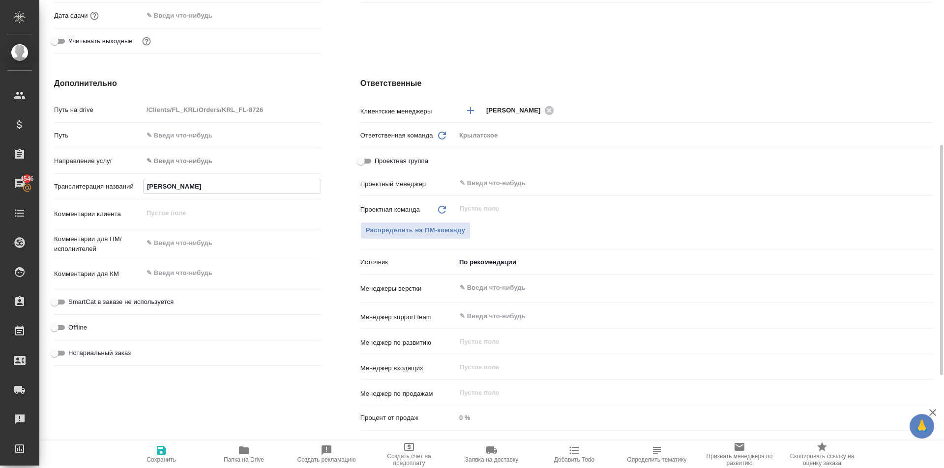
type input "[PERSON_NAME]"
type textarea "x"
type input "[PERSON_NAME]"
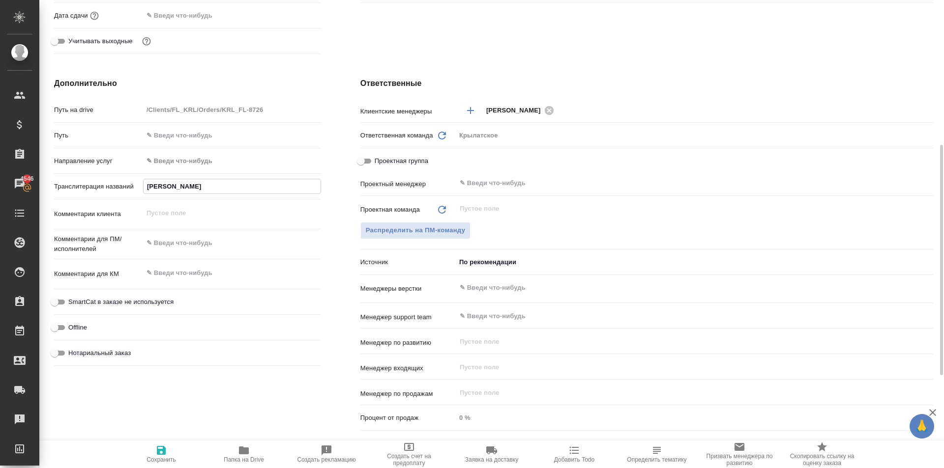
type textarea "x"
type input "[PERSON_NAME]"
type textarea "x"
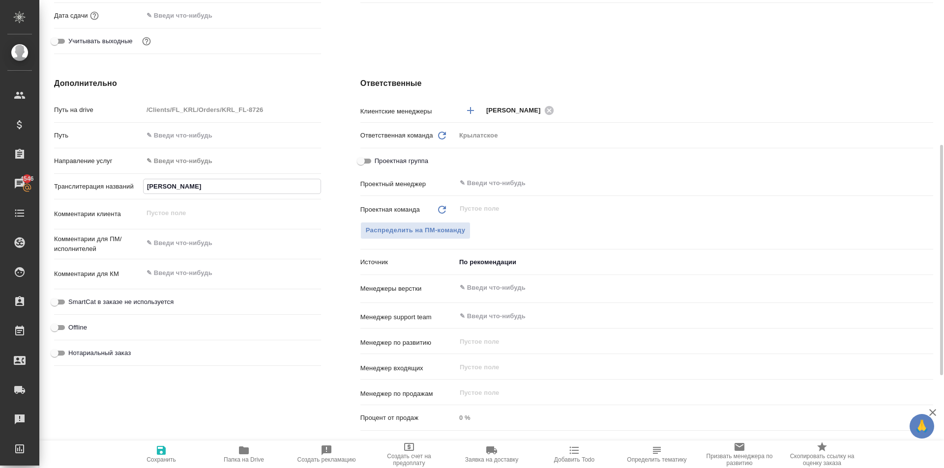
type textarea "x"
type input "[PERSON_NAME]"
type textarea "x"
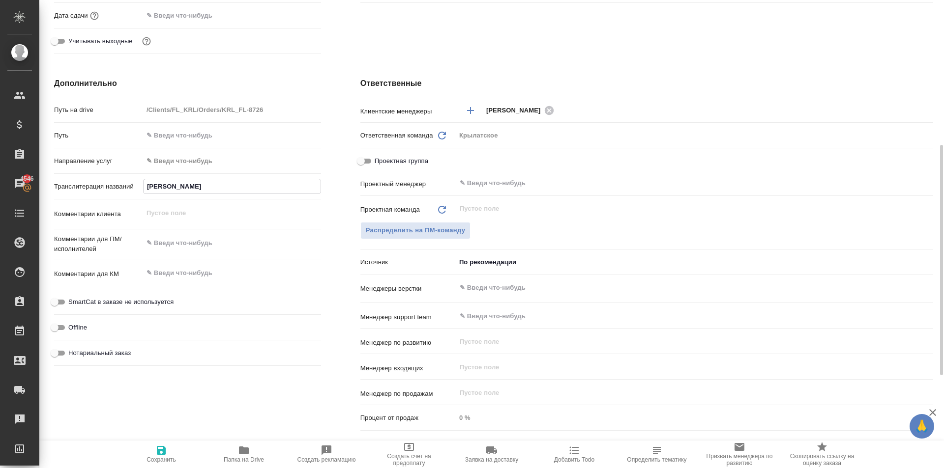
type textarea "x"
type input "[PERSON_NAME]"
type textarea "x"
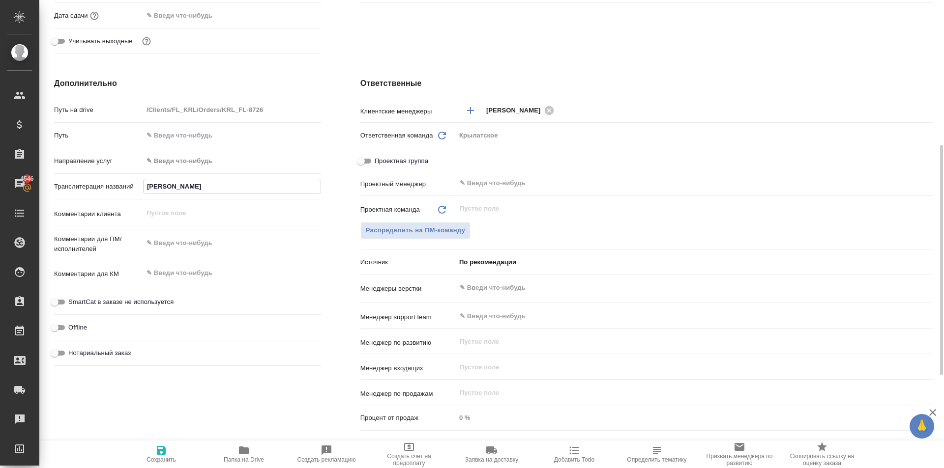
type input "[PERSON_NAME]"
type textarea "x"
type input "[PERSON_NAME] [PERSON_NAME]"
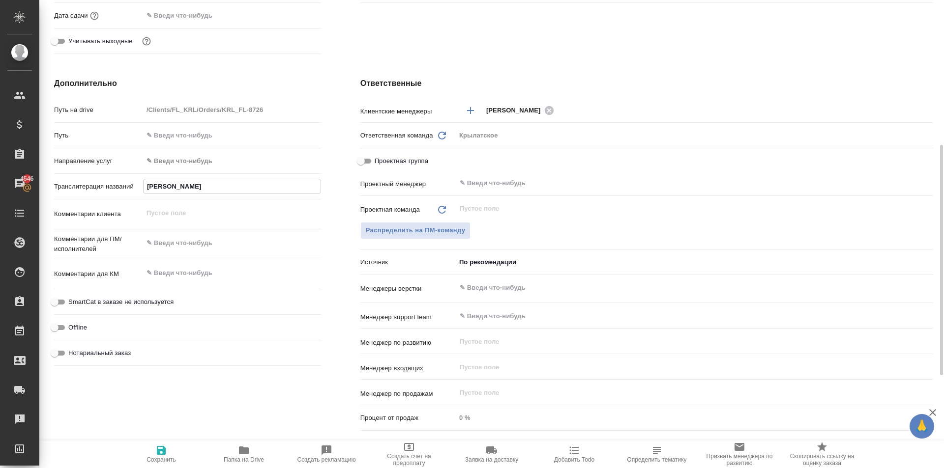
type textarea "x"
type input "[PERSON_NAME] [PERSON_NAME]"
type textarea "x"
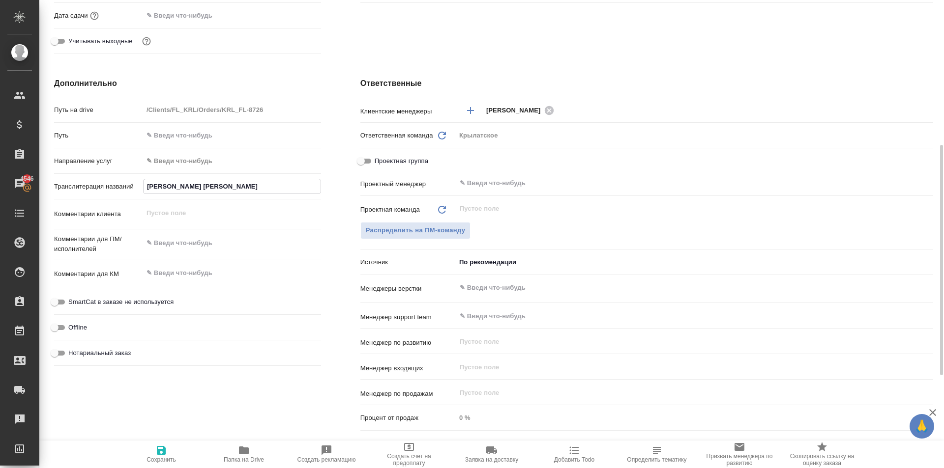
type textarea "x"
type input "[PERSON_NAME] [PERSON_NAME]"
type textarea "x"
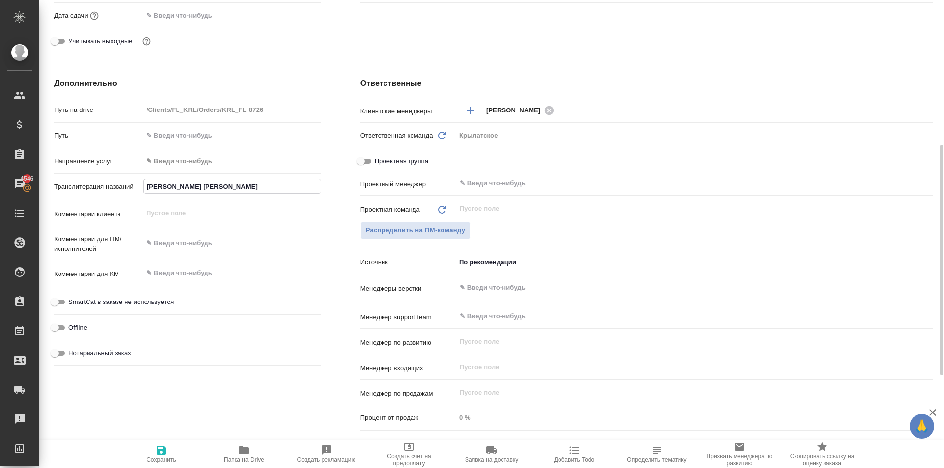
type textarea "x"
type input "[PERSON_NAME] [PERSON_NAME]"
click at [177, 445] on span "Сохранить" at bounding box center [161, 454] width 71 height 19
type textarea "x"
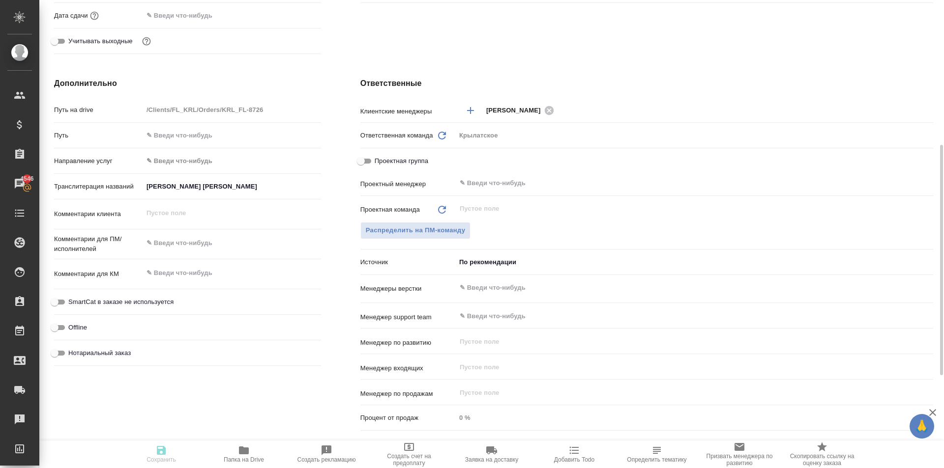
type textarea "x"
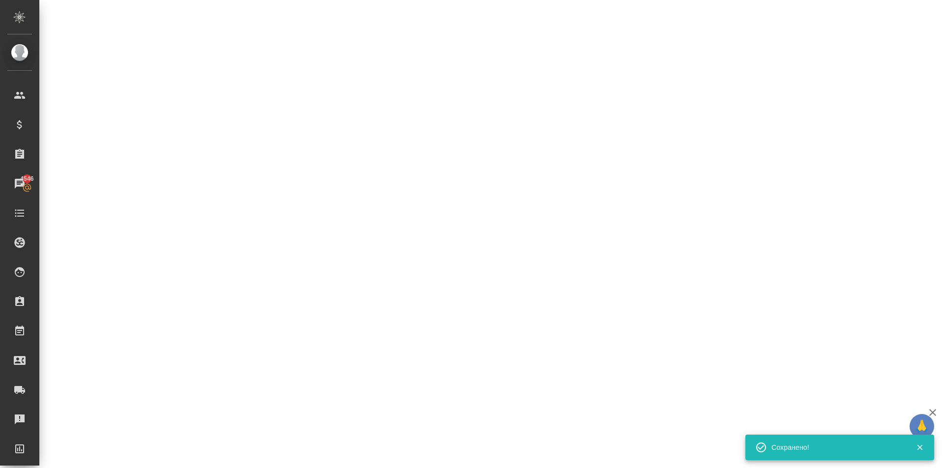
select select "RU"
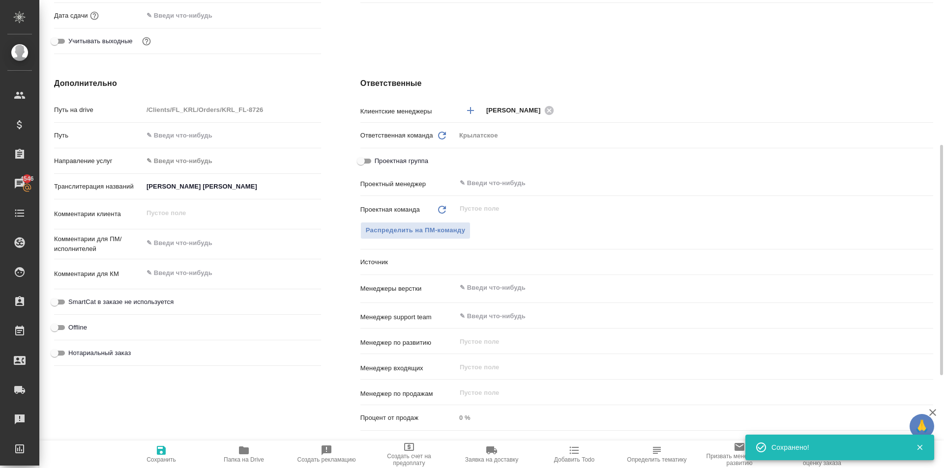
type textarea "x"
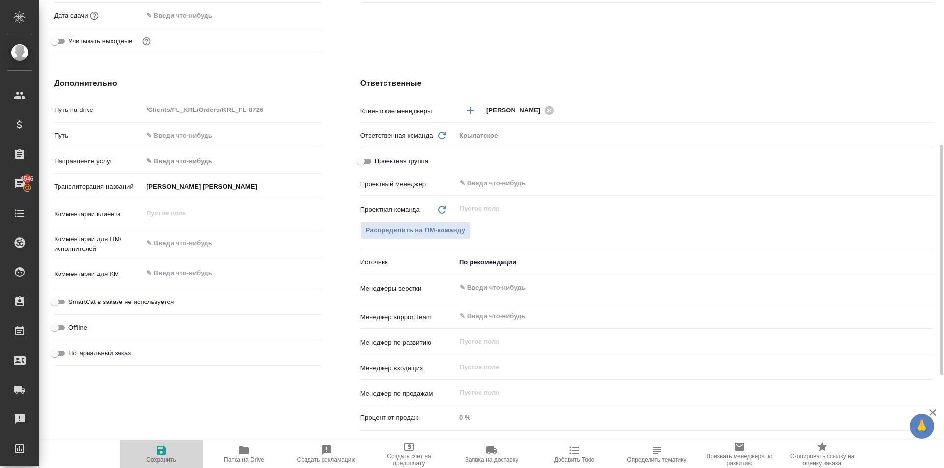
click at [177, 445] on span "Сохранить" at bounding box center [161, 454] width 71 height 19
type textarea "x"
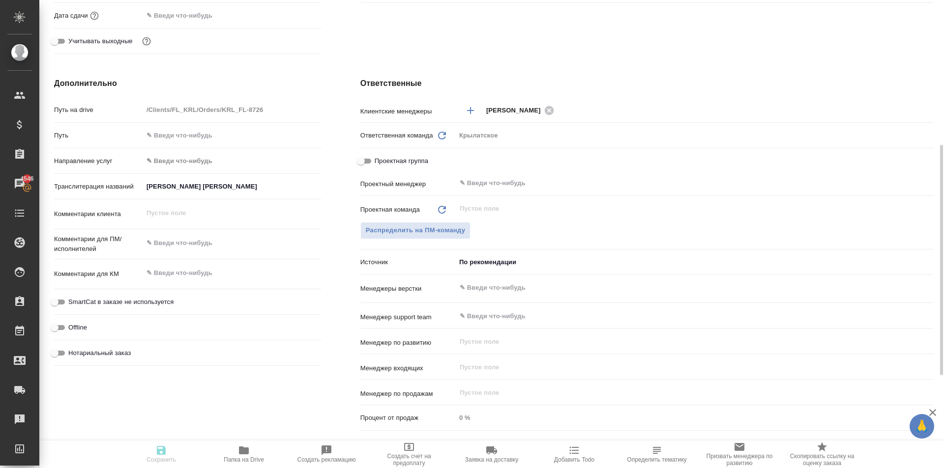
type textarea "x"
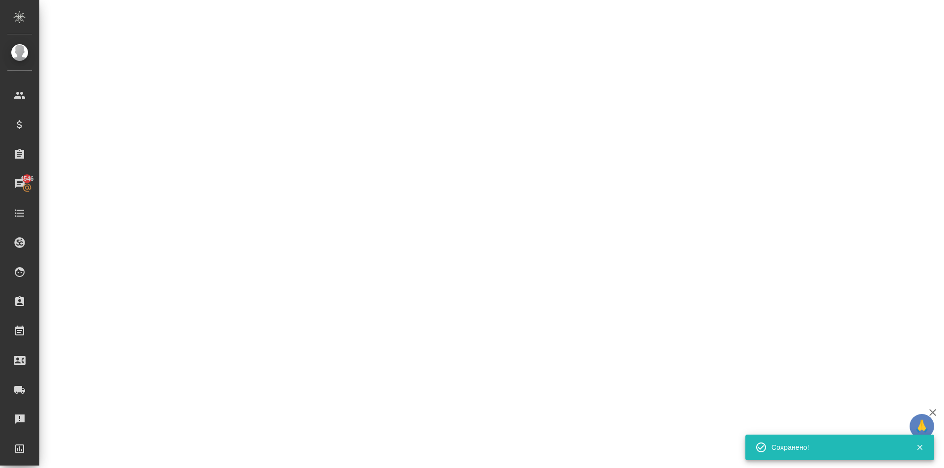
select select "RU"
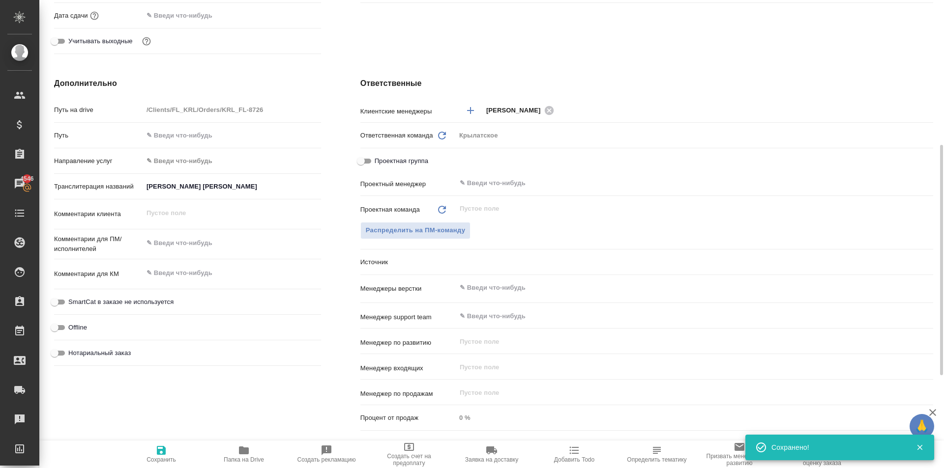
type textarea "x"
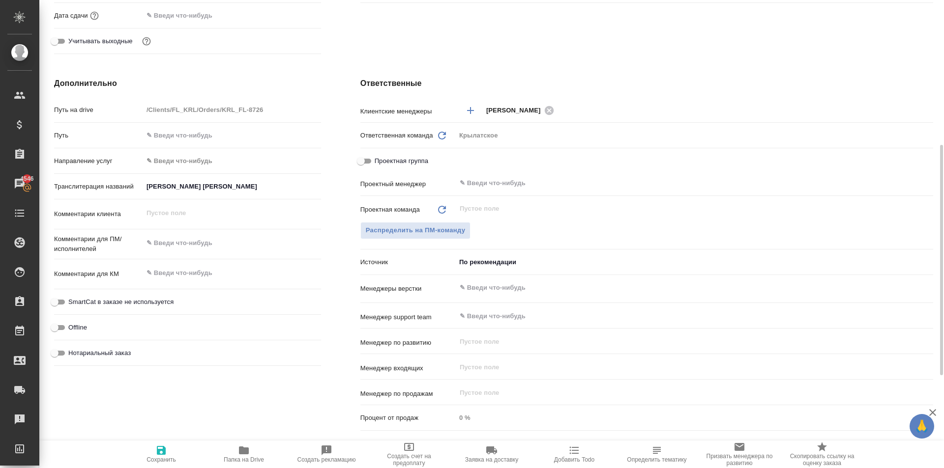
click at [126, 351] on span "Нотариальный заказ" at bounding box center [99, 353] width 62 height 10
click at [72, 351] on input "Нотариальный заказ" at bounding box center [54, 353] width 35 height 12
checkbox input "true"
type textarea "x"
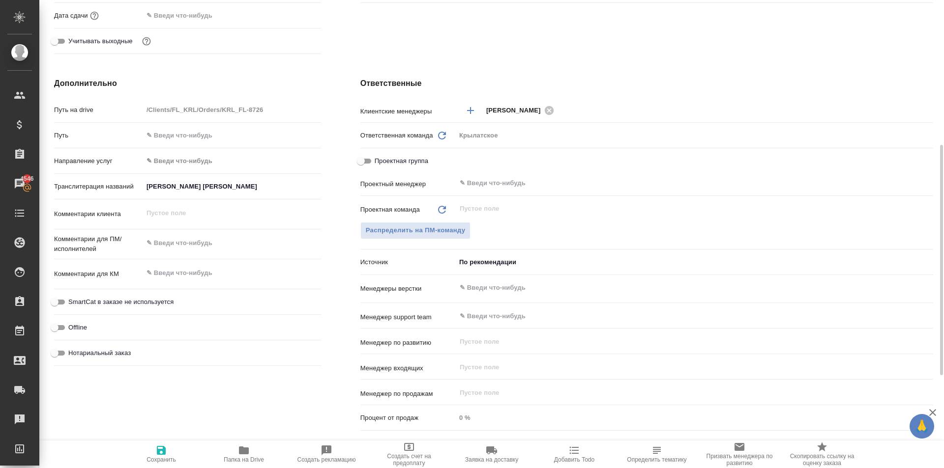
type textarea "x"
click at [131, 300] on span "SmartCat в заказе не используется" at bounding box center [120, 302] width 105 height 10
click at [72, 300] on input "SmartCat в заказе не используется" at bounding box center [54, 302] width 35 height 12
checkbox input "true"
type textarea "x"
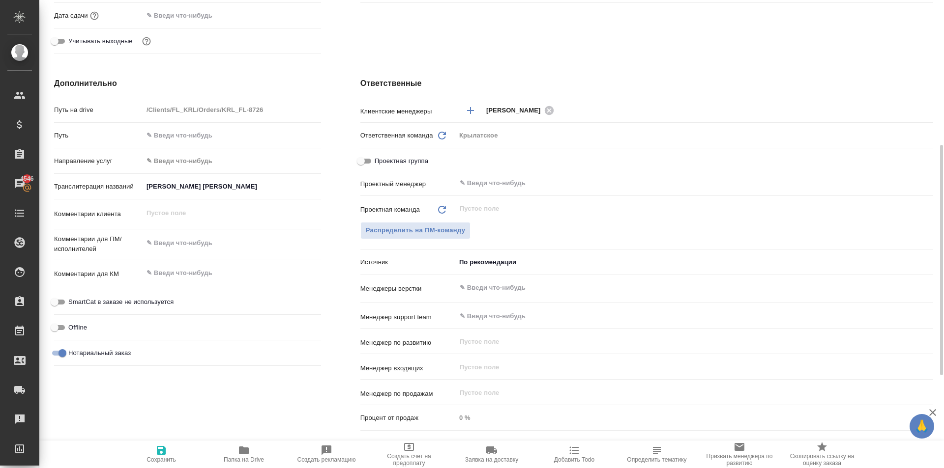
type textarea "x"
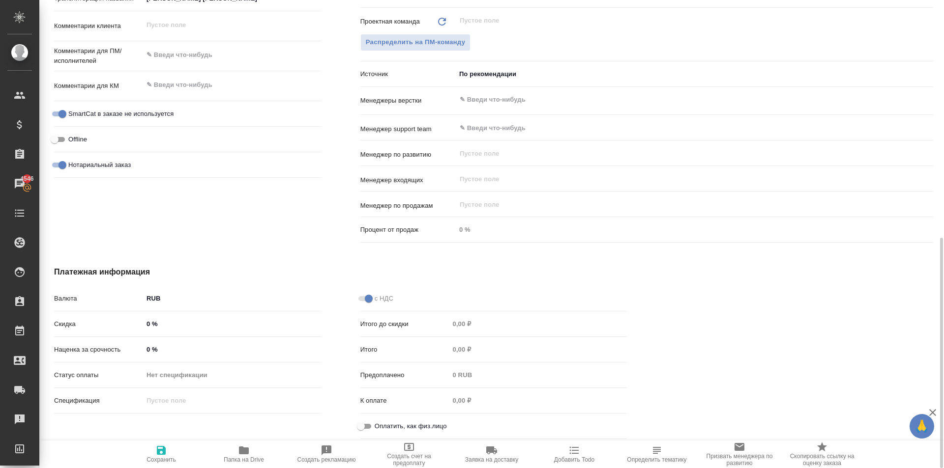
click at [362, 430] on input "Оплатить, как физ.лицо" at bounding box center [360, 427] width 35 height 12
checkbox input "true"
type textarea "x"
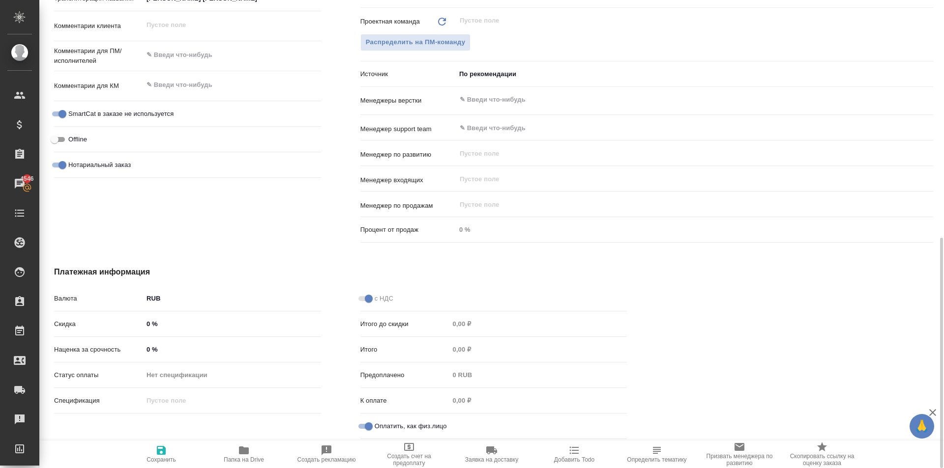
click at [146, 462] on span "Сохранить" at bounding box center [161, 454] width 71 height 19
type textarea "x"
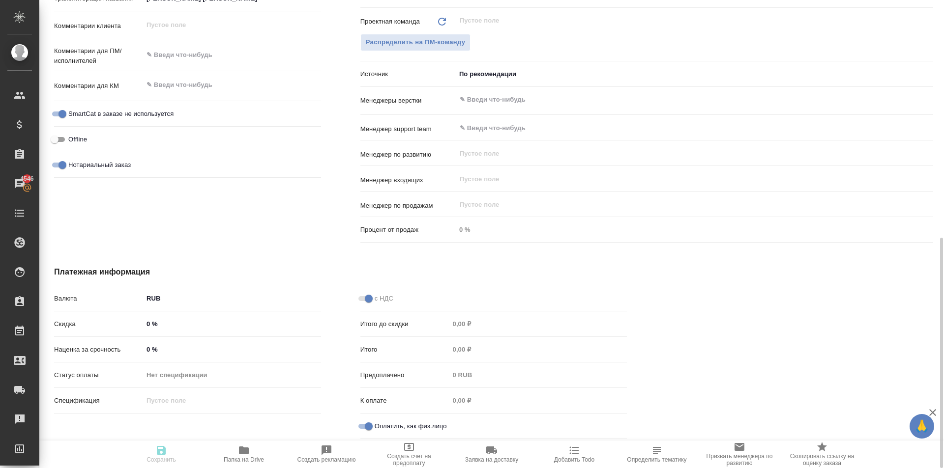
type textarea "x"
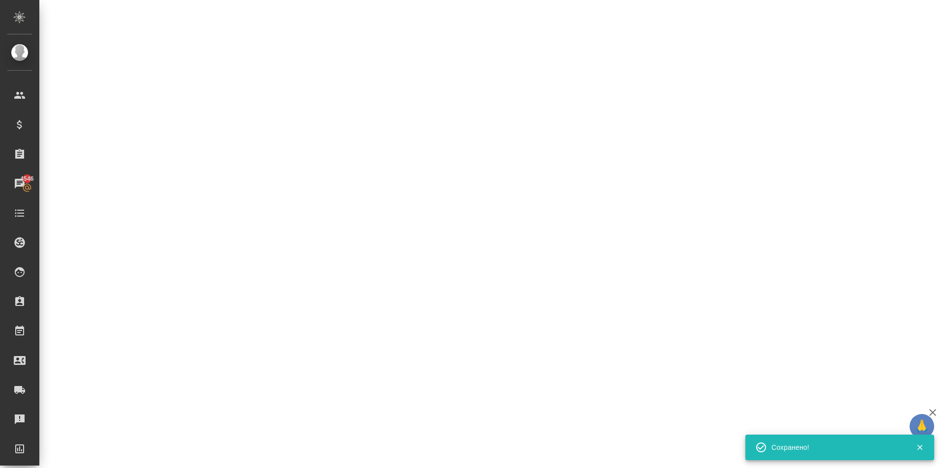
select select "RU"
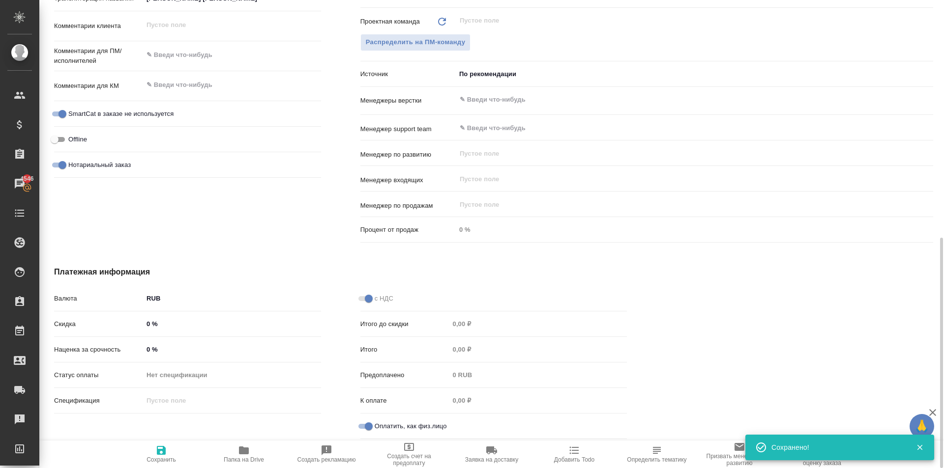
type textarea "x"
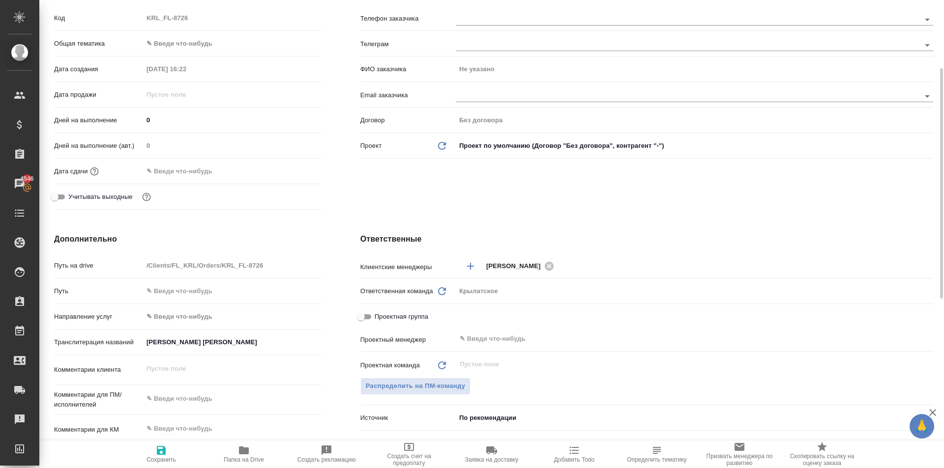
scroll to position [0, 0]
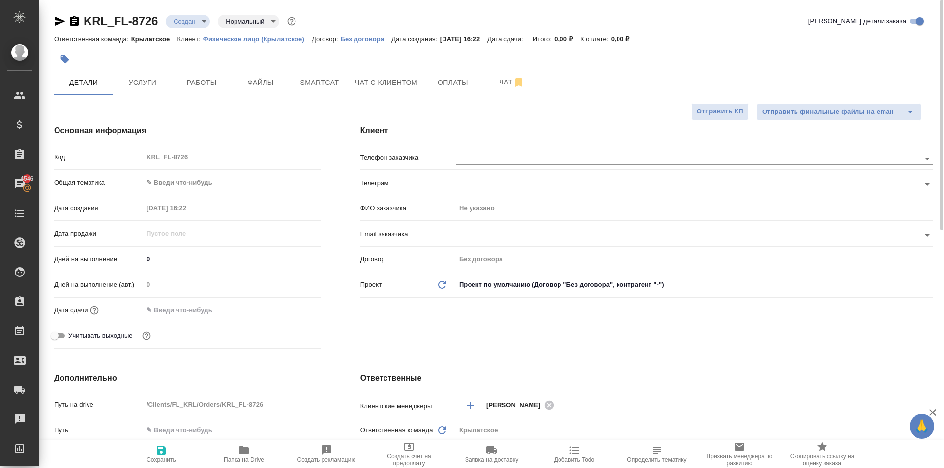
click at [487, 146] on div "Клиент Телефон заказчика [PERSON_NAME] заказчика Не указано Email заказчика Дог…" at bounding box center [647, 238] width 612 height 267
click at [491, 156] on input "text" at bounding box center [671, 158] width 431 height 12
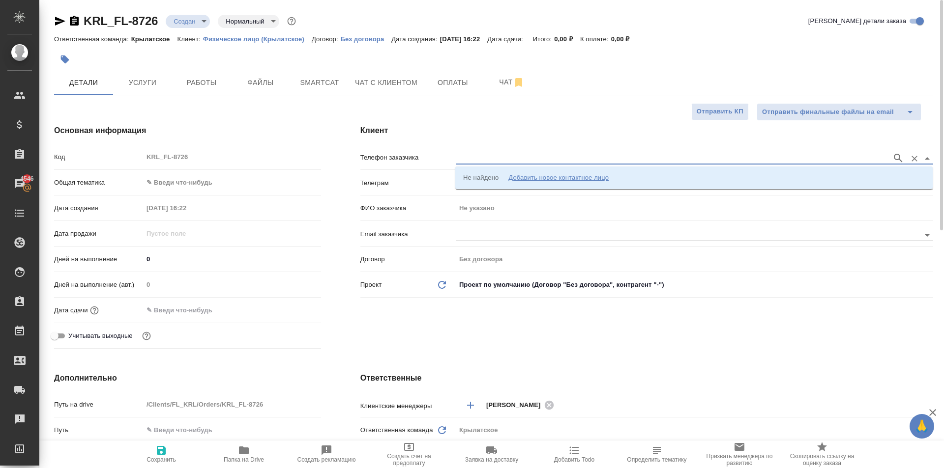
click at [502, 173] on li "Не найдено Добавить новое контактное лицо" at bounding box center [693, 178] width 477 height 18
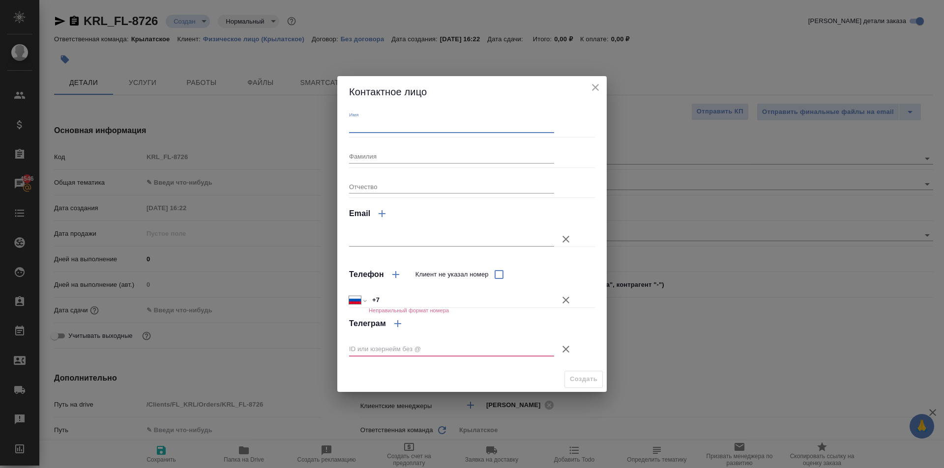
click at [411, 125] on input "Имя" at bounding box center [451, 126] width 205 height 14
type input "н"
type input "Нигора"
click at [567, 300] on icon "button" at bounding box center [566, 300] width 12 height 12
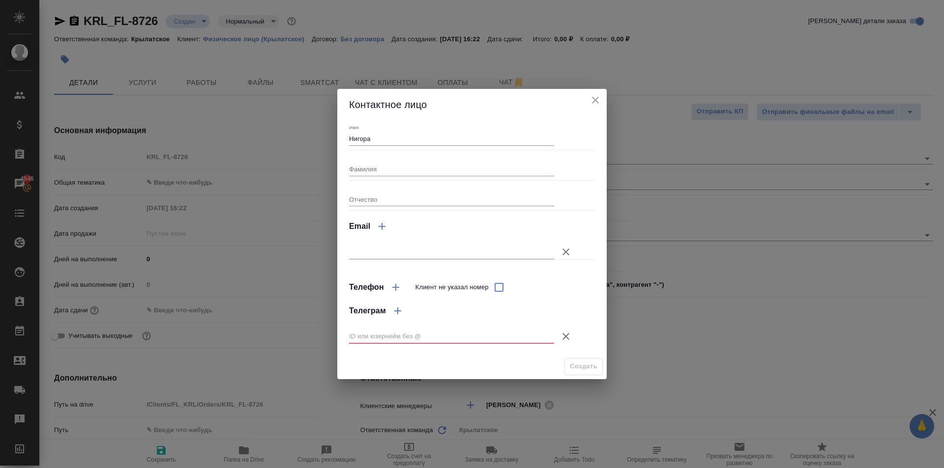
click at [566, 335] on icon "button" at bounding box center [566, 337] width 12 height 12
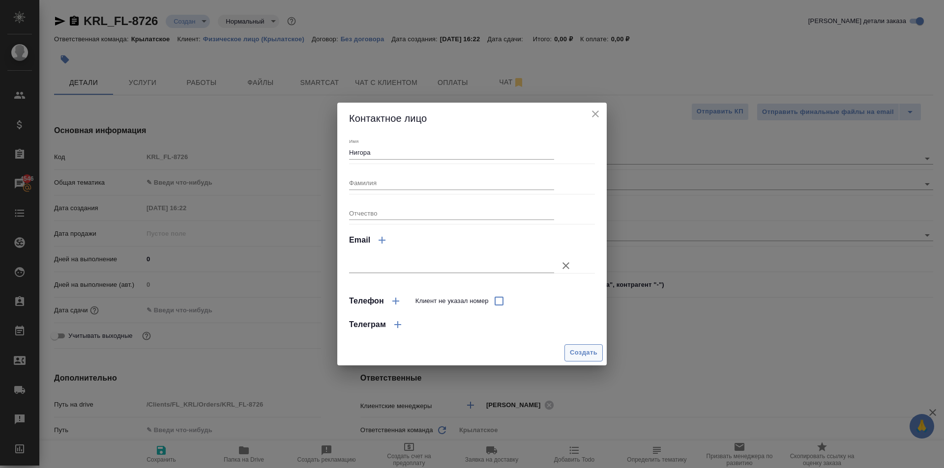
click at [578, 359] on span "Создать" at bounding box center [584, 352] width 28 height 11
type input "Нигора"
type textarea "x"
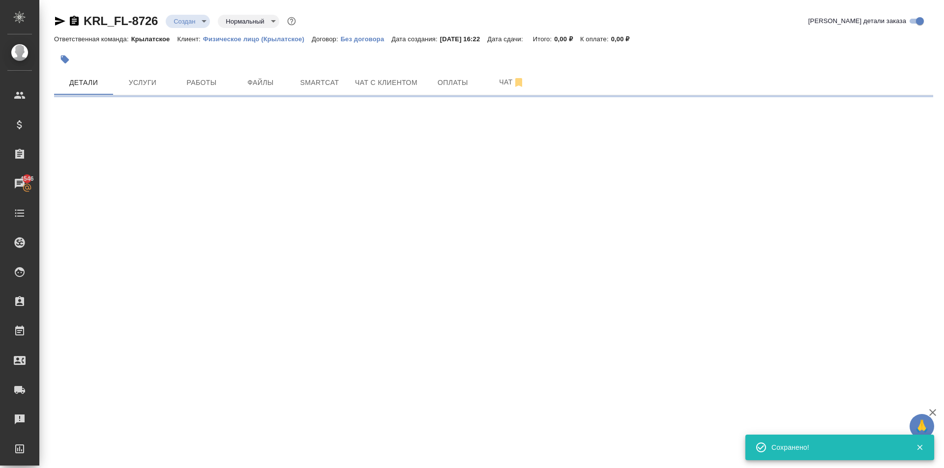
type input "holyTrinity"
select select "RU"
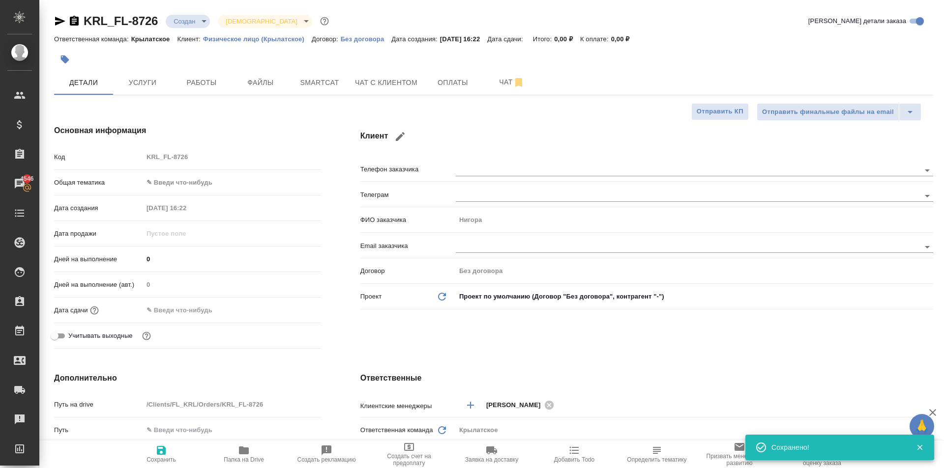
type textarea "x"
click at [194, 183] on body "🙏 .cls-1 fill:#fff; AWATERA [PERSON_NAME] Спецификации Заказы 4546 Чаты Todo Пр…" at bounding box center [472, 234] width 944 height 468
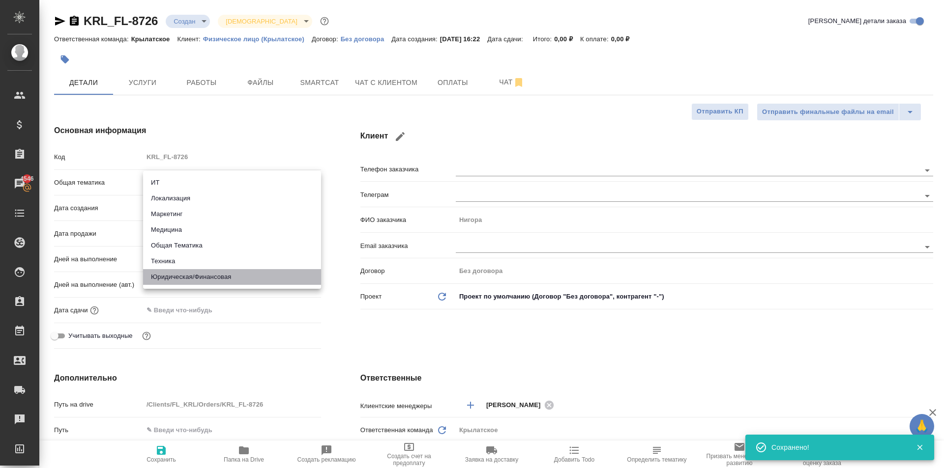
click at [195, 273] on li "Юридическая/Финансовая" at bounding box center [232, 277] width 178 height 16
type input "yr-fn"
type textarea "x"
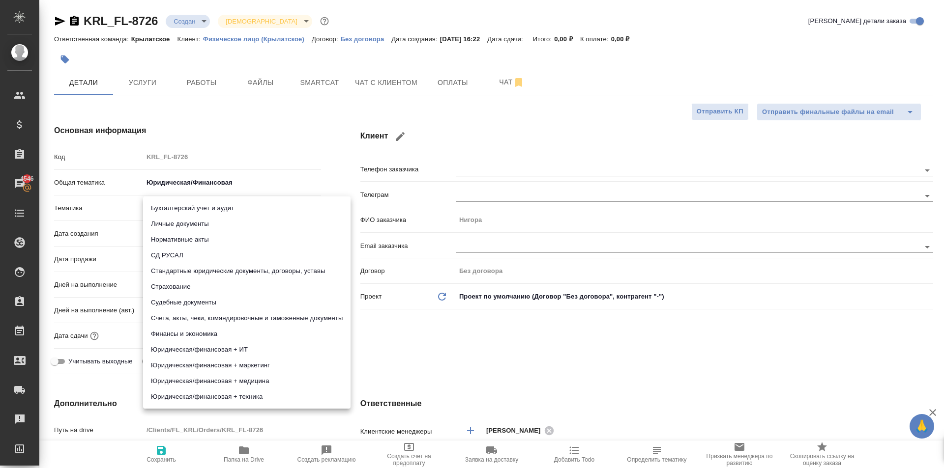
click at [173, 211] on body "🙏 .cls-1 fill:#fff; AWATERA [PERSON_NAME] Спецификации Заказы 4546 Чаты Todo Пр…" at bounding box center [472, 234] width 944 height 468
click at [175, 223] on li "Личные документы" at bounding box center [246, 224] width 207 height 16
type textarea "x"
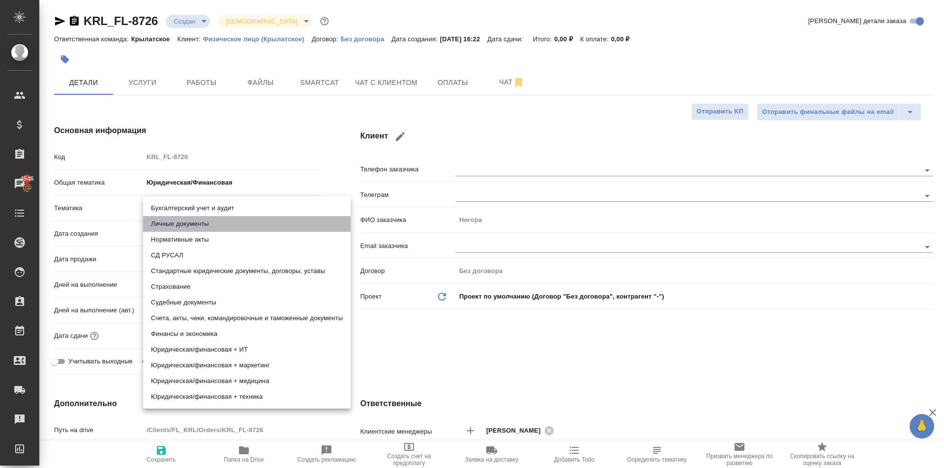
type input "5a8b8b956a9677013d343cfe"
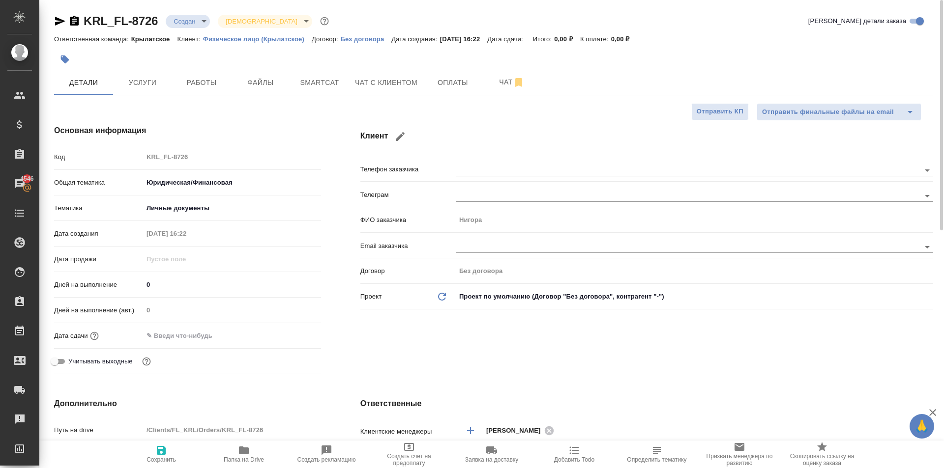
drag, startPoint x: 169, startPoint y: 276, endPoint x: 162, endPoint y: 285, distance: 11.9
click at [168, 276] on div "Код KRL_FL-8726 Общая тематика Юридическая/Финансовая yr-fn Тематика Личные док…" at bounding box center [187, 263] width 267 height 230
drag, startPoint x: 162, startPoint y: 285, endPoint x: 142, endPoint y: 285, distance: 20.2
click at [142, 285] on div "Дней на выполнение 0" at bounding box center [187, 284] width 267 height 17
type input "1"
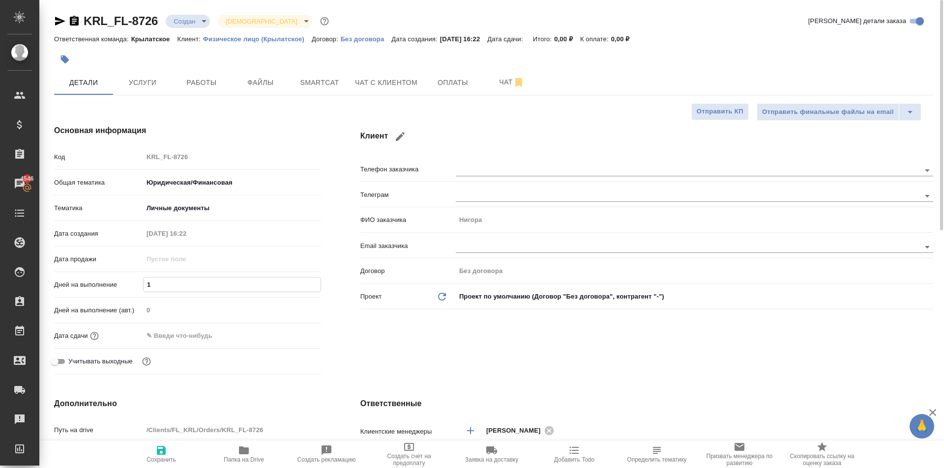
type textarea "x"
type input "1"
click at [164, 337] on input "text" at bounding box center [187, 336] width 86 height 14
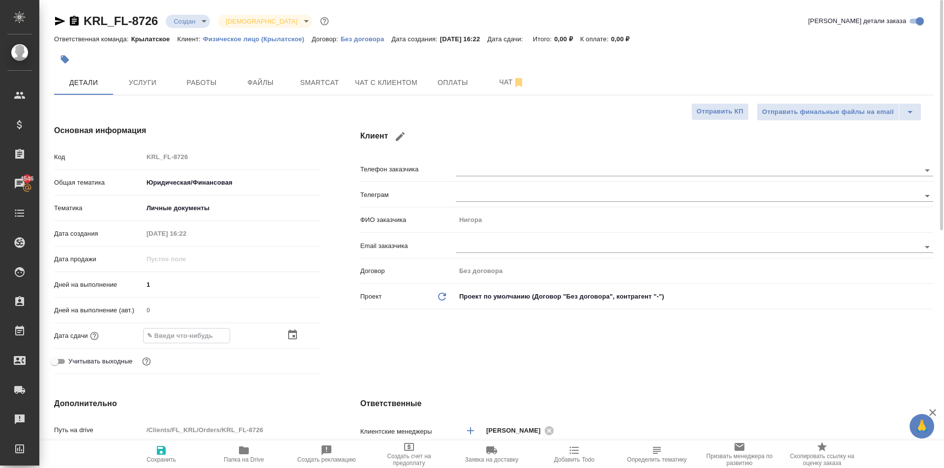
click at [295, 332] on icon "button" at bounding box center [292, 335] width 9 height 10
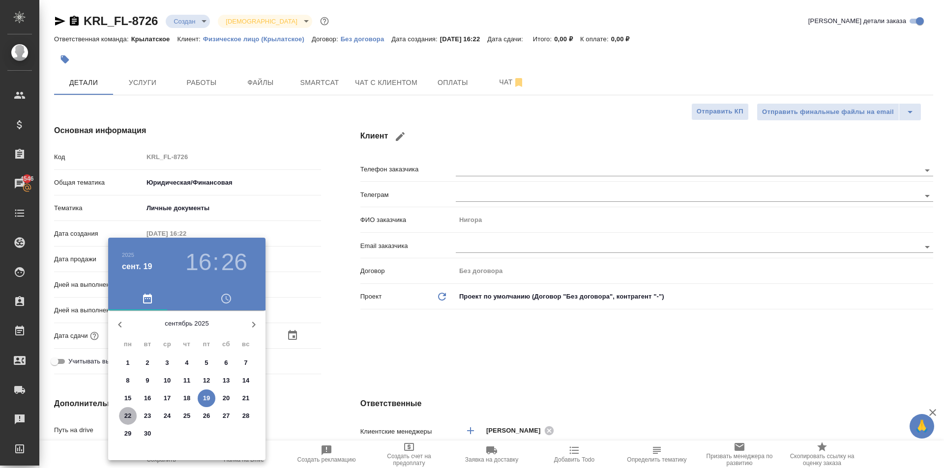
click at [128, 420] on p "22" at bounding box center [127, 416] width 7 height 10
type input "22.09.2025 16:26"
type textarea "x"
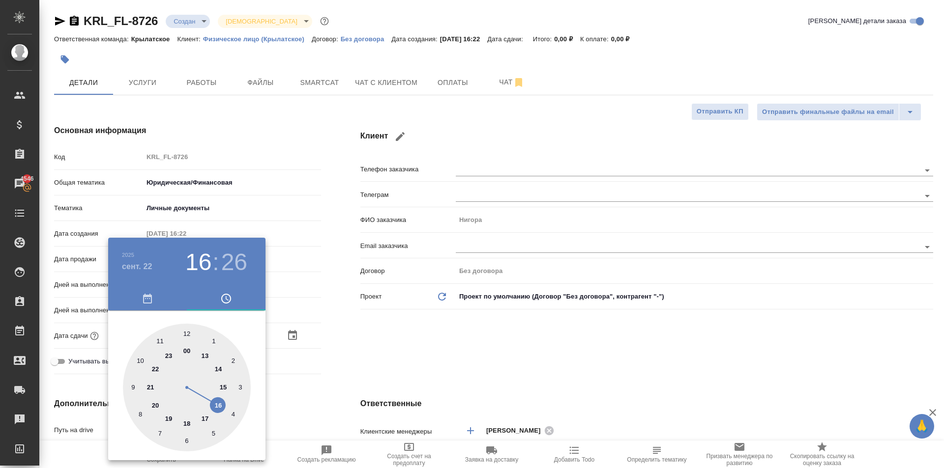
click at [143, 361] on div at bounding box center [187, 388] width 128 height 128
type input "22.09.2025 10:26"
drag, startPoint x: 180, startPoint y: 339, endPoint x: 185, endPoint y: 335, distance: 7.0
click at [185, 335] on div at bounding box center [187, 388] width 128 height 128
click at [363, 359] on div at bounding box center [472, 234] width 944 height 468
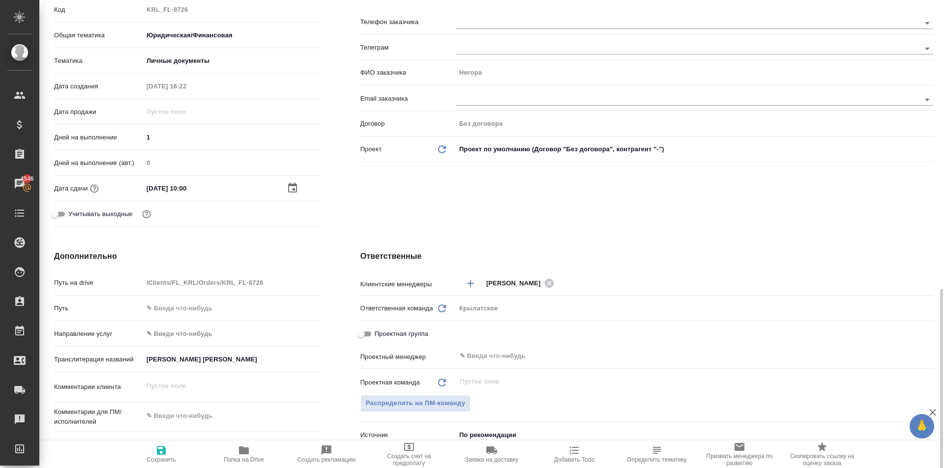
scroll to position [295, 0]
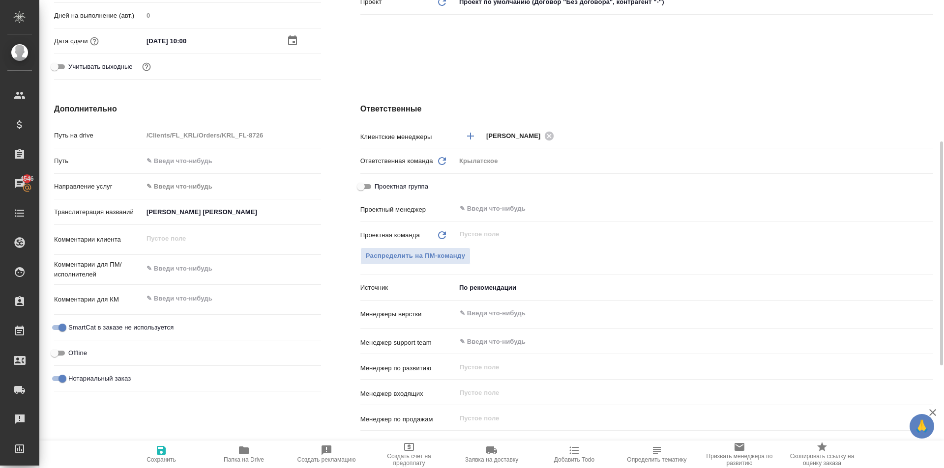
click at [169, 188] on body "🙏 .cls-1 fill:#fff; AWATERA Kasymov Timur Клиенты Спецификации Заказы 4546 Чаты…" at bounding box center [472, 234] width 944 height 468
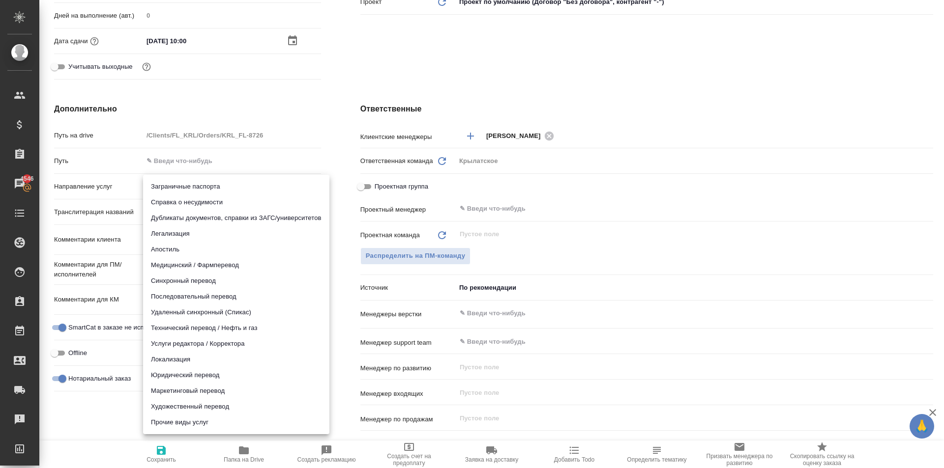
click at [173, 377] on li "Юридический перевод" at bounding box center [236, 376] width 186 height 16
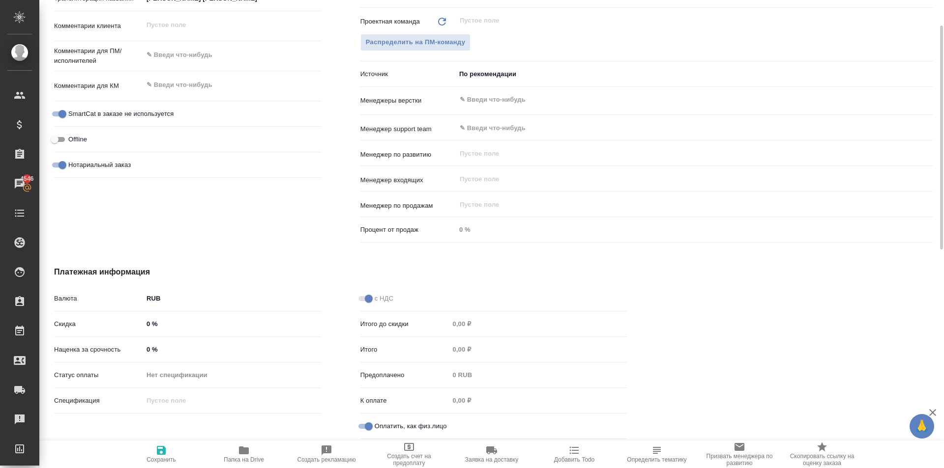
scroll to position [263, 0]
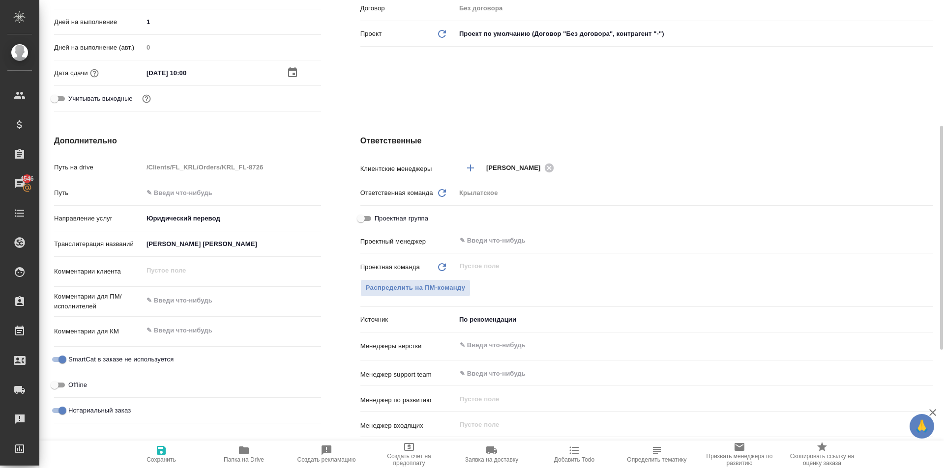
click at [167, 462] on span "Сохранить" at bounding box center [160, 460] width 29 height 7
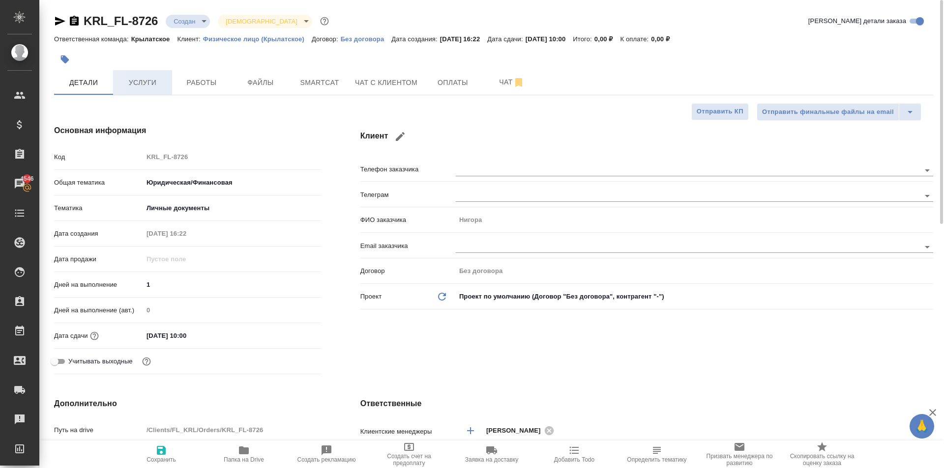
click at [143, 81] on span "Услуги" at bounding box center [142, 83] width 47 height 12
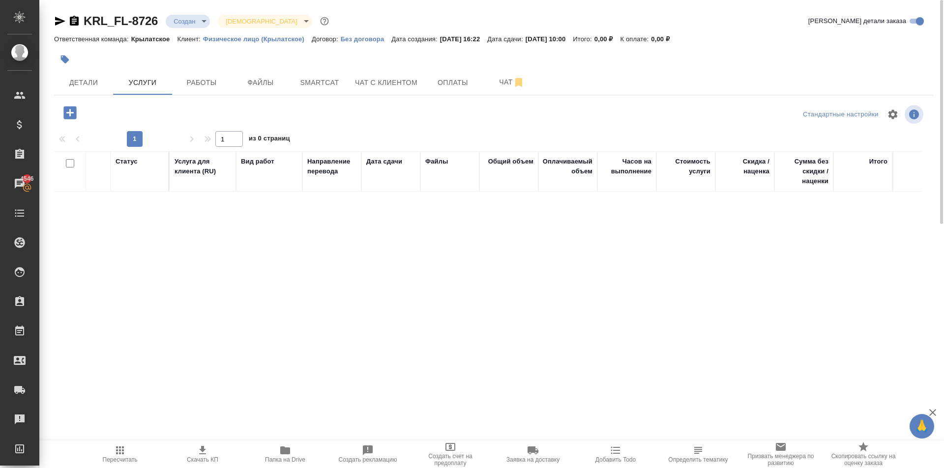
click at [70, 112] on icon "button" at bounding box center [69, 112] width 17 height 17
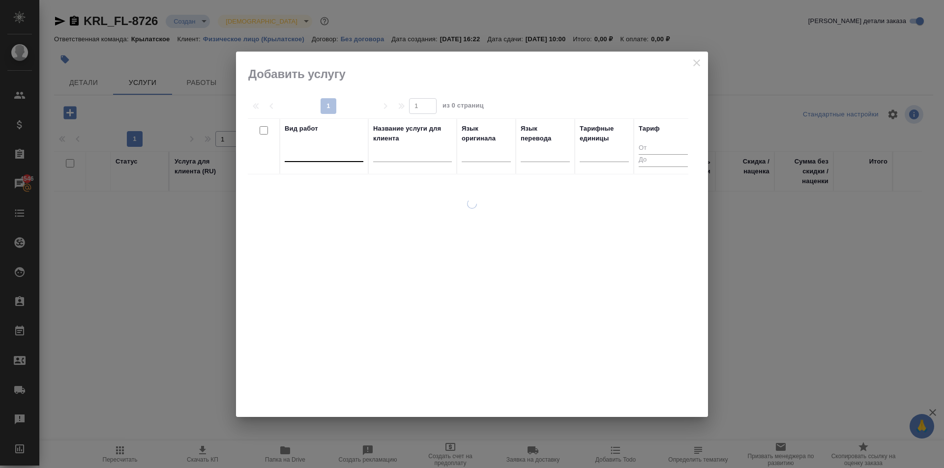
click at [324, 151] on div at bounding box center [324, 152] width 79 height 14
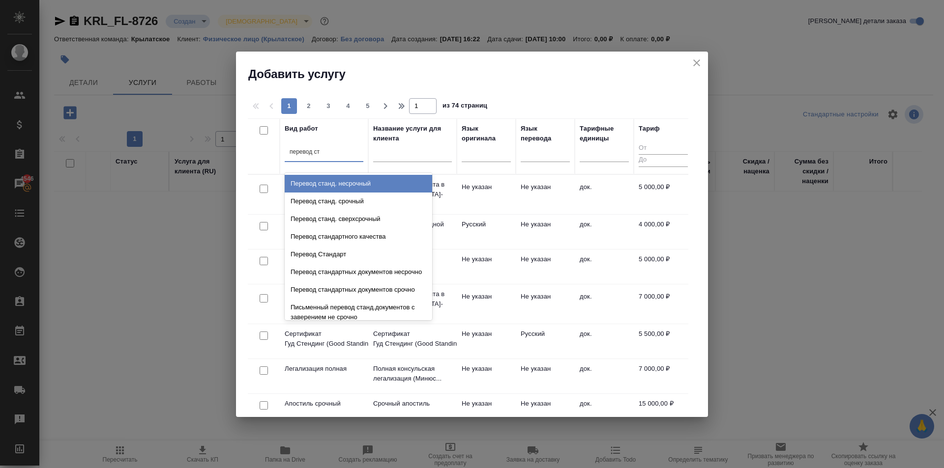
click at [381, 179] on div "Перевод станд. несрочный" at bounding box center [358, 184] width 147 height 18
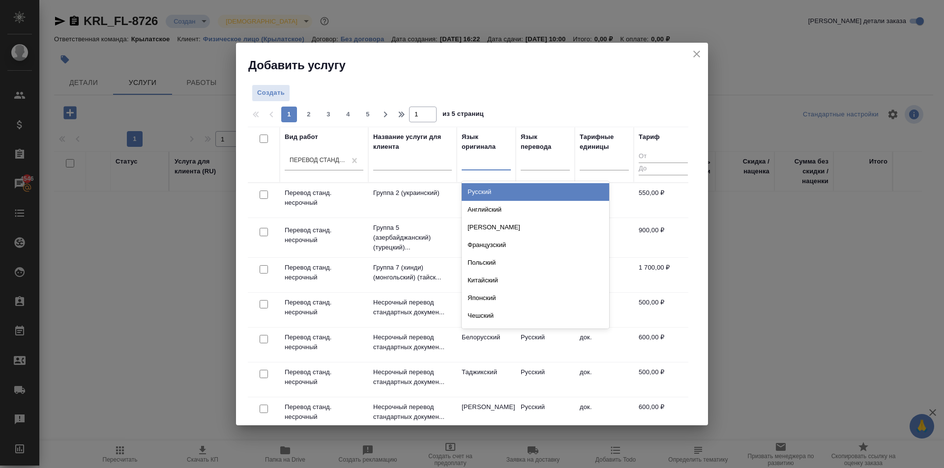
click at [498, 157] on div at bounding box center [486, 160] width 49 height 14
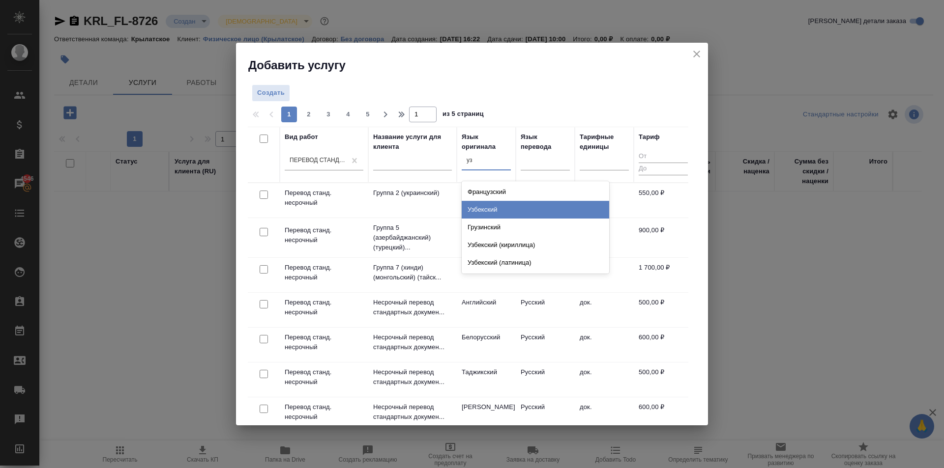
click at [508, 208] on div "Узбекский" at bounding box center [535, 210] width 147 height 18
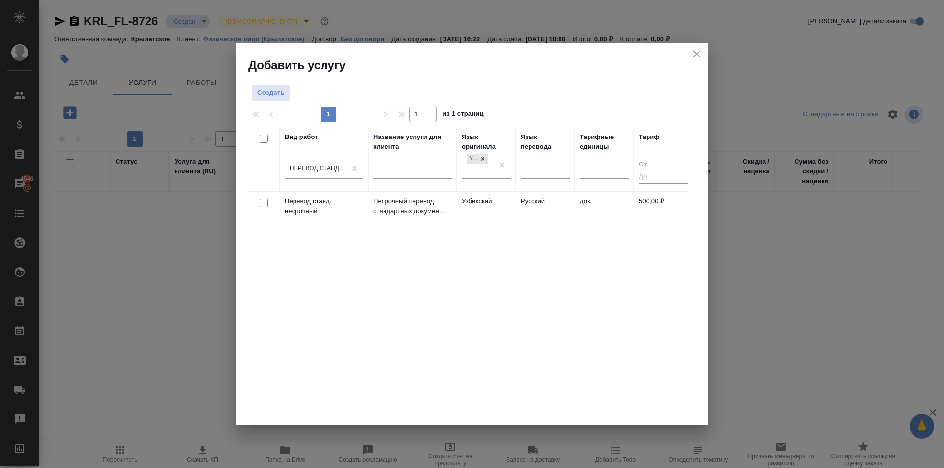
click at [515, 211] on td "Узбекский" at bounding box center [486, 209] width 59 height 34
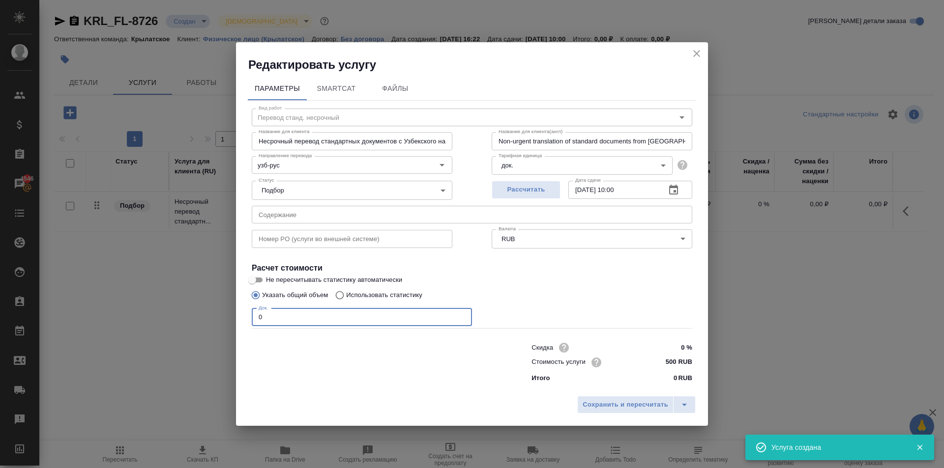
drag, startPoint x: 301, startPoint y: 315, endPoint x: 238, endPoint y: 316, distance: 63.4
click at [231, 316] on div "Редактировать услугу Параметры SmartCat Файлы Вид работ Перевод станд. несрочны…" at bounding box center [472, 234] width 944 height 468
click at [585, 399] on button "Сохранить и пересчитать" at bounding box center [625, 405] width 96 height 18
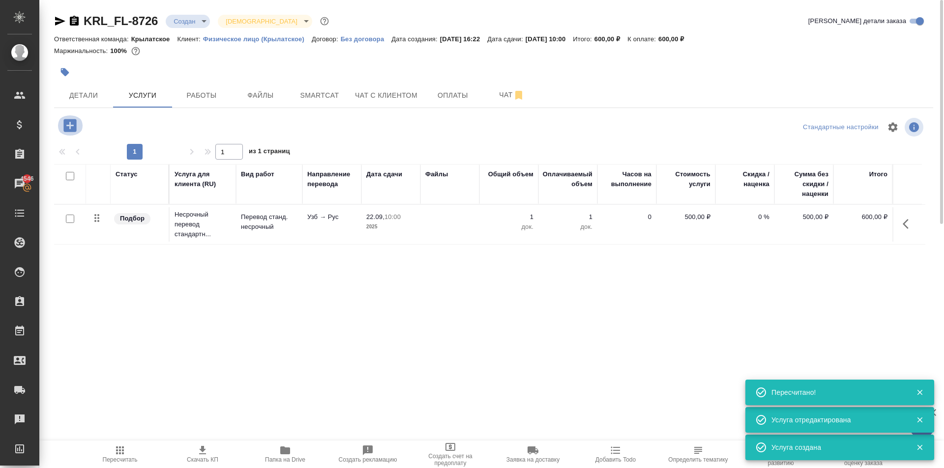
click at [78, 128] on button "button" at bounding box center [70, 126] width 27 height 20
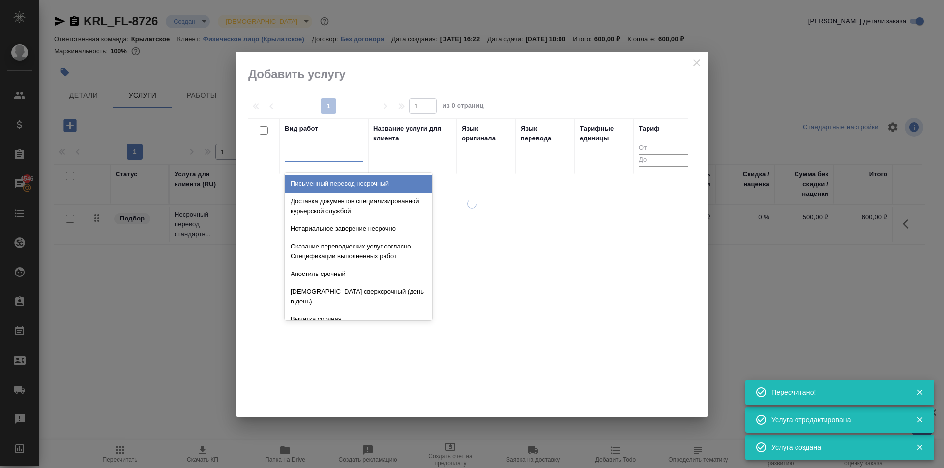
click at [327, 150] on div at bounding box center [324, 152] width 79 height 14
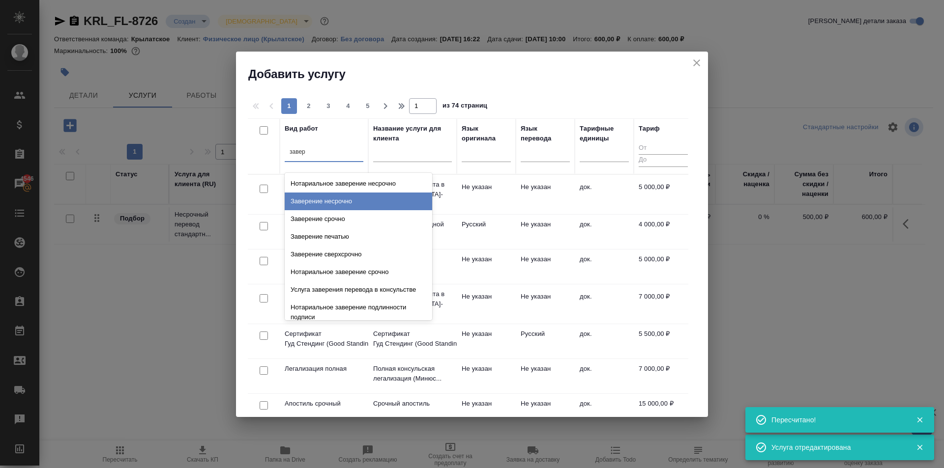
click at [371, 204] on div "Заверение несрочно" at bounding box center [358, 202] width 147 height 18
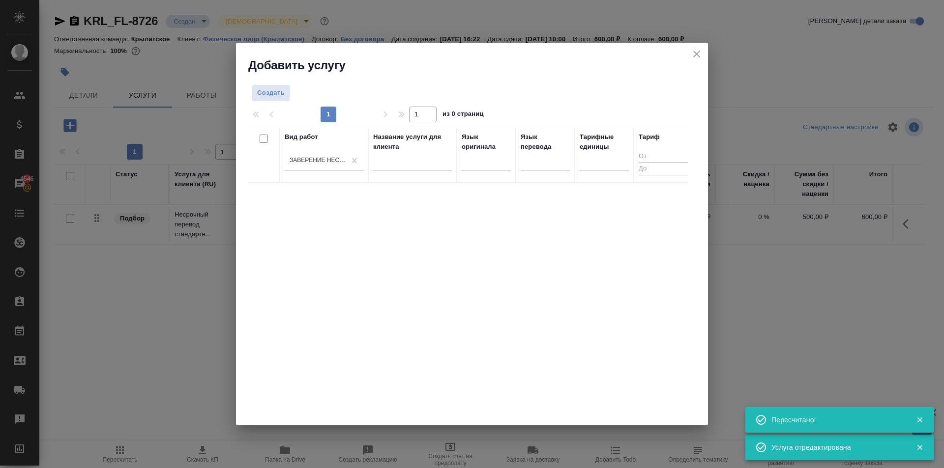
click at [611, 172] on div at bounding box center [603, 165] width 49 height 26
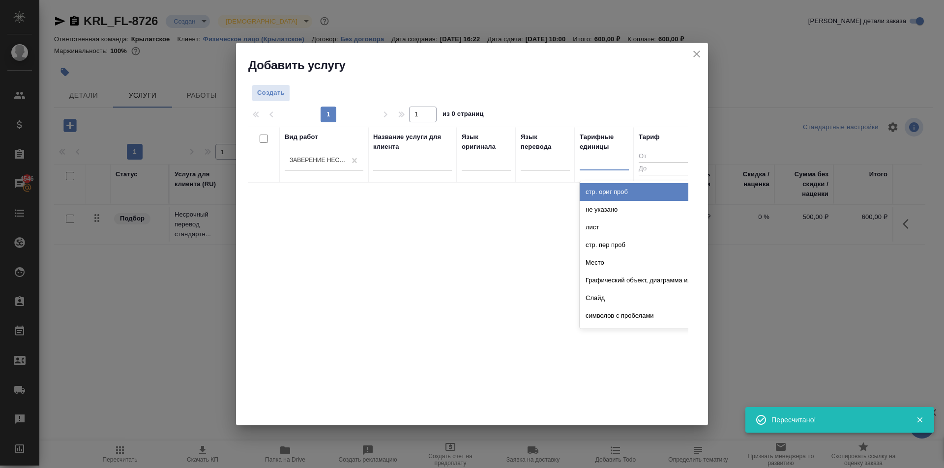
click at [605, 165] on div at bounding box center [603, 160] width 49 height 14
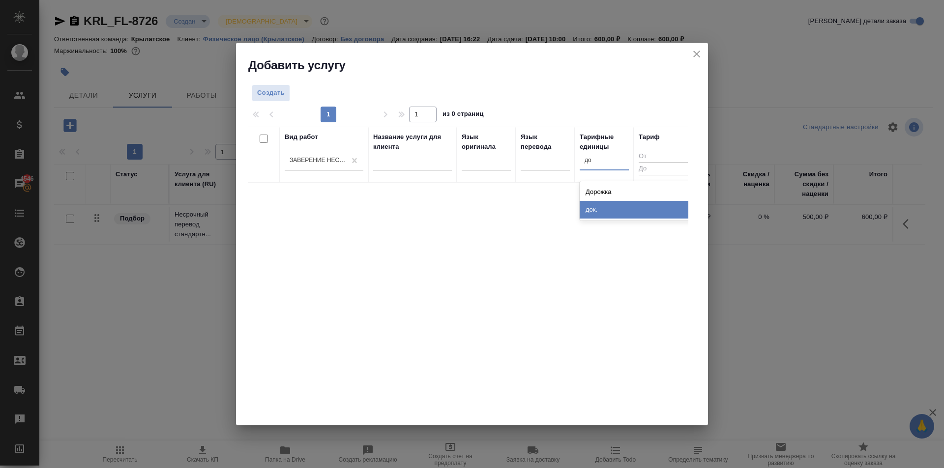
click at [607, 213] on div "док." at bounding box center [652, 210] width 147 height 18
click at [288, 95] on button "Создать" at bounding box center [271, 93] width 38 height 17
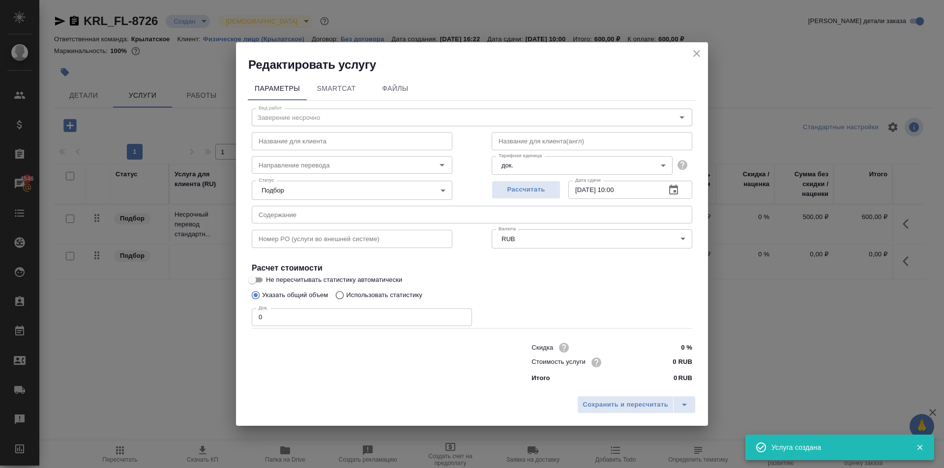
drag, startPoint x: 271, startPoint y: 318, endPoint x: 216, endPoint y: 311, distance: 55.5
click at [216, 311] on div "Редактировать услугу Параметры SmartCat Файлы Вид работ Заверение несрочно Вид …" at bounding box center [472, 234] width 944 height 468
click at [651, 361] on div "Стоимость услуги 0 RUB" at bounding box center [611, 362] width 161 height 14
click at [660, 366] on input "0 RUB" at bounding box center [674, 362] width 36 height 14
click at [638, 397] on button "Сохранить и пересчитать" at bounding box center [625, 406] width 96 height 18
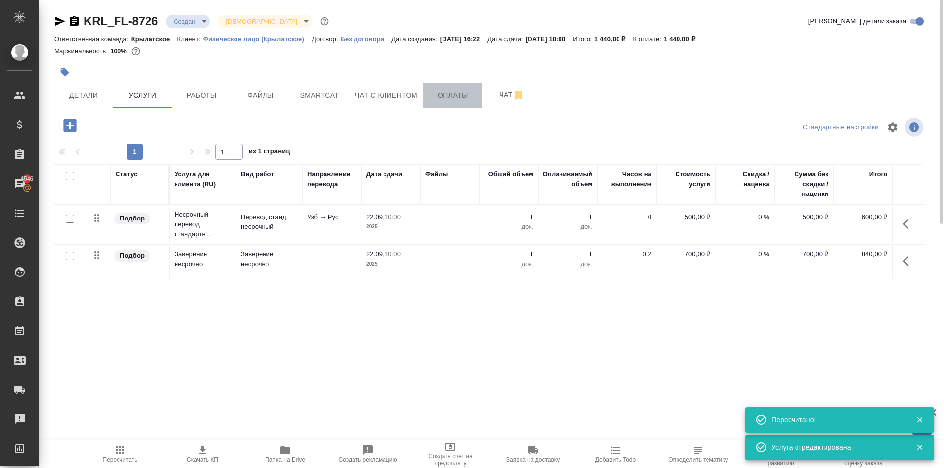
click at [438, 101] on span "Оплаты" at bounding box center [452, 95] width 47 height 12
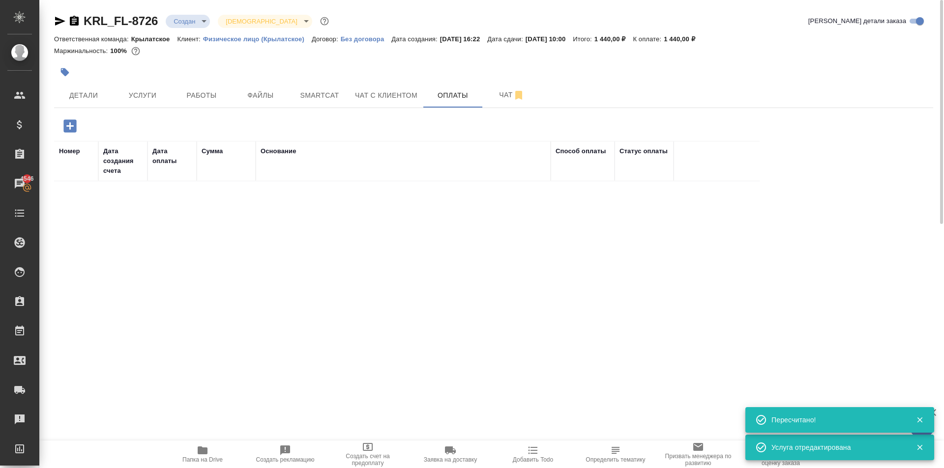
click at [68, 127] on icon "button" at bounding box center [69, 125] width 13 height 13
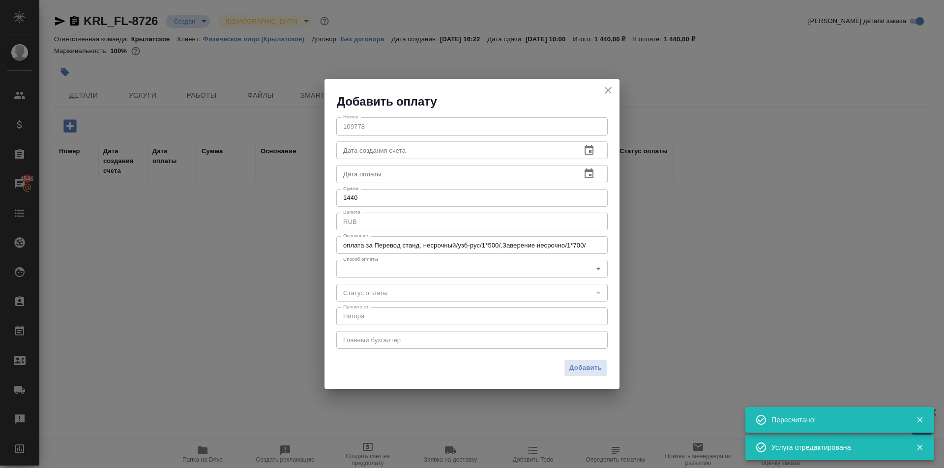
click at [386, 264] on body "🙏 .cls-1 fill:#fff; AWATERA Kasymov Timur Клиенты Спецификации Заказы 4546 Чаты…" at bounding box center [472, 234] width 944 height 468
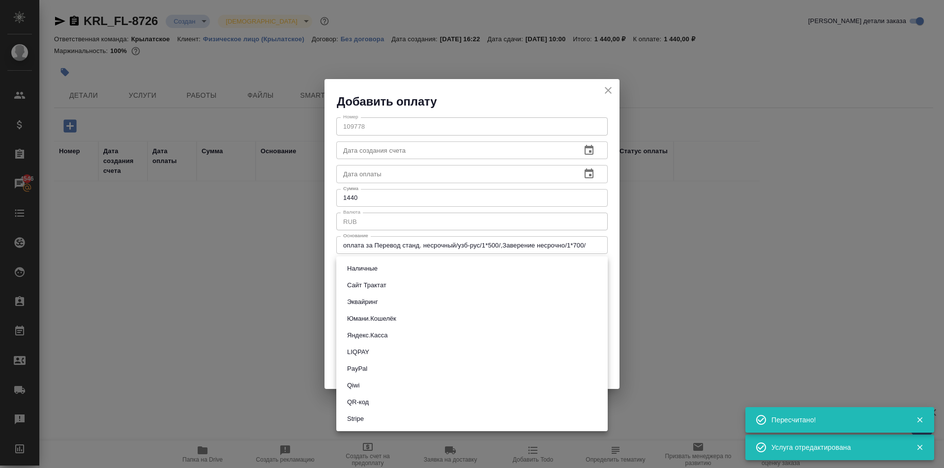
click at [390, 305] on li "Эквайринг" at bounding box center [471, 302] width 271 height 17
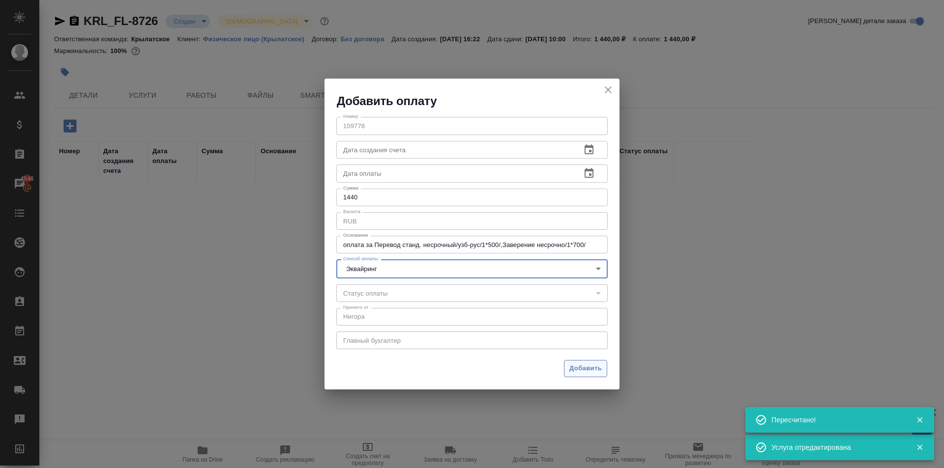
click at [574, 372] on span "Добавить" at bounding box center [585, 368] width 32 height 11
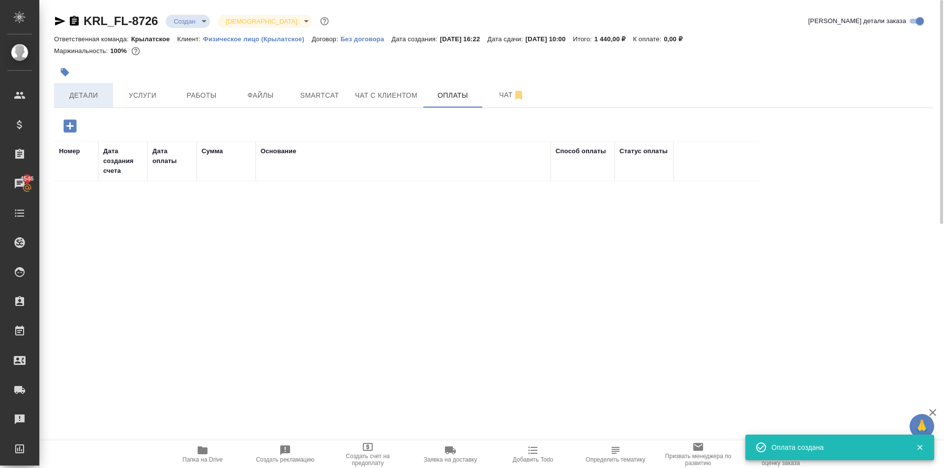
click at [105, 106] on button "Детали" at bounding box center [83, 95] width 59 height 25
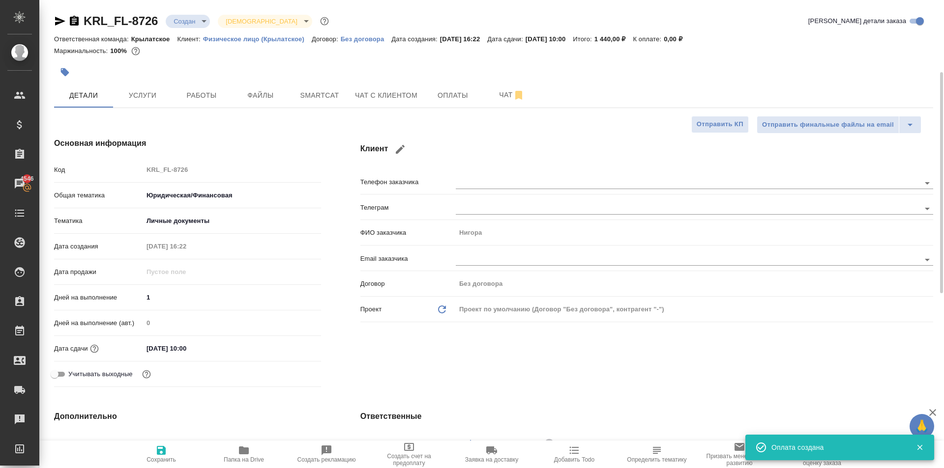
scroll to position [295, 0]
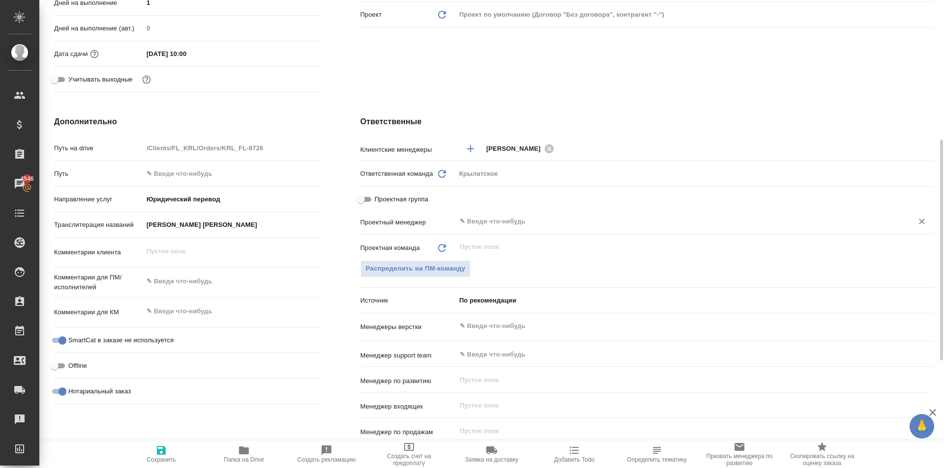
click at [498, 219] on input "text" at bounding box center [678, 222] width 438 height 12
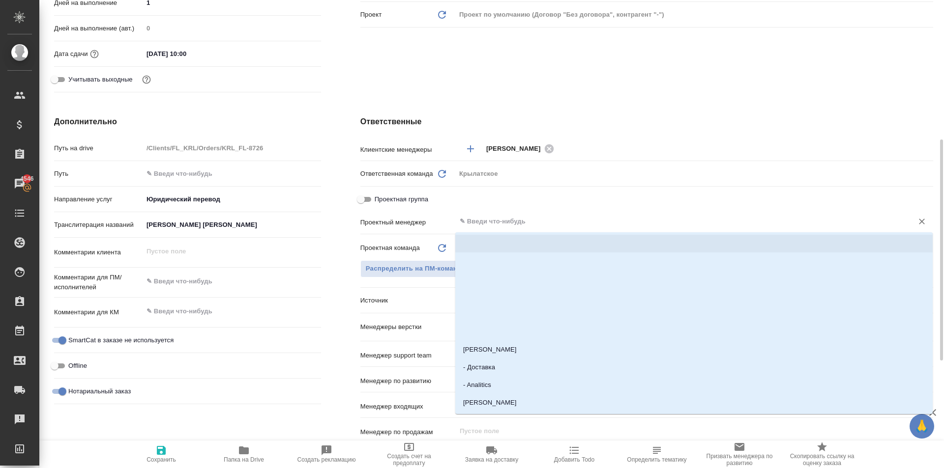
click at [405, 231] on div "Проектный менеджер ​" at bounding box center [646, 226] width 573 height 26
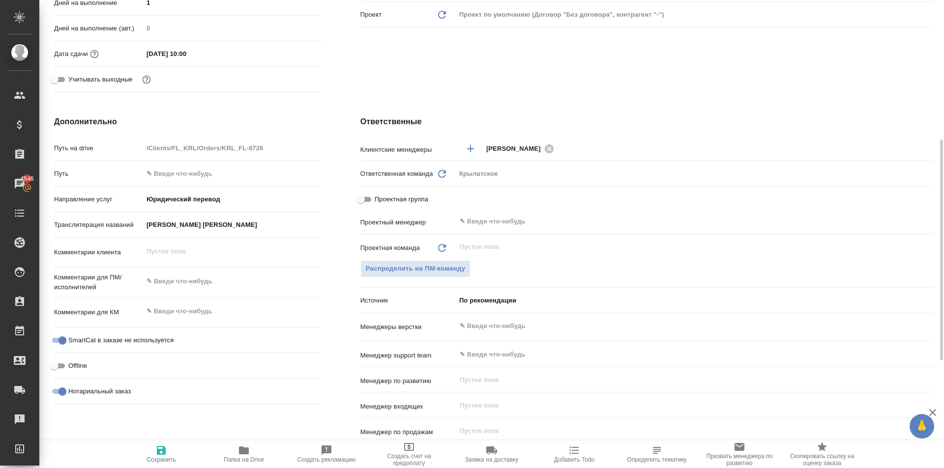
click at [231, 227] on input "ТУРДИЕВА НИГОРА ФАХРИДДИН КИЗИ" at bounding box center [232, 225] width 178 height 14
click at [231, 227] on input "ТУРДИЕВА НИГОРА ФАХРИДДИН КИЗИ" at bounding box center [232, 225] width 177 height 14
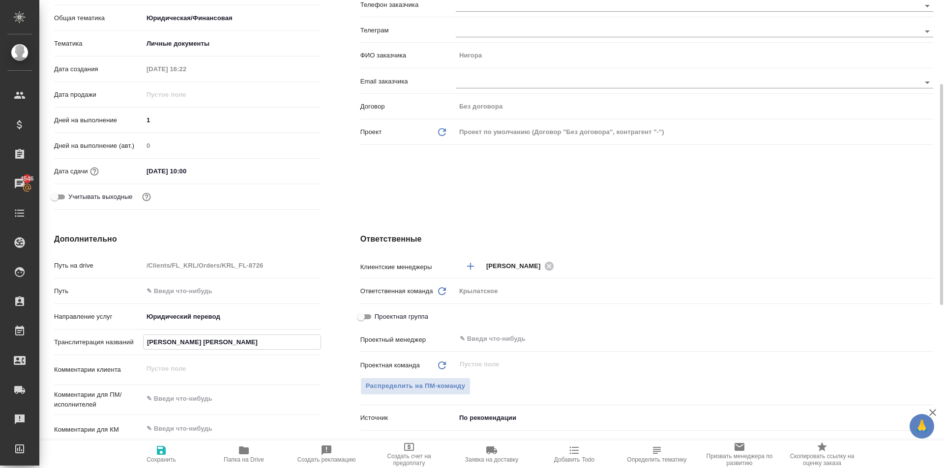
scroll to position [0, 0]
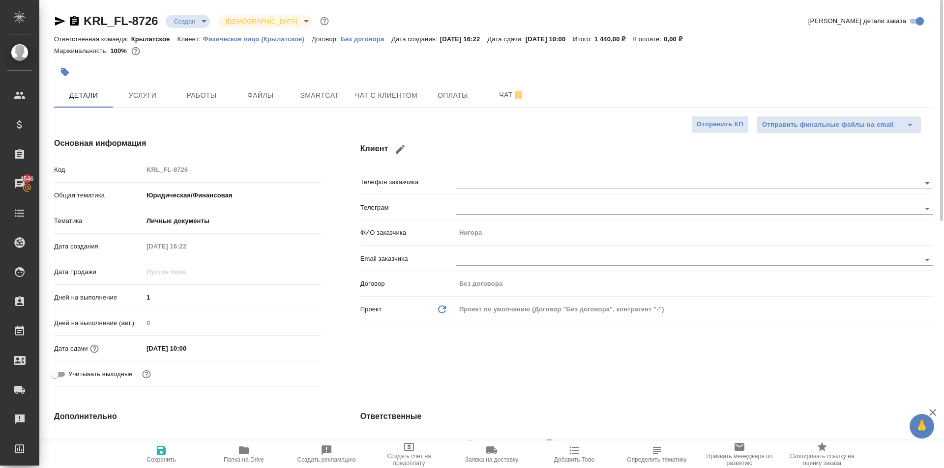
click at [382, 297] on div "Договор Без договора" at bounding box center [646, 288] width 573 height 26
click at [146, 449] on span "Сохранить" at bounding box center [161, 454] width 71 height 19
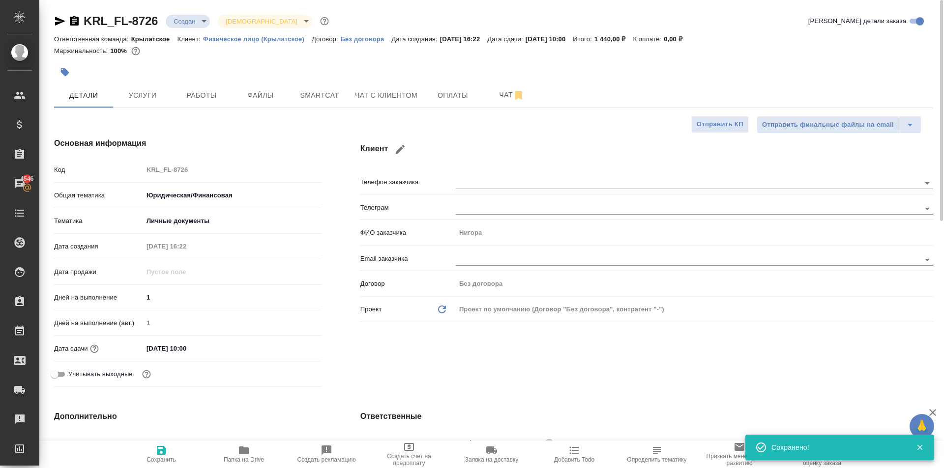
click at [322, 41] on p "Договор:" at bounding box center [326, 38] width 29 height 7
click at [253, 99] on span "Файлы" at bounding box center [260, 95] width 47 height 12
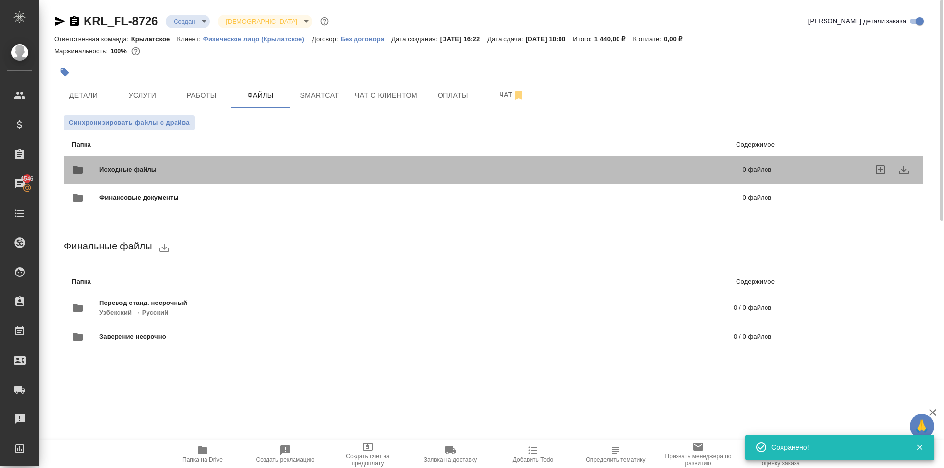
click at [134, 170] on span "Исходные файлы" at bounding box center [274, 170] width 350 height 10
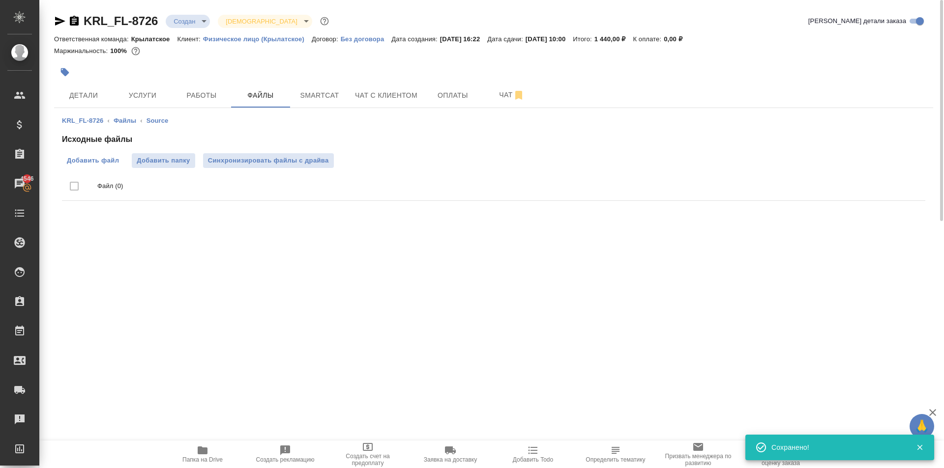
click at [115, 168] on div "Исходные файлы Добавить файл Добавить папку Синхронизировать файлы с драйва Фай…" at bounding box center [493, 169] width 863 height 71
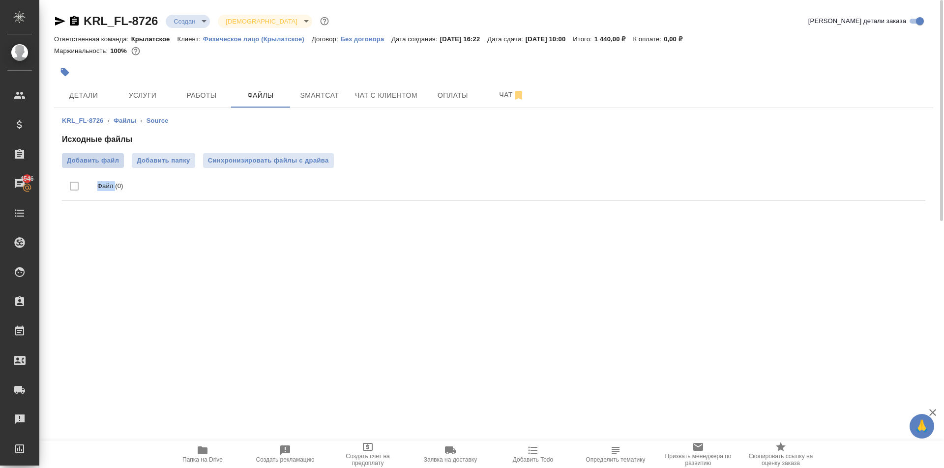
click at [116, 161] on span "Добавить файл" at bounding box center [93, 161] width 52 height 10
click at [0, 0] on input "Добавить файл" at bounding box center [0, 0] width 0 height 0
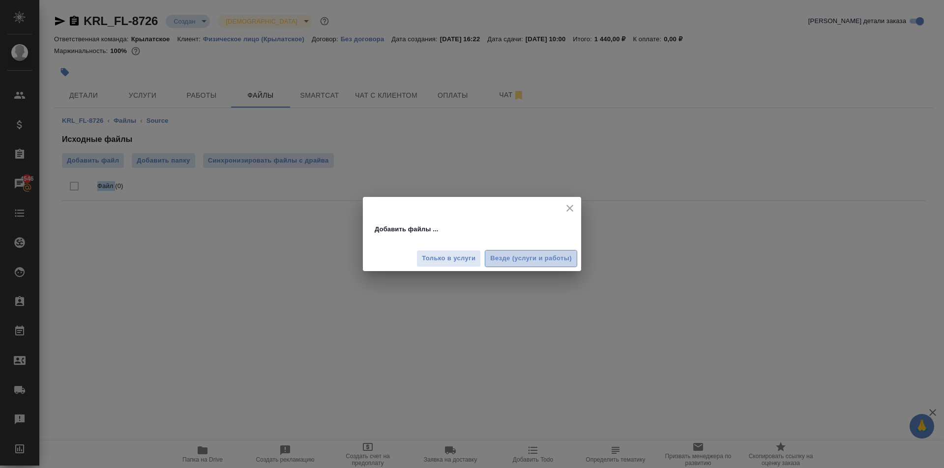
click at [520, 257] on span "Везде (услуги и работы)" at bounding box center [531, 258] width 82 height 11
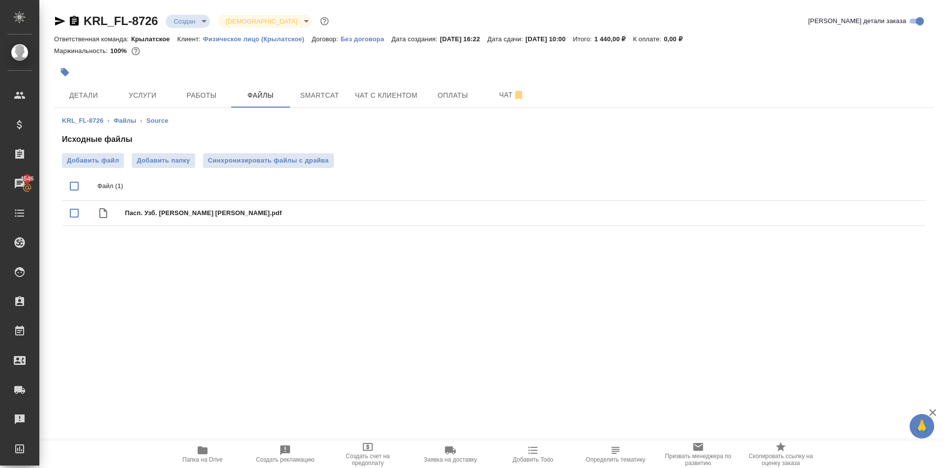
click at [208, 96] on span "Работы" at bounding box center [201, 95] width 47 height 12
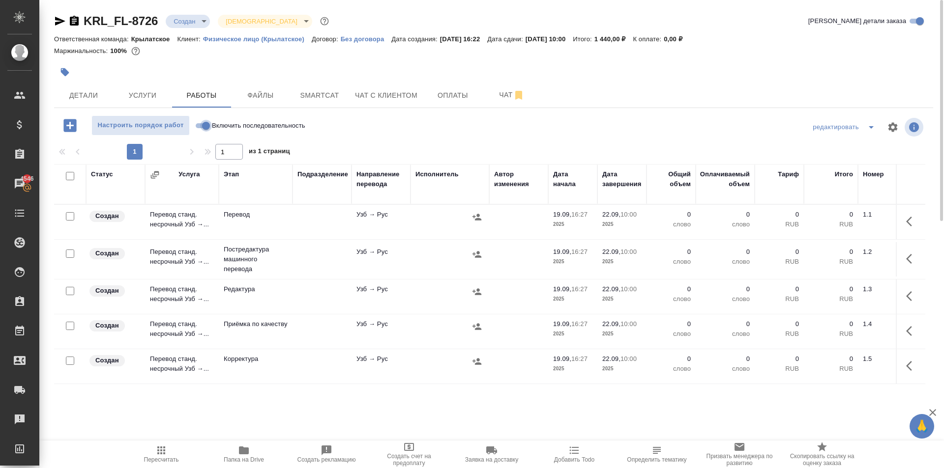
click at [205, 124] on input "Включить последовательность" at bounding box center [205, 126] width 35 height 12
click at [67, 176] on input "checkbox" at bounding box center [70, 176] width 8 height 8
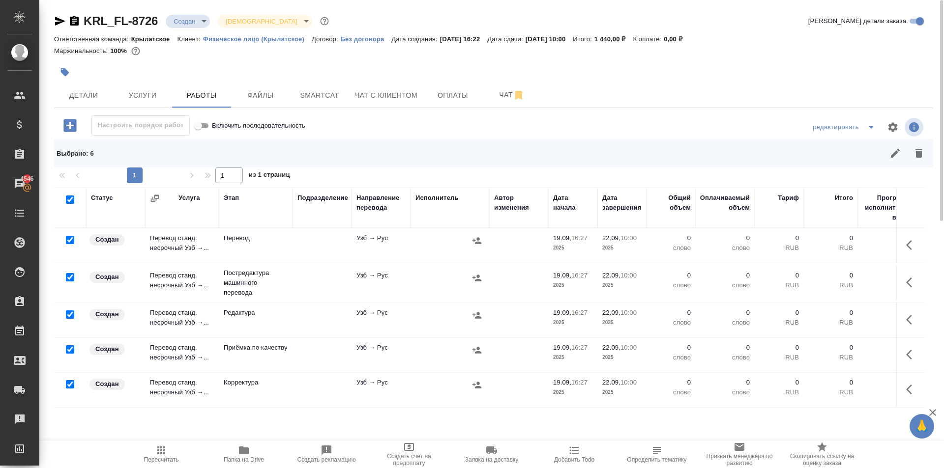
click at [74, 239] on input "checkbox" at bounding box center [70, 240] width 8 height 8
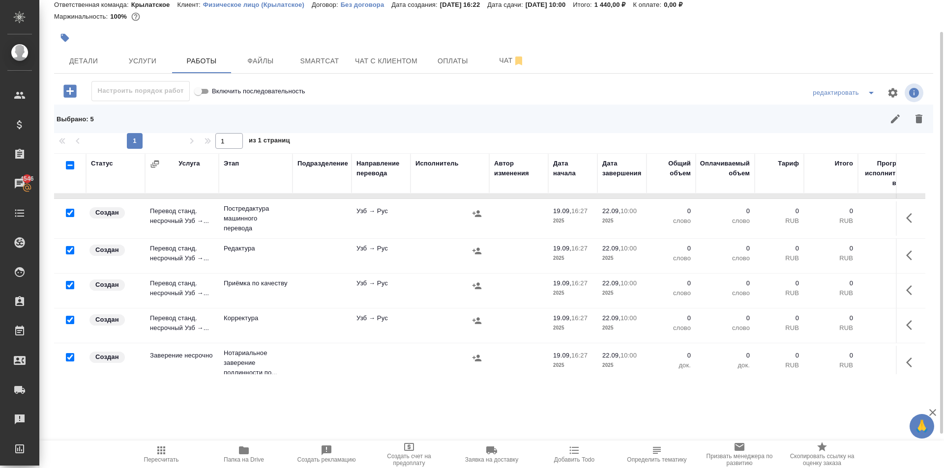
scroll to position [46, 0]
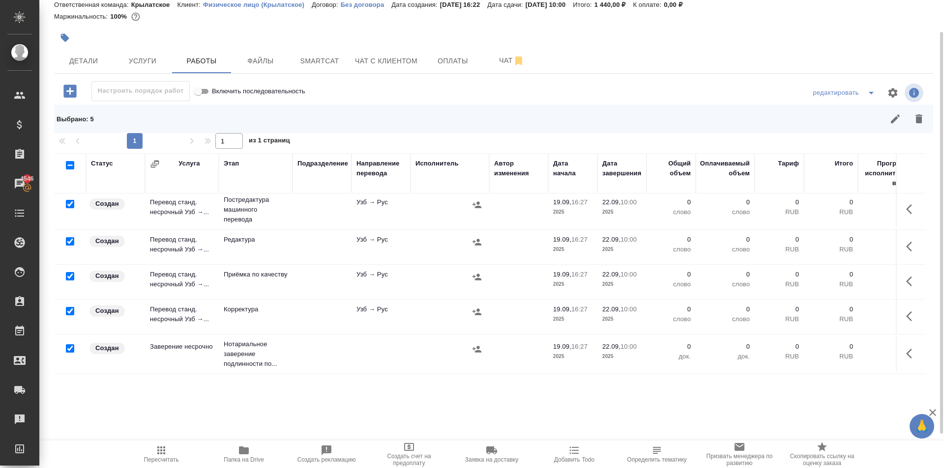
click at [72, 345] on input "checkbox" at bounding box center [70, 349] width 8 height 8
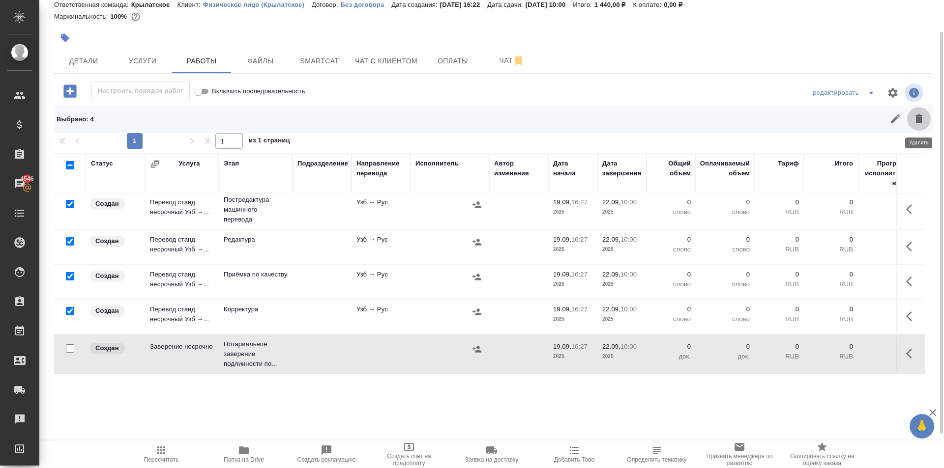
click at [919, 124] on icon "button" at bounding box center [919, 119] width 12 height 12
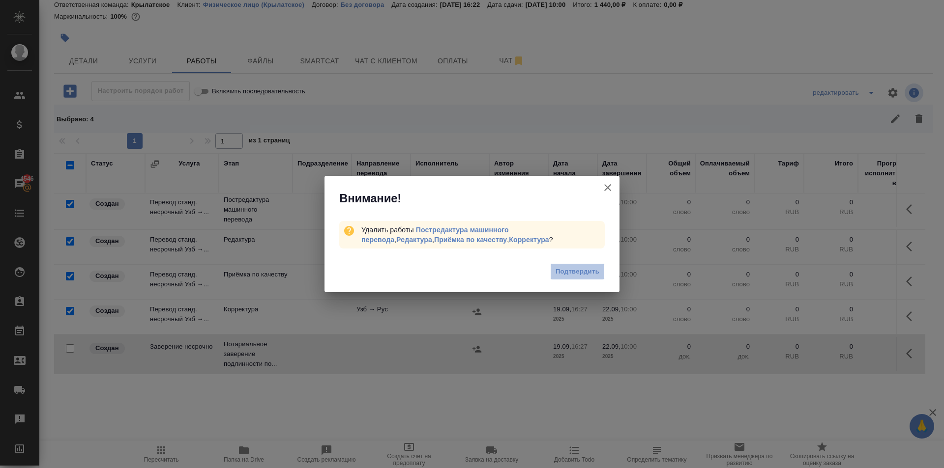
drag, startPoint x: 567, startPoint y: 270, endPoint x: 599, endPoint y: 256, distance: 34.5
click at [567, 271] on span "Подтвердить" at bounding box center [577, 271] width 44 height 11
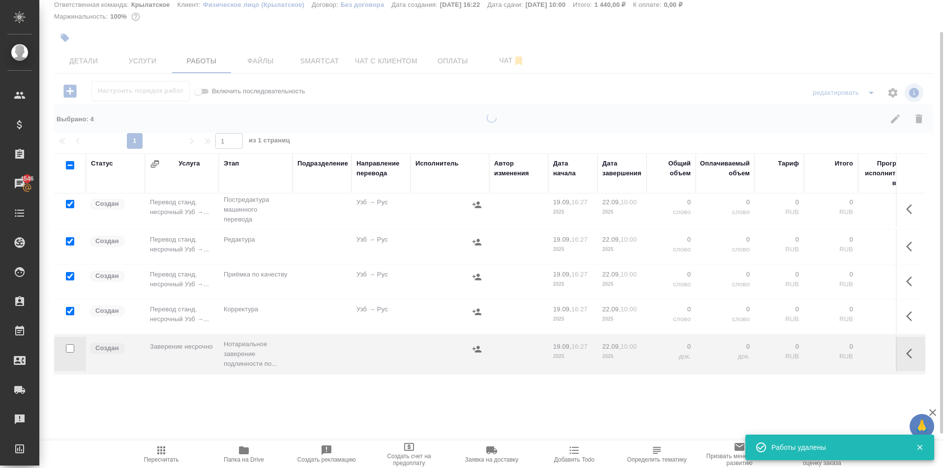
scroll to position [0, 0]
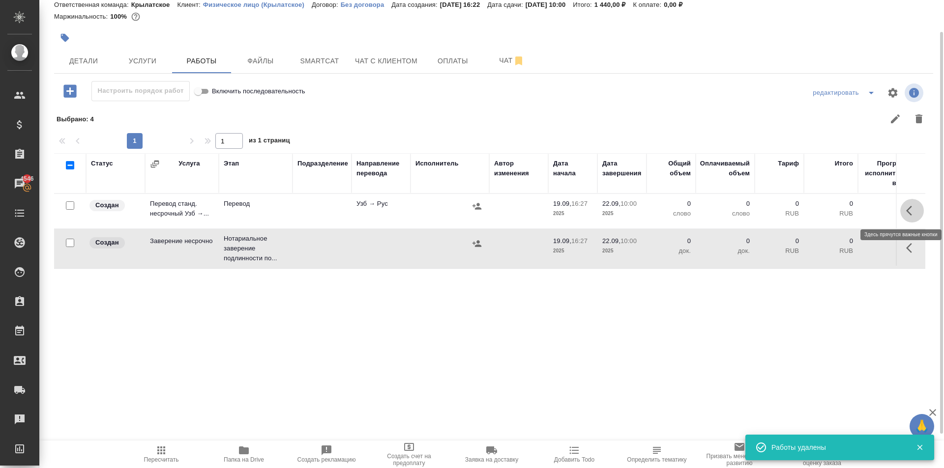
click at [904, 216] on button "button" at bounding box center [912, 211] width 24 height 24
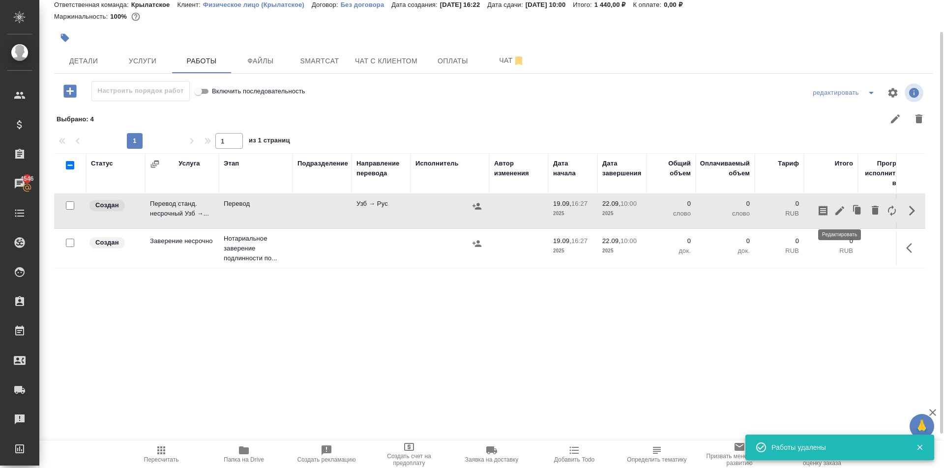
click at [840, 210] on icon "button" at bounding box center [839, 210] width 9 height 9
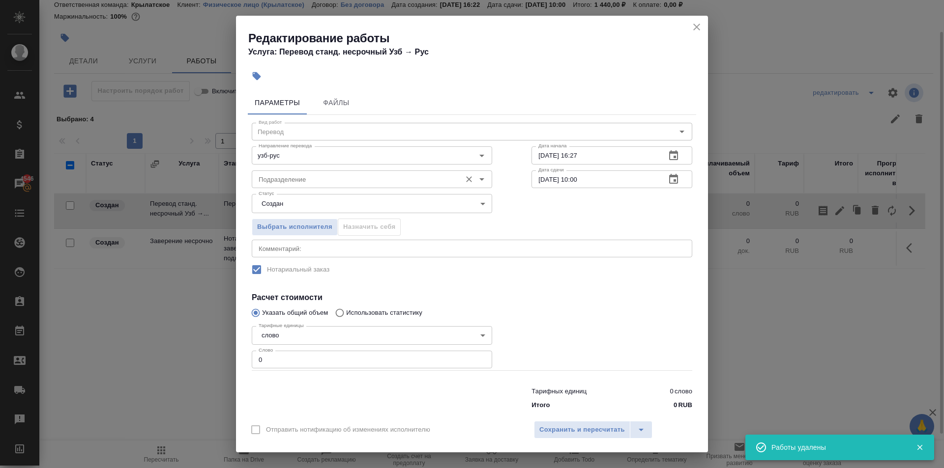
click at [291, 182] on input "Подразделение" at bounding box center [356, 179] width 202 height 12
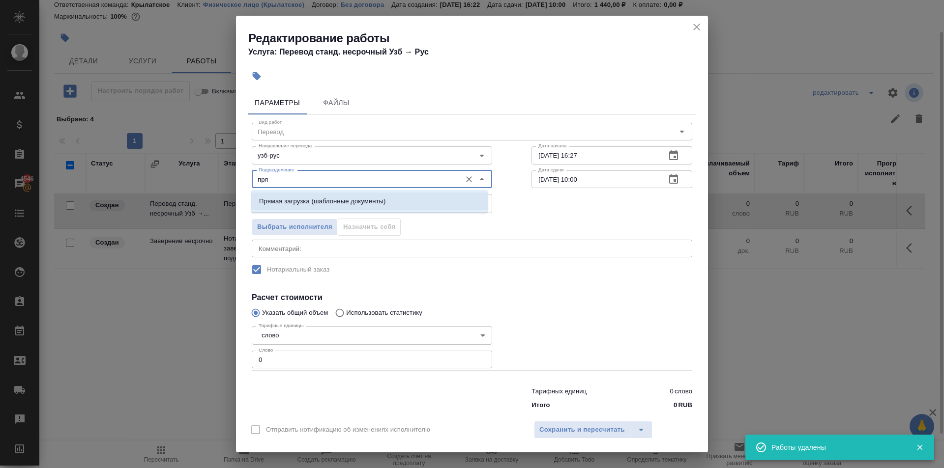
click at [298, 205] on p "Прямая загрузка (шаблонные документы)" at bounding box center [322, 202] width 126 height 10
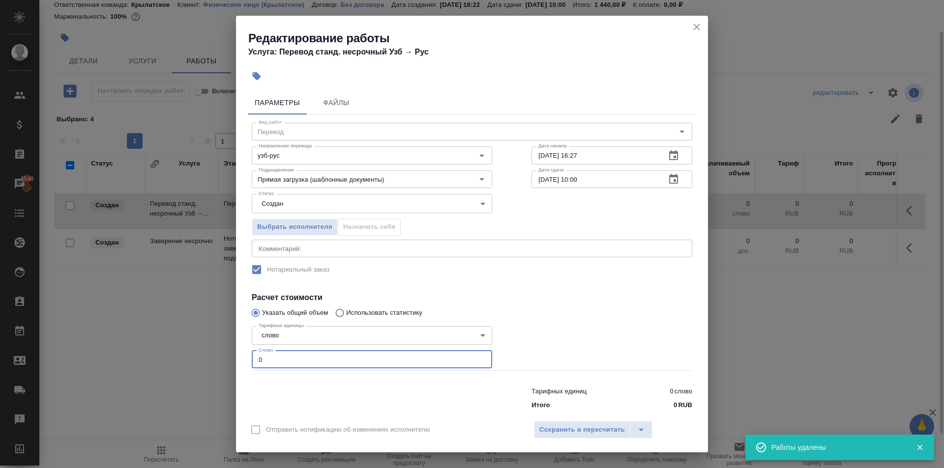
drag, startPoint x: 272, startPoint y: 354, endPoint x: 241, endPoint y: 348, distance: 31.5
click at [246, 349] on div "Параметры Файлы Вид работ Перевод Вид работ Направление перевода узб-рус Направ…" at bounding box center [472, 251] width 472 height 328
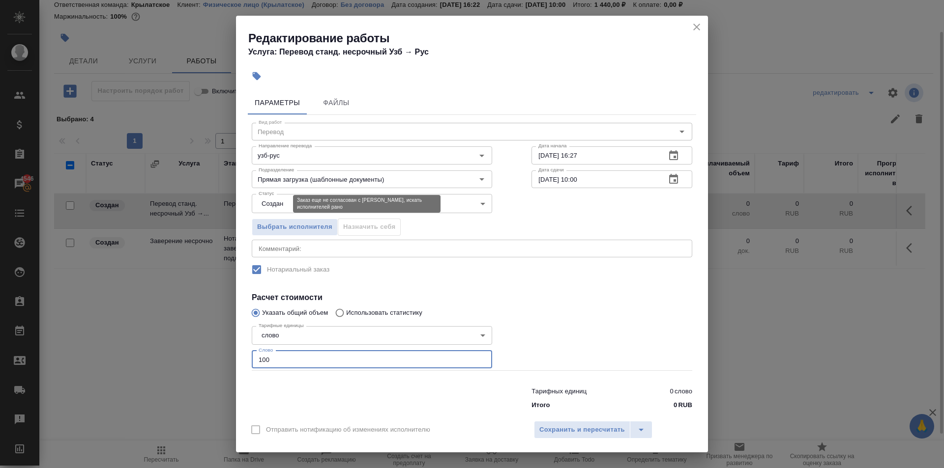
click at [277, 200] on body "🙏 .cls-1 fill:#fff; AWATERA Kasymov Timur Клиенты Спецификации Заказы 4546 Чаты…" at bounding box center [472, 234] width 944 height 468
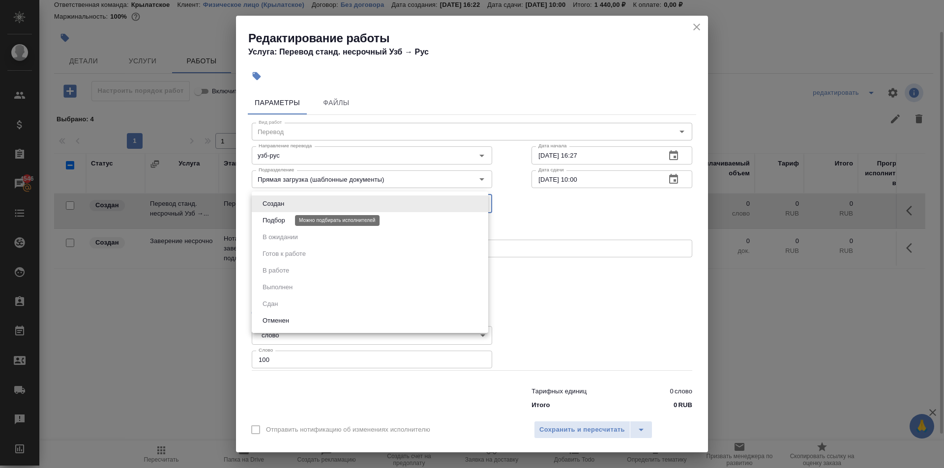
click at [287, 216] on button "Подбор" at bounding box center [274, 220] width 29 height 11
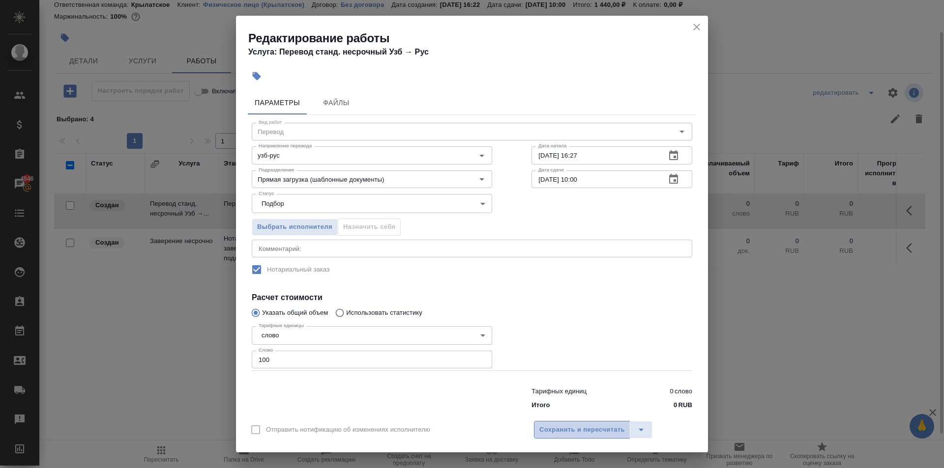
click at [599, 428] on span "Сохранить и пересчитать" at bounding box center [582, 430] width 86 height 11
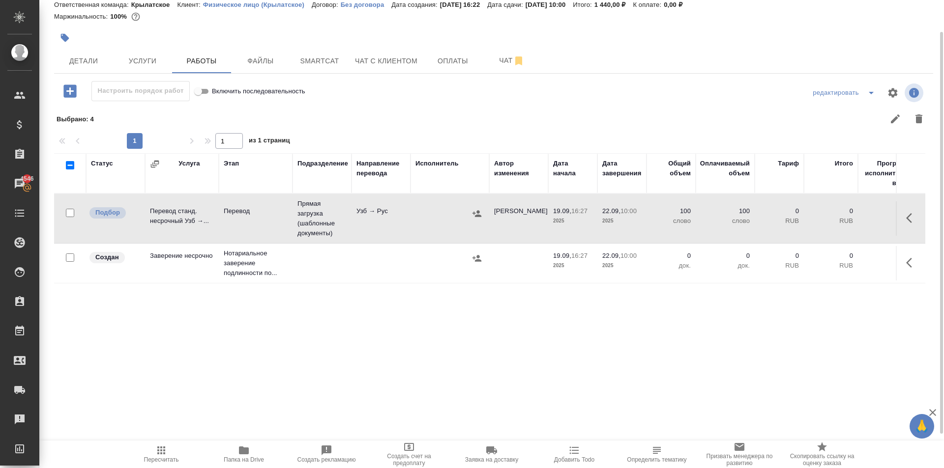
click at [149, 448] on span "Пересчитать" at bounding box center [161, 454] width 71 height 19
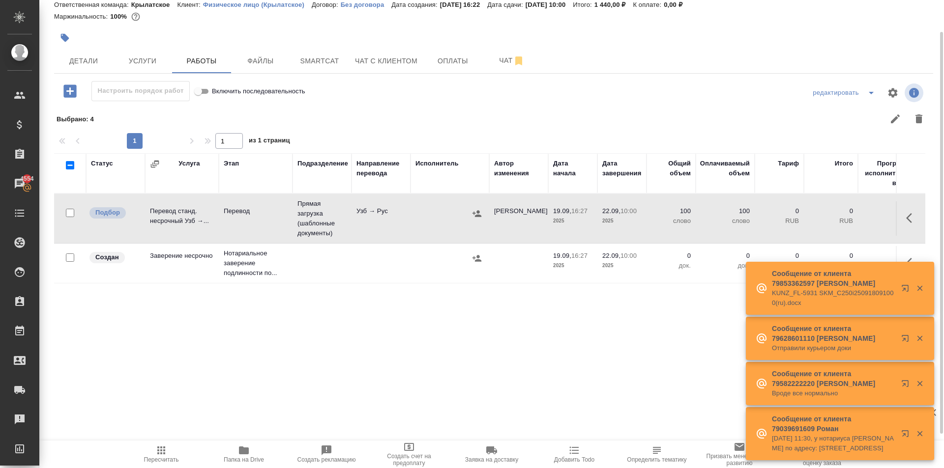
click at [171, 447] on span "Пересчитать" at bounding box center [161, 454] width 71 height 19
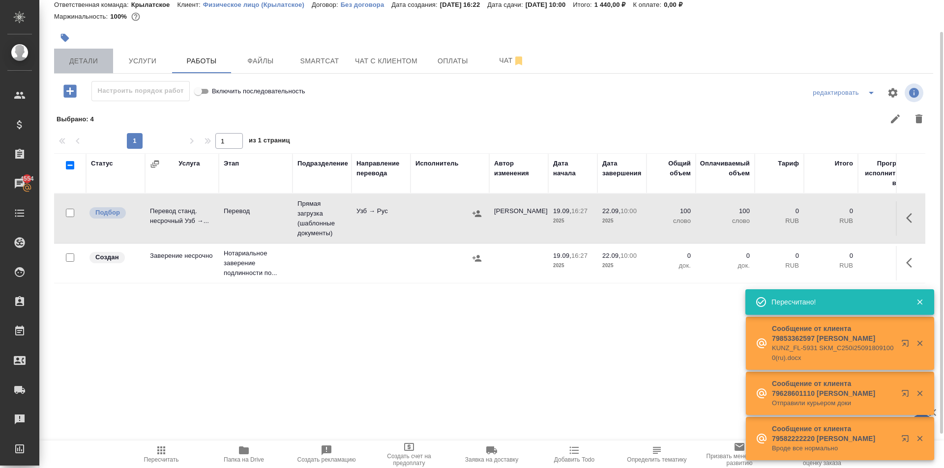
click at [89, 66] on span "Детали" at bounding box center [83, 61] width 47 height 12
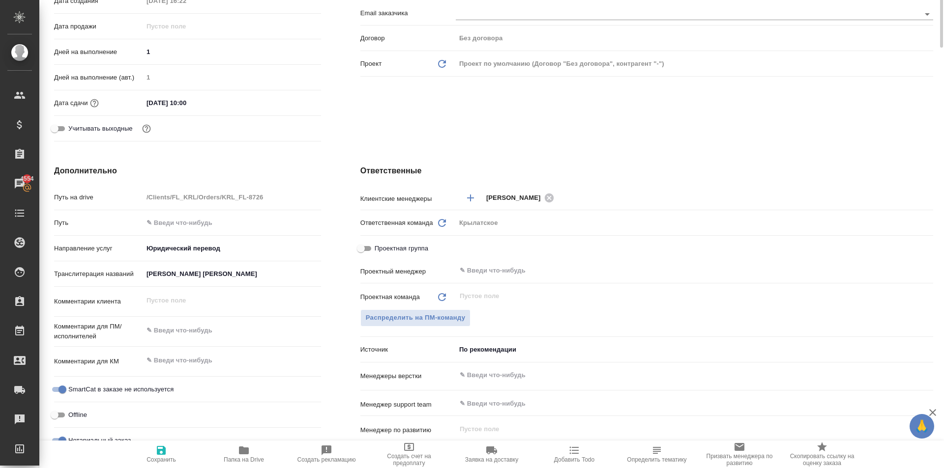
scroll to position [344, 0]
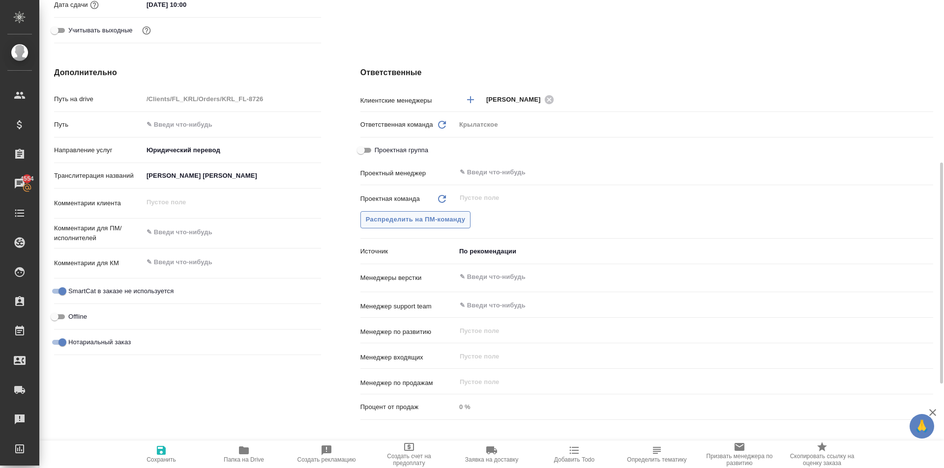
drag, startPoint x: 450, startPoint y: 229, endPoint x: 453, endPoint y: 217, distance: 11.8
click at [450, 228] on div "Проектная команда Обновить ​ Распределить на ПМ-команду" at bounding box center [646, 216] width 573 height 54
click at [453, 216] on span "Распределить на ПМ-команду" at bounding box center [416, 219] width 100 height 11
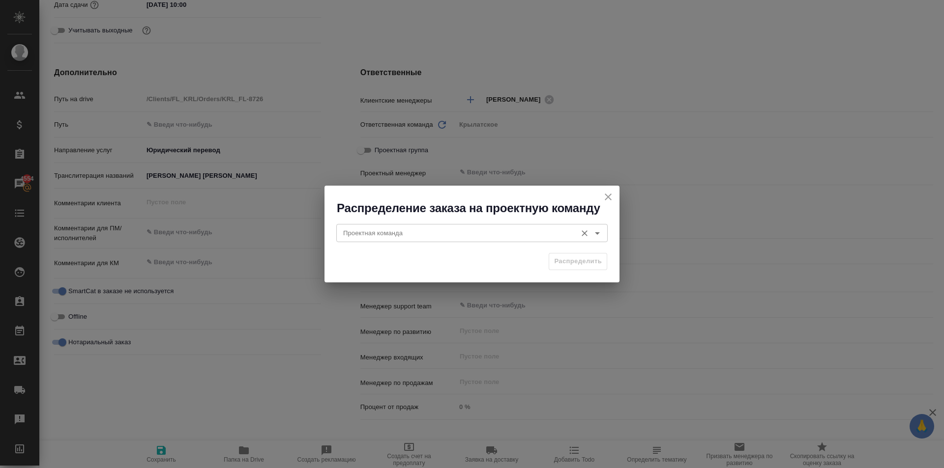
click at [383, 232] on input "Проектная команда" at bounding box center [455, 233] width 232 height 12
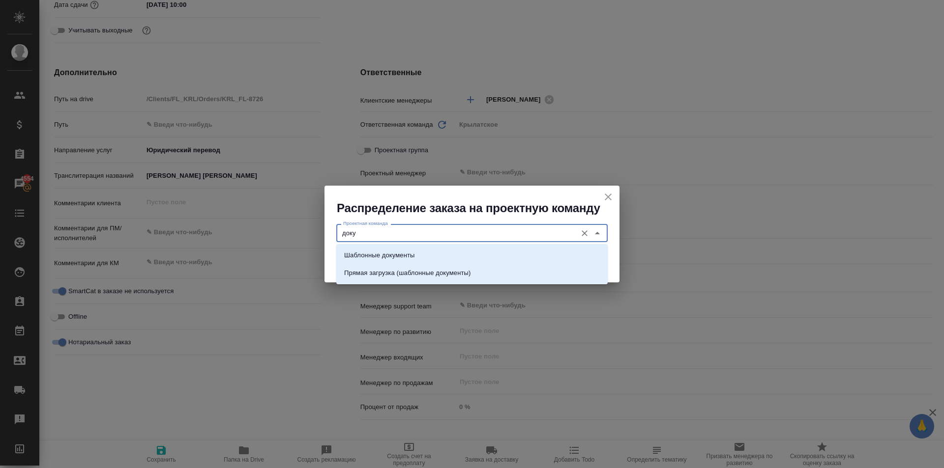
drag, startPoint x: 397, startPoint y: 252, endPoint x: 468, endPoint y: 260, distance: 72.3
click at [403, 251] on p "Шаблонные документы" at bounding box center [379, 256] width 70 height 10
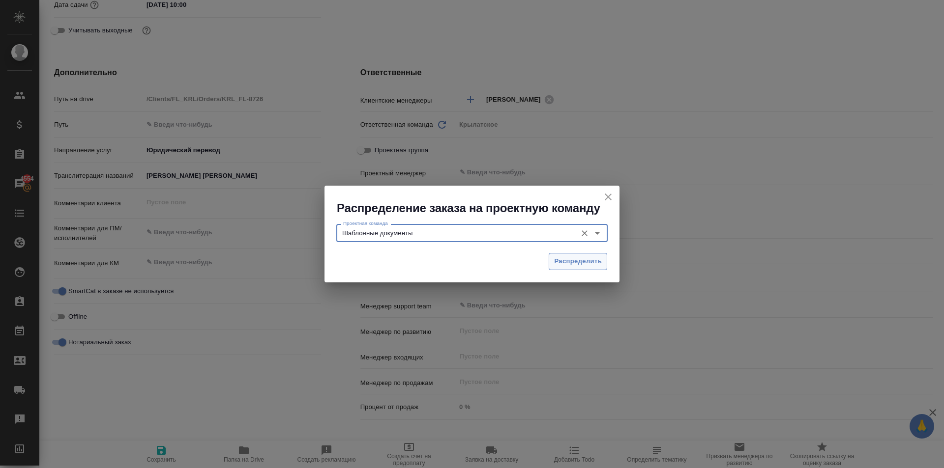
drag, startPoint x: 577, startPoint y: 262, endPoint x: 555, endPoint y: 266, distance: 22.1
click at [576, 261] on span "Распределить" at bounding box center [578, 261] width 48 height 11
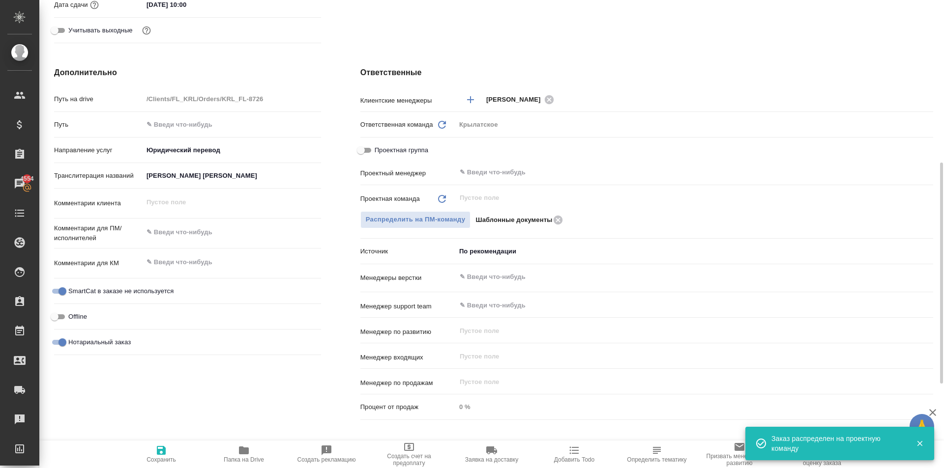
click at [156, 452] on icon "button" at bounding box center [161, 451] width 12 height 12
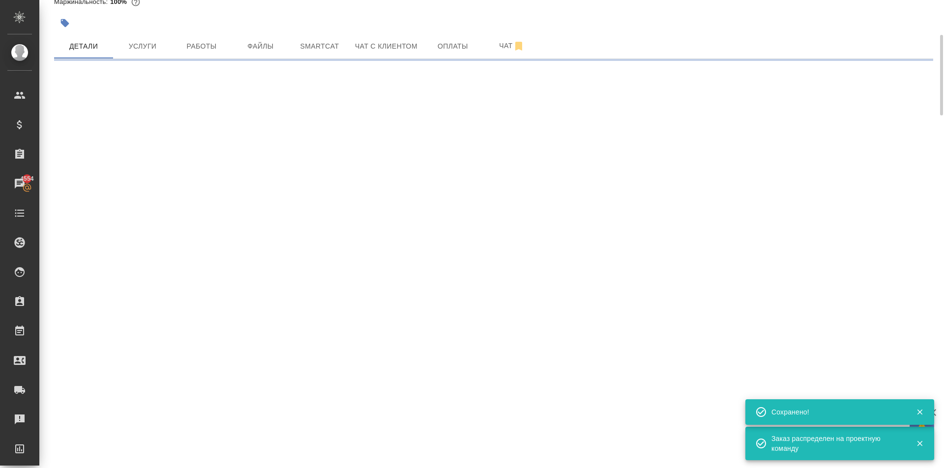
scroll to position [0, 0]
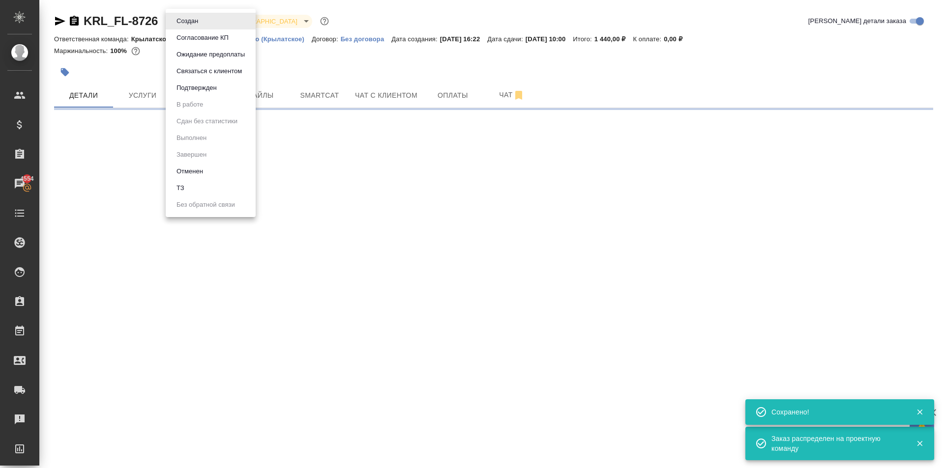
click at [189, 24] on body "🙏 .cls-1 fill:#fff; AWATERA Kasymov Timur Клиенты Спецификации Заказы 4554 Чаты…" at bounding box center [472, 234] width 944 height 468
click at [187, 86] on button "Подтвержден" at bounding box center [196, 88] width 46 height 11
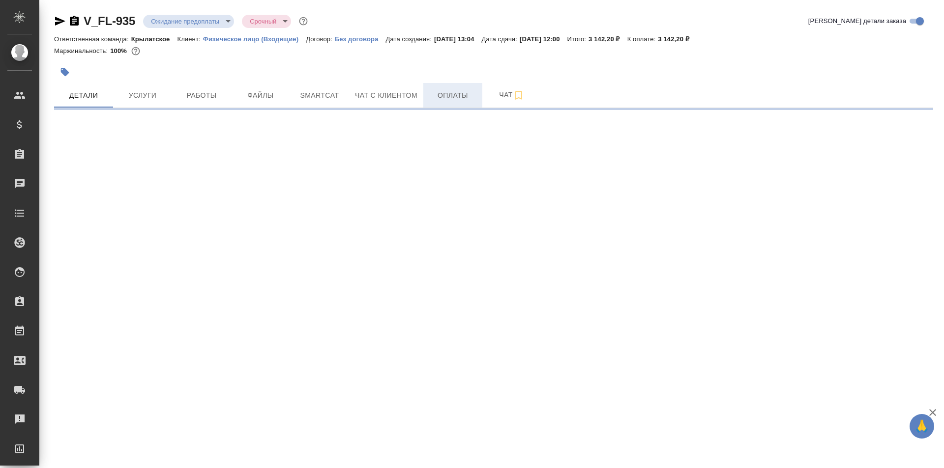
select select "RU"
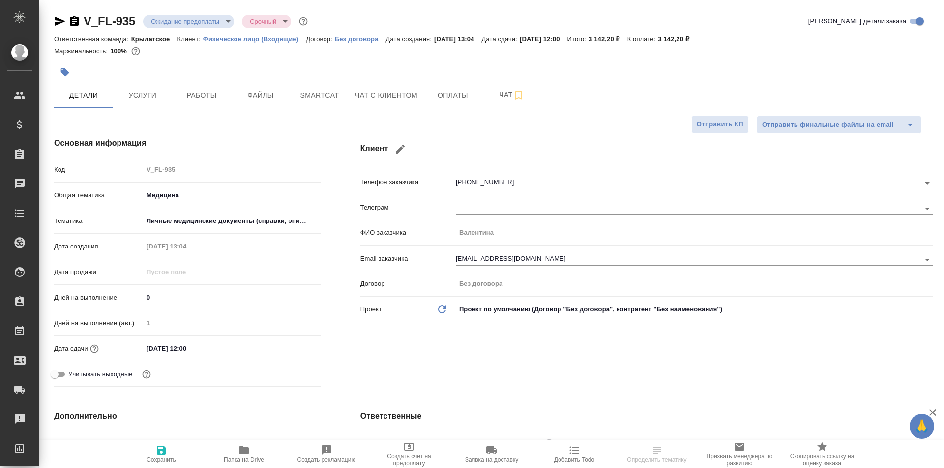
type textarea "x"
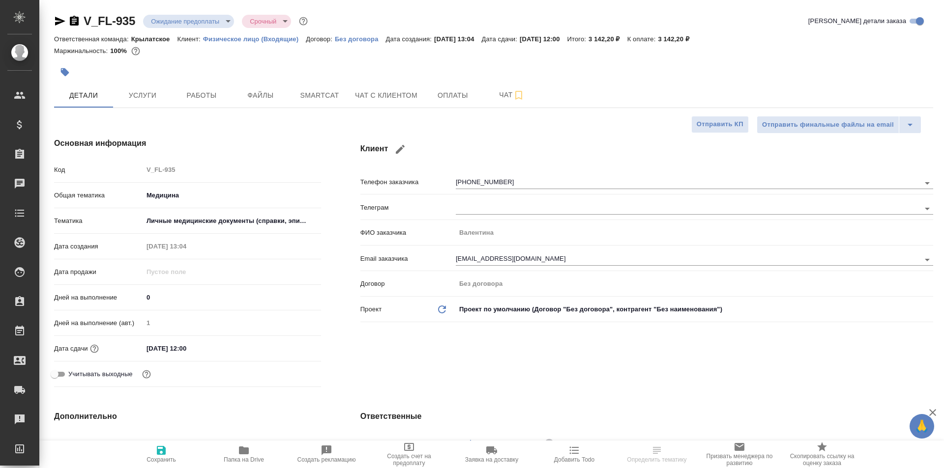
type textarea "x"
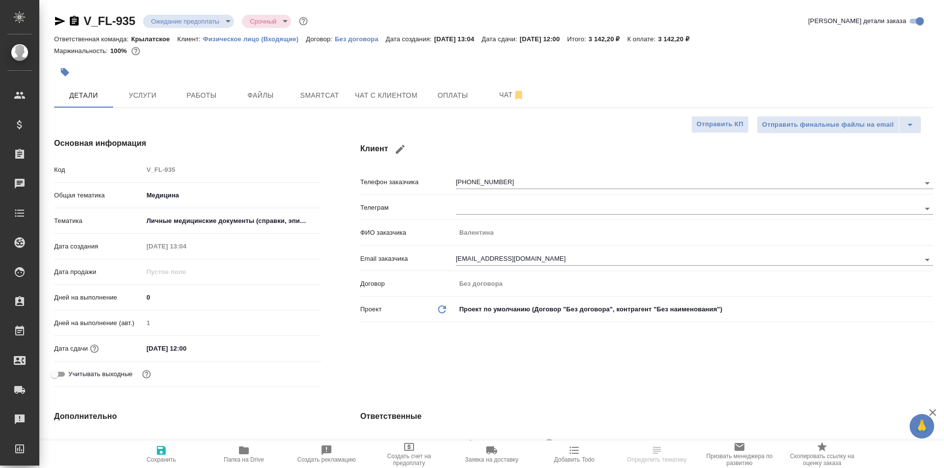
type textarea "x"
select select "RU"
type textarea "x"
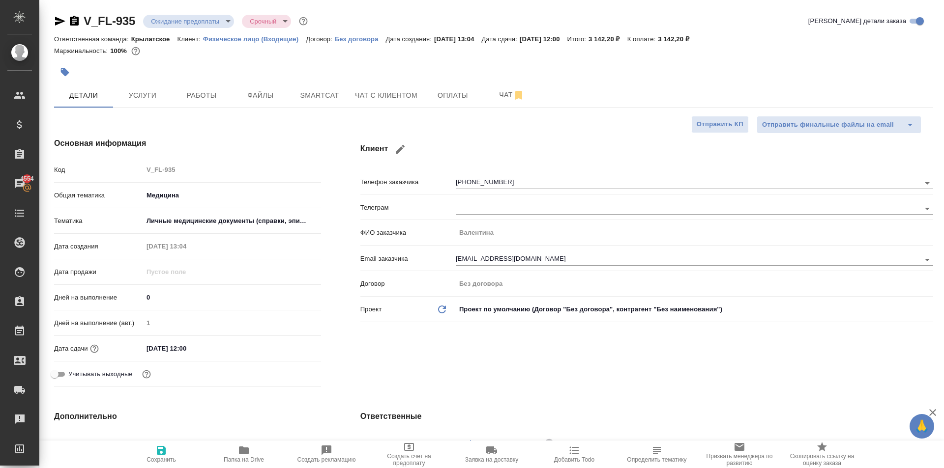
type textarea "x"
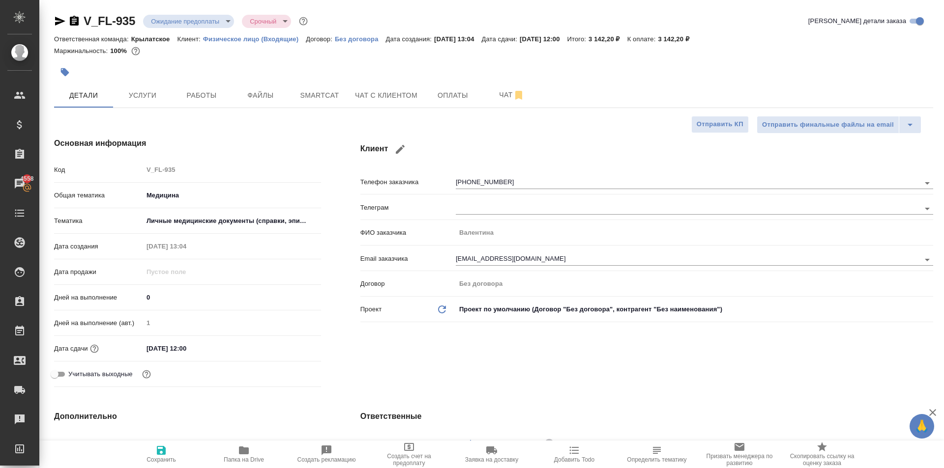
type textarea "x"
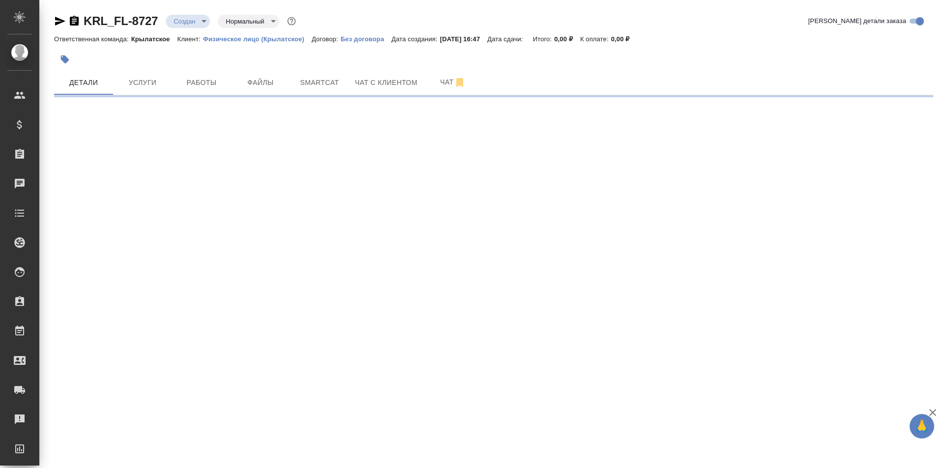
select select "RU"
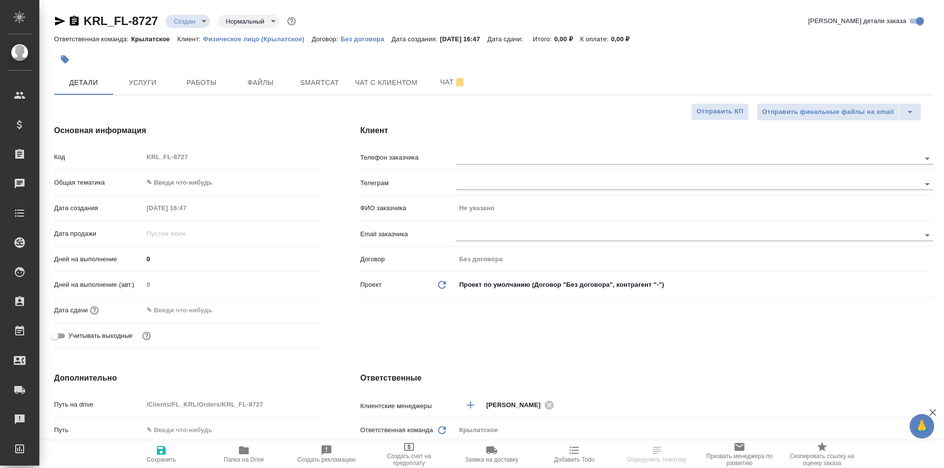
type textarea "x"
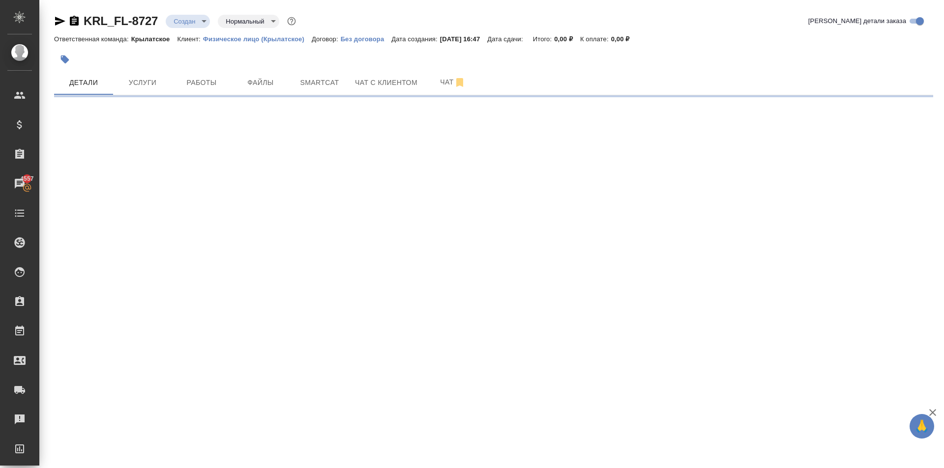
select select "RU"
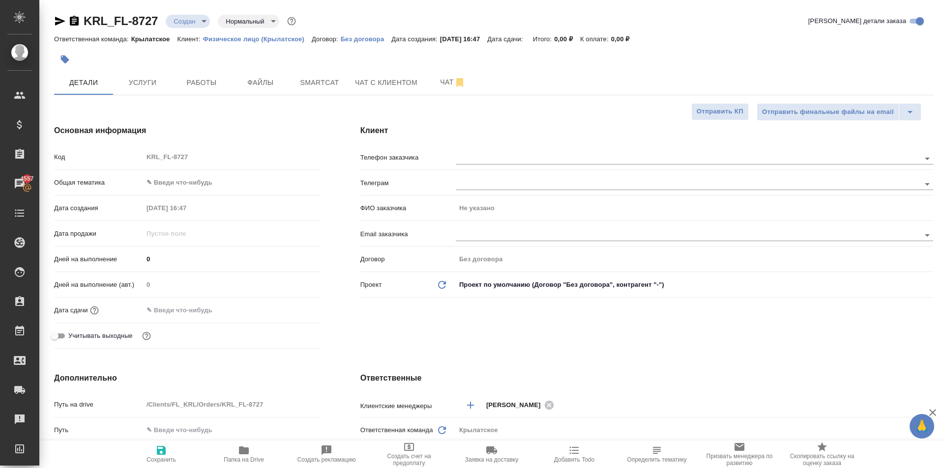
type textarea "x"
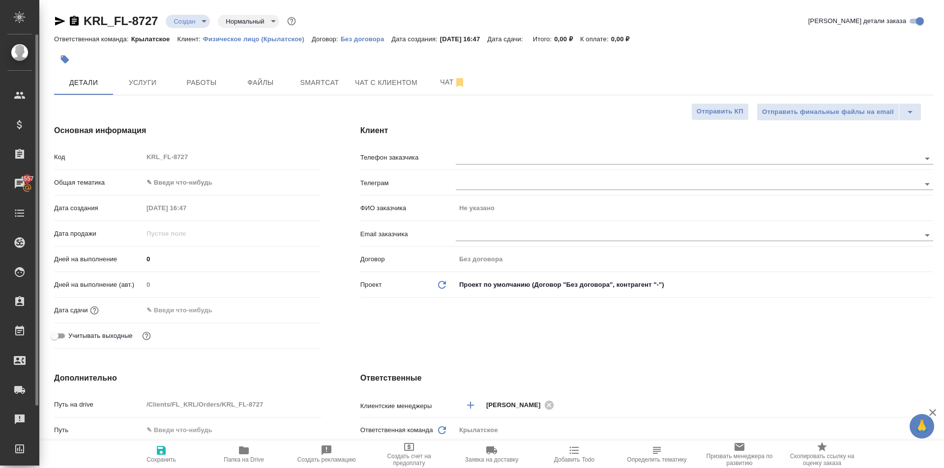
type textarea "x"
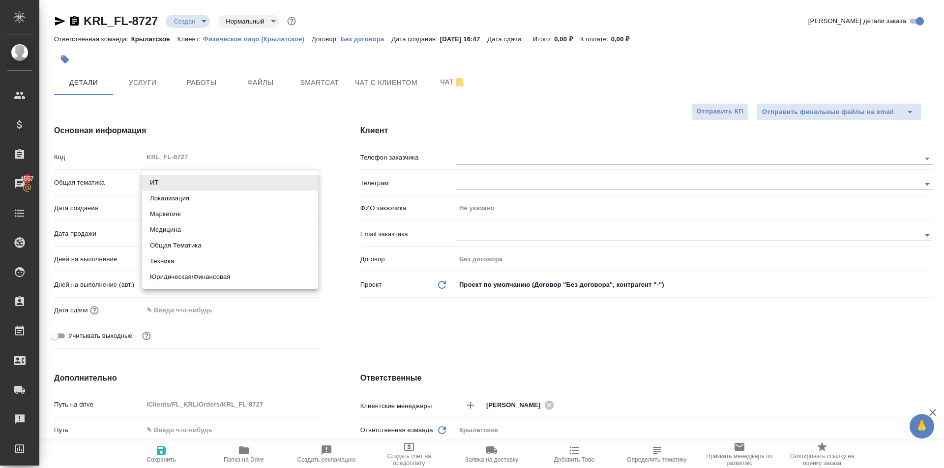
click at [188, 187] on body "🙏 .cls-1 fill:#fff; AWATERA [PERSON_NAME] Клиенты Спецификации Заказы 4557 Чаты…" at bounding box center [472, 234] width 944 height 468
click at [280, 84] on div at bounding box center [472, 234] width 944 height 468
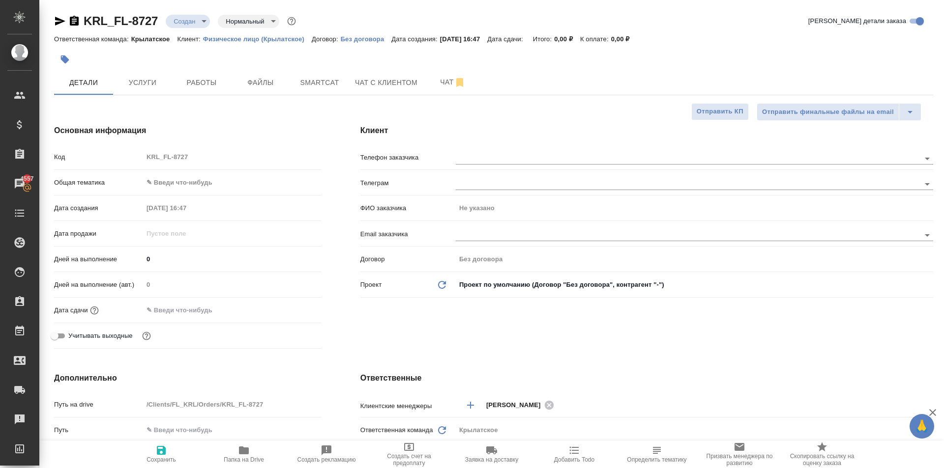
click at [269, 86] on div "ИТ Локализация Маркетинг Медицина Общая Тематика Техника Юридическая/Финансовая" at bounding box center [472, 234] width 944 height 468
click at [268, 86] on span "Файлы" at bounding box center [260, 83] width 47 height 12
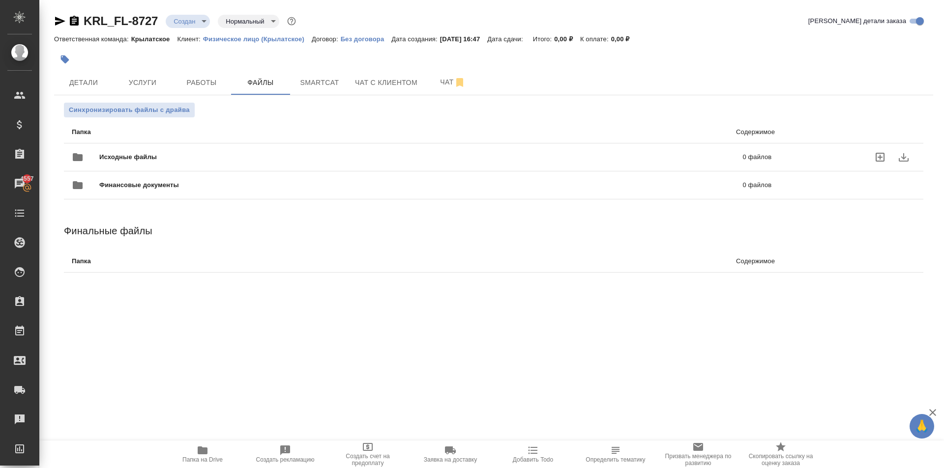
click at [157, 158] on span "Исходные файлы" at bounding box center [274, 157] width 350 height 10
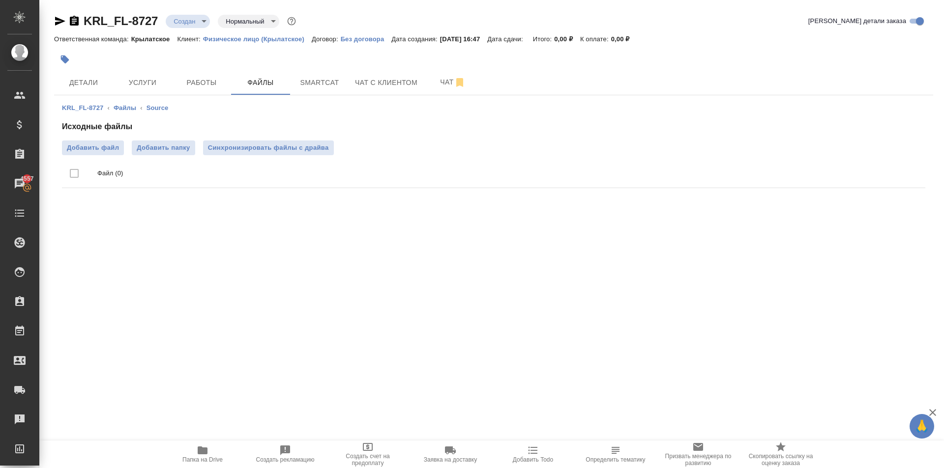
click at [103, 139] on div "Исходные файлы Добавить файл Добавить папку Синхронизировать файлы с драйва Фай…" at bounding box center [493, 156] width 863 height 71
click at [111, 148] on span "Добавить файл" at bounding box center [93, 148] width 52 height 10
click at [0, 0] on input "Добавить файл" at bounding box center [0, 0] width 0 height 0
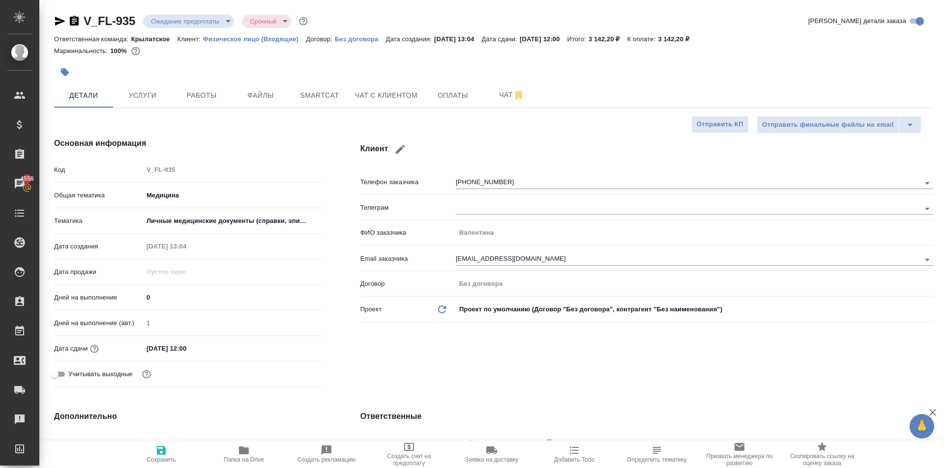
select select "RU"
